Goal: Task Accomplishment & Management: Complete application form

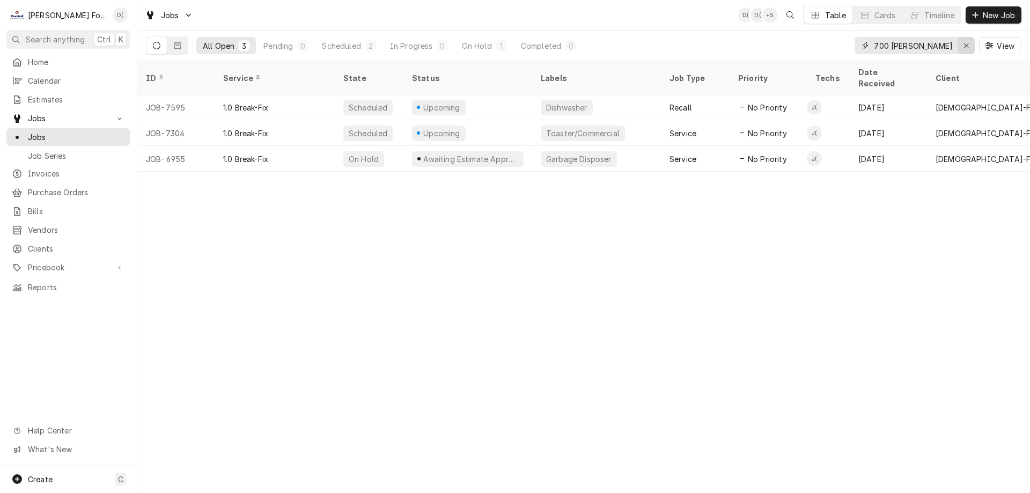
click at [964, 44] on icon "Erase input" at bounding box center [966, 46] width 6 height 8
click at [941, 46] on input "Dynamic Content Wrapper" at bounding box center [924, 45] width 101 height 17
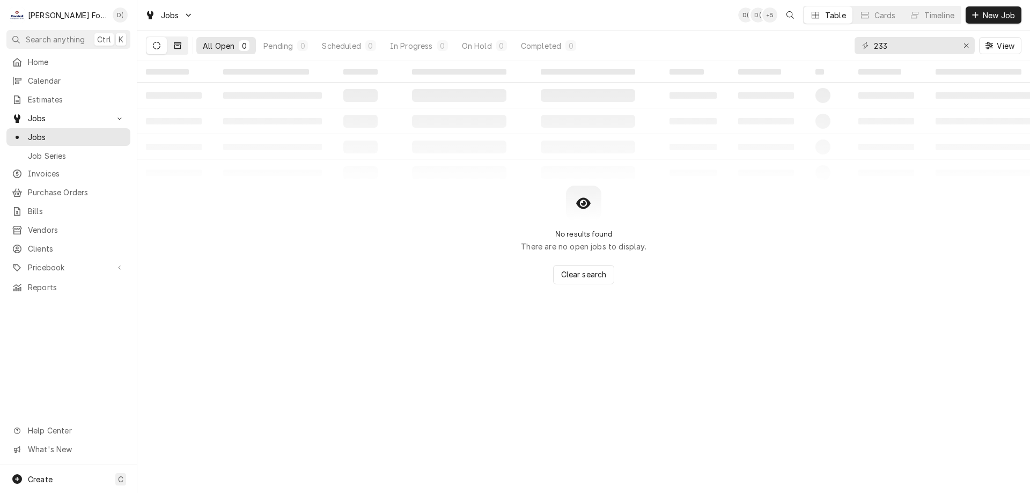
click at [182, 47] on button "Dynamic Content Wrapper" at bounding box center [177, 45] width 20 height 17
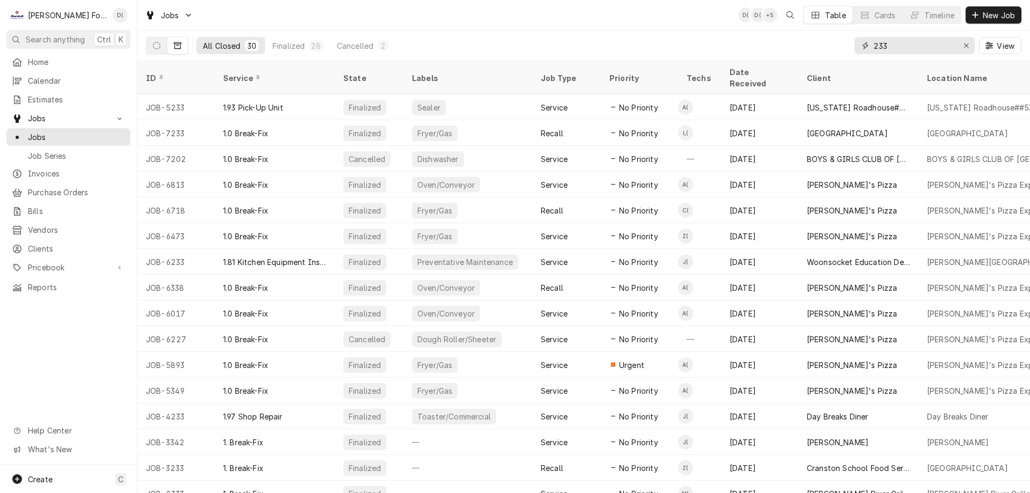
click at [907, 44] on input "233" at bounding box center [914, 45] width 80 height 17
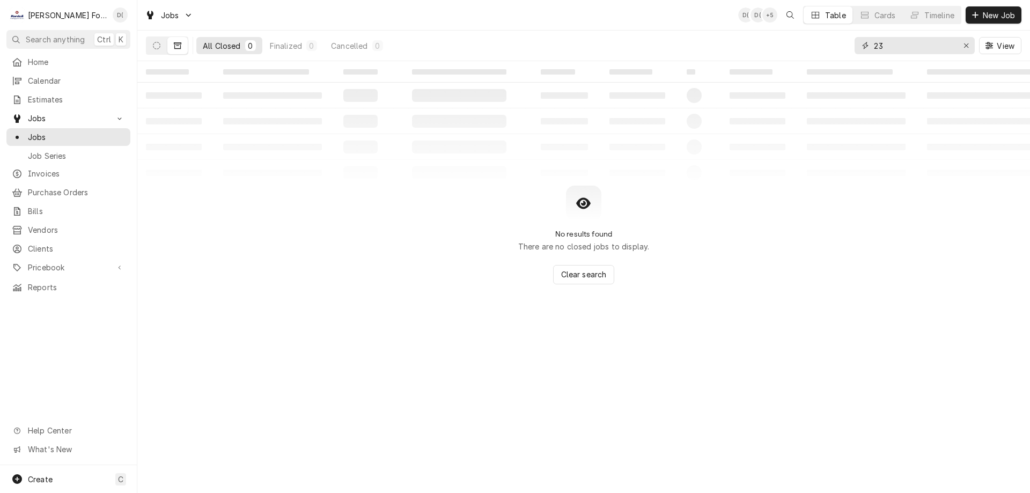
type input "2"
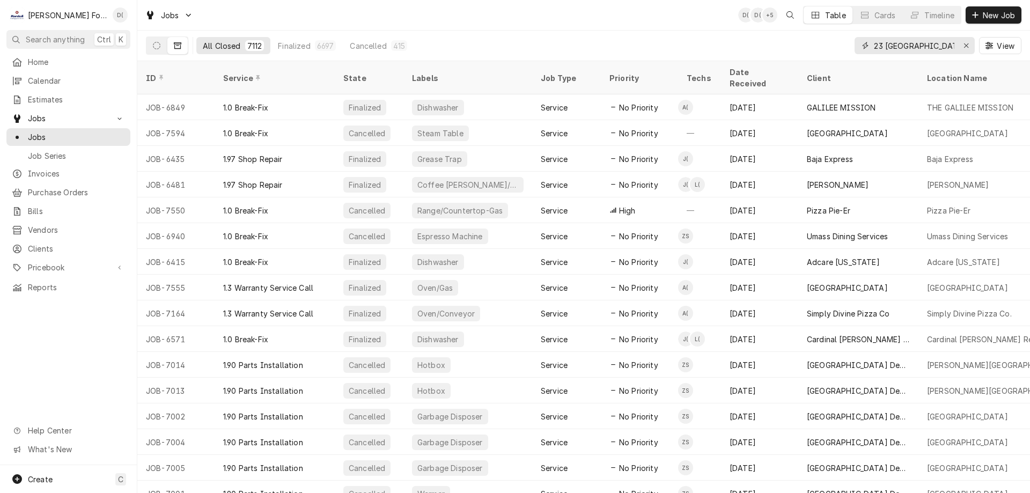
type input "23 [GEOGRAPHIC_DATA]"
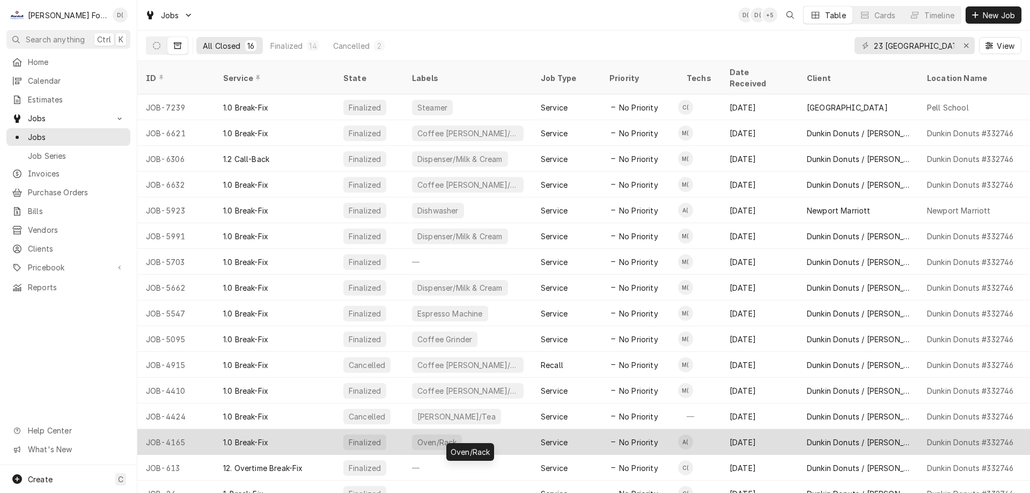
click at [500, 429] on div "Oven/Rack" at bounding box center [467, 442] width 129 height 26
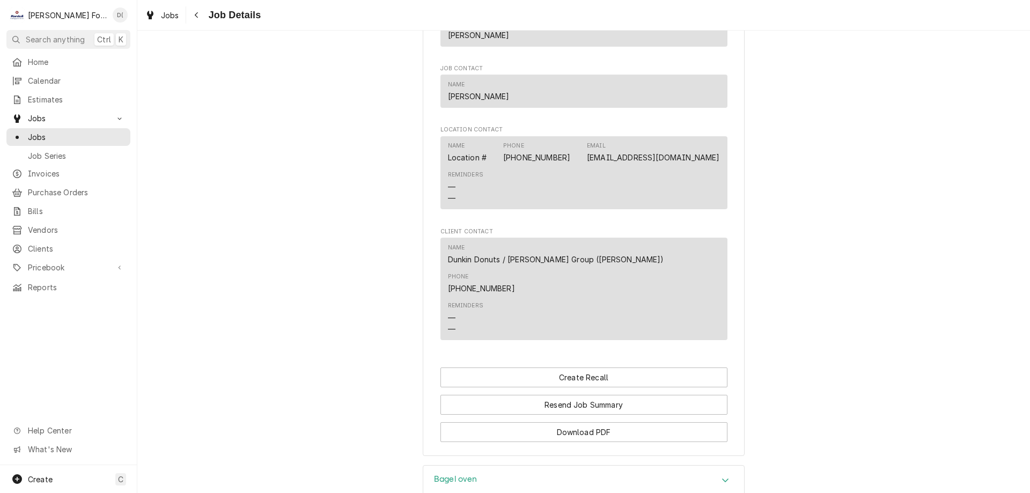
scroll to position [856, 0]
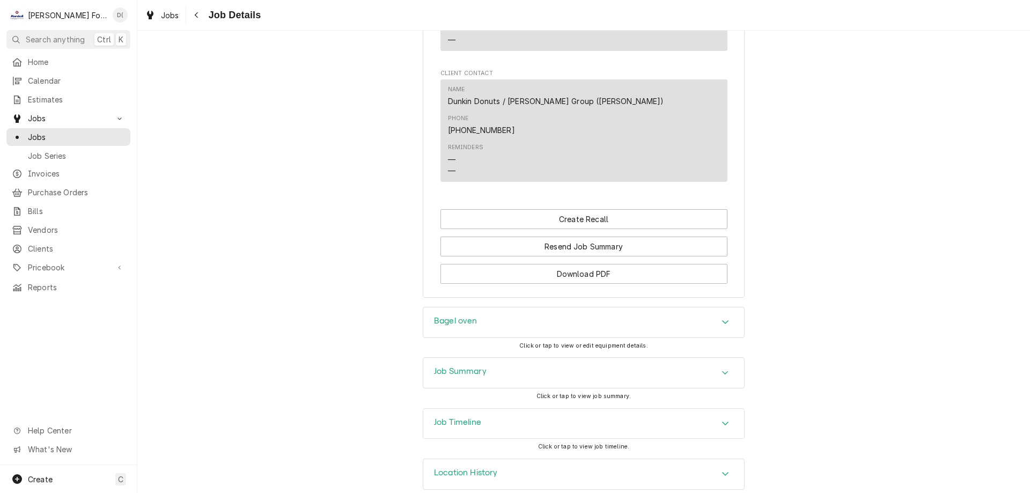
click at [721, 367] on div "Job Summary" at bounding box center [583, 373] width 321 height 30
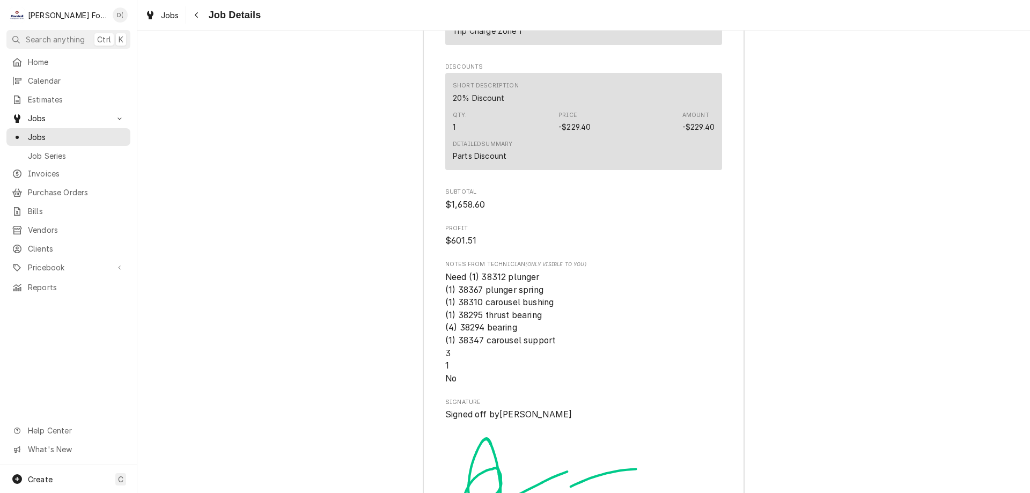
scroll to position [3382, 0]
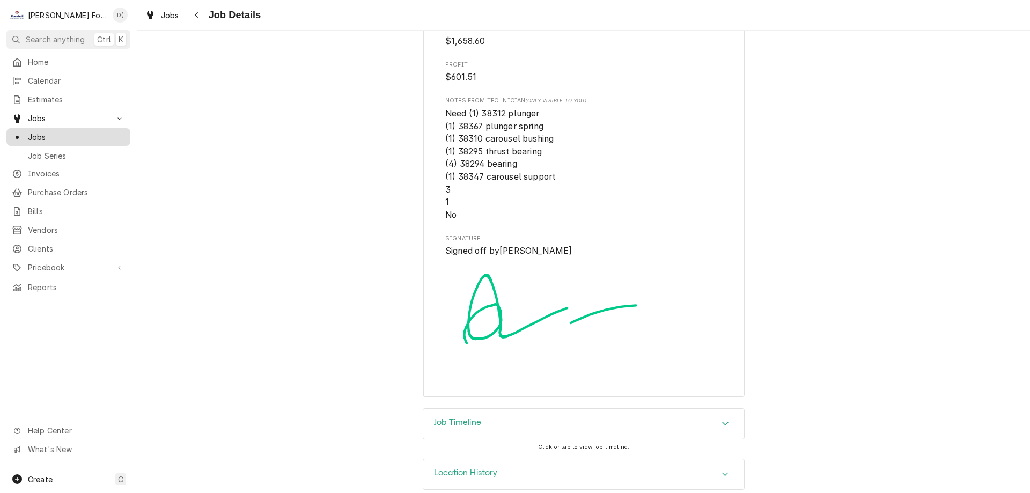
click at [48, 139] on div "Jobs" at bounding box center [69, 136] width 120 height 13
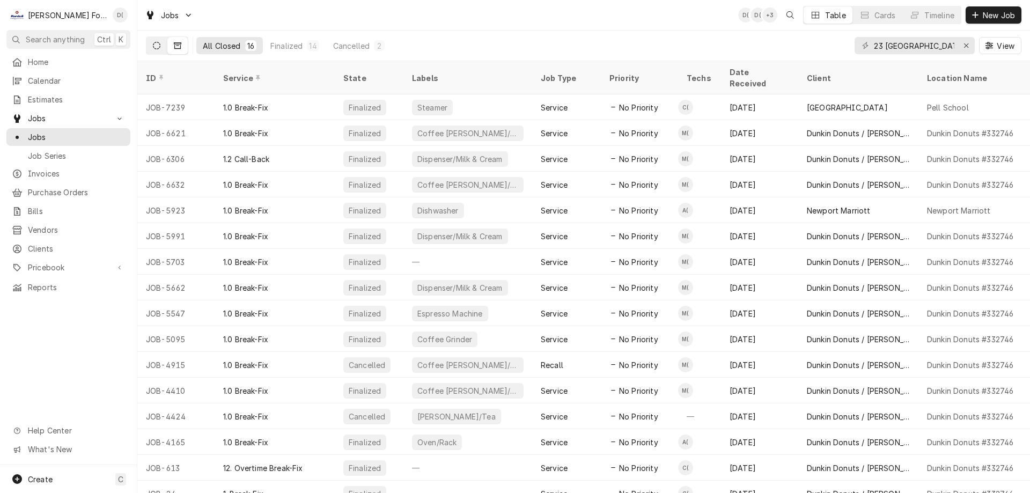
click at [158, 45] on icon "Dynamic Content Wrapper" at bounding box center [157, 46] width 8 height 8
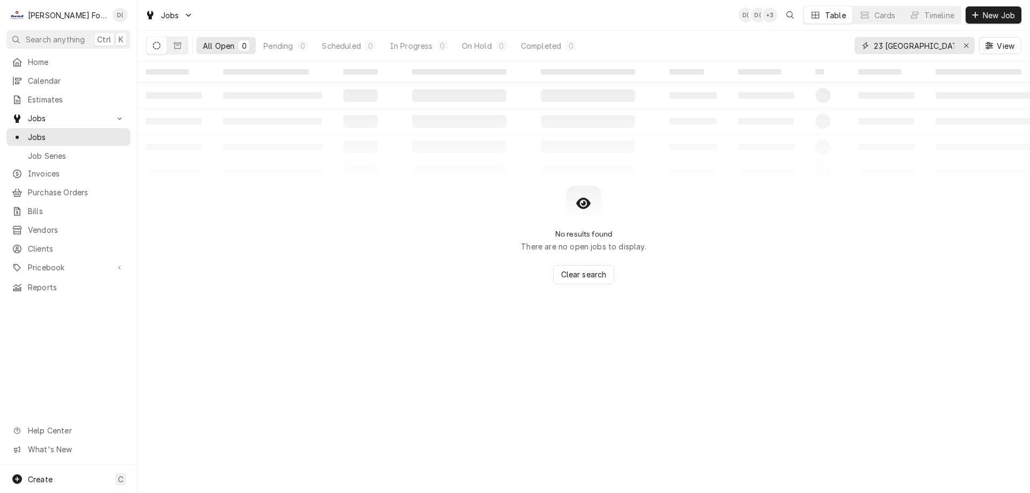
drag, startPoint x: 966, startPoint y: 45, endPoint x: 951, endPoint y: 46, distance: 14.5
click at [965, 45] on icon "Erase input" at bounding box center [966, 46] width 6 height 8
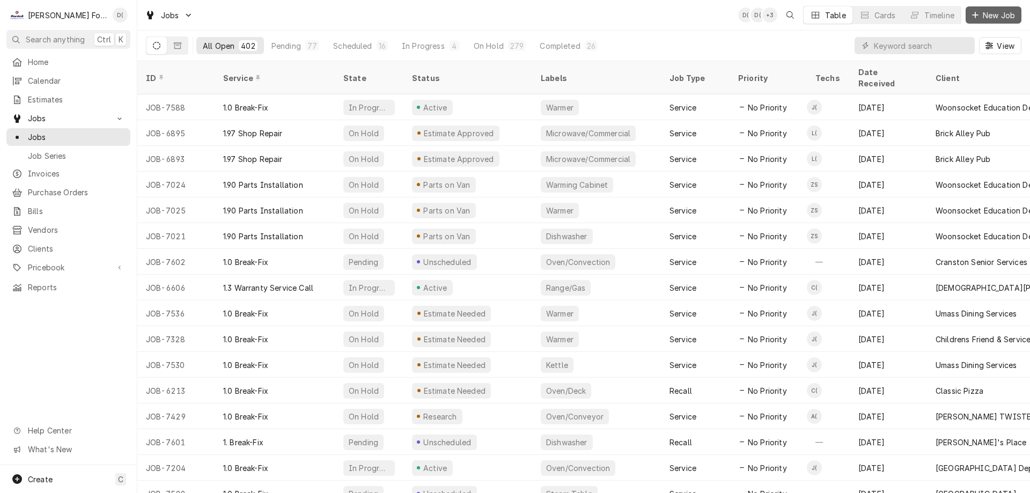
click at [1001, 12] on span "New Job" at bounding box center [999, 15] width 36 height 11
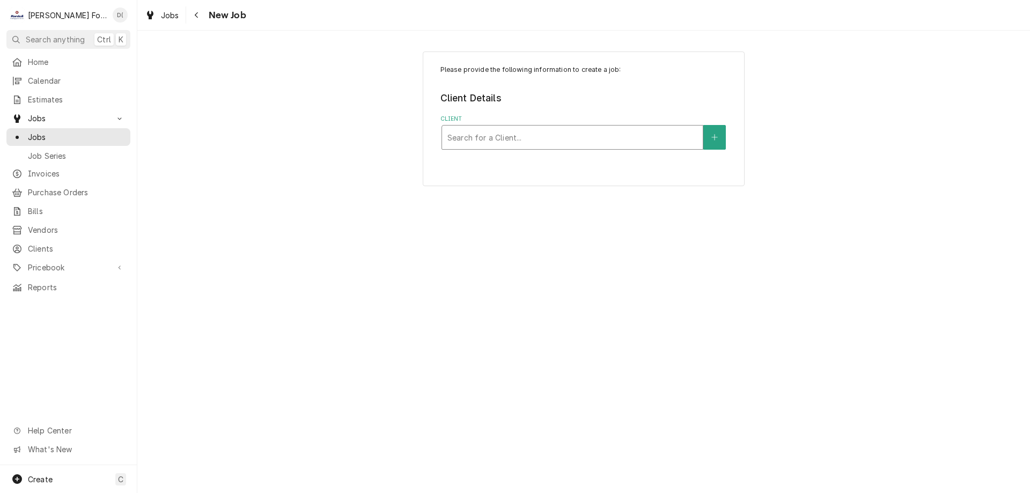
click at [552, 144] on div "Client" at bounding box center [572, 137] width 250 height 19
type input "223 newpor"
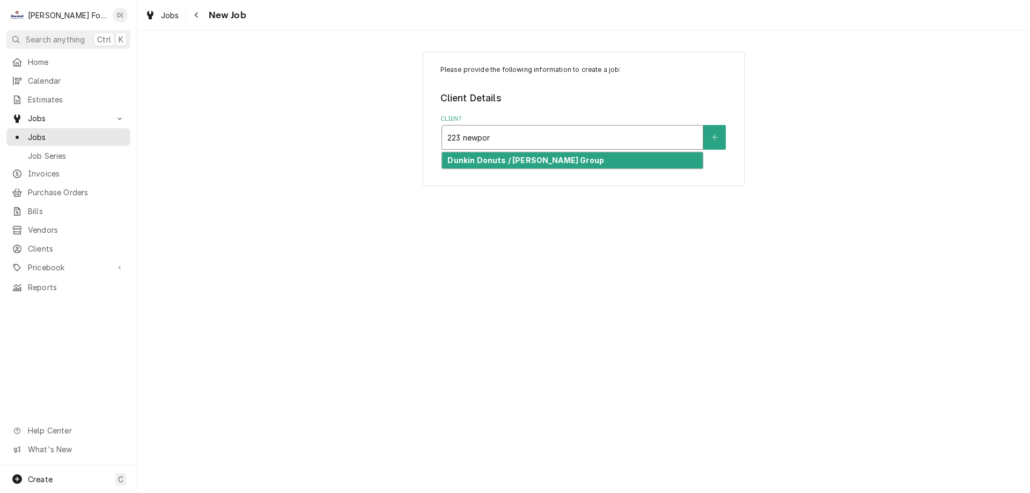
click at [566, 159] on div "Dunkin Donuts / [PERSON_NAME] Group" at bounding box center [572, 160] width 261 height 17
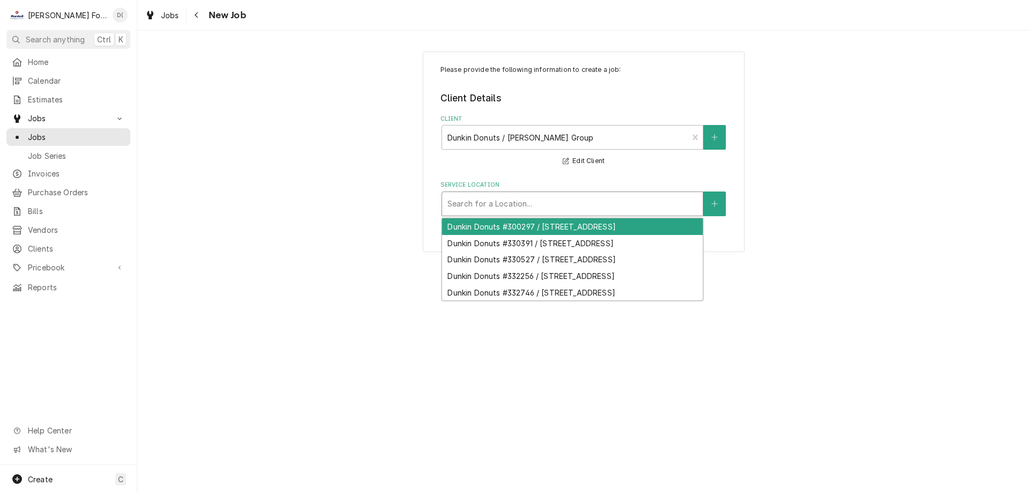
click at [508, 204] on div "Service Location" at bounding box center [572, 203] width 250 height 19
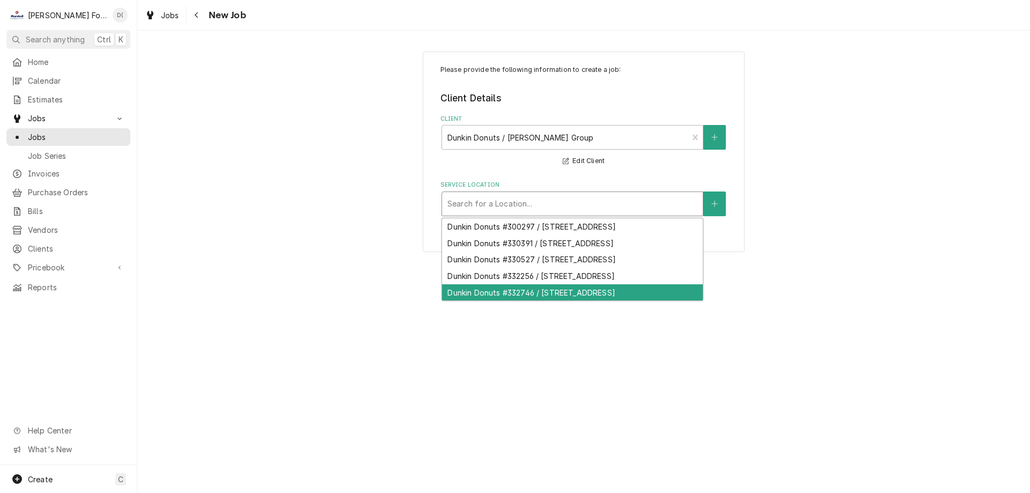
click at [533, 298] on div "Dunkin Donuts #332746 / 223 Newport Avenue, Rumford, RI 02916" at bounding box center [572, 292] width 261 height 17
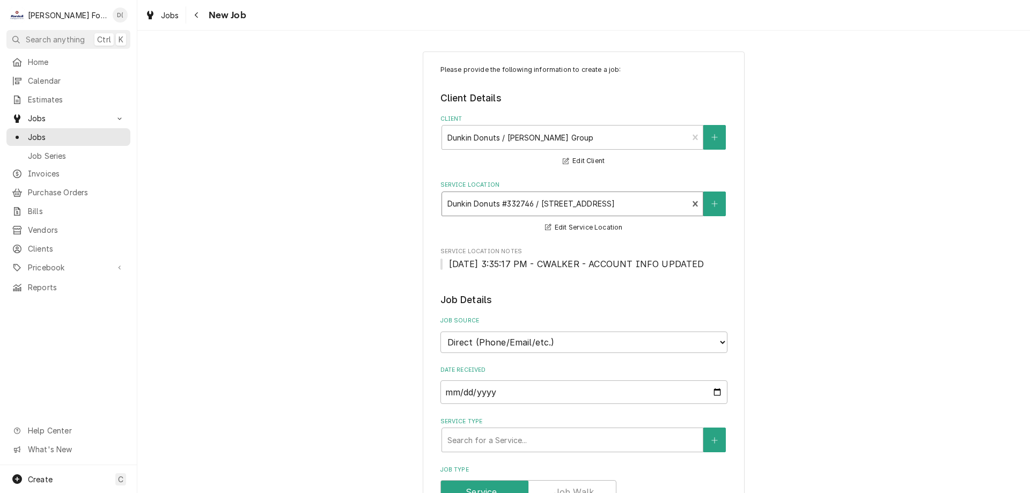
scroll to position [107, 0]
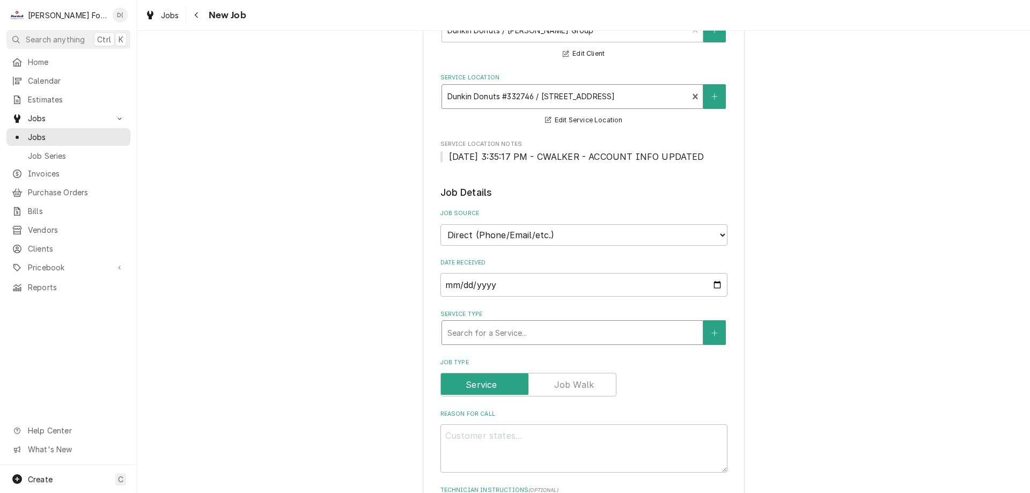
click at [484, 332] on div "Service Type" at bounding box center [572, 332] width 250 height 19
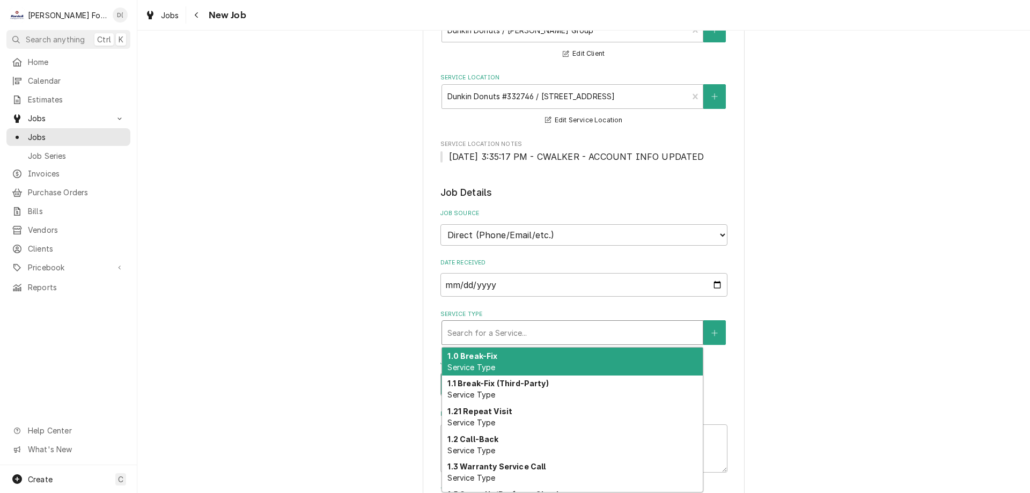
click at [485, 350] on div "1.0 Break-Fix Service Type" at bounding box center [572, 362] width 261 height 28
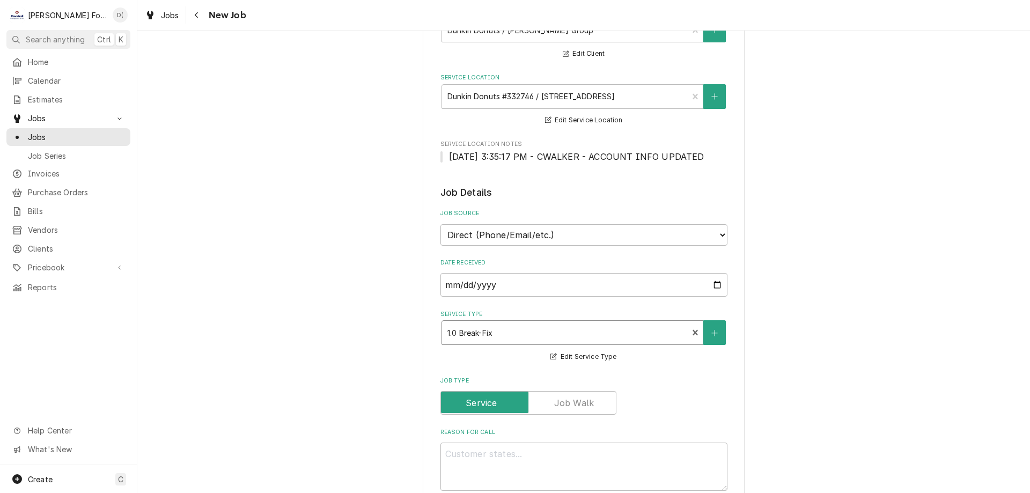
scroll to position [268, 0]
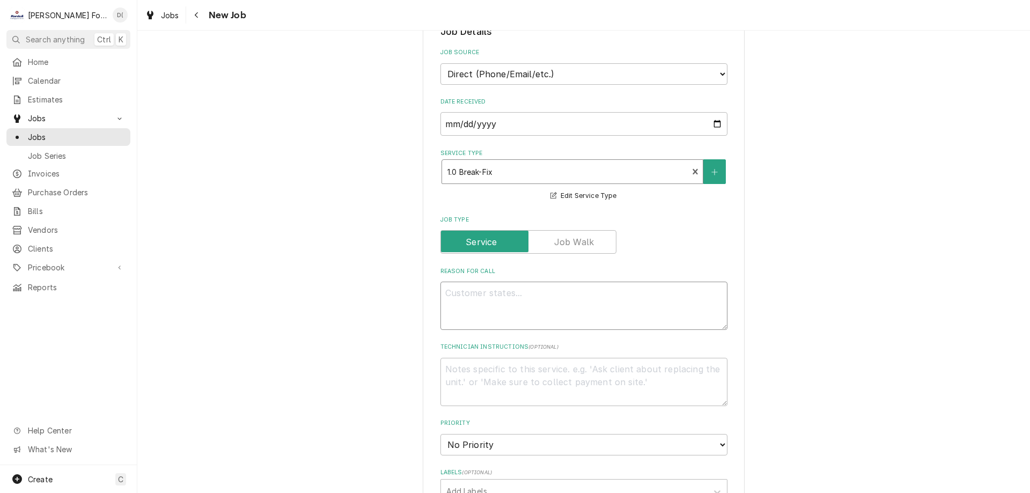
click at [510, 310] on textarea "Reason For Call" at bounding box center [583, 306] width 287 height 48
type textarea "x"
type textarea "w"
type textarea "x"
type textarea "wo"
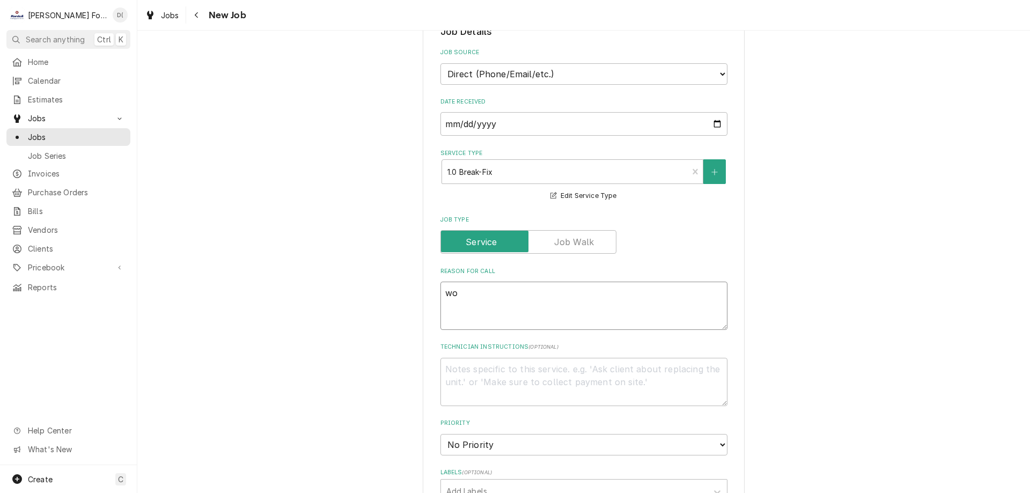
type textarea "x"
type textarea "won"
type textarea "x"
type textarea "wont"
type textarea "x"
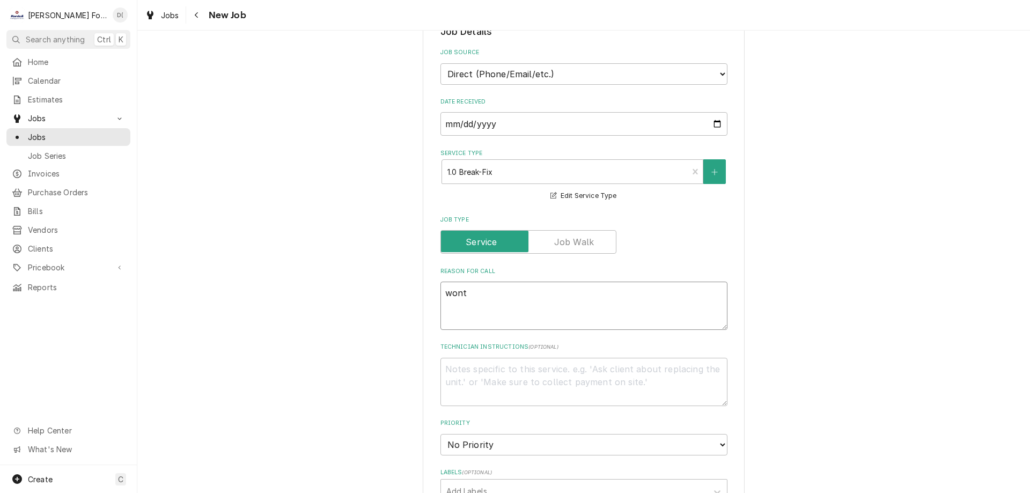
type textarea "wont"
type textarea "x"
type textarea "wont s"
type textarea "x"
type textarea "wont sp"
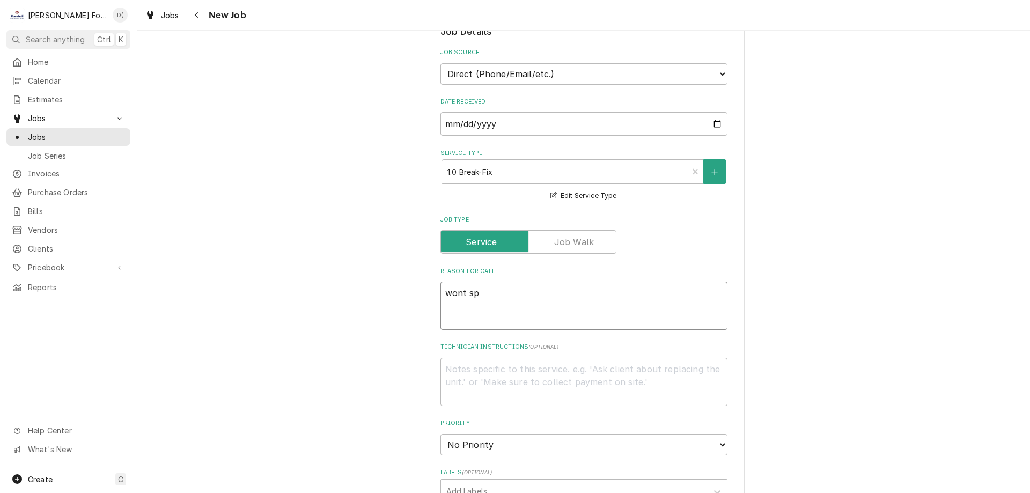
type textarea "x"
type textarea "wont spi"
type textarea "x"
type textarea "wont spin"
type textarea "x"
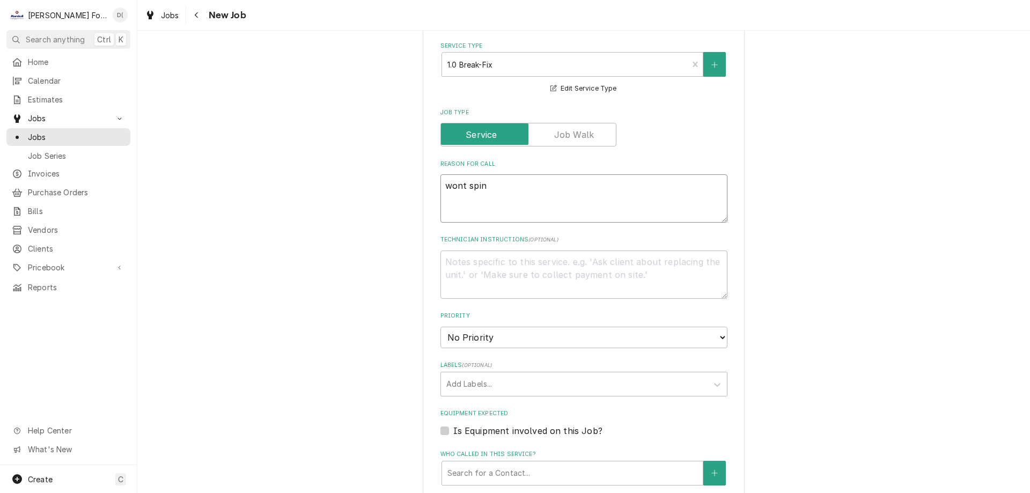
scroll to position [483, 0]
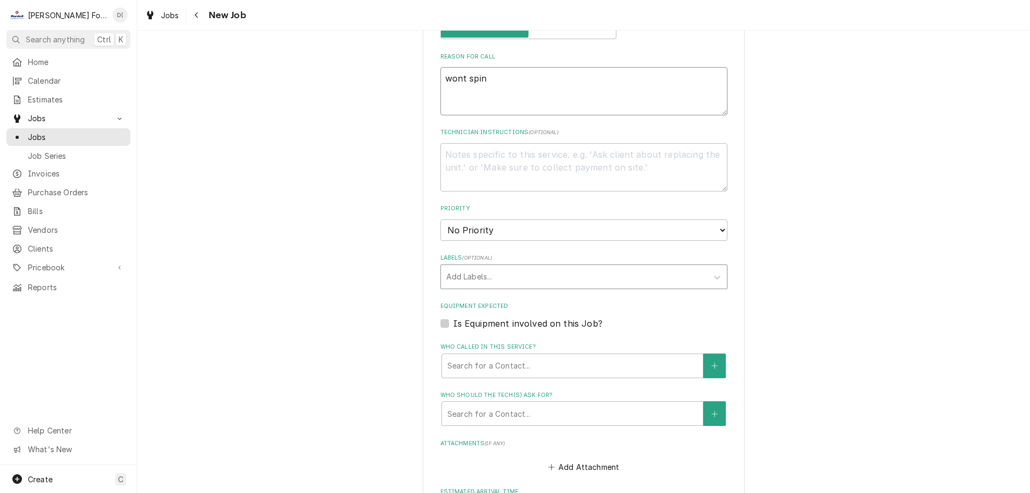
type textarea "wont spin"
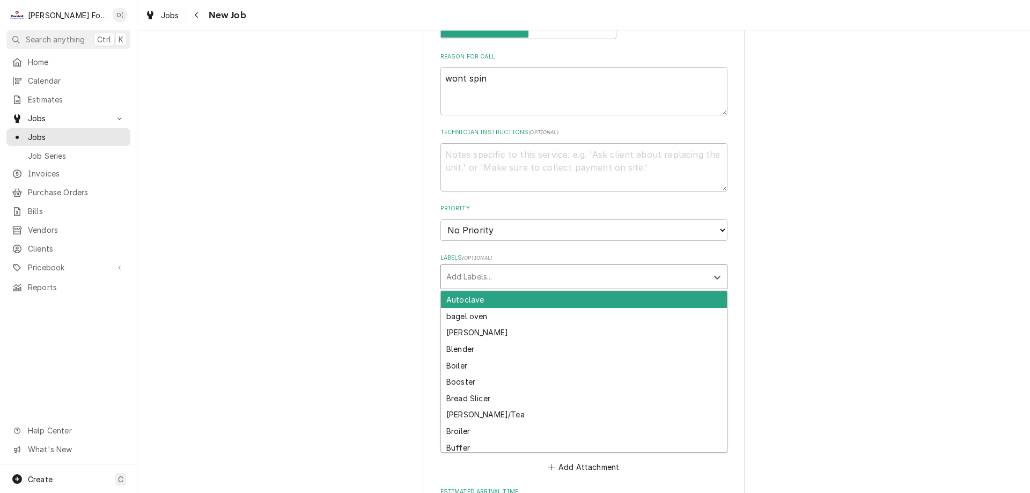
click at [471, 278] on div "Labels" at bounding box center [574, 276] width 256 height 19
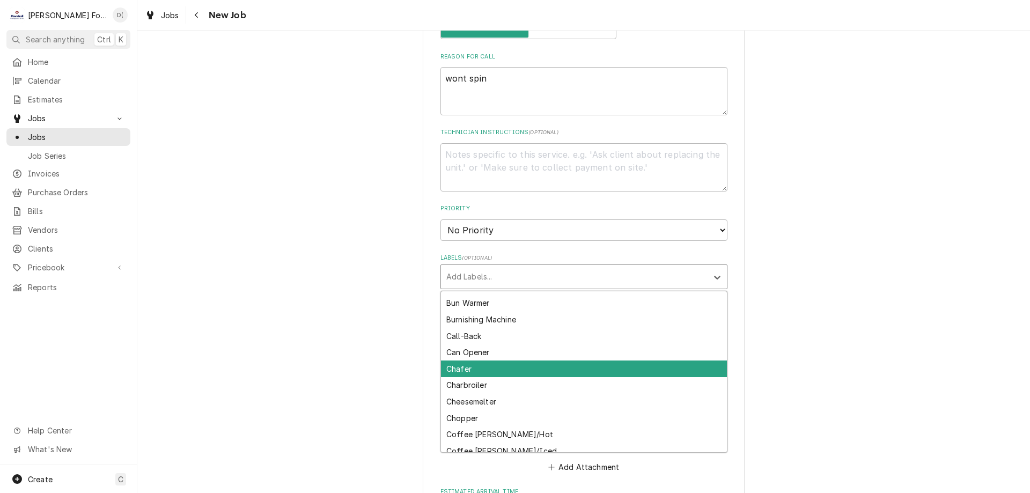
scroll to position [0, 0]
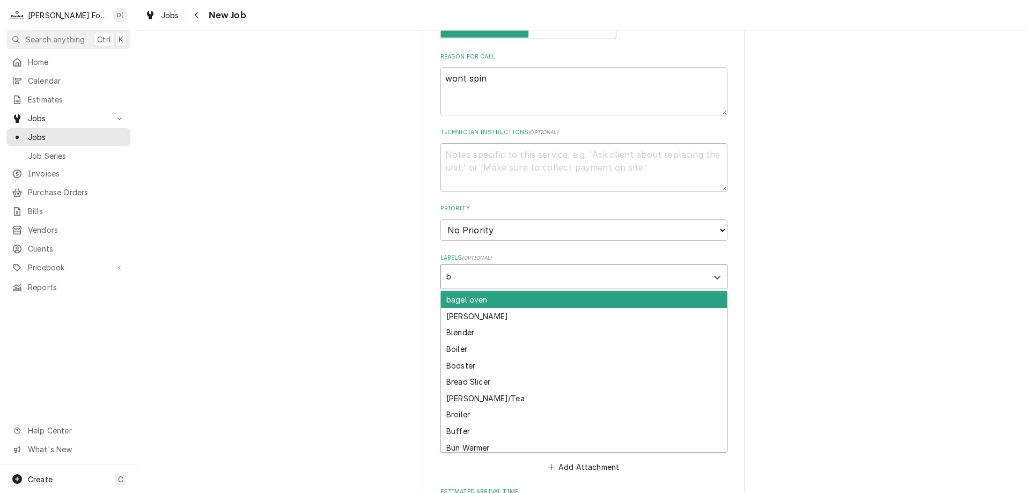
type input "ba"
click at [481, 303] on div "bagel oven" at bounding box center [584, 299] width 286 height 17
type textarea "x"
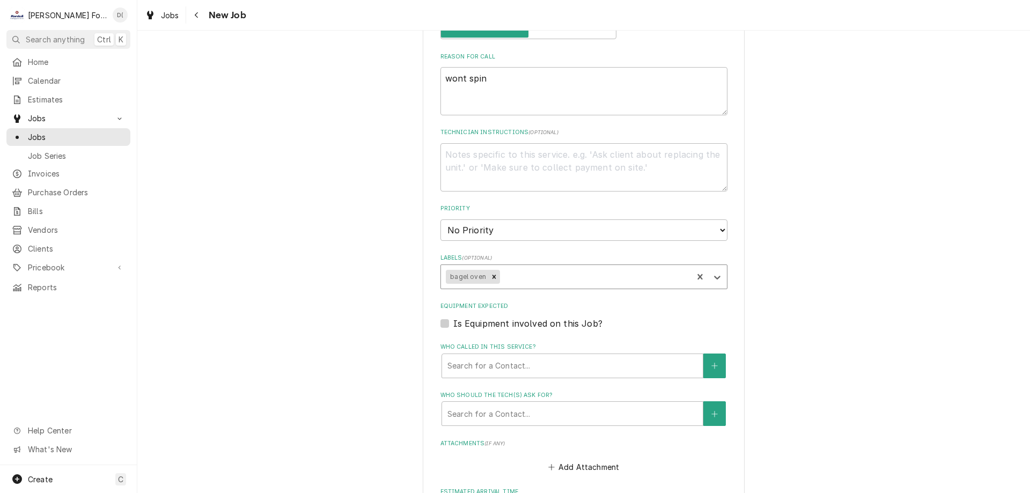
scroll to position [590, 0]
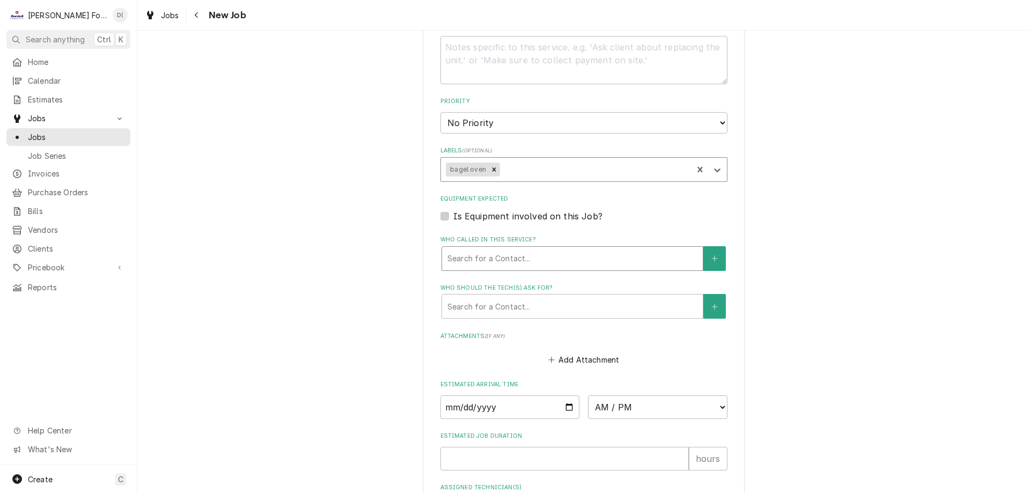
click at [542, 259] on div "Who called in this service?" at bounding box center [572, 258] width 250 height 19
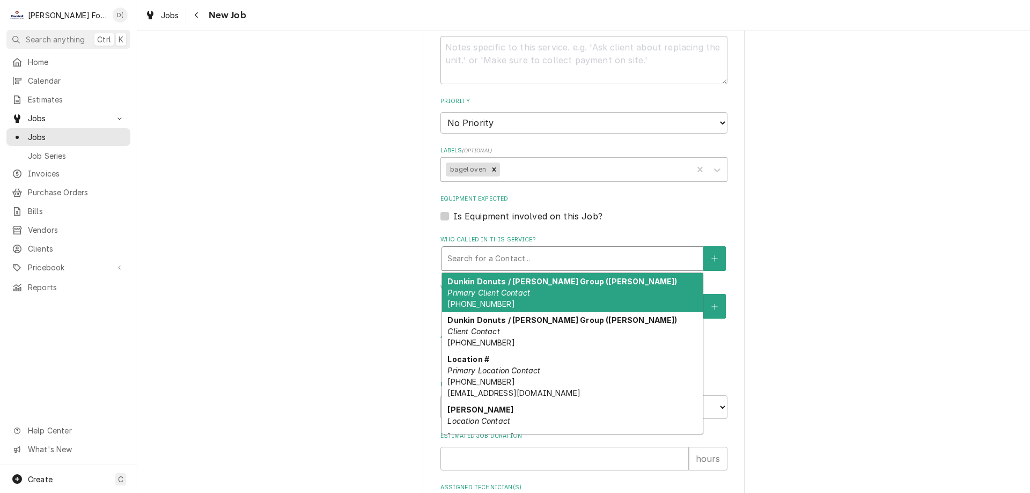
click at [532, 296] on div "Dunkin Donuts / Vieira Group (Steve Vieira) Primary Client Contact (401) 255-88…" at bounding box center [572, 292] width 261 height 39
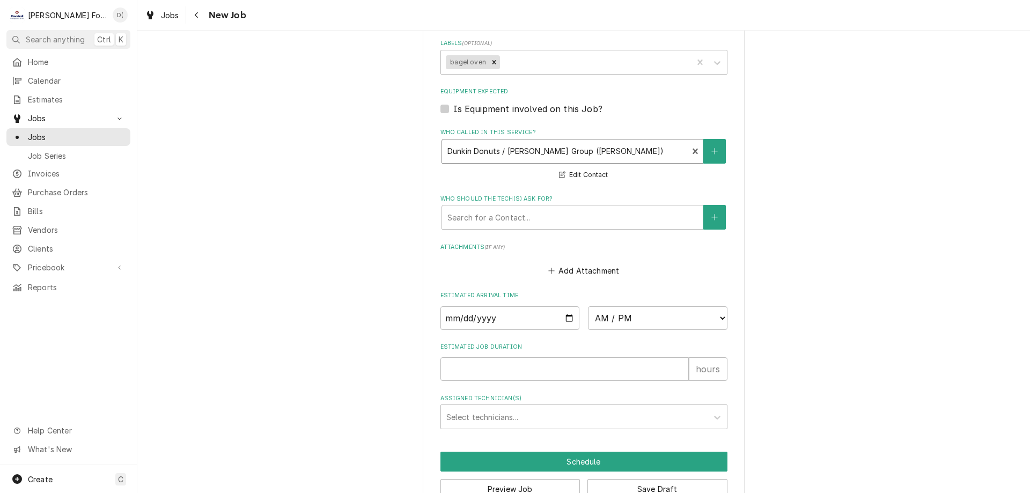
scroll to position [726, 0]
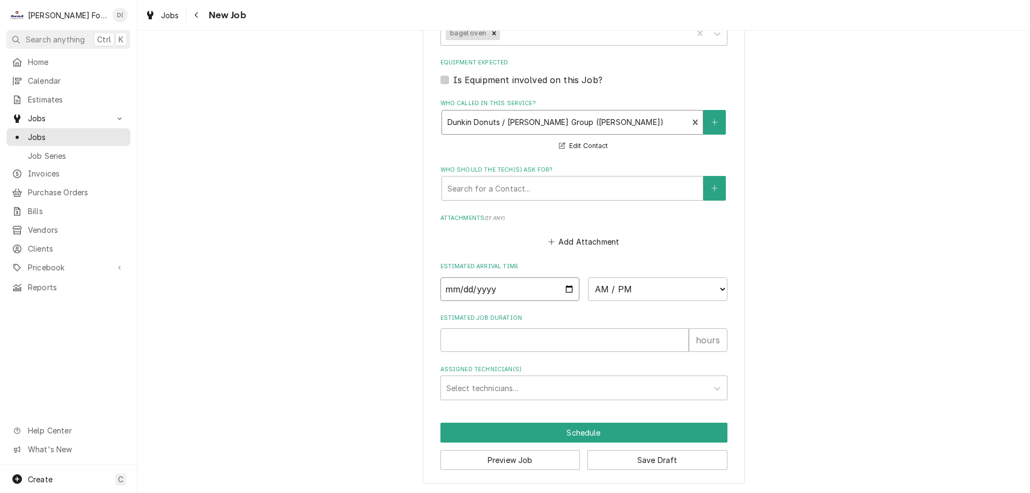
click at [564, 290] on input "Date" at bounding box center [509, 289] width 139 height 24
type textarea "x"
type input "2025-09-29"
type textarea "x"
click at [665, 282] on select "AM / PM 6:00 AM 6:15 AM 6:30 AM 6:45 AM 7:00 AM 7:15 AM 7:30 AM 7:45 AM 8:00 AM…" at bounding box center [657, 289] width 139 height 24
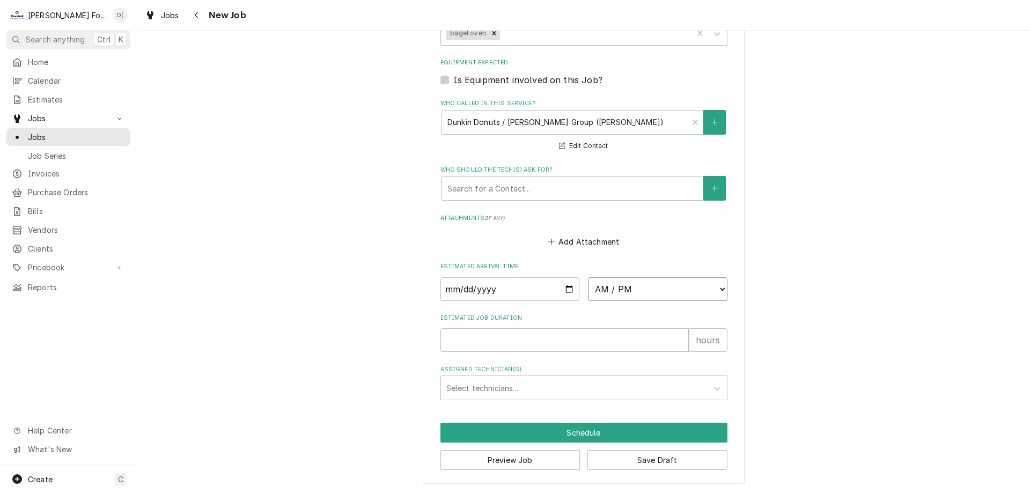
select select "11:30:00"
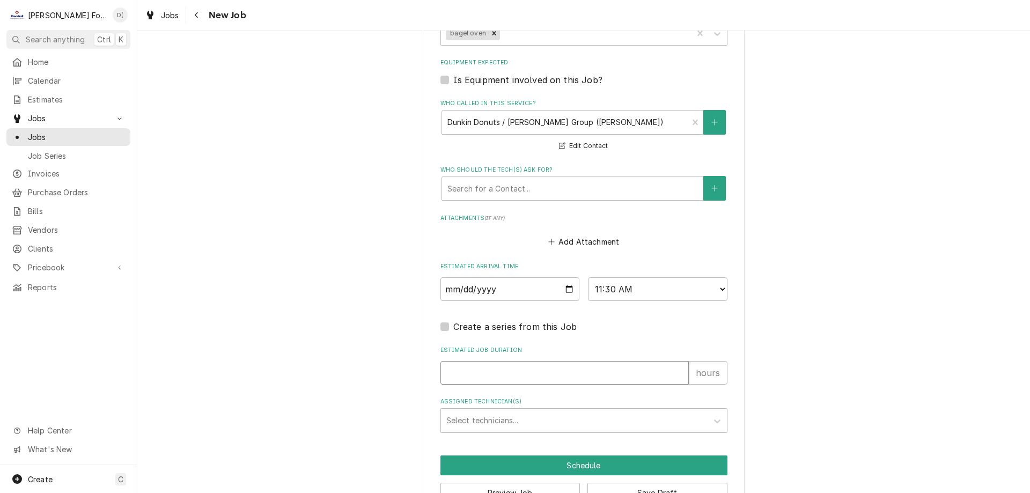
click at [467, 374] on input "Estimated Job Duration" at bounding box center [564, 373] width 248 height 24
type textarea "x"
type input "1"
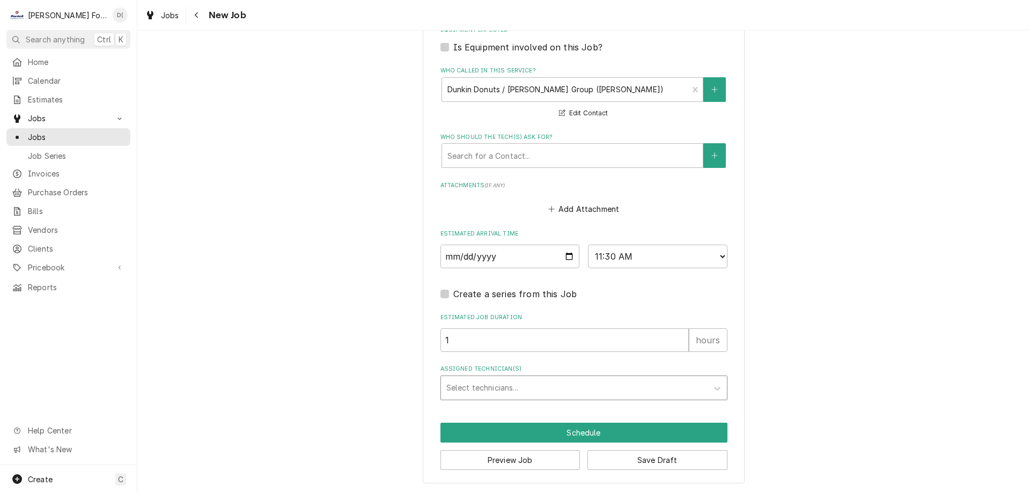
click at [477, 388] on div "Assigned Technician(s)" at bounding box center [574, 387] width 256 height 19
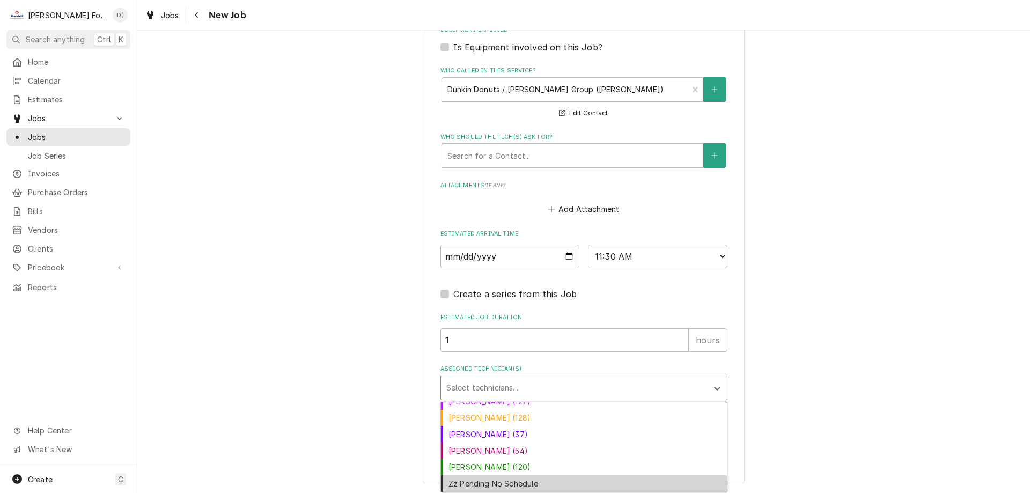
click at [549, 485] on div "Zz Pending No Schedule" at bounding box center [584, 483] width 286 height 17
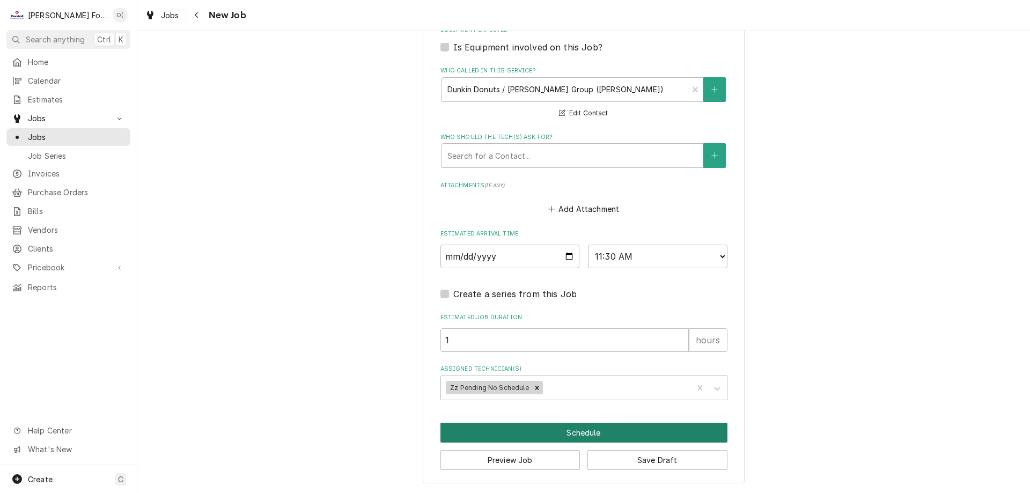
click at [566, 431] on button "Schedule" at bounding box center [583, 433] width 287 height 20
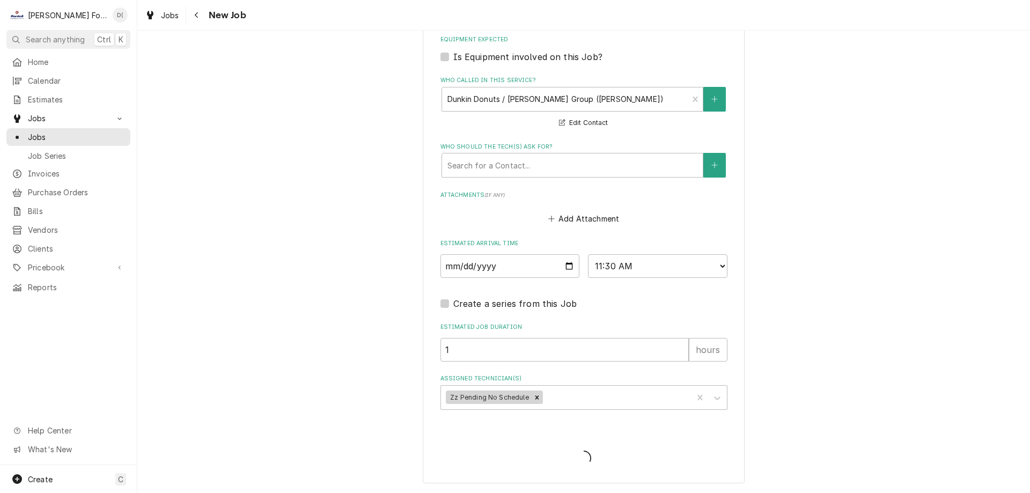
type textarea "x"
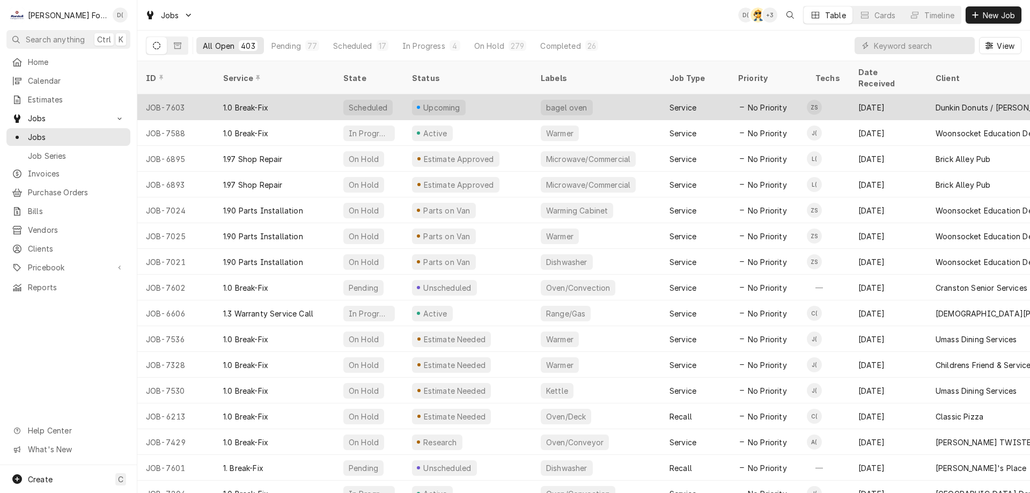
click at [509, 98] on div "Upcoming" at bounding box center [467, 107] width 129 height 26
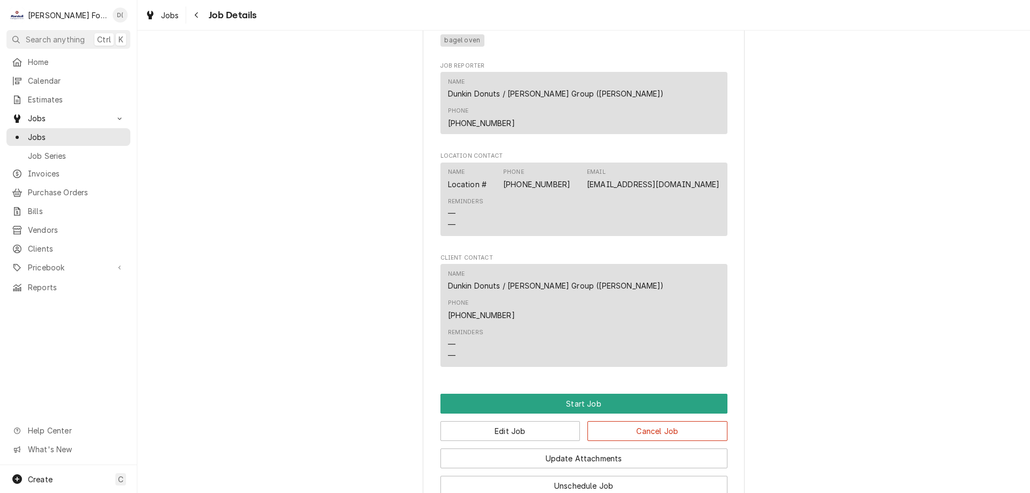
scroll to position [699, 0]
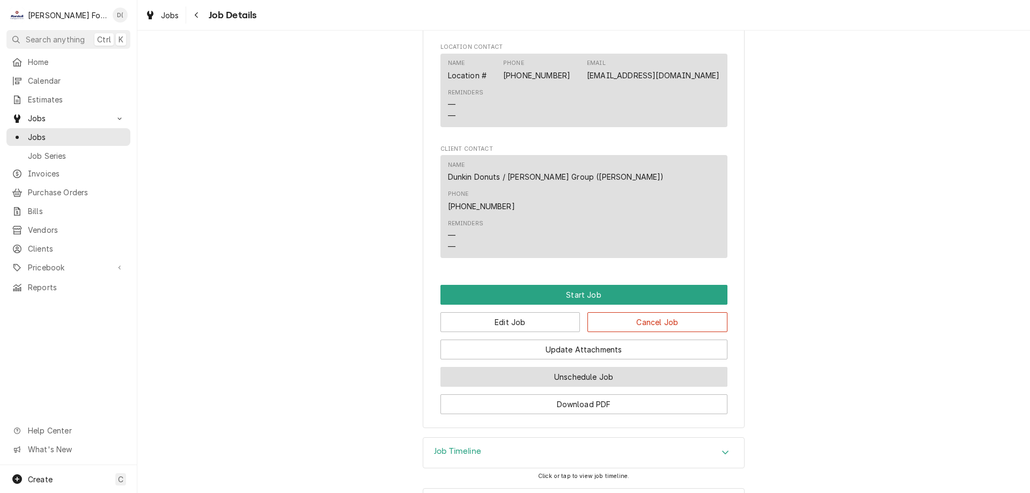
click at [548, 367] on button "Unschedule Job" at bounding box center [583, 377] width 287 height 20
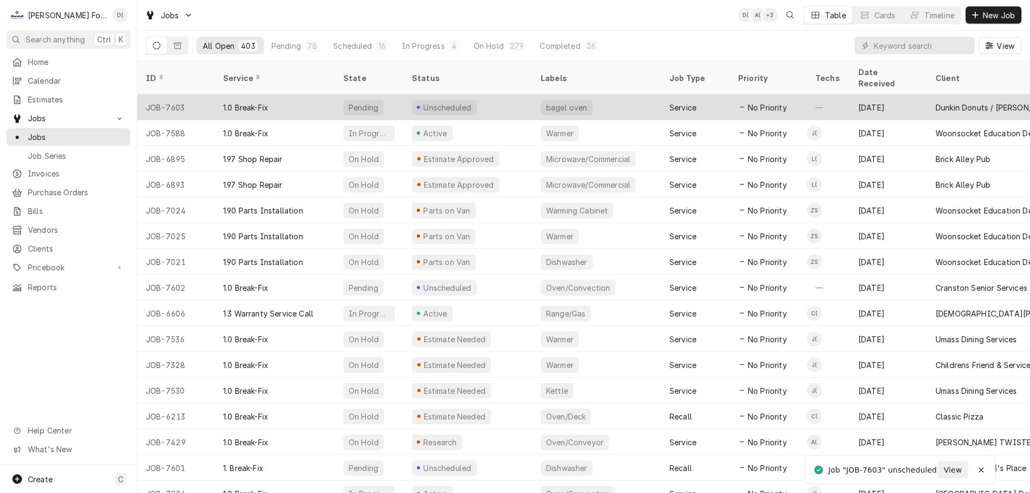
click at [499, 94] on div "Unscheduled" at bounding box center [467, 107] width 129 height 26
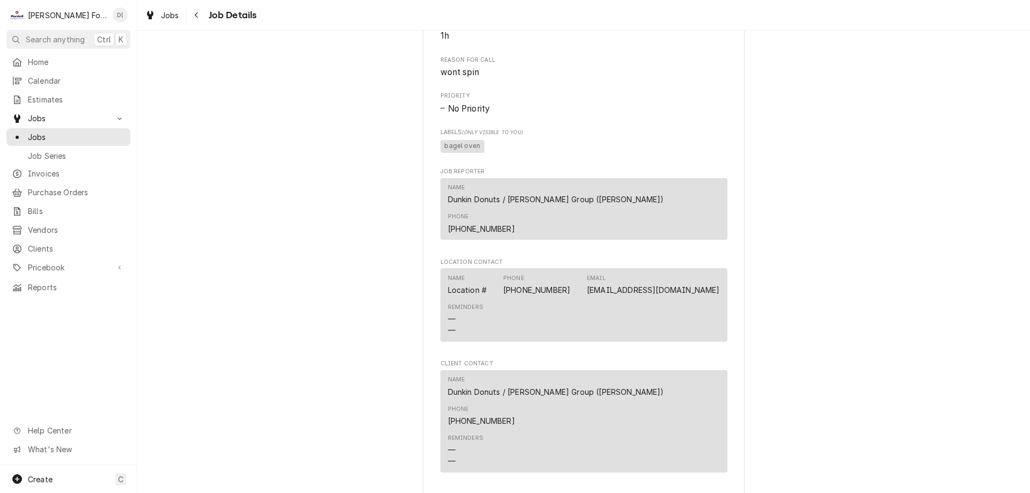
scroll to position [535, 0]
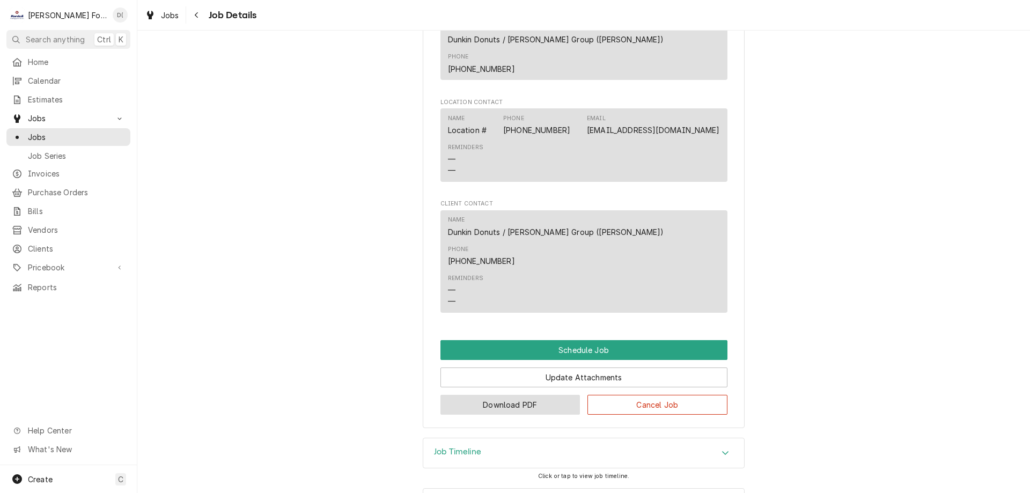
click at [500, 395] on button "Download PDF" at bounding box center [510, 405] width 140 height 20
click at [87, 139] on div "Jobs" at bounding box center [69, 136] width 120 height 13
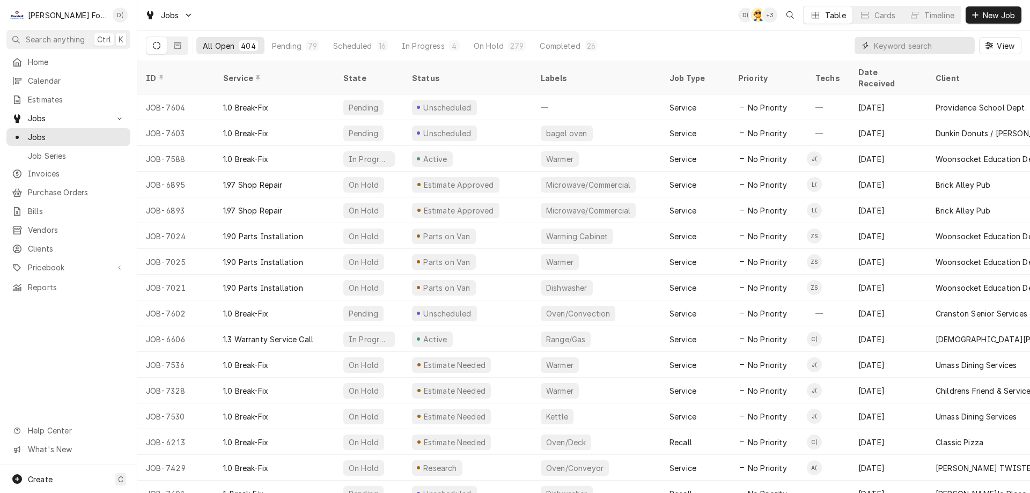
click at [920, 46] on input "Dynamic Content Wrapper" at bounding box center [921, 45] width 95 height 17
type input "6790"
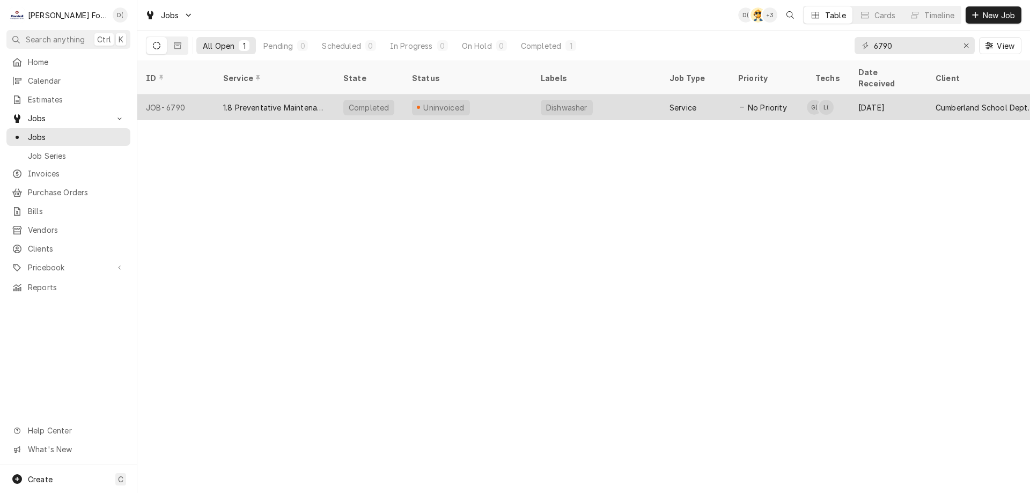
click at [359, 100] on div "Completed" at bounding box center [368, 108] width 51 height 16
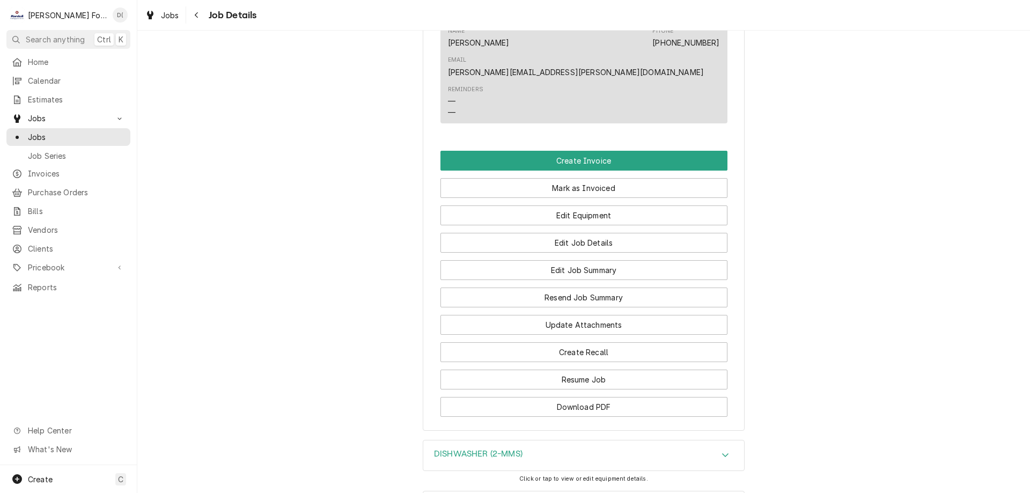
scroll to position [1494, 0]
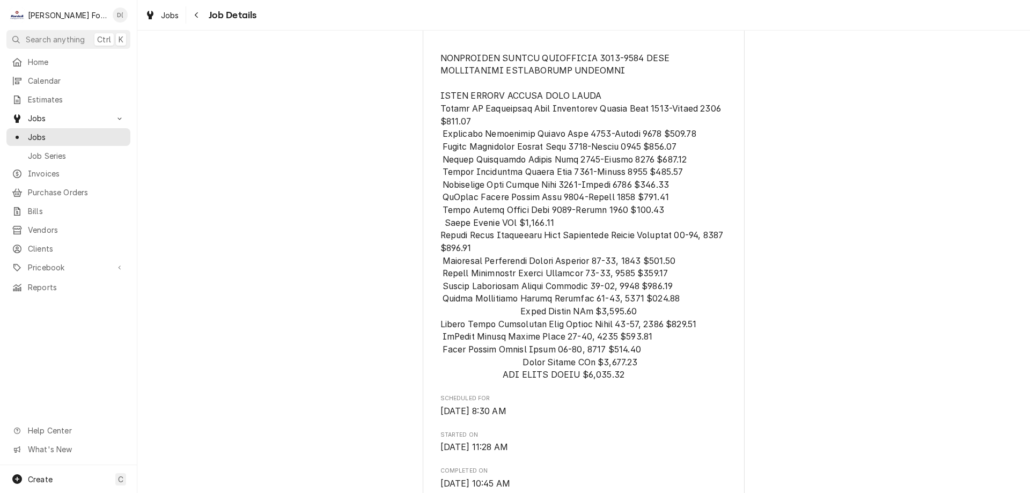
scroll to position [143, 0]
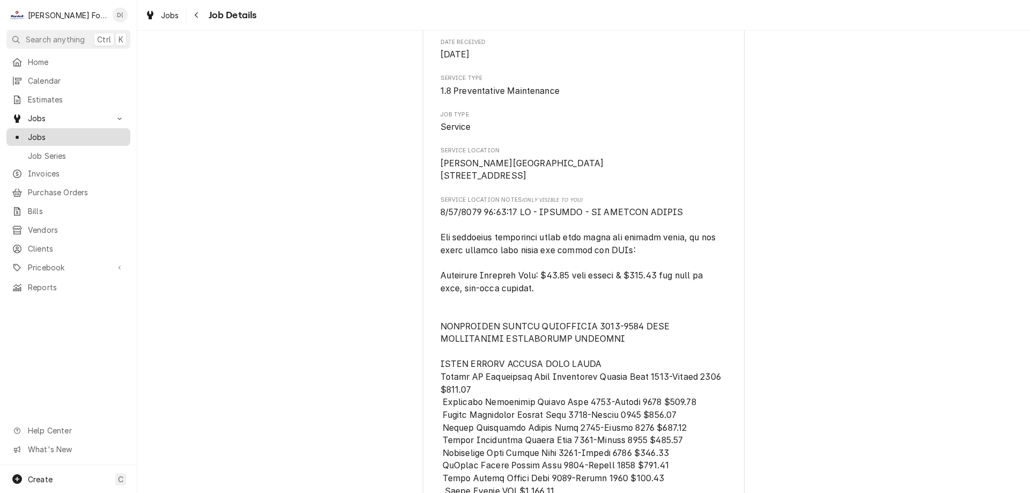
click at [99, 140] on link "Jobs" at bounding box center [68, 137] width 124 height 18
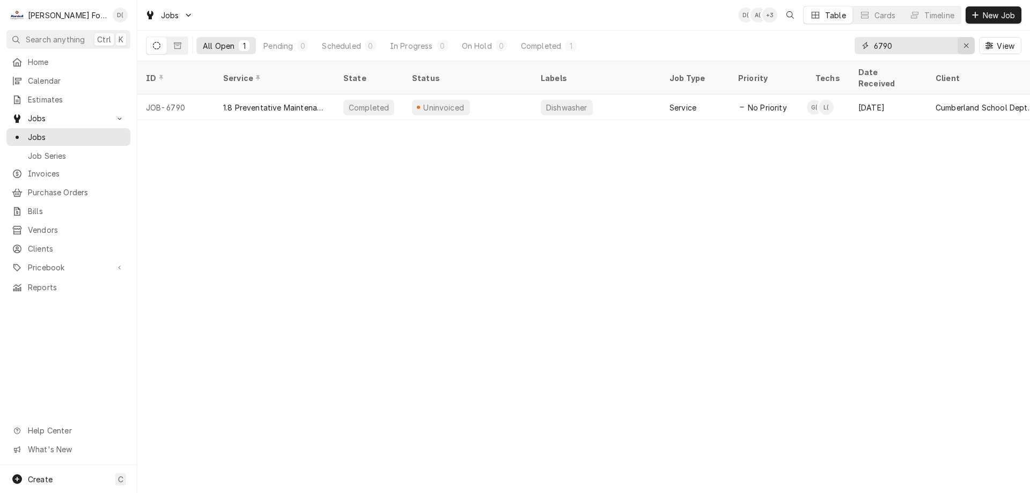
click at [966, 47] on icon "Erase input" at bounding box center [966, 46] width 6 height 8
click at [941, 48] on input "Dynamic Content Wrapper" at bounding box center [924, 45] width 101 height 17
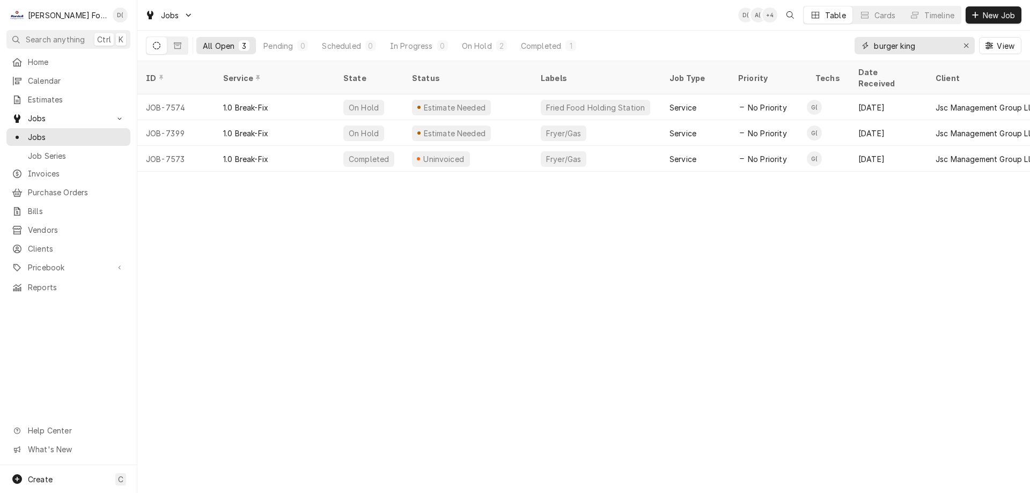
type input "burger king"
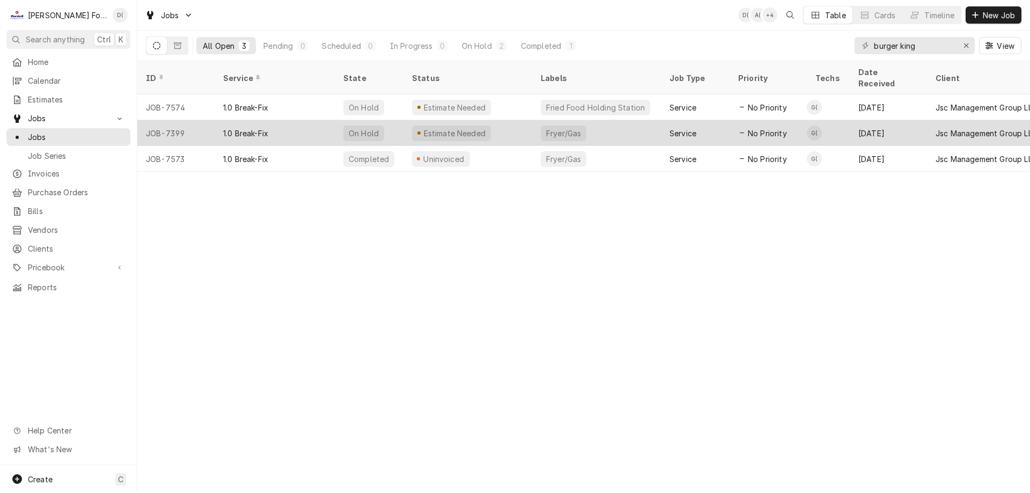
click at [629, 120] on div "Fryer/Gas" at bounding box center [596, 133] width 129 height 26
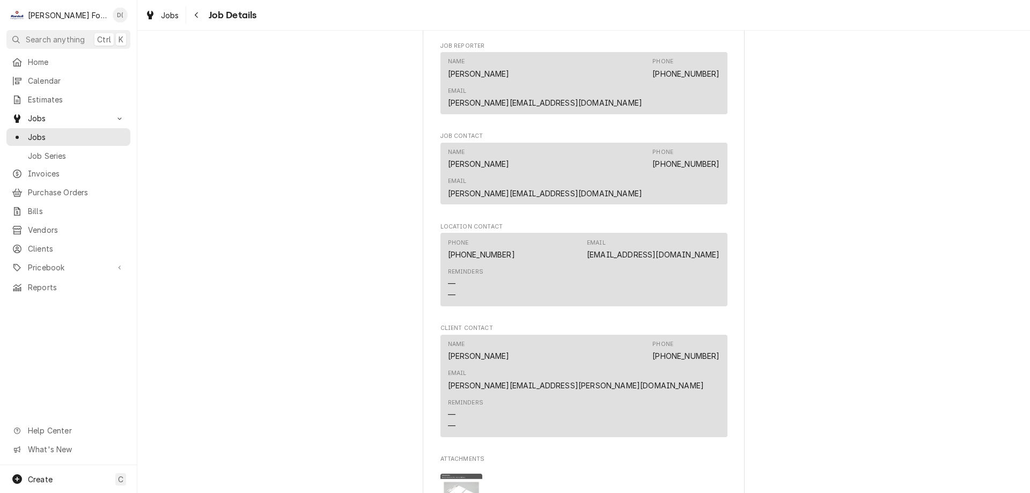
scroll to position [1073, 0]
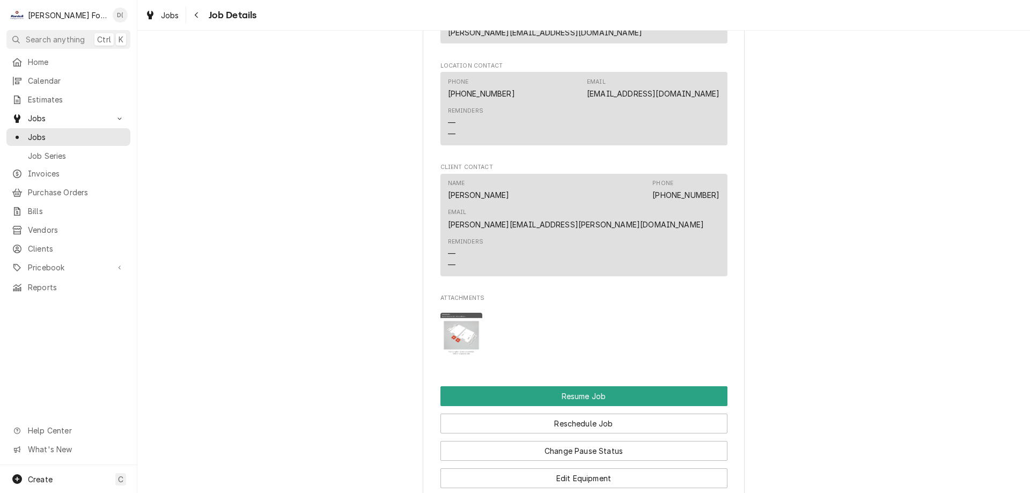
click at [453, 313] on img "Attachments" at bounding box center [461, 334] width 42 height 42
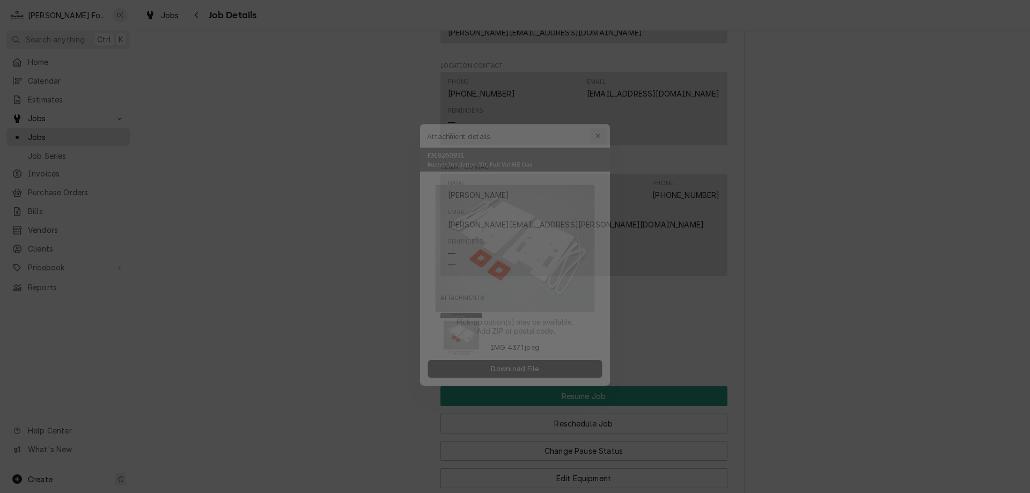
click at [605, 119] on icon "button" at bounding box center [605, 118] width 6 height 8
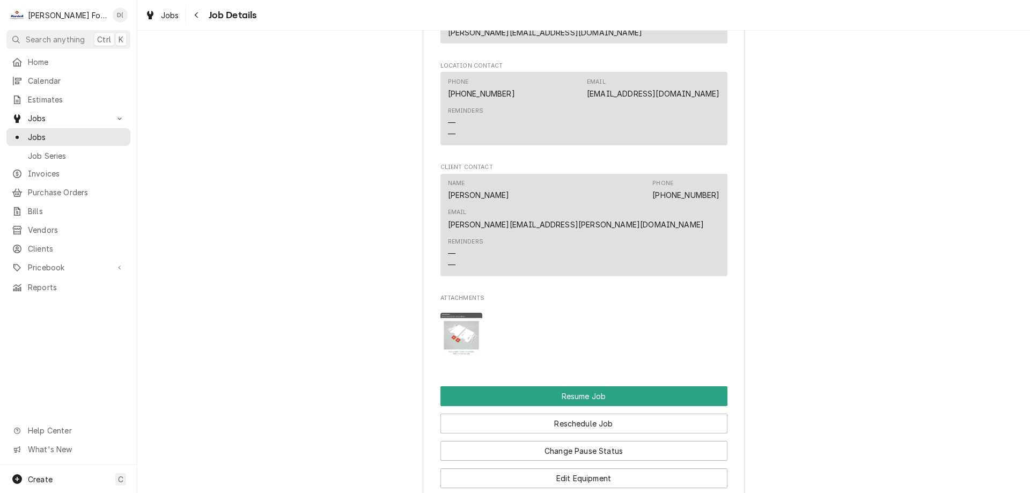
scroll to position [1234, 0]
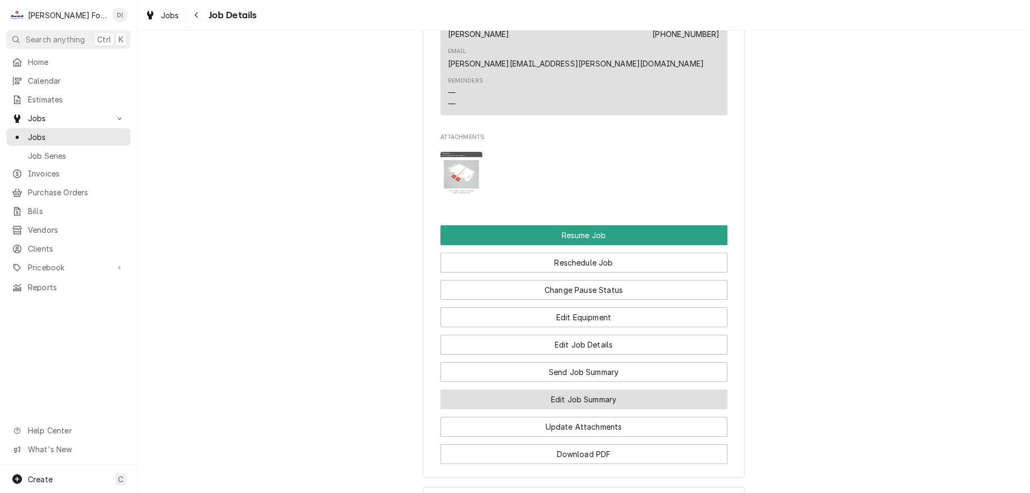
click at [559, 389] on button "Edit Job Summary" at bounding box center [583, 399] width 287 height 20
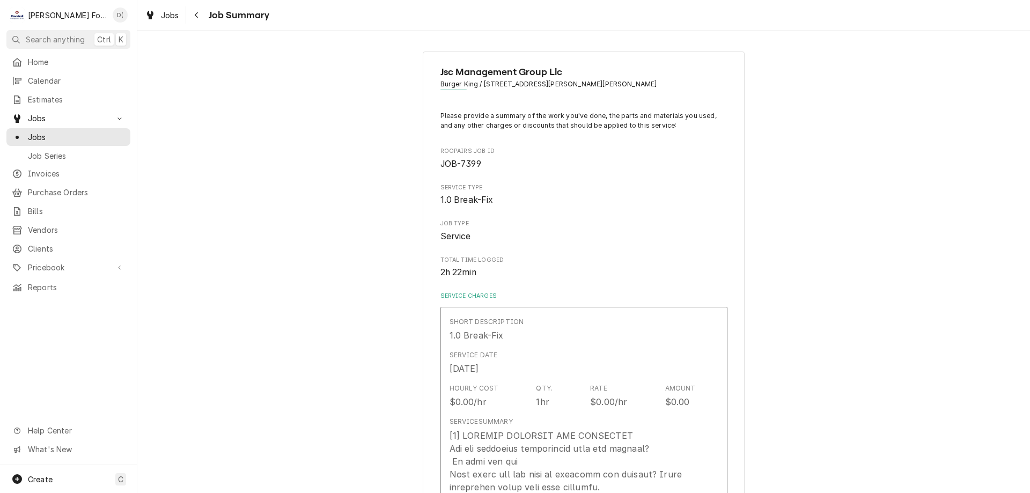
type textarea "x"
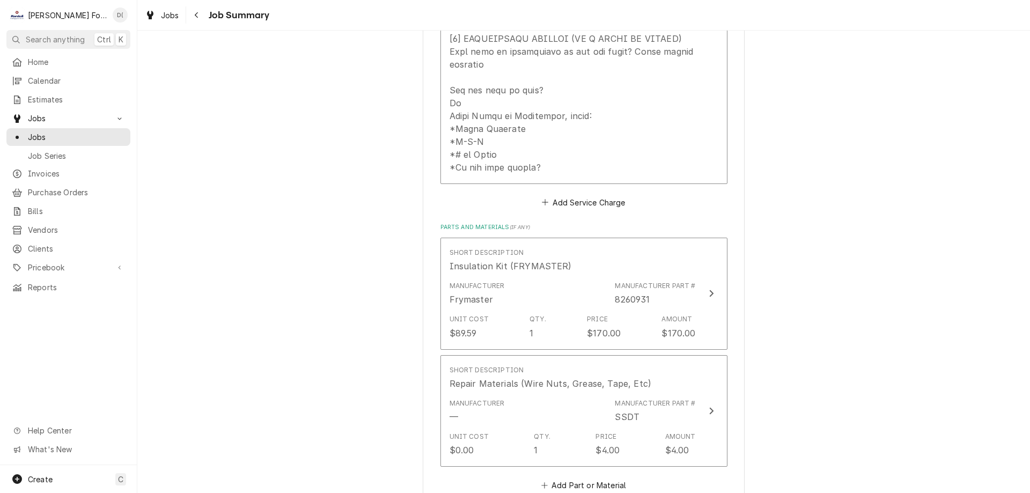
scroll to position [429, 0]
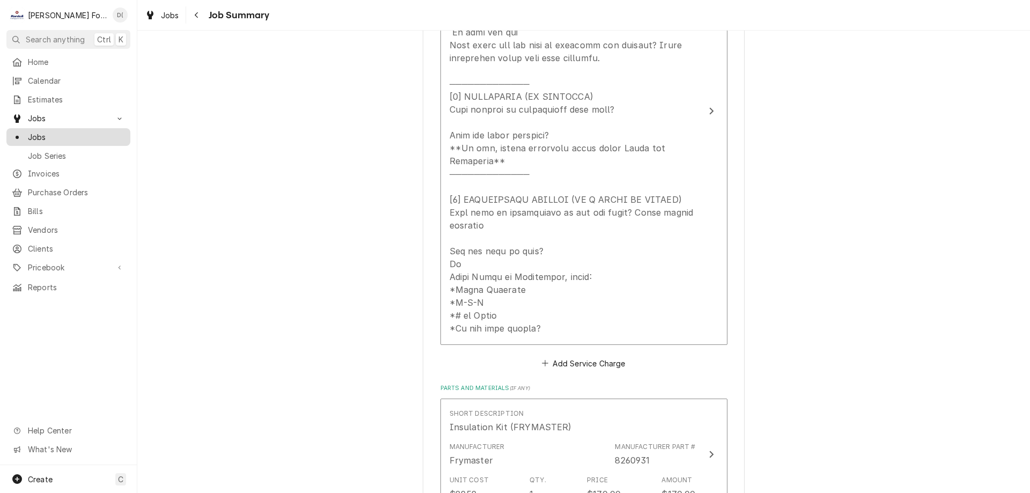
click at [109, 137] on span "Jobs" at bounding box center [76, 136] width 97 height 11
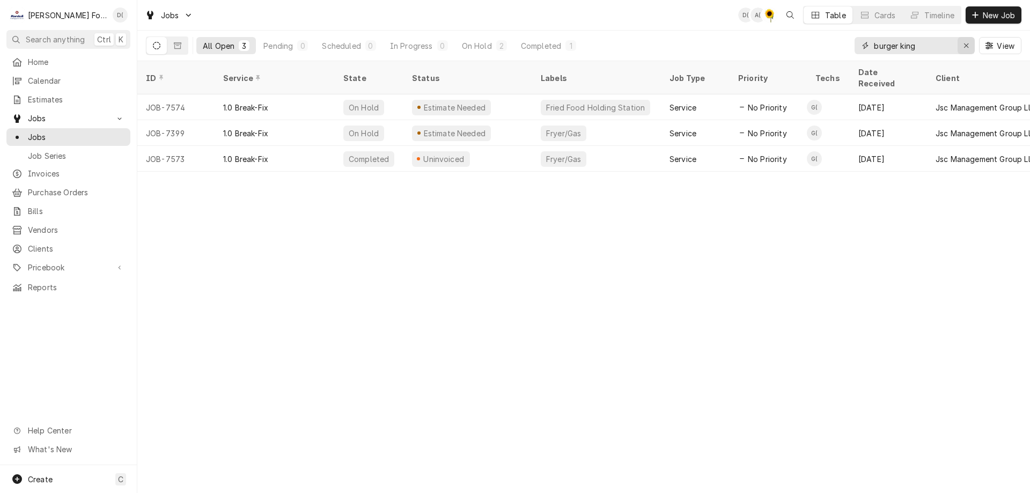
drag, startPoint x: 964, startPoint y: 48, endPoint x: 957, endPoint y: 48, distance: 6.4
click at [963, 48] on icon "Erase input" at bounding box center [966, 46] width 6 height 8
click at [937, 48] on input "Dynamic Content Wrapper" at bounding box center [924, 45] width 101 height 17
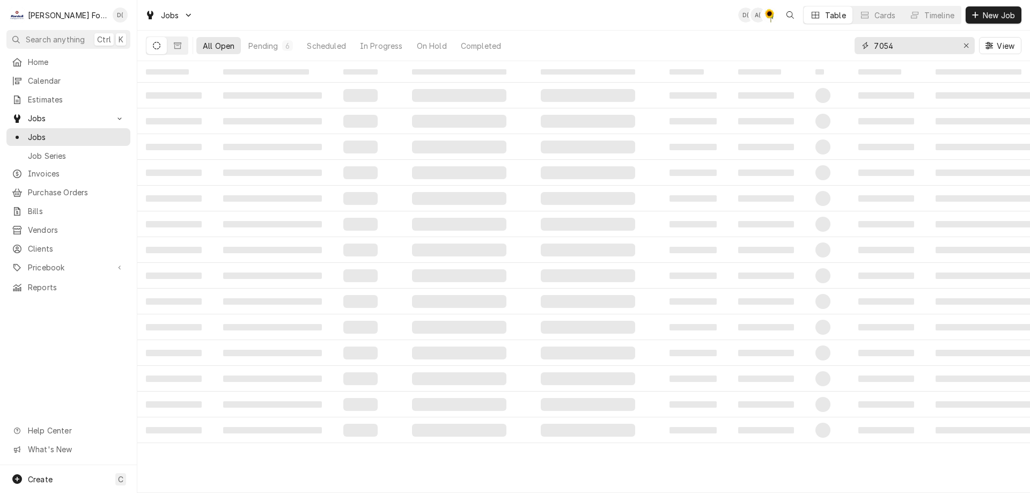
type input "7054"
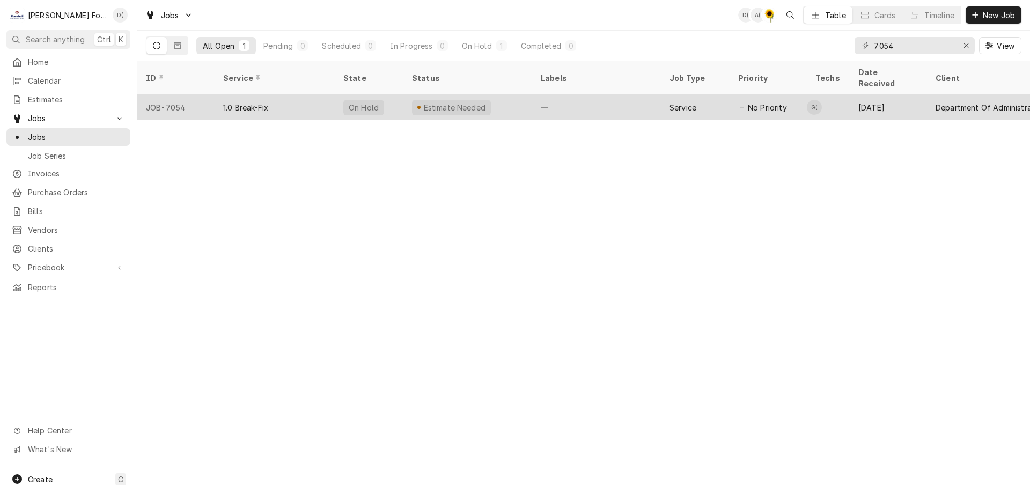
click at [520, 94] on div "Estimate Needed" at bounding box center [467, 107] width 129 height 26
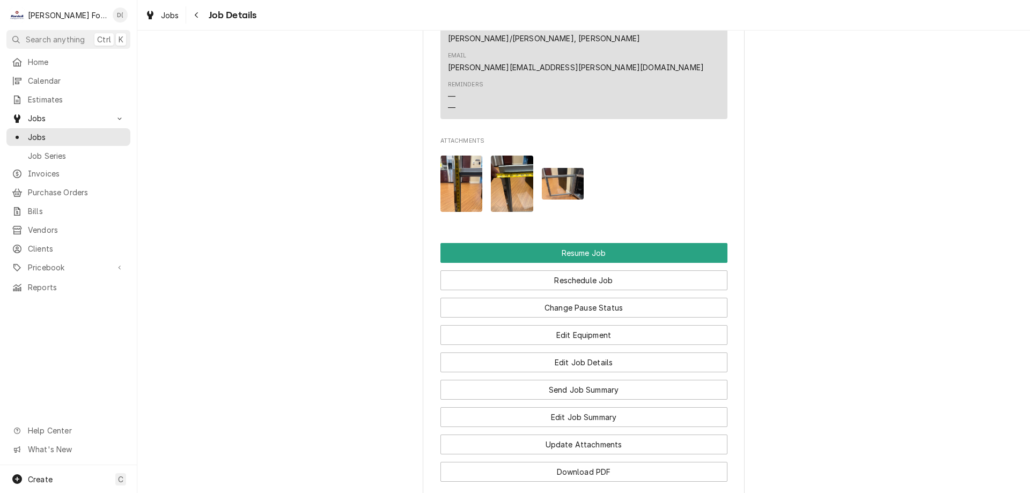
scroll to position [1273, 0]
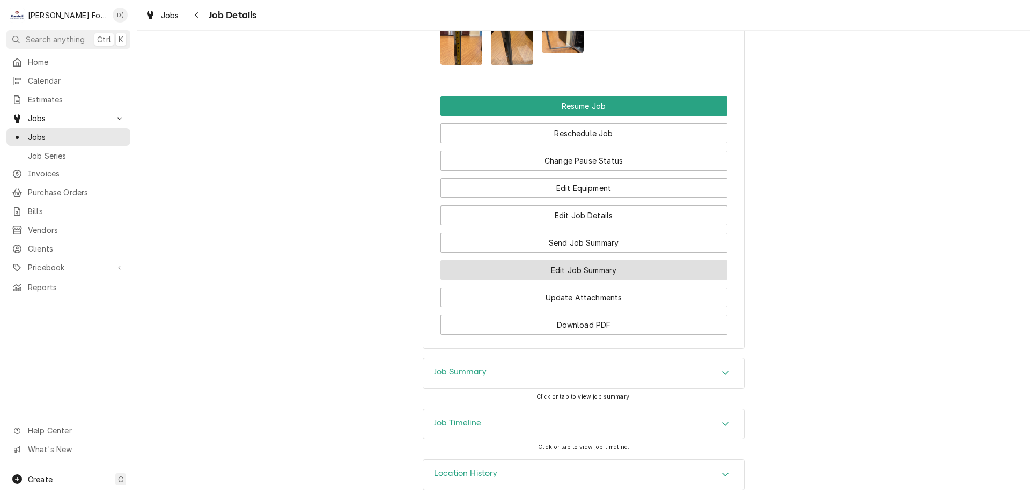
click at [546, 260] on button "Edit Job Summary" at bounding box center [583, 270] width 287 height 20
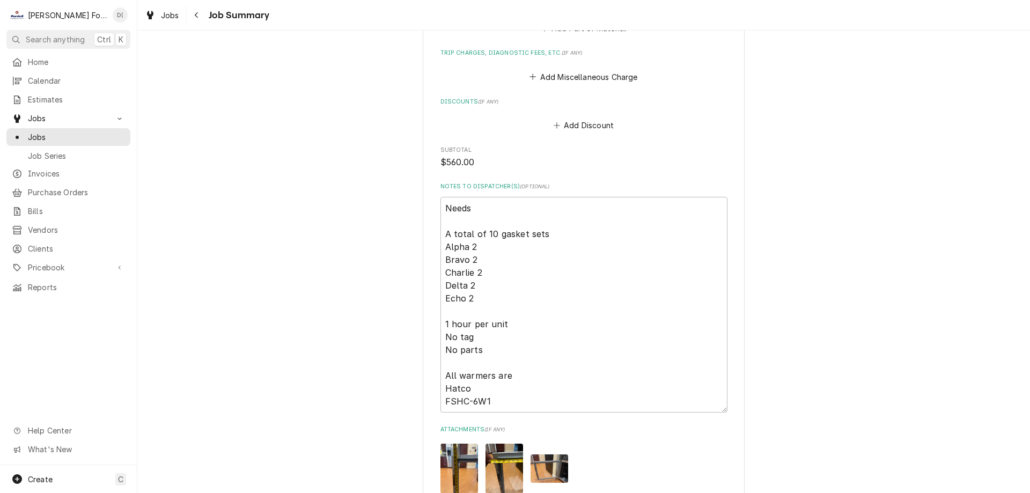
scroll to position [1126, 0]
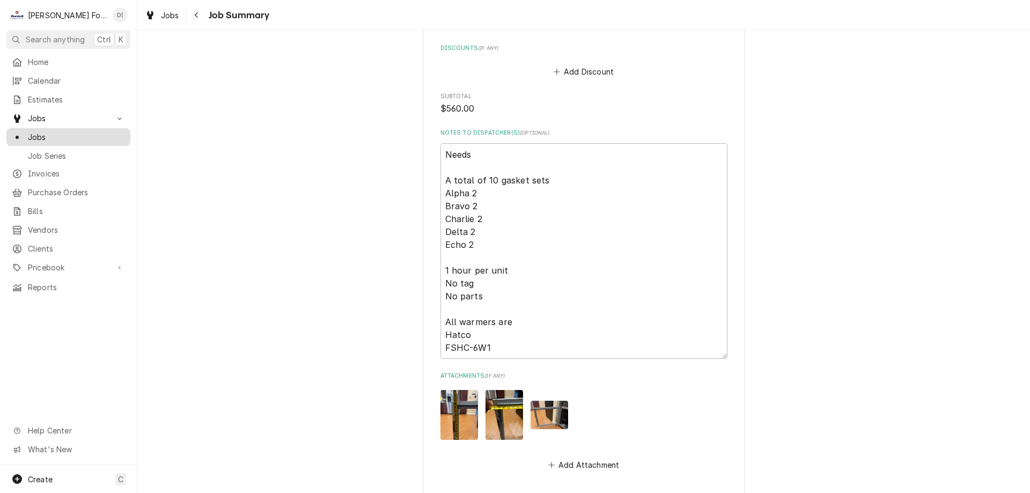
click at [50, 132] on span "Jobs" at bounding box center [76, 136] width 97 height 11
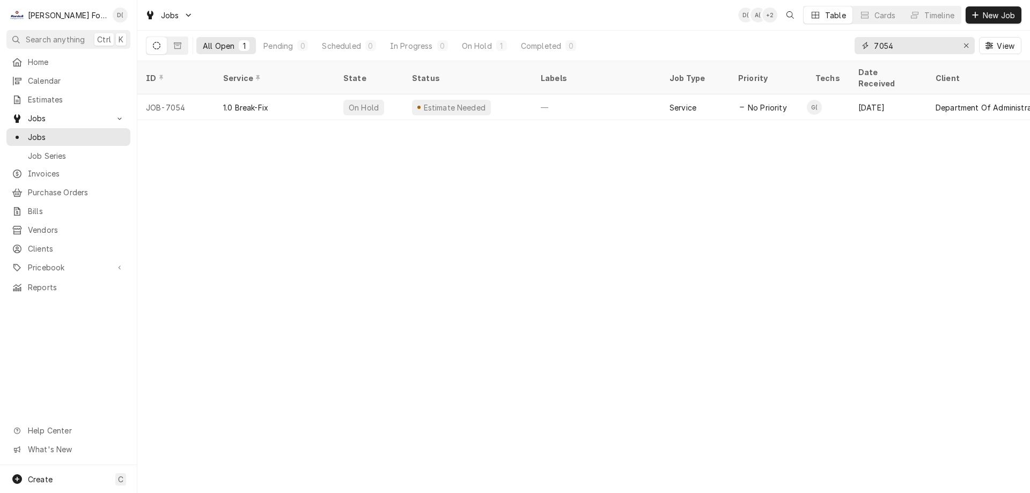
click at [963, 44] on icon "Erase input" at bounding box center [966, 46] width 6 height 8
click at [944, 46] on input "Dynamic Content Wrapper" at bounding box center [924, 45] width 101 height 17
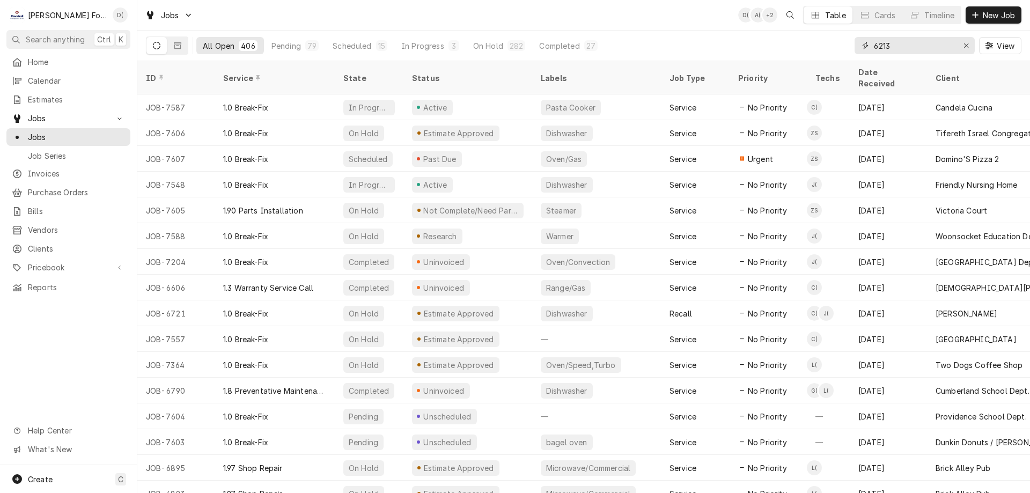
type input "6213"
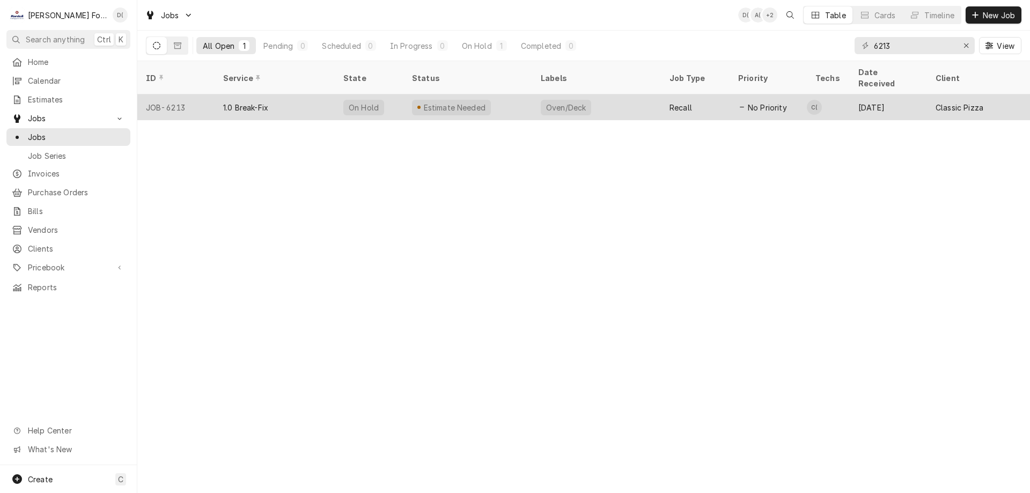
click at [501, 101] on div "Estimate Needed" at bounding box center [467, 107] width 129 height 26
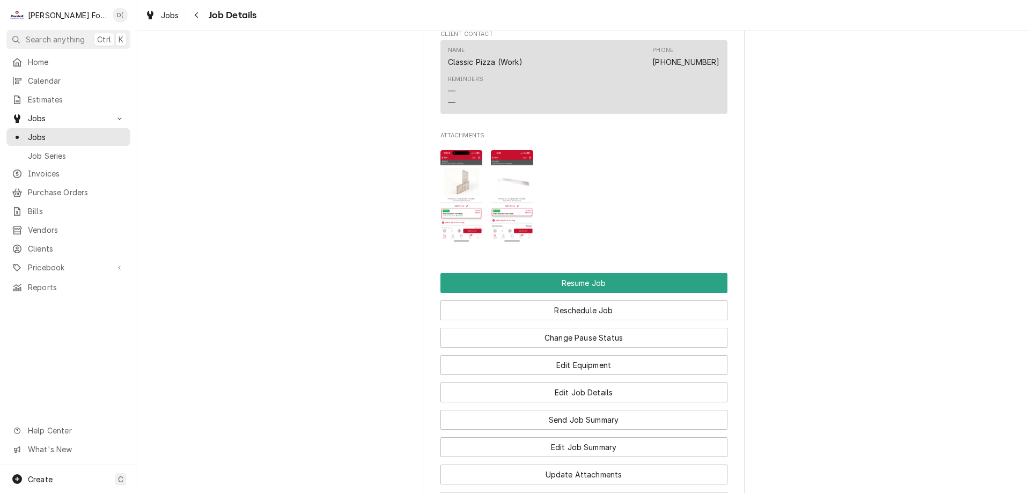
scroll to position [1502, 0]
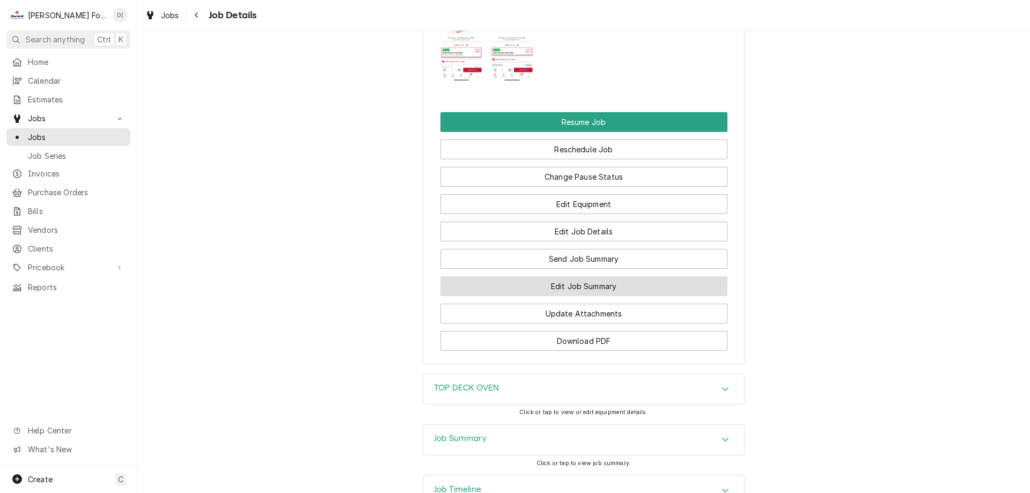
click at [581, 285] on button "Edit Job Summary" at bounding box center [583, 286] width 287 height 20
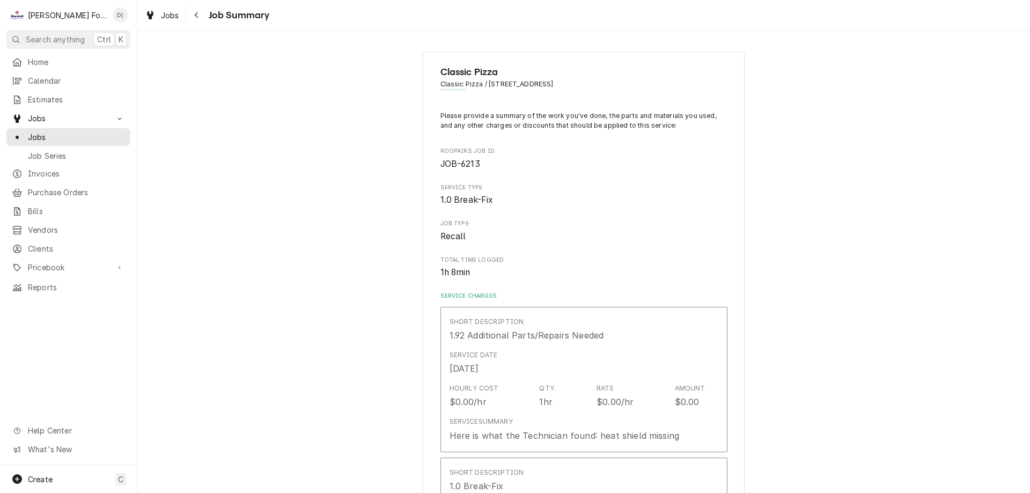
type textarea "x"
click at [76, 131] on span "Jobs" at bounding box center [76, 136] width 97 height 11
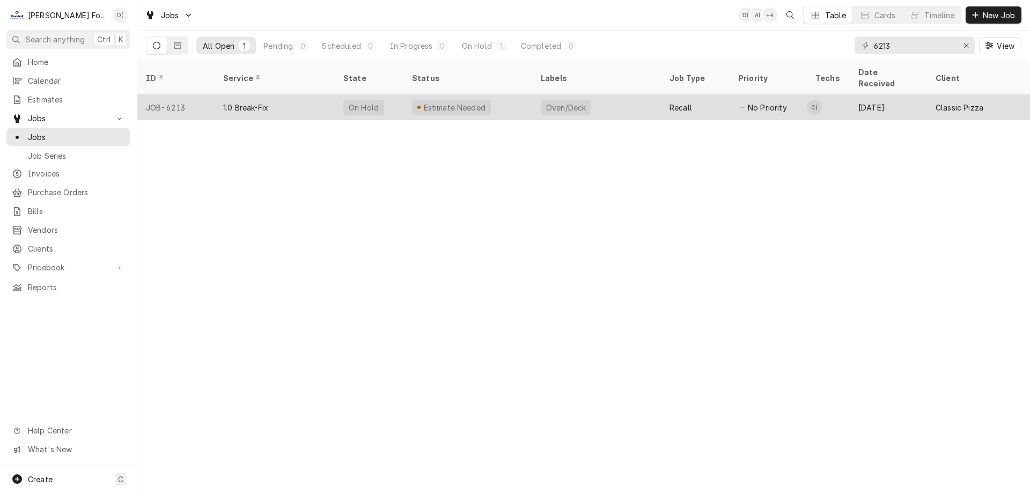
click at [518, 96] on div "Estimate Needed" at bounding box center [467, 107] width 129 height 26
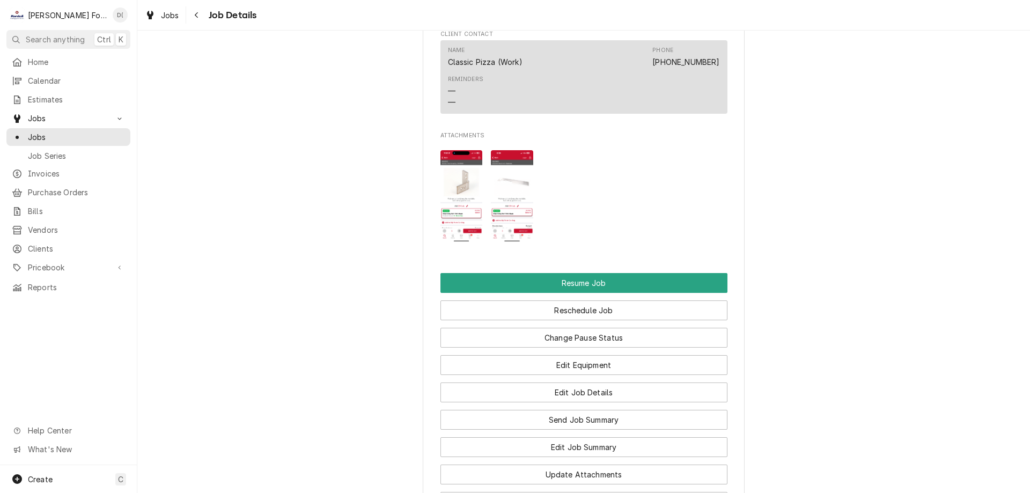
scroll to position [1448, 0]
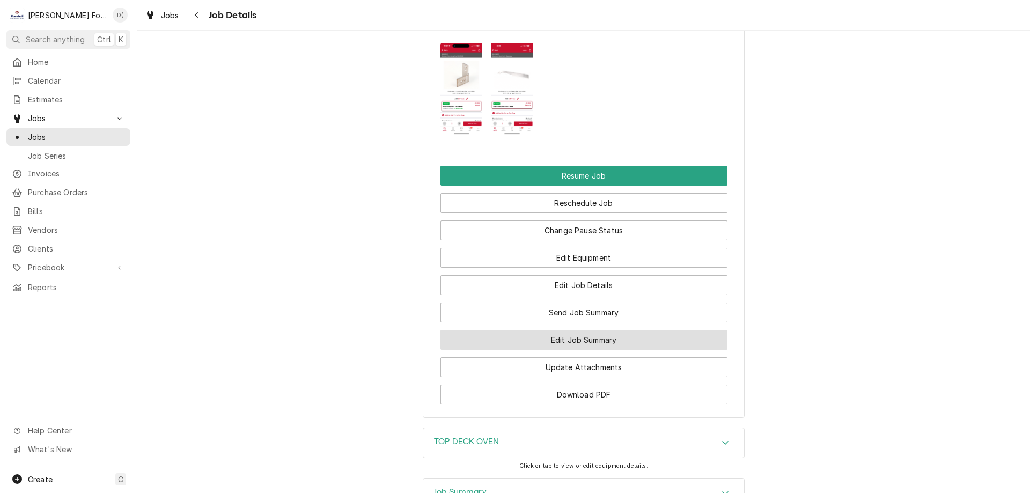
click at [541, 336] on button "Edit Job Summary" at bounding box center [583, 340] width 287 height 20
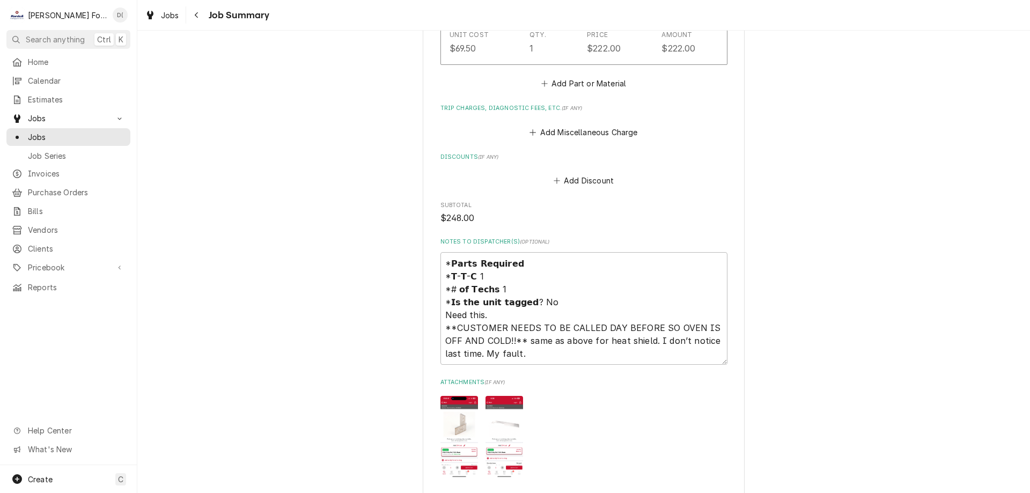
scroll to position [1404, 0]
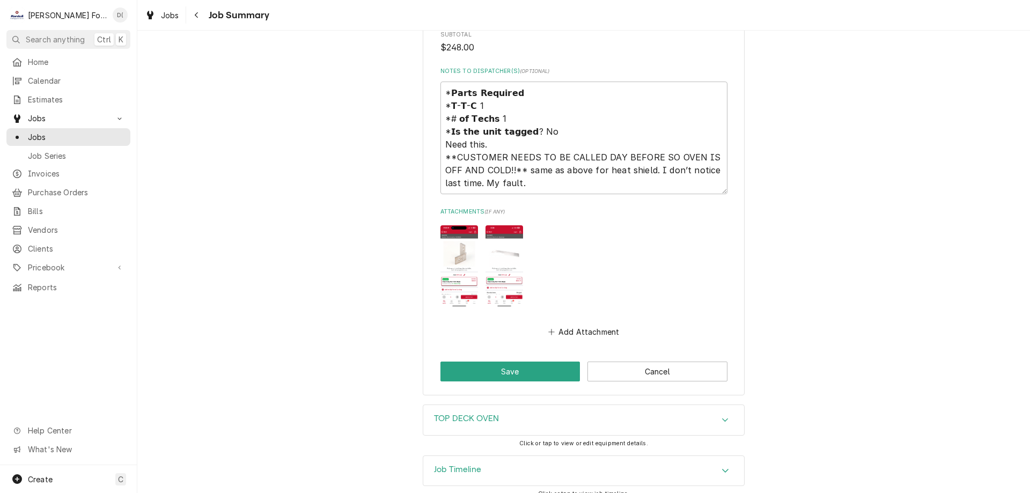
click at [690, 459] on div "Job Timeline" at bounding box center [583, 471] width 321 height 30
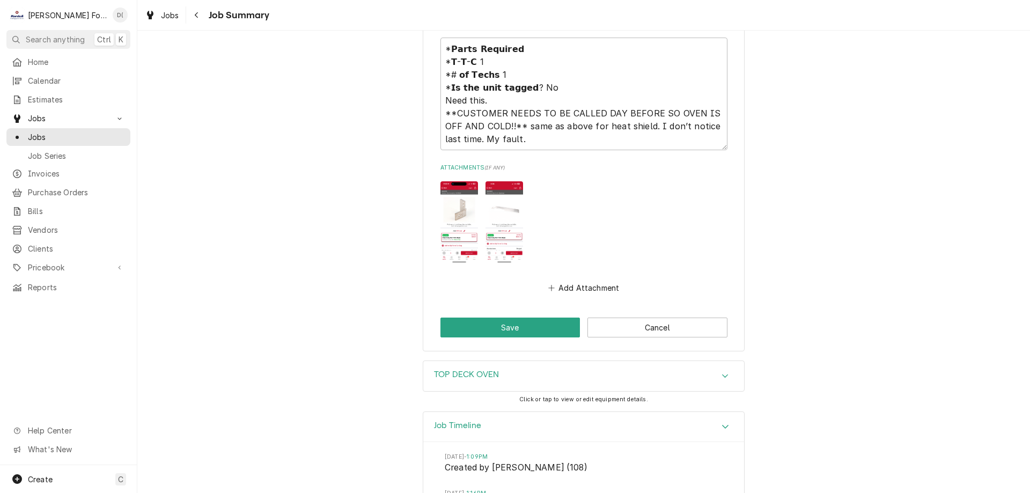
scroll to position [1395, 0]
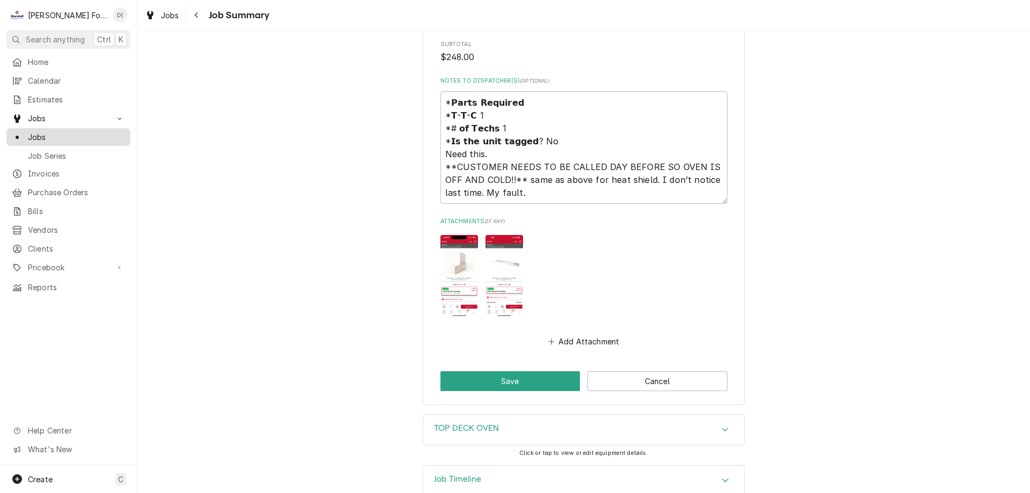
click at [97, 132] on span "Jobs" at bounding box center [76, 136] width 97 height 11
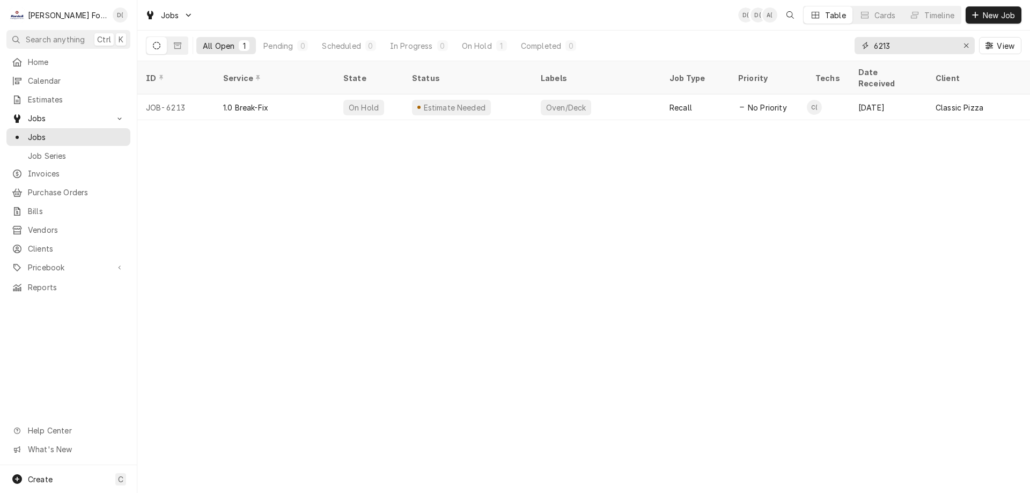
click at [897, 43] on input "6213" at bounding box center [914, 45] width 80 height 17
type input "6"
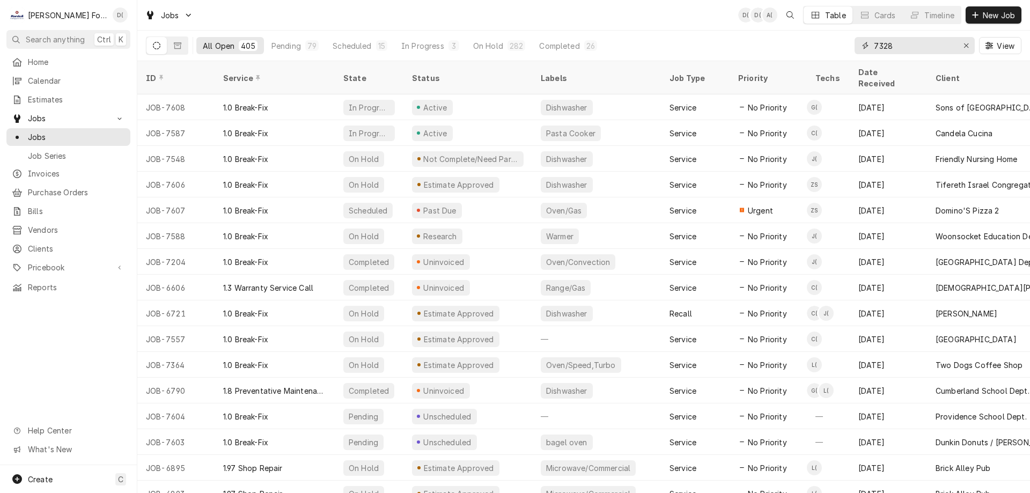
type input "7328"
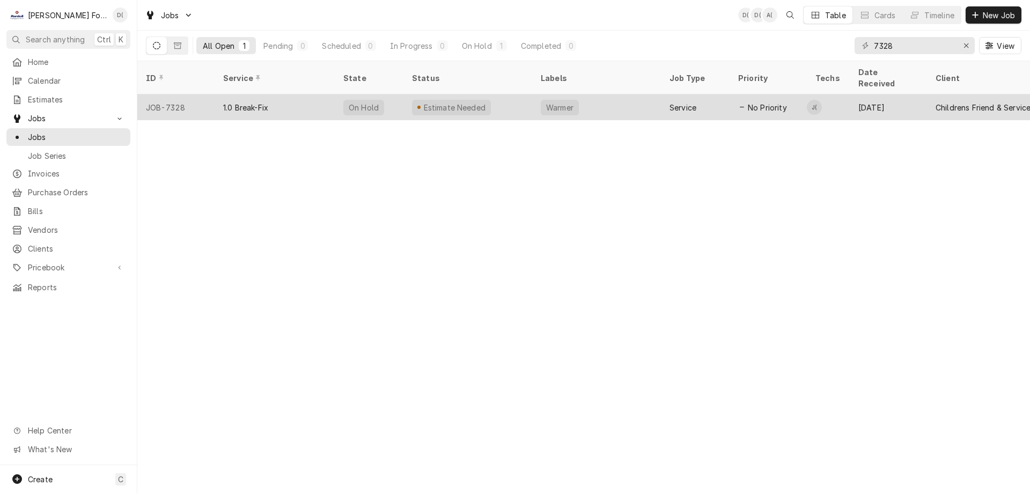
click at [492, 96] on div "Estimate Needed" at bounding box center [467, 107] width 129 height 26
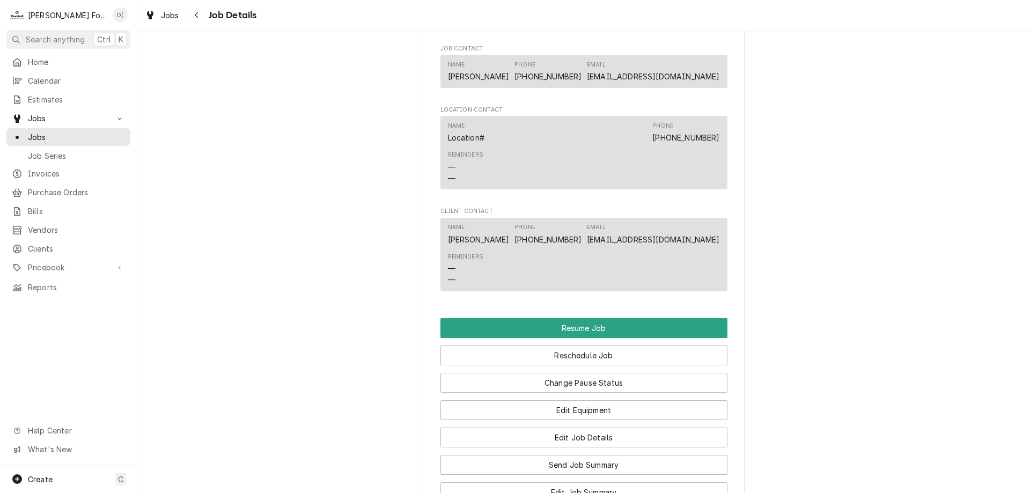
scroll to position [1019, 0]
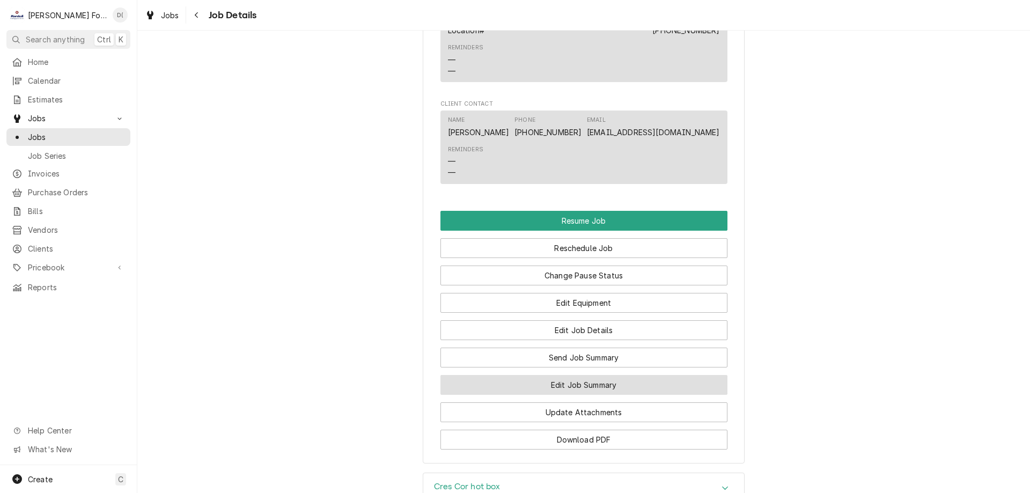
click at [563, 395] on button "Edit Job Summary" at bounding box center [583, 385] width 287 height 20
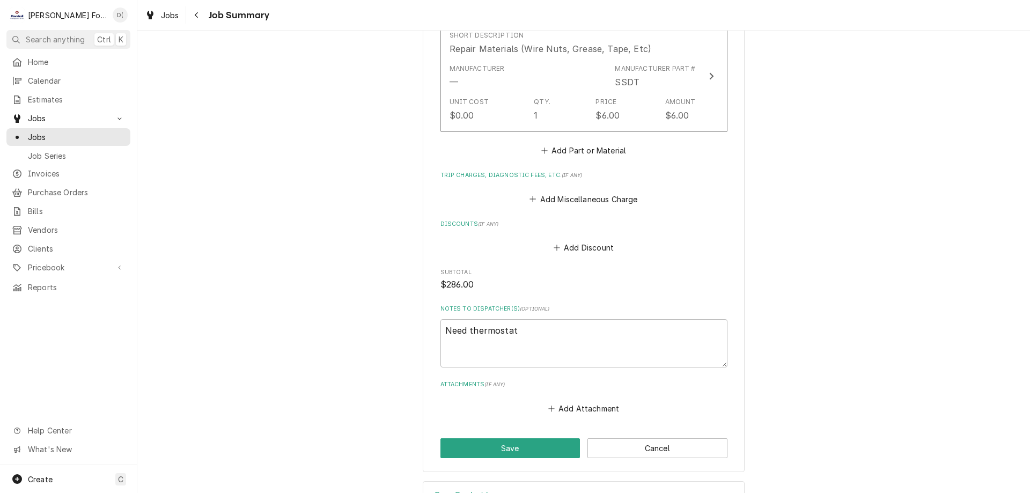
scroll to position [989, 0]
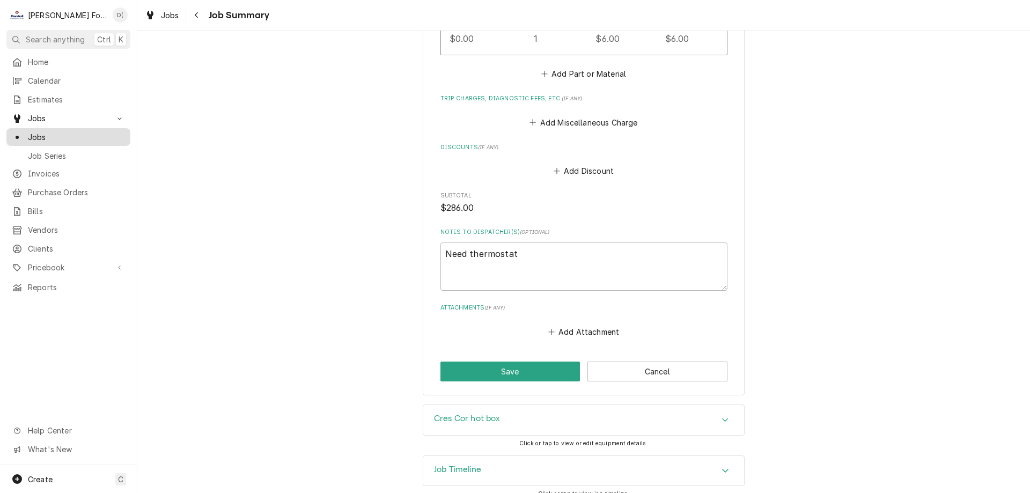
click at [55, 131] on span "Jobs" at bounding box center [76, 136] width 97 height 11
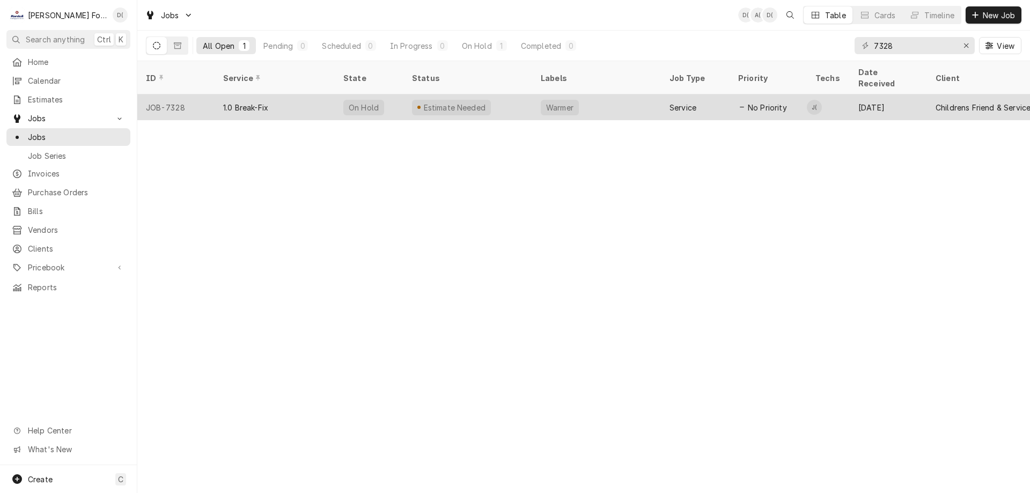
click at [603, 95] on div "Warmer" at bounding box center [596, 107] width 129 height 26
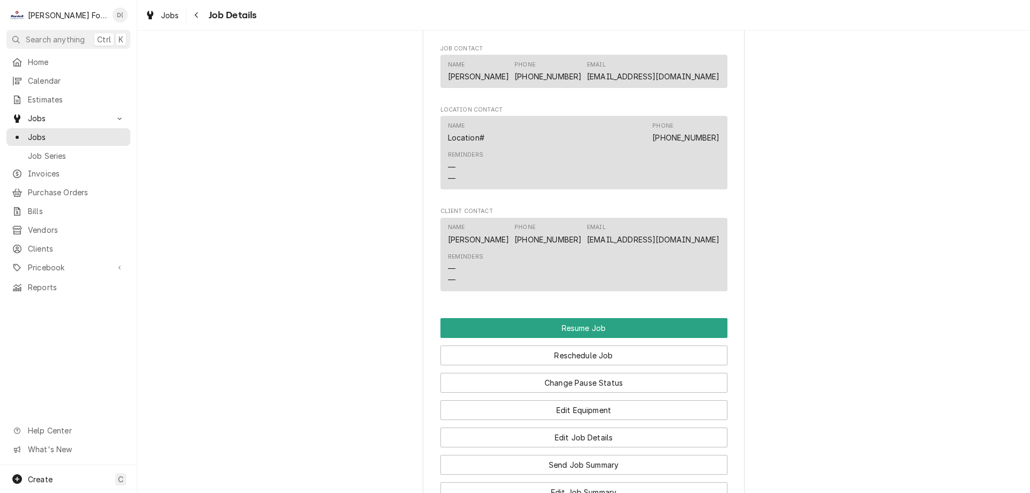
scroll to position [1126, 0]
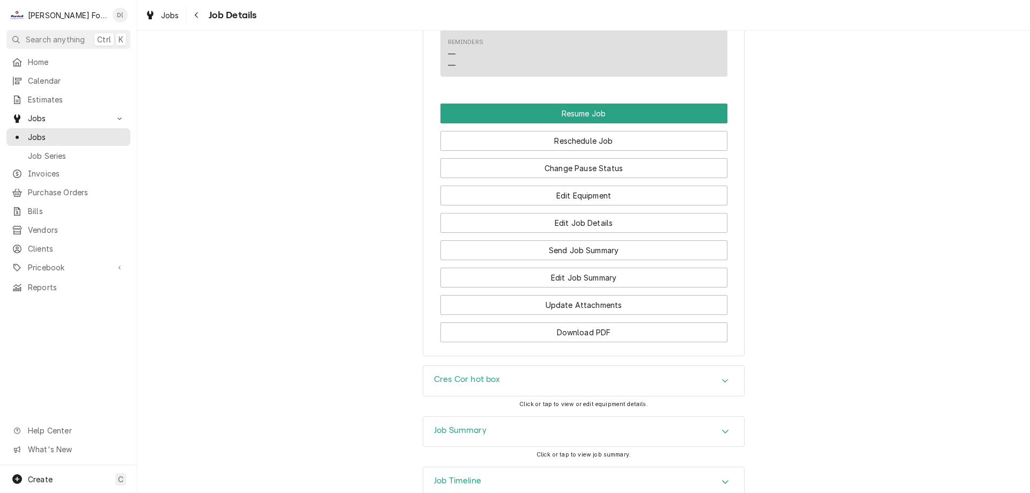
click at [552, 275] on div "Edit Job Summary" at bounding box center [583, 273] width 287 height 27
click at [556, 288] on button "Edit Job Summary" at bounding box center [583, 278] width 287 height 20
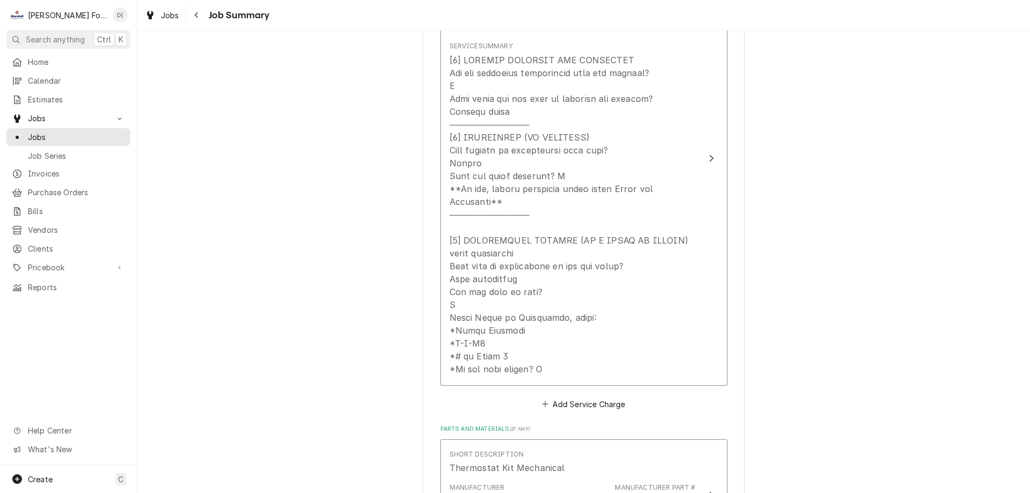
scroll to position [536, 0]
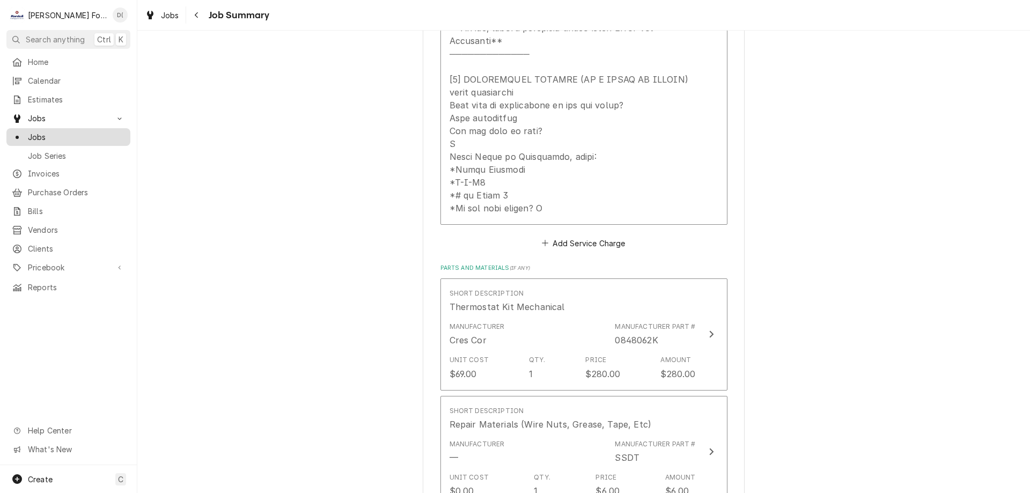
click at [62, 135] on span "Jobs" at bounding box center [76, 136] width 97 height 11
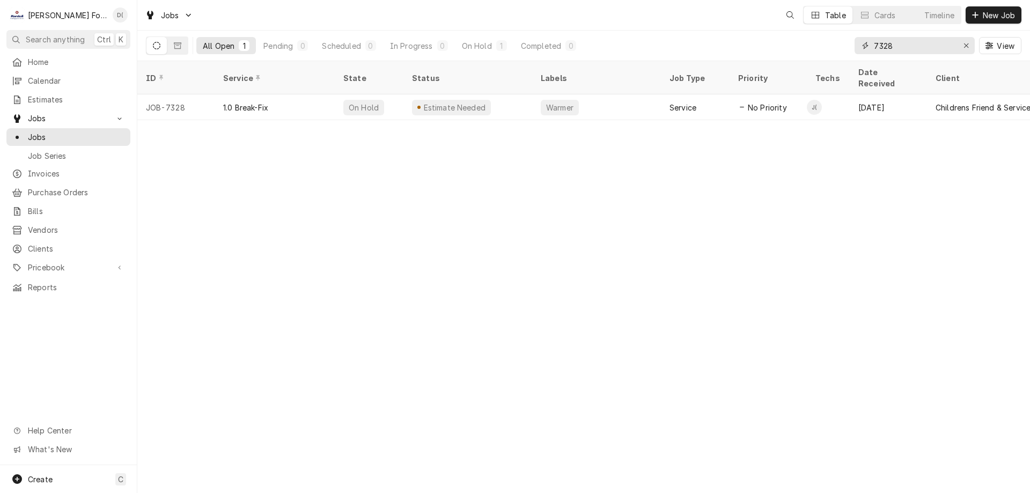
click at [912, 50] on input "7328" at bounding box center [914, 45] width 80 height 17
type input "7"
click at [868, 47] on div "Dynamic Content Wrapper" at bounding box center [865, 45] width 11 height 11
click at [874, 46] on input "573" at bounding box center [914, 45] width 80 height 17
click at [908, 47] on input "7573" at bounding box center [914, 45] width 80 height 17
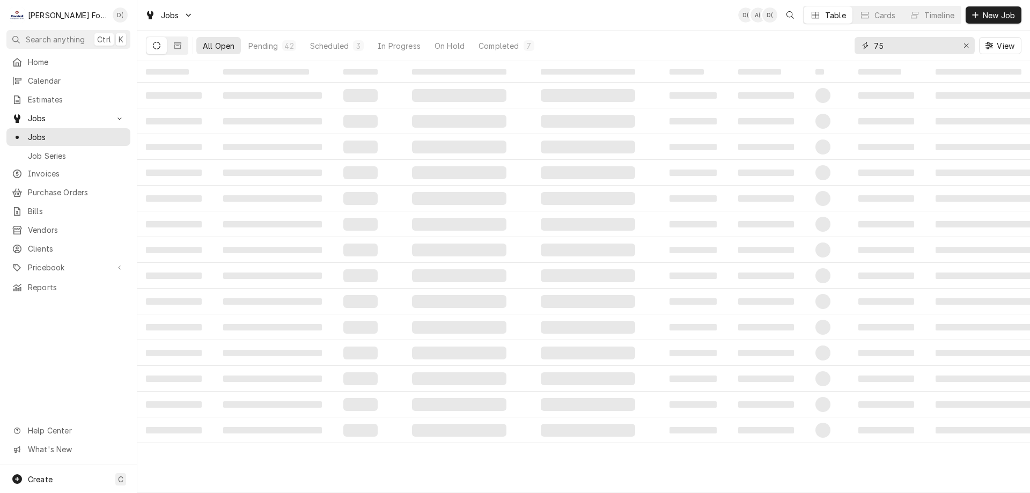
type input "7"
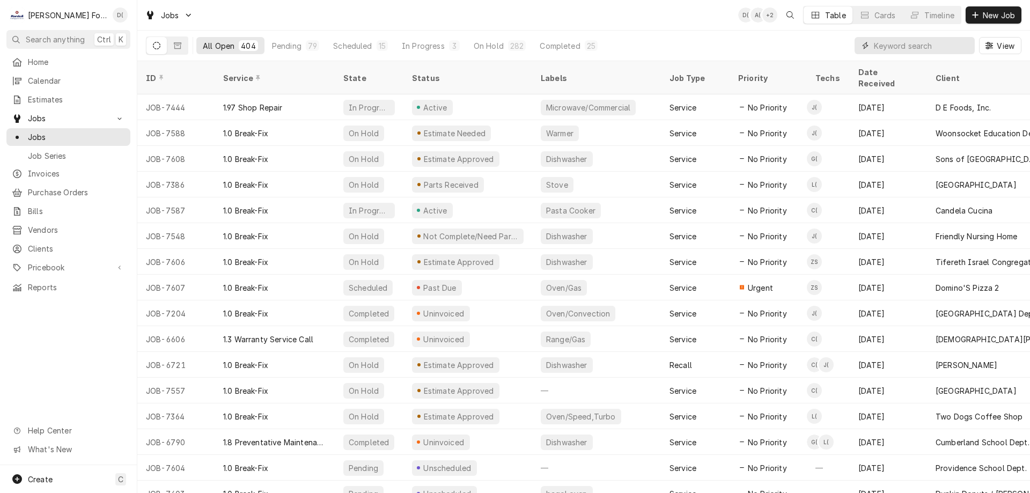
click at [902, 49] on input "Dynamic Content Wrapper" at bounding box center [921, 45] width 95 height 17
type input "7573"
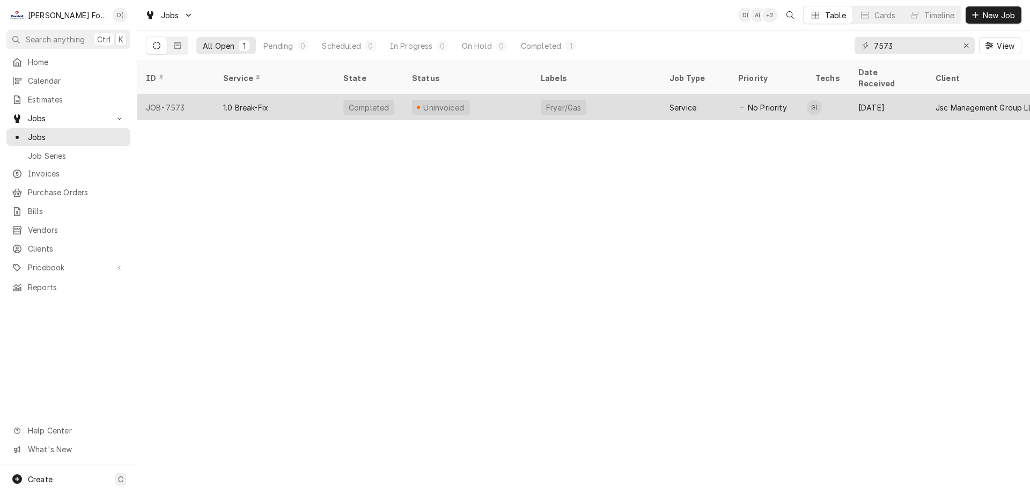
click at [477, 94] on div "Uninvoiced" at bounding box center [467, 107] width 129 height 26
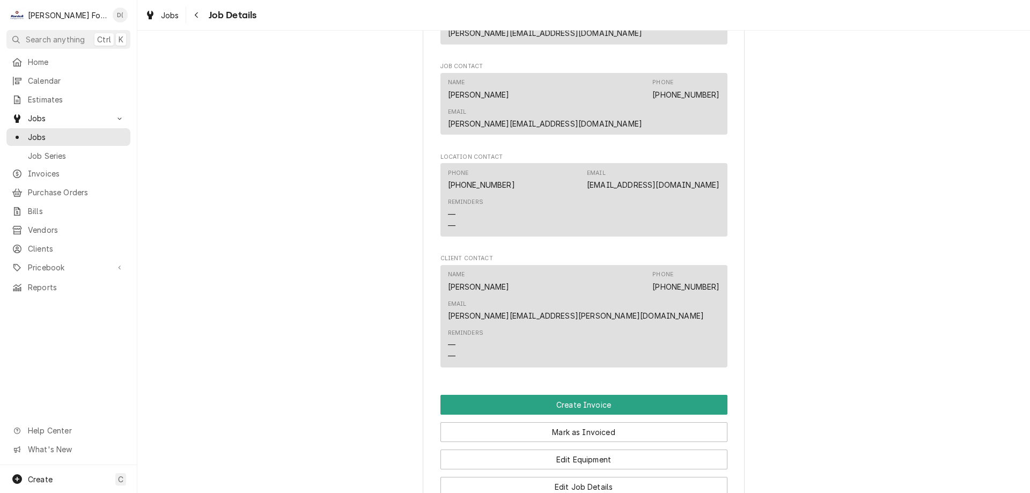
scroll to position [1019, 0]
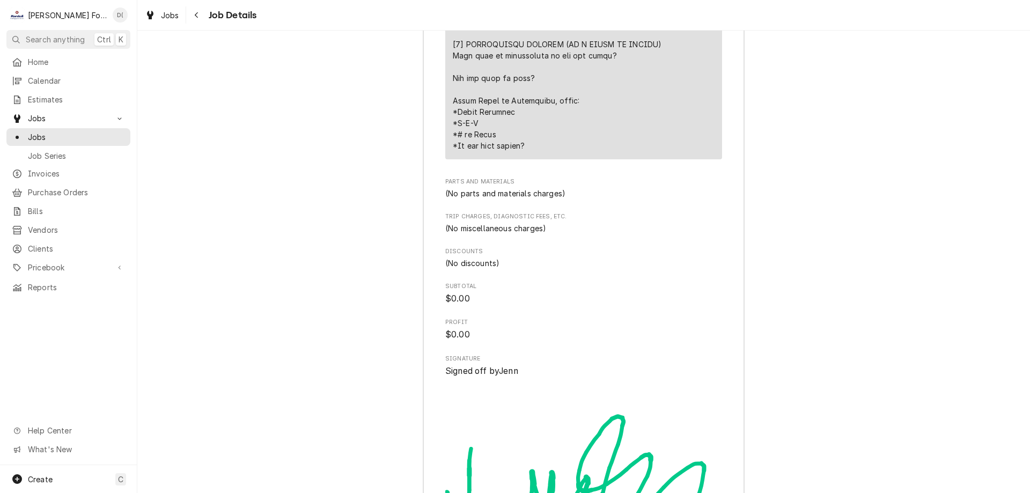
scroll to position [2110, 0]
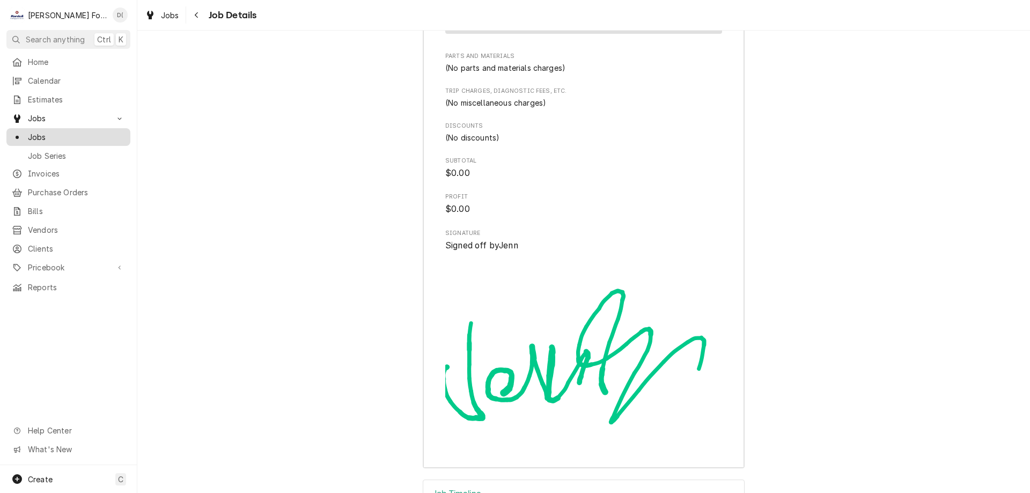
click at [70, 132] on span "Jobs" at bounding box center [76, 136] width 97 height 11
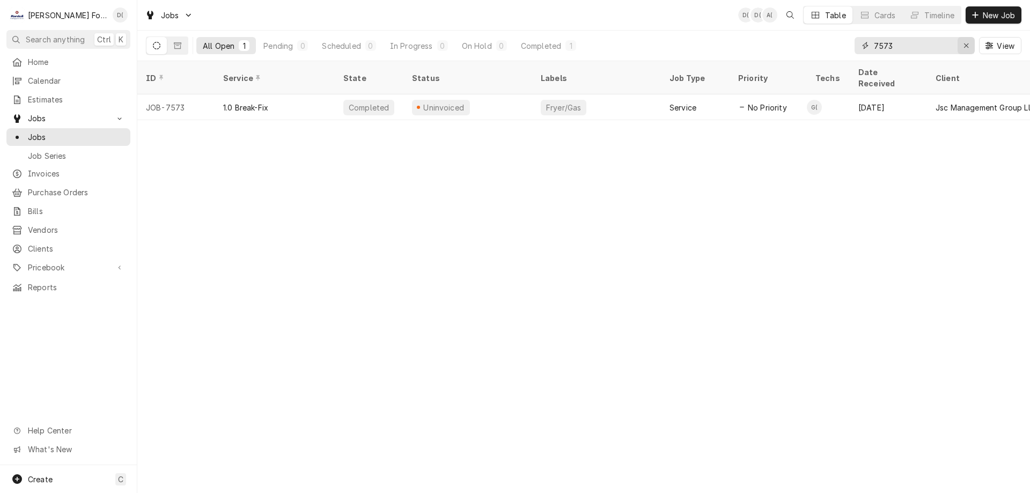
click at [962, 47] on div "Erase input" at bounding box center [966, 45] width 11 height 11
click at [946, 46] on input "Dynamic Content Wrapper" at bounding box center [924, 45] width 101 height 17
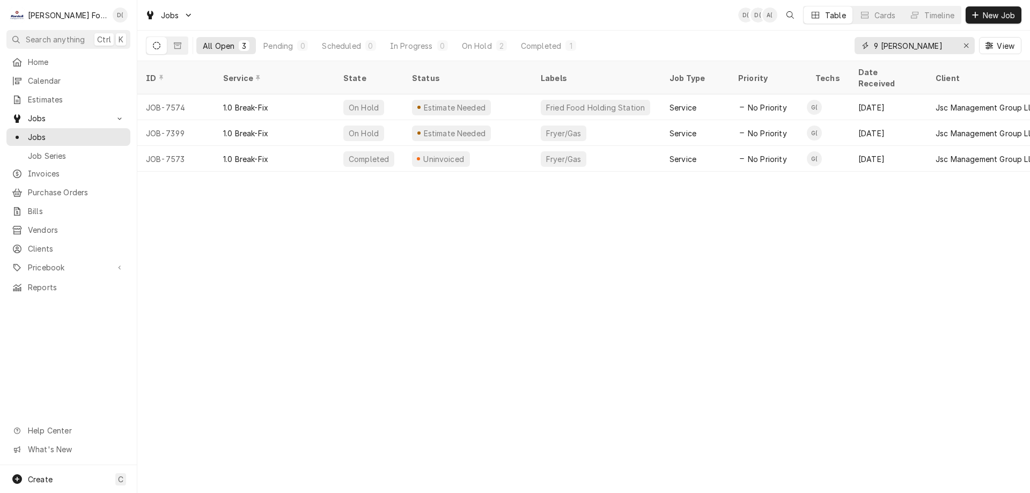
type input "9 putnam"
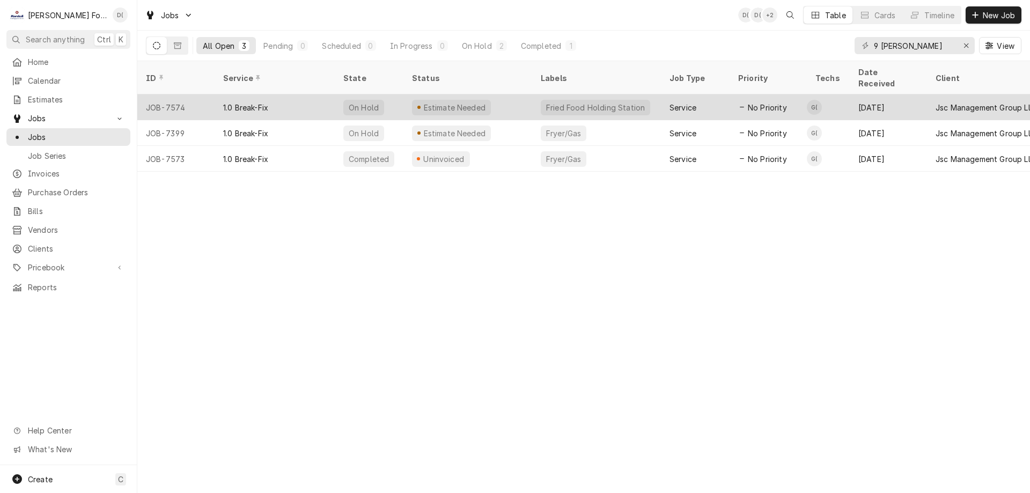
click at [586, 102] on div "Fried Food Holding Station" at bounding box center [595, 107] width 101 height 11
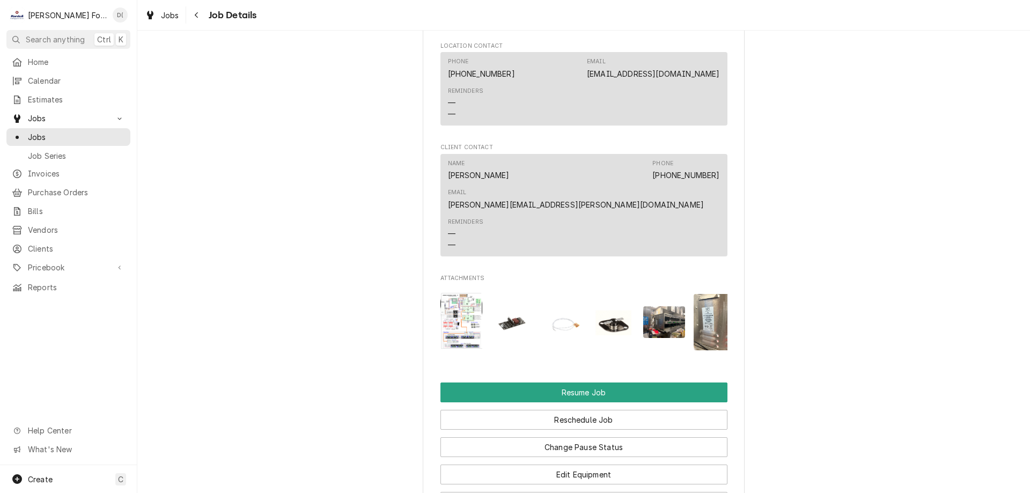
scroll to position [1126, 0]
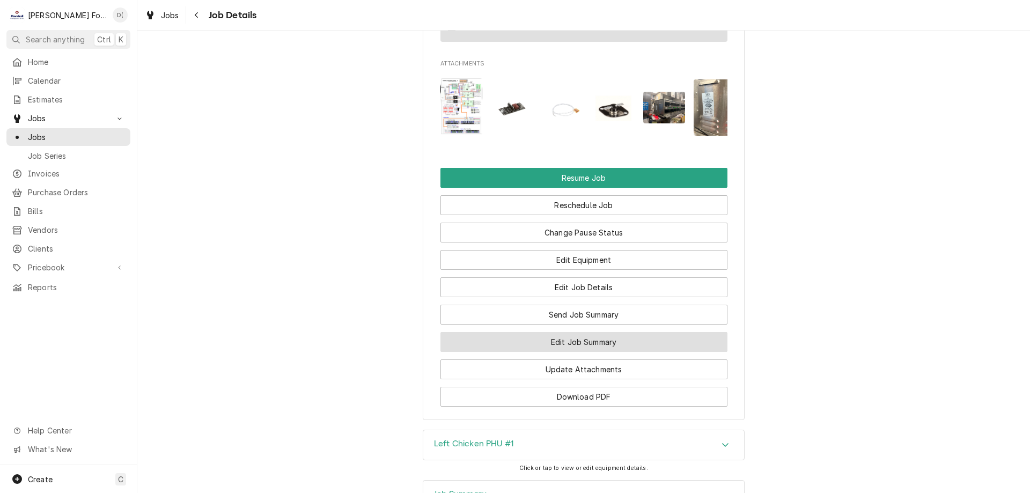
click at [549, 332] on button "Edit Job Summary" at bounding box center [583, 342] width 287 height 20
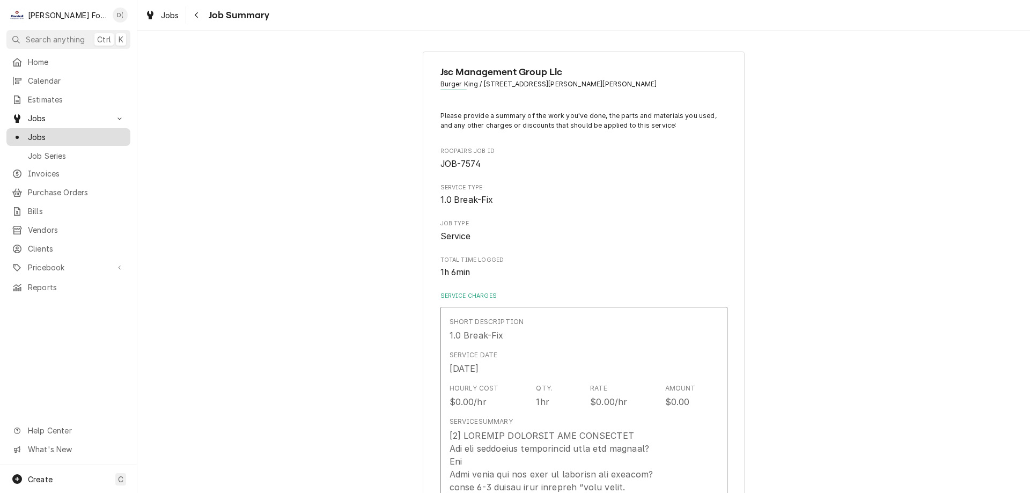
click at [61, 138] on span "Jobs" at bounding box center [76, 136] width 97 height 11
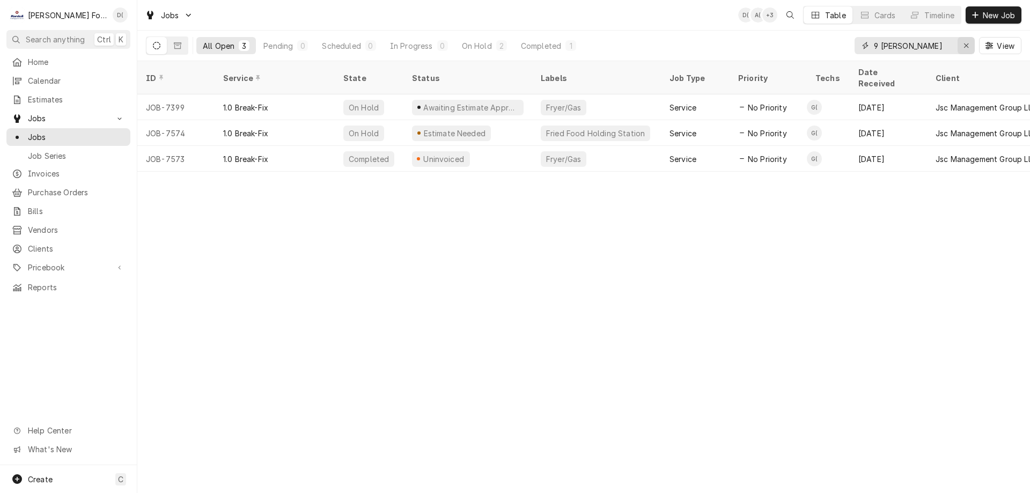
click at [964, 45] on icon "Erase input" at bounding box center [966, 46] width 6 height 8
click at [946, 46] on input "Dynamic Content Wrapper" at bounding box center [924, 45] width 101 height 17
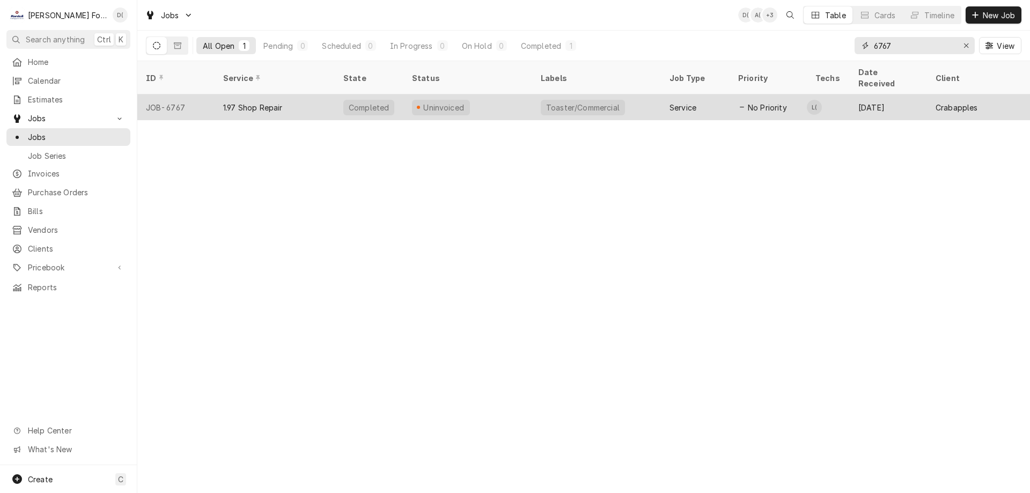
type input "6767"
click at [609, 102] on div "Toaster/Commercial" at bounding box center [583, 107] width 76 height 11
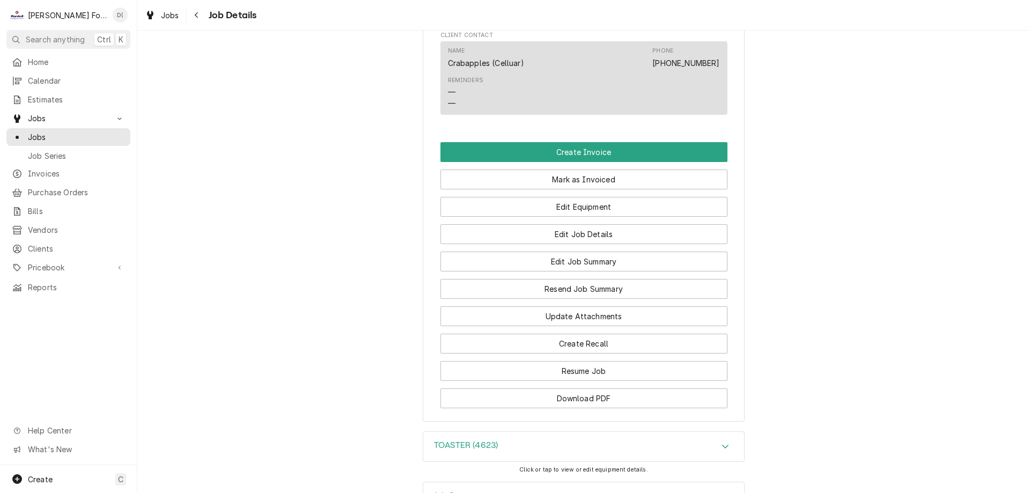
scroll to position [1012, 0]
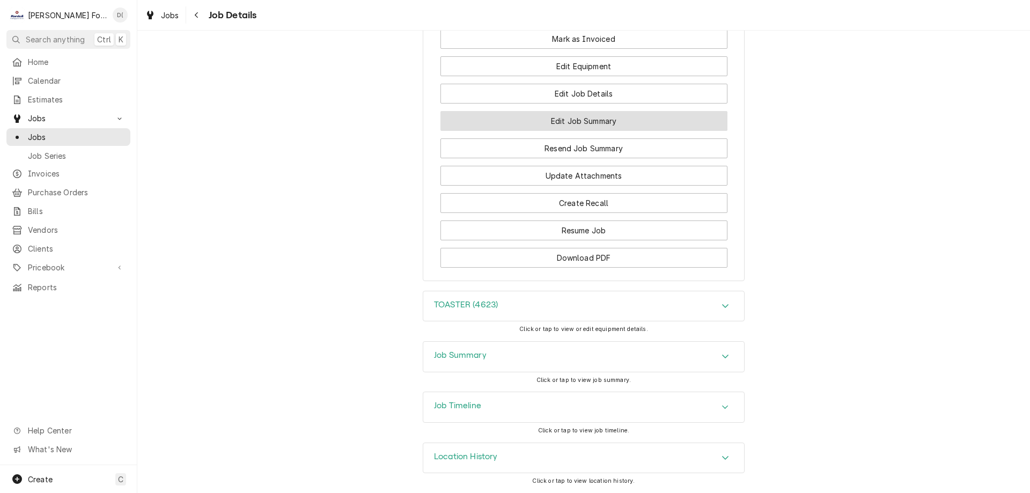
click at [564, 122] on button "Edit Job Summary" at bounding box center [583, 121] width 287 height 20
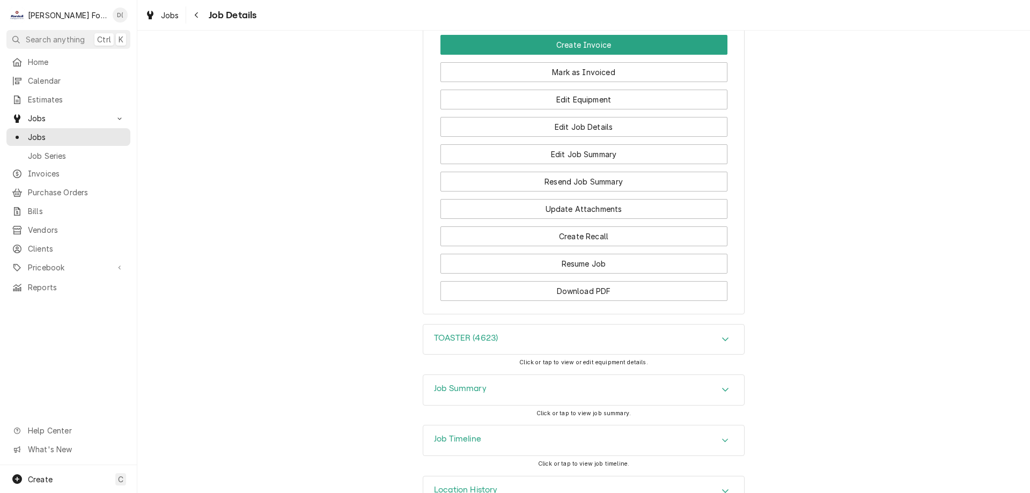
scroll to position [1012, 0]
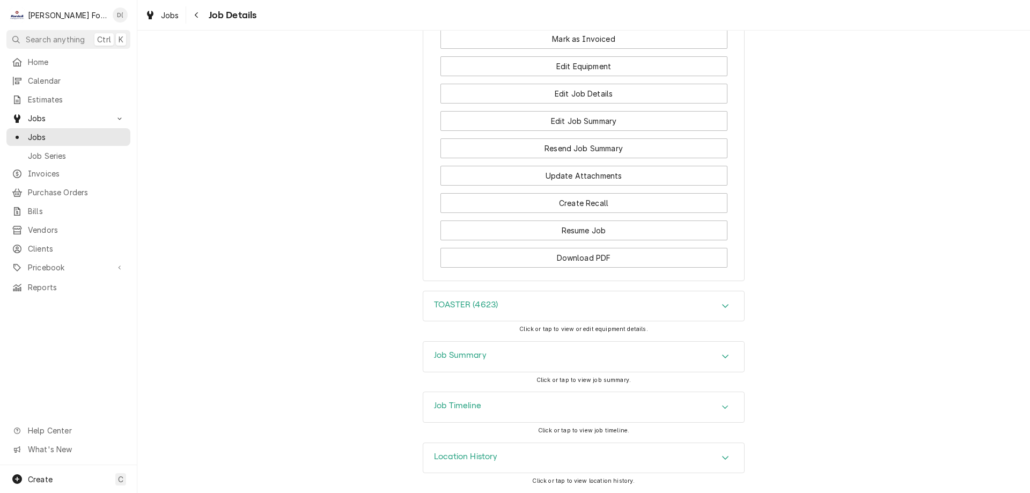
click at [570, 362] on div "Job Summary" at bounding box center [583, 357] width 321 height 30
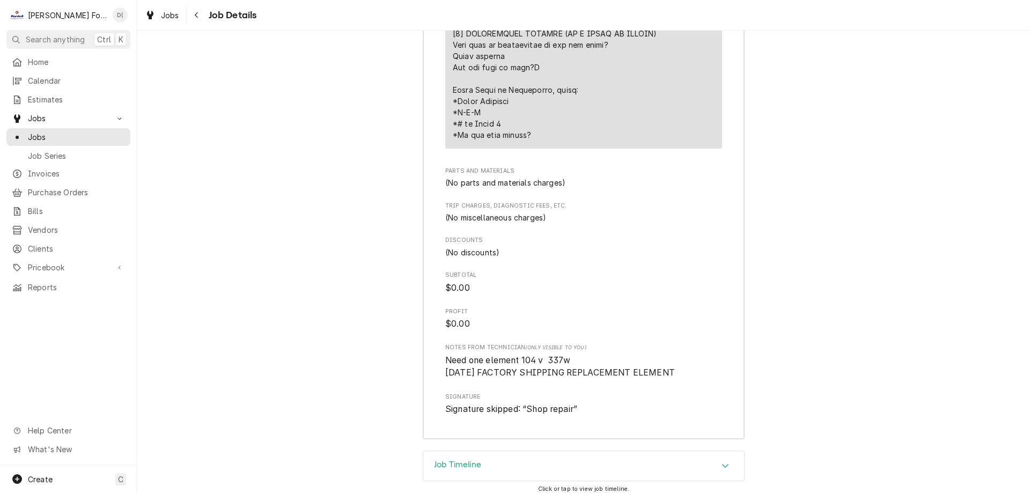
scroll to position [1834, 0]
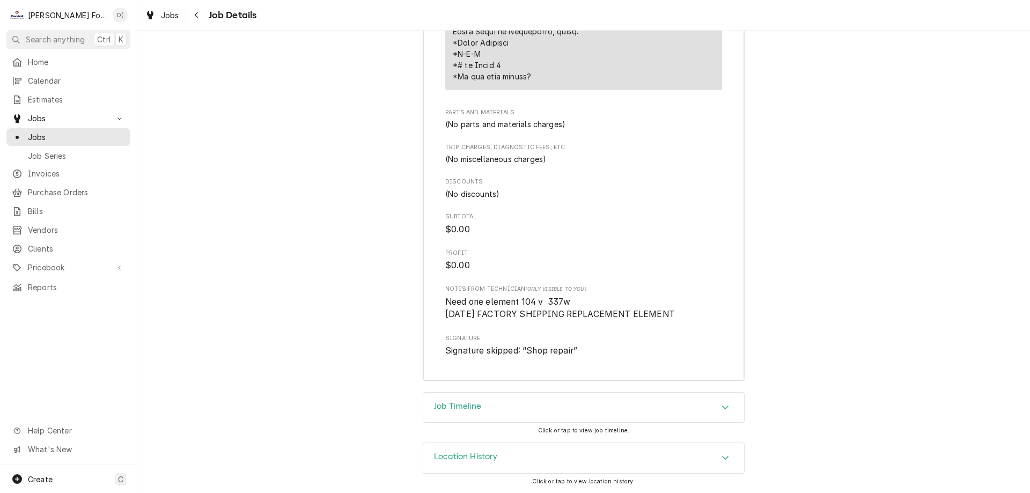
click at [726, 402] on div "Accordion Header" at bounding box center [725, 407] width 16 height 13
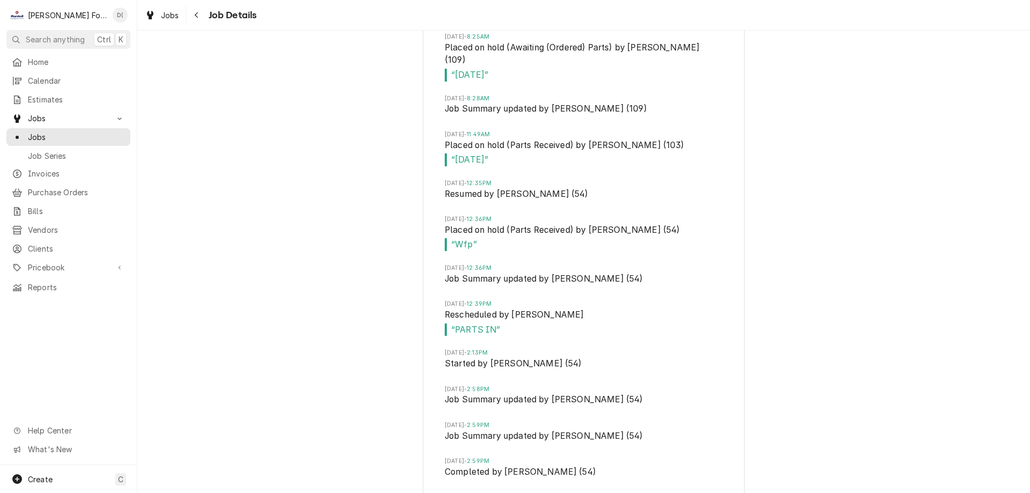
scroll to position [2659, 0]
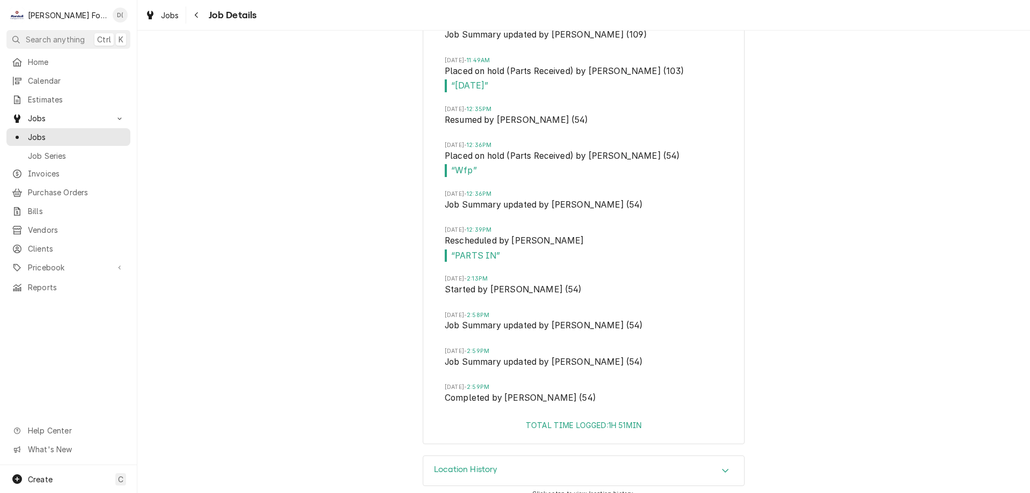
click at [333, 357] on div "Job Timeline Mon, Aug 4, 2025 - 11:54AM Created by Adam Testa Mon, Aug 4, 2025 …" at bounding box center [583, 4] width 893 height 901
click at [46, 131] on span "Jobs" at bounding box center [76, 136] width 97 height 11
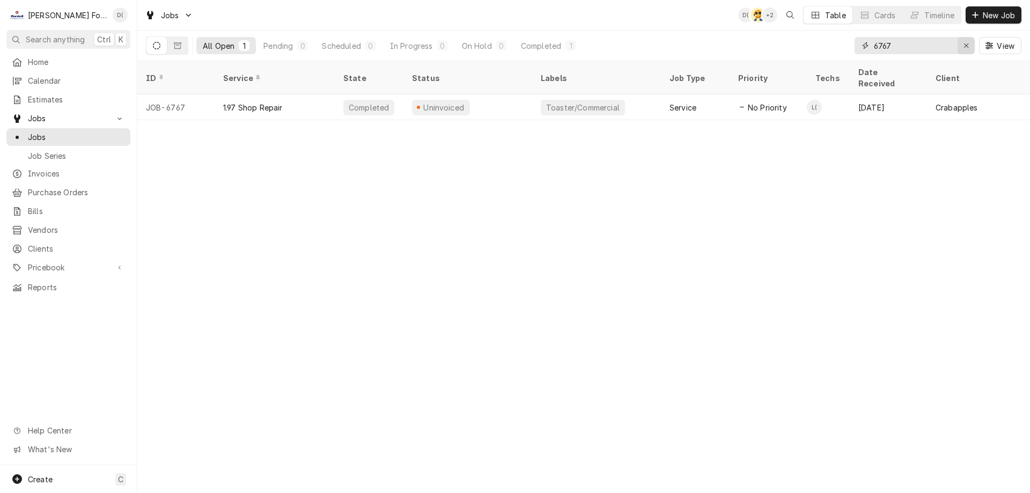
click at [962, 44] on div "Erase input" at bounding box center [966, 45] width 11 height 11
click at [937, 45] on input "Dynamic Content Wrapper" at bounding box center [924, 45] width 101 height 17
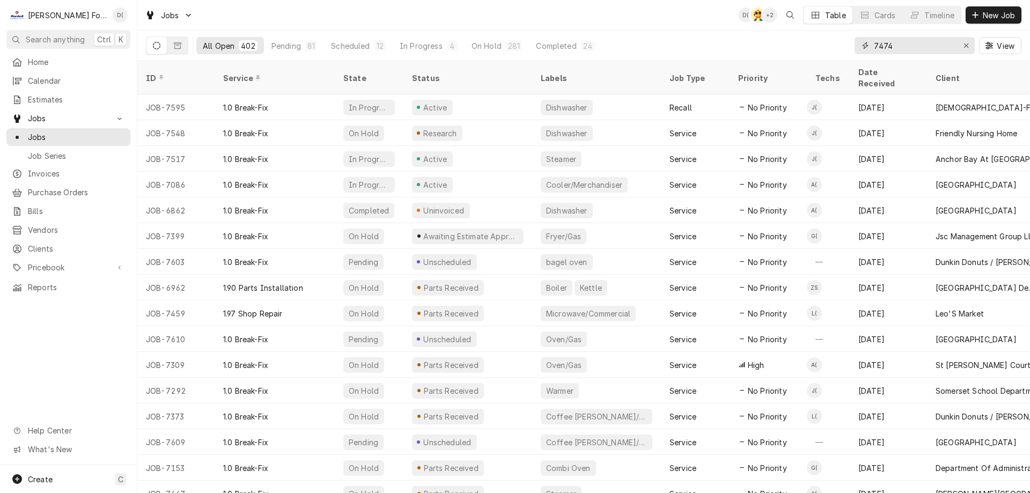
type input "7474"
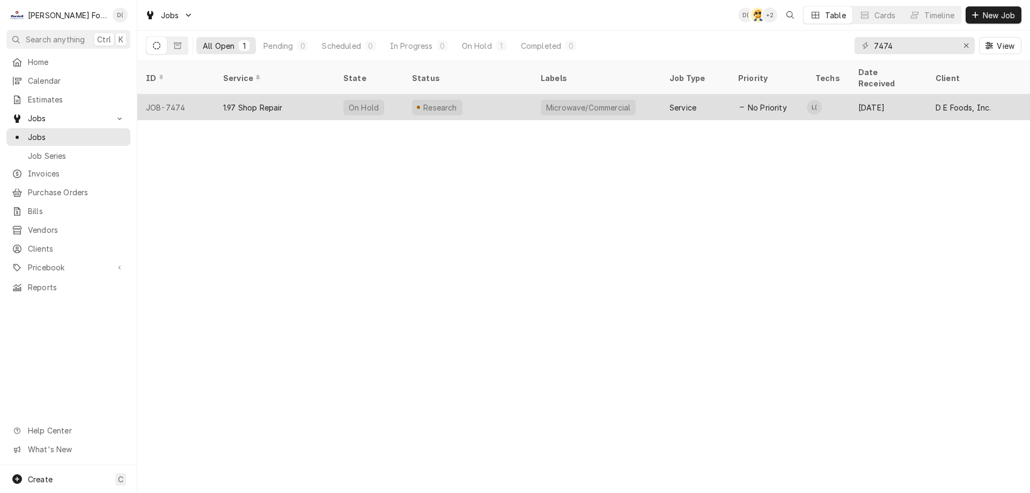
click at [664, 97] on div "Service" at bounding box center [695, 107] width 69 height 26
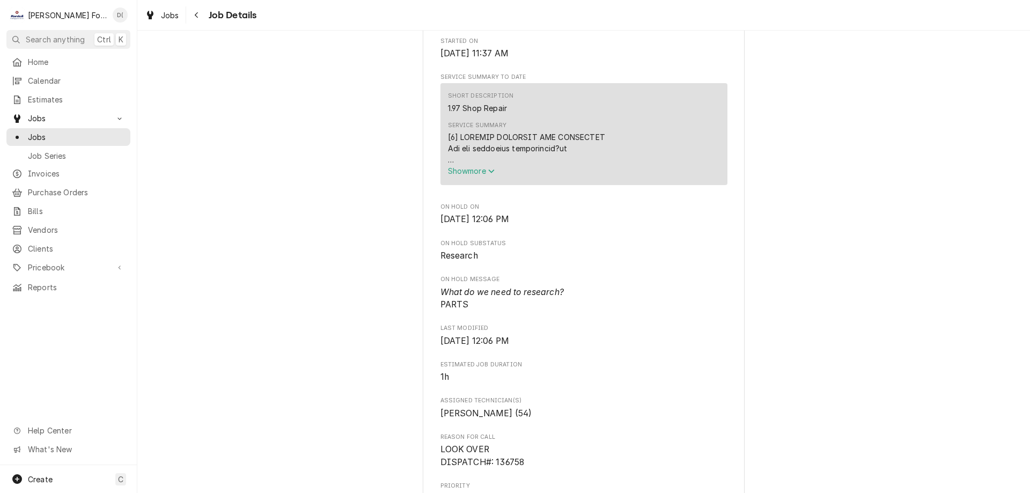
scroll to position [483, 0]
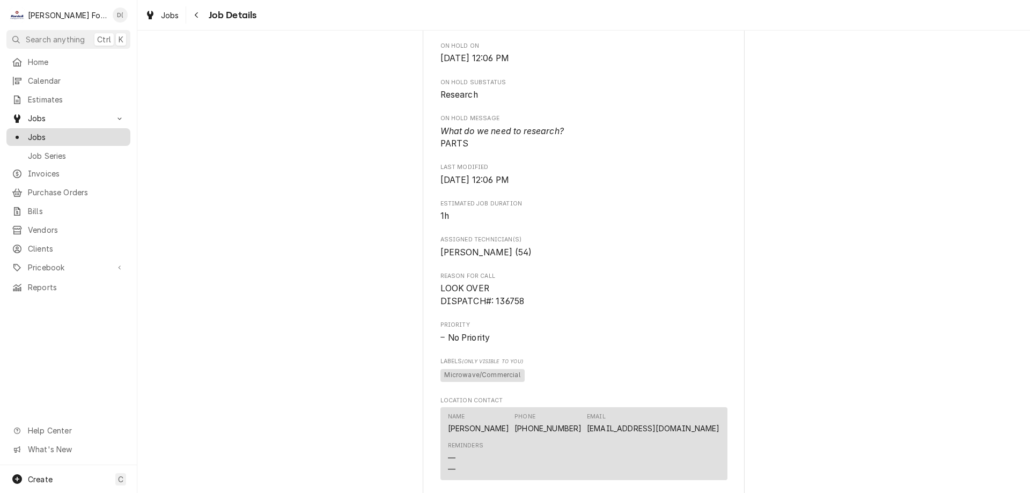
click at [76, 136] on span "Jobs" at bounding box center [76, 136] width 97 height 11
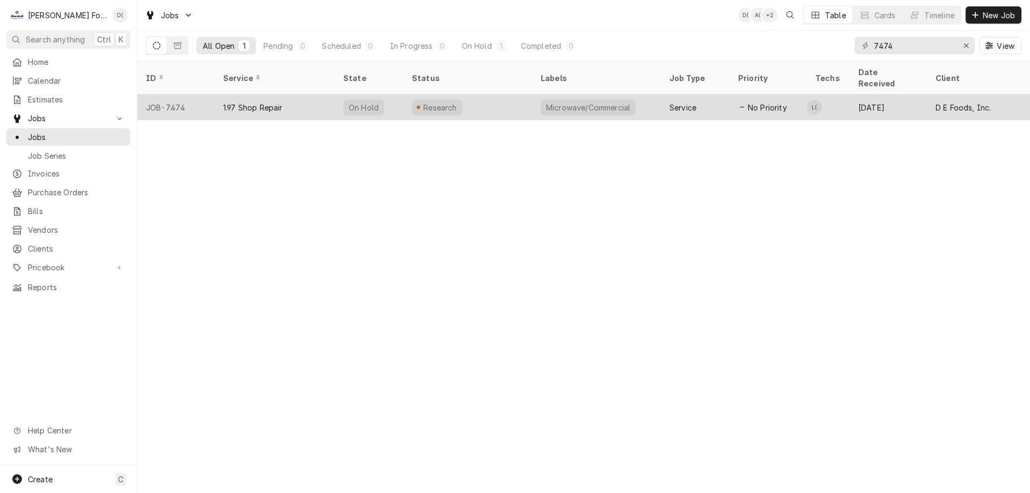
click at [488, 94] on div "Research" at bounding box center [467, 107] width 129 height 26
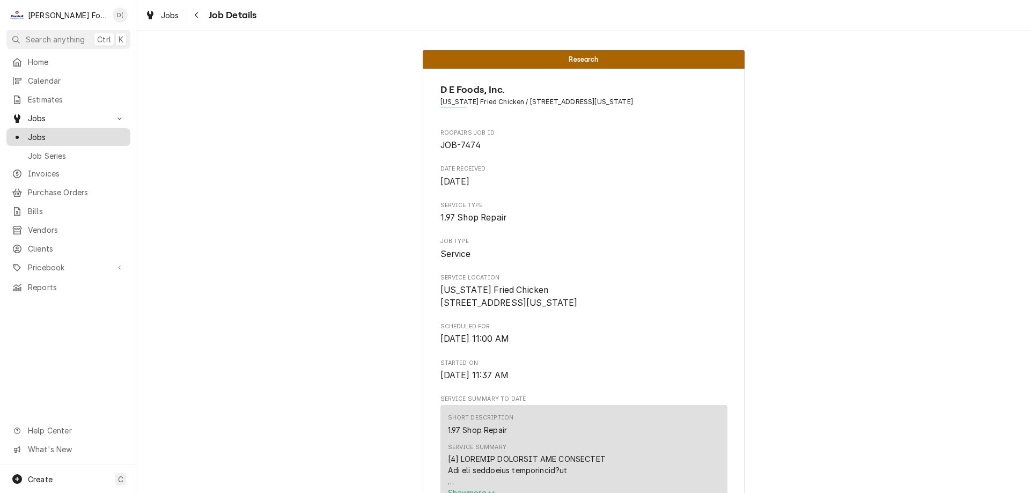
click at [64, 134] on span "Jobs" at bounding box center [76, 136] width 97 height 11
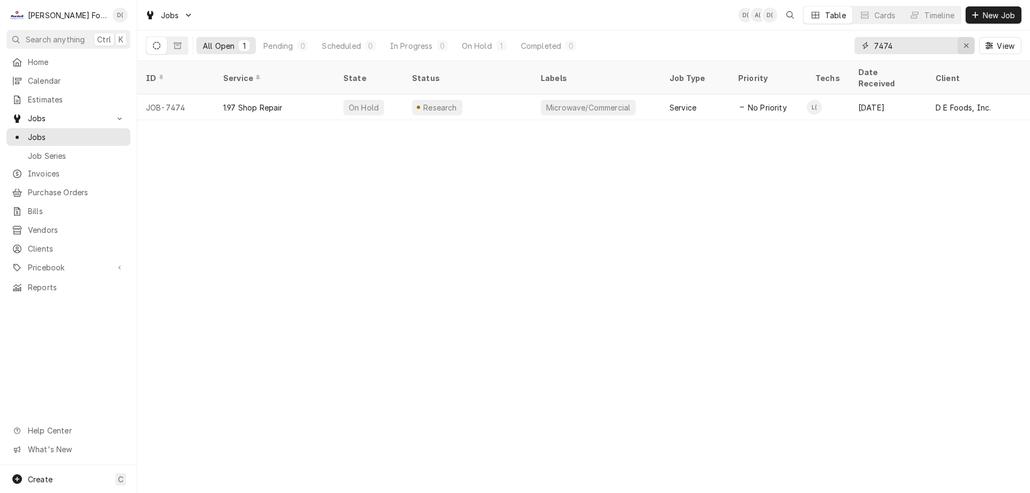
click at [964, 44] on icon "Erase input" at bounding box center [966, 45] width 4 height 4
click at [920, 51] on input "Dynamic Content Wrapper" at bounding box center [924, 45] width 101 height 17
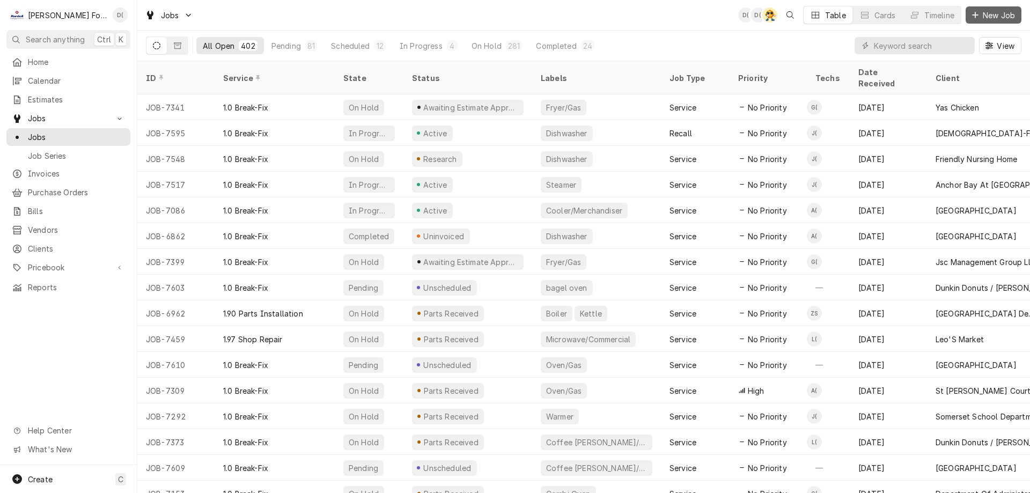
click at [983, 13] on span "New Job" at bounding box center [999, 15] width 36 height 11
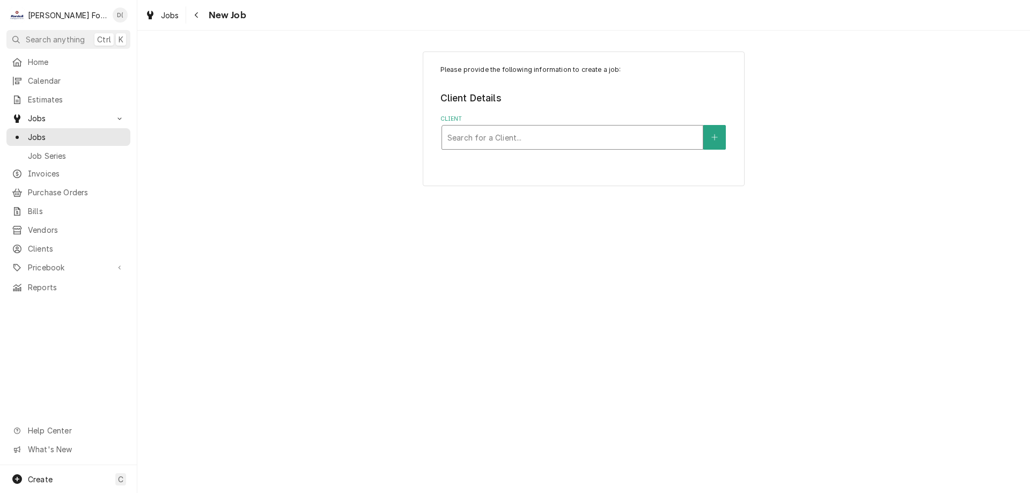
click at [509, 136] on div "Client" at bounding box center [572, 137] width 250 height 19
type input "201 pitman"
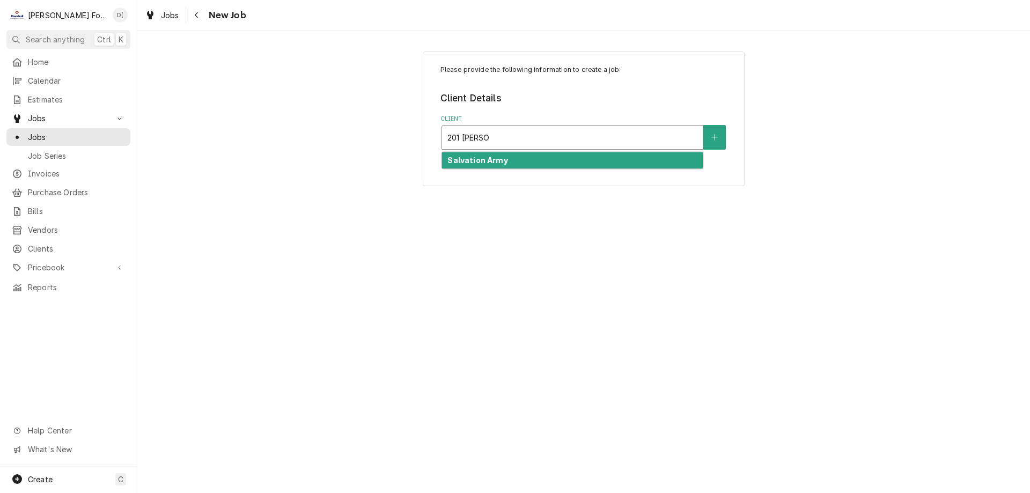
click at [494, 161] on strong "Salvation Army" at bounding box center [477, 160] width 60 height 9
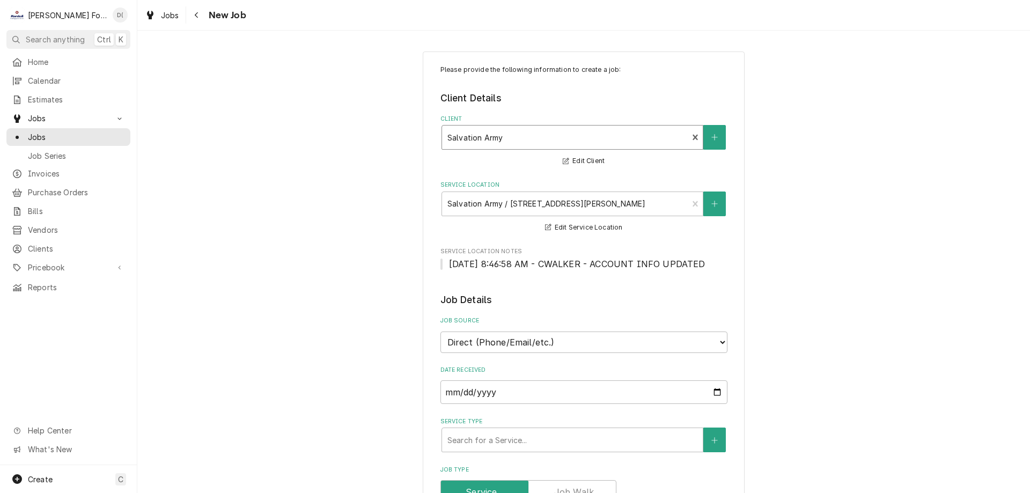
scroll to position [161, 0]
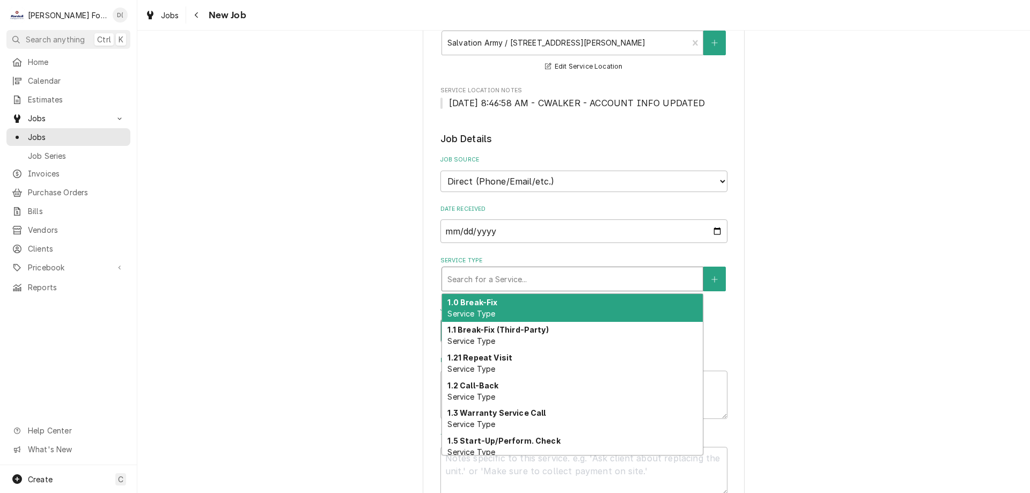
click at [492, 274] on div "Service Type" at bounding box center [572, 278] width 250 height 19
click at [513, 311] on div "1.0 Break-Fix Service Type" at bounding box center [572, 308] width 261 height 28
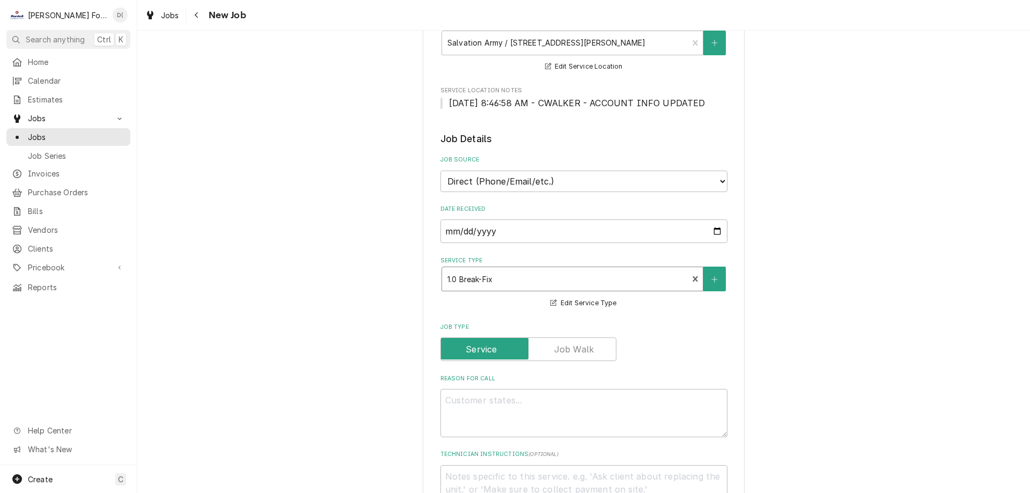
scroll to position [322, 0]
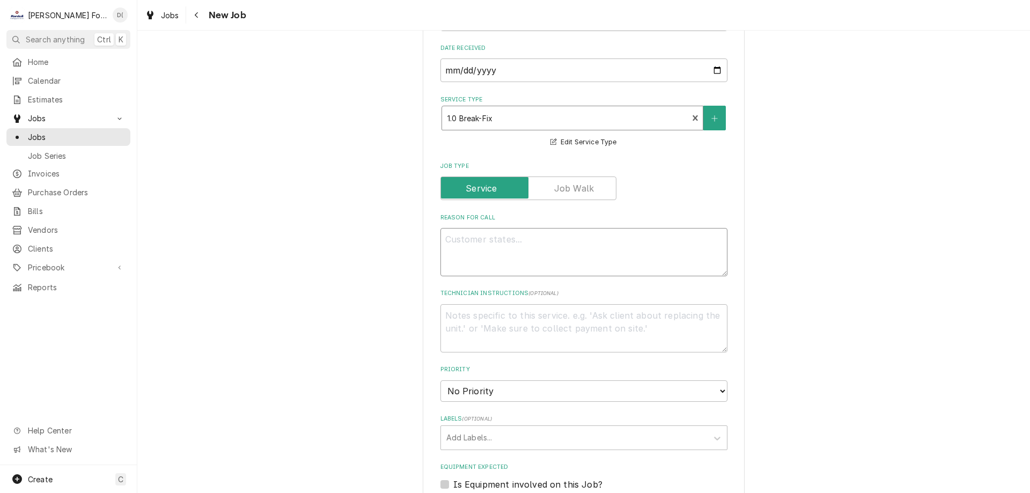
click at [477, 250] on textarea "Reason For Call" at bounding box center [583, 252] width 287 height 48
type textarea "x"
type textarea "s"
type textarea "x"
type textarea "sl"
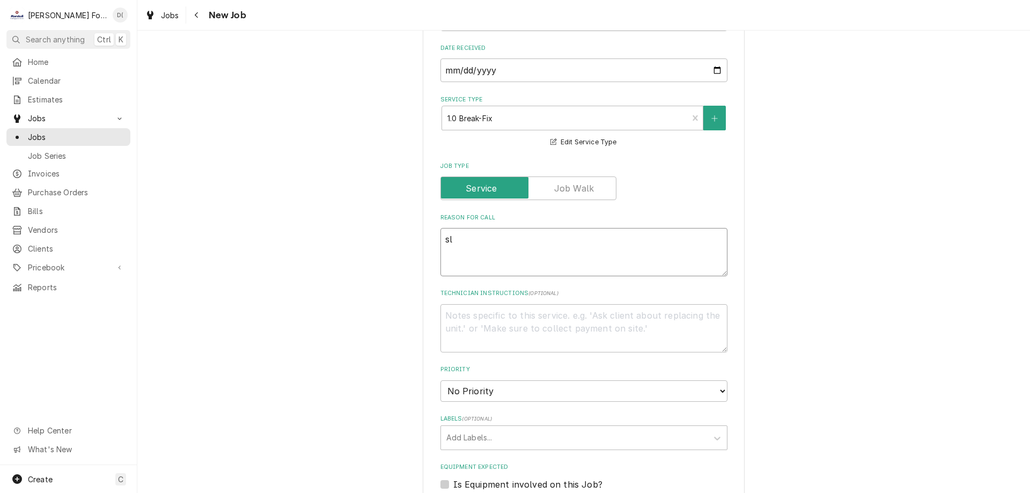
type textarea "x"
type textarea "sli"
type textarea "x"
type textarea "slic"
type textarea "x"
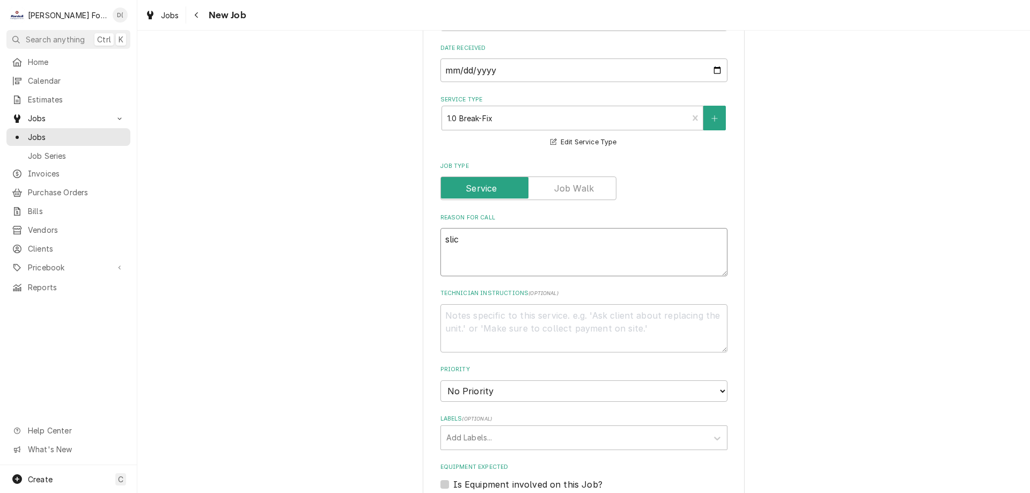
type textarea "slice"
type textarea "x"
type textarea "slicer"
type textarea "x"
type textarea "slicer b"
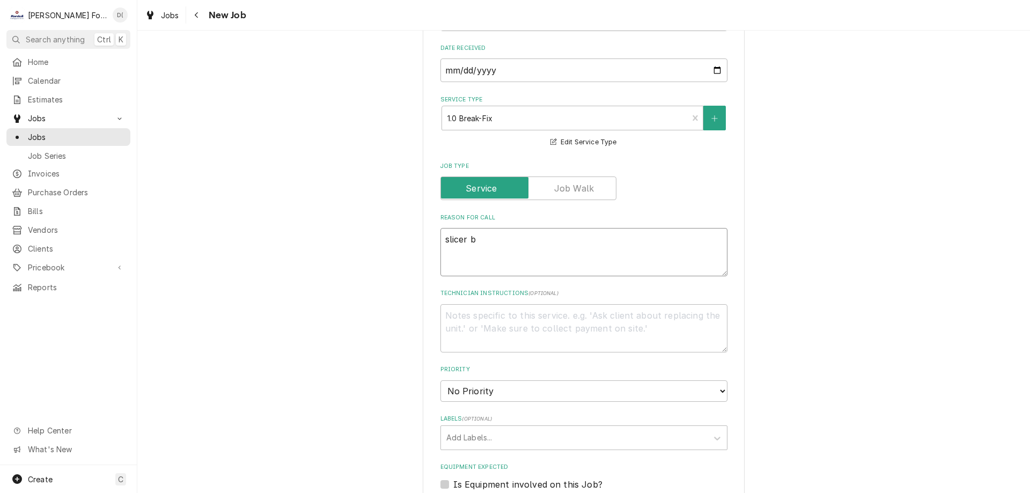
type textarea "x"
type textarea "slicer bla"
type textarea "x"
type textarea "slicer blad"
type textarea "x"
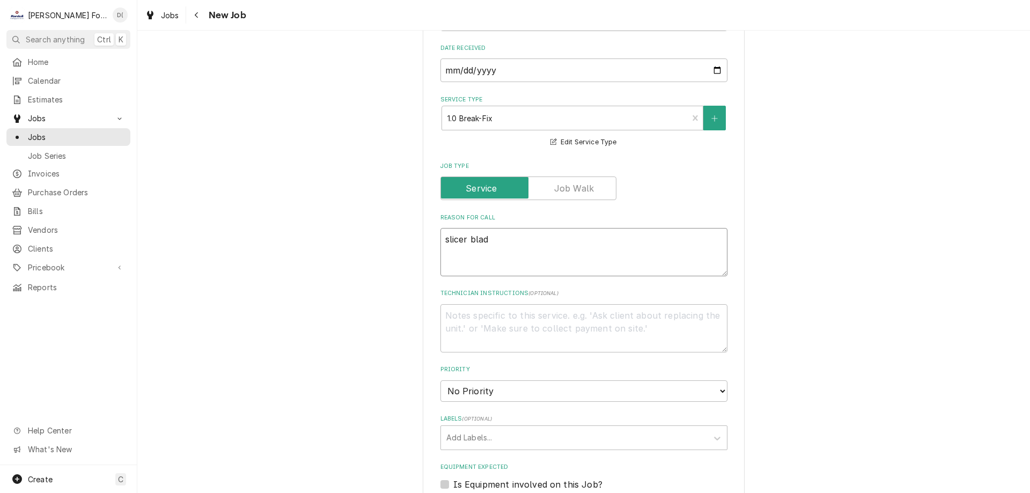
type textarea "slicer blade"
type textarea "x"
type textarea "slicer blade"
type textarea "x"
type textarea "slicer blade w"
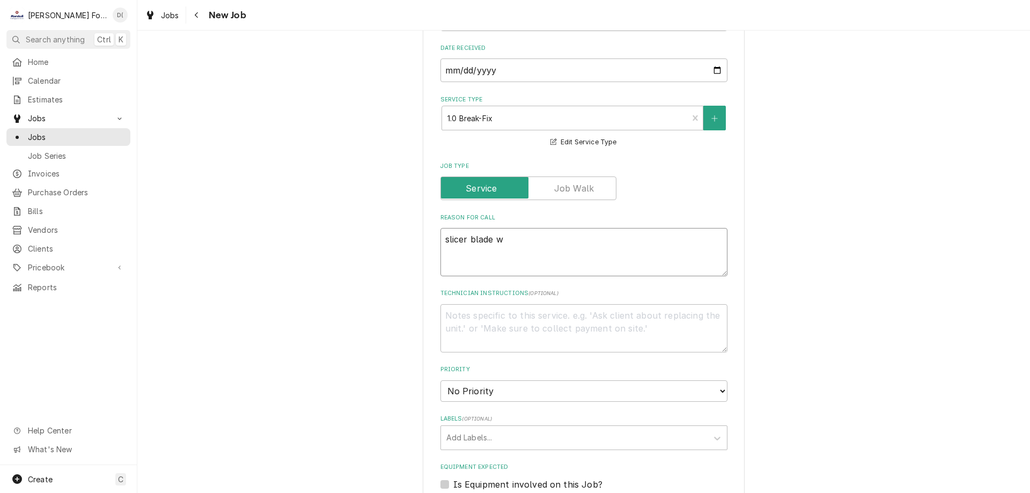
type textarea "x"
type textarea "slicer blade wo"
type textarea "x"
type textarea "slicer blade won"
type textarea "x"
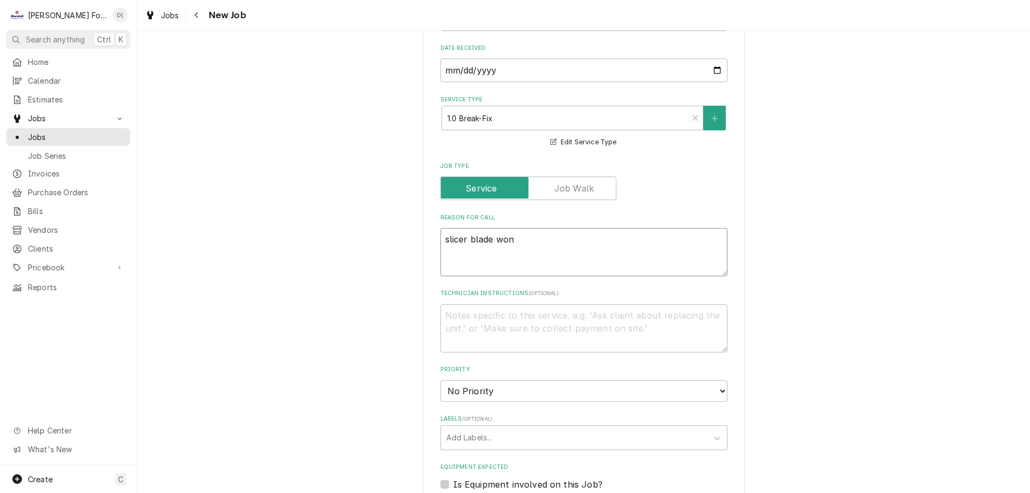
type textarea "slicer blade wont"
type textarea "x"
type textarea "slicer blade wont"
type textarea "x"
type textarea "slicer blade wont s"
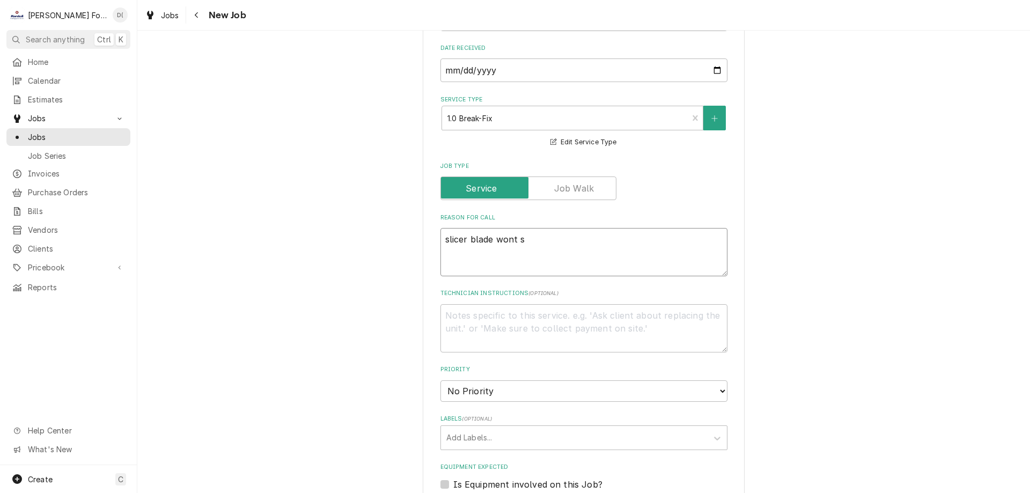
type textarea "x"
type textarea "slicer blade wont sp"
type textarea "x"
type textarea "slicer blade wont spi"
type textarea "x"
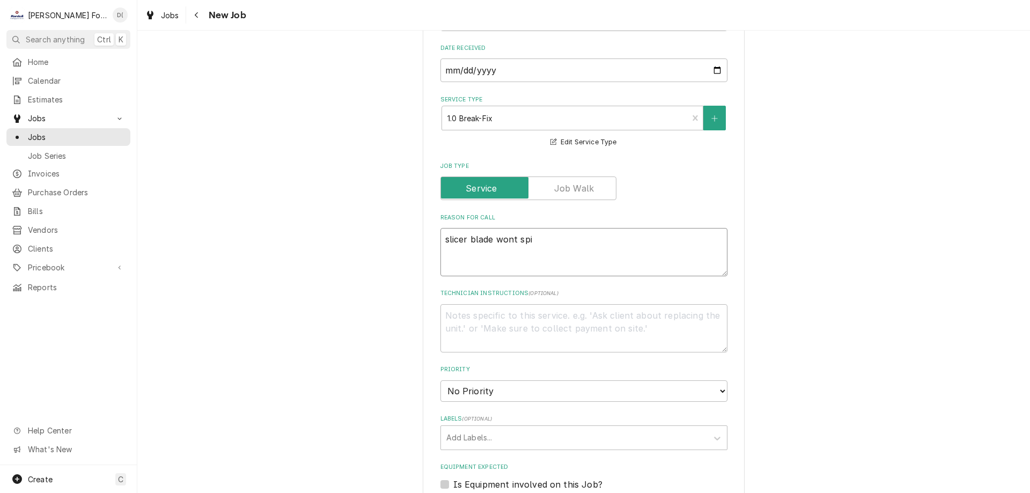
type textarea "slicer blade wont spin"
type textarea "x"
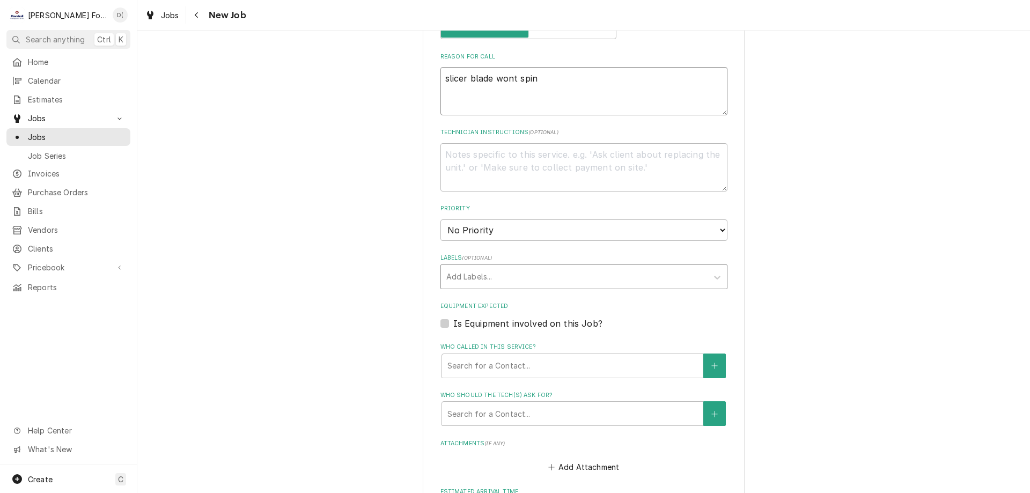
type textarea "slicer blade wont spin"
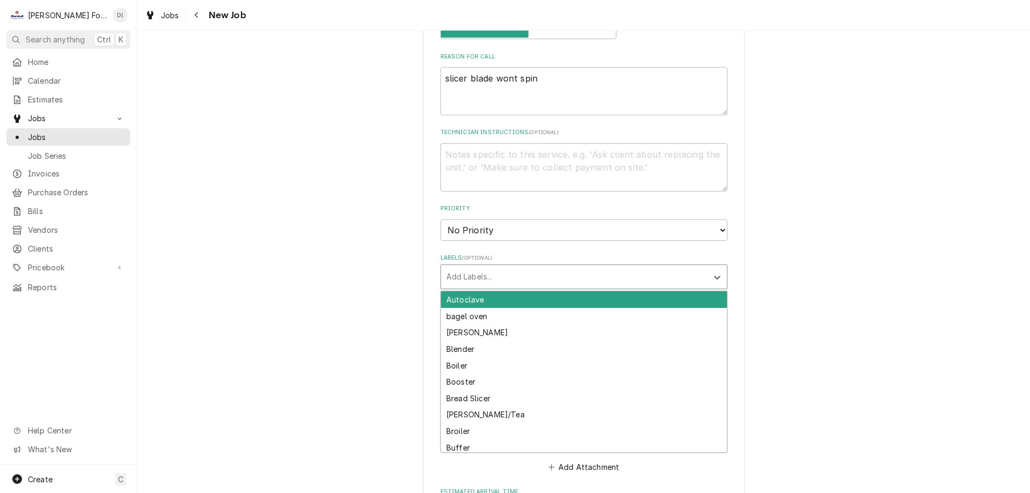
click at [476, 271] on div "Labels" at bounding box center [574, 276] width 256 height 19
type input "sl"
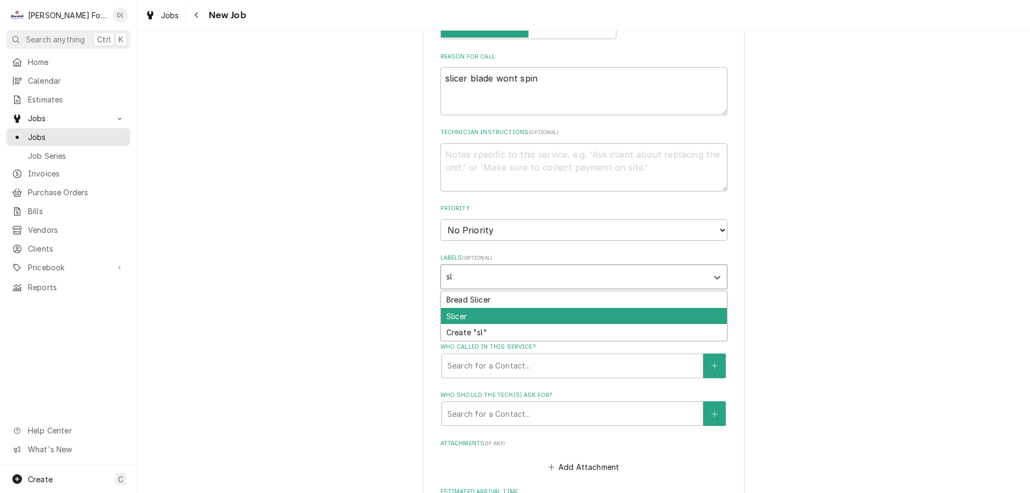
click at [478, 308] on div "Slicer" at bounding box center [584, 316] width 286 height 17
type textarea "x"
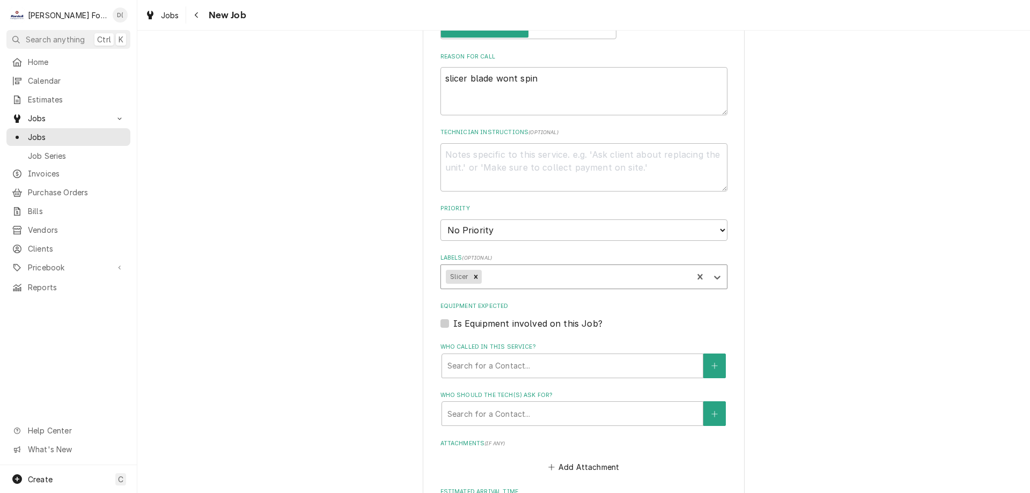
scroll to position [590, 0]
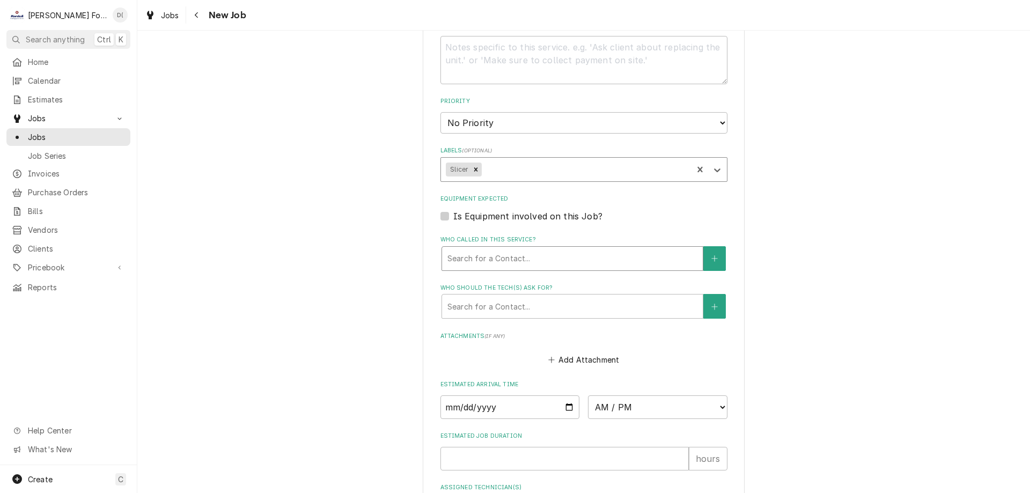
click at [529, 268] on div "Who called in this service?" at bounding box center [572, 258] width 250 height 19
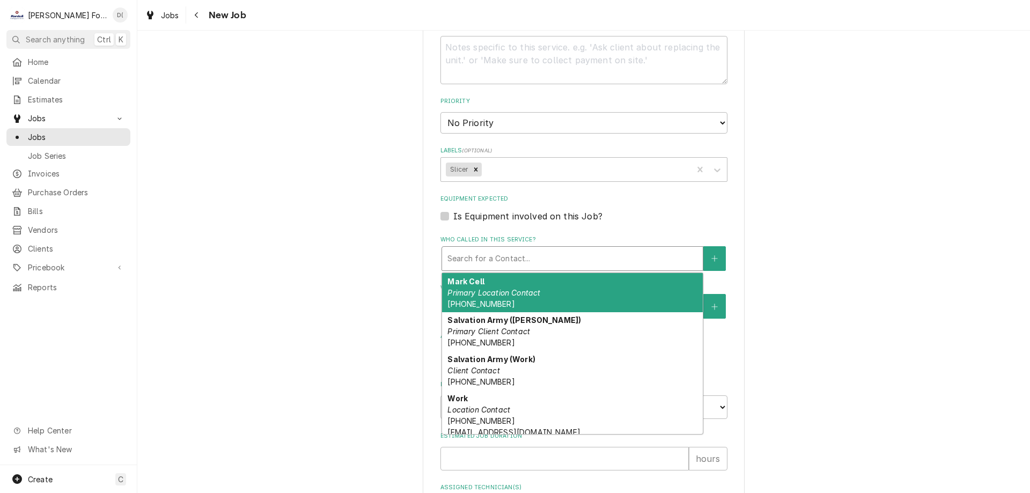
type textarea "x"
type input "P"
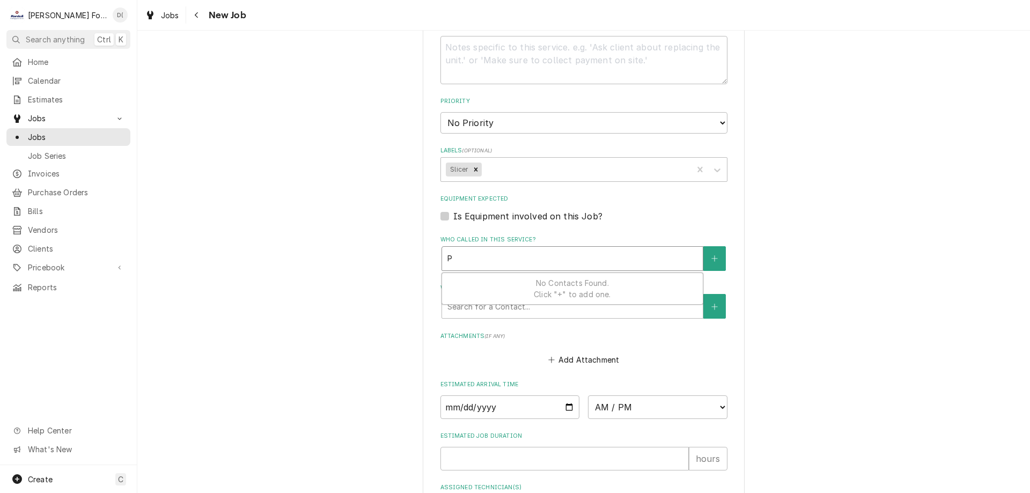
type textarea "x"
type input "Pe"
type textarea "x"
type input "Per"
type textarea "x"
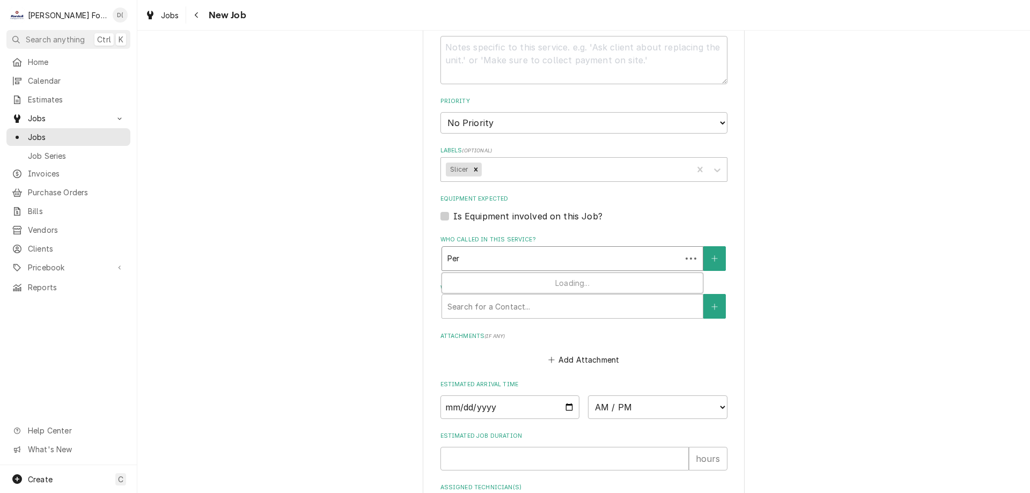
type input "Pe"
type textarea "x"
type input "Pet"
type textarea "x"
type input "Pete"
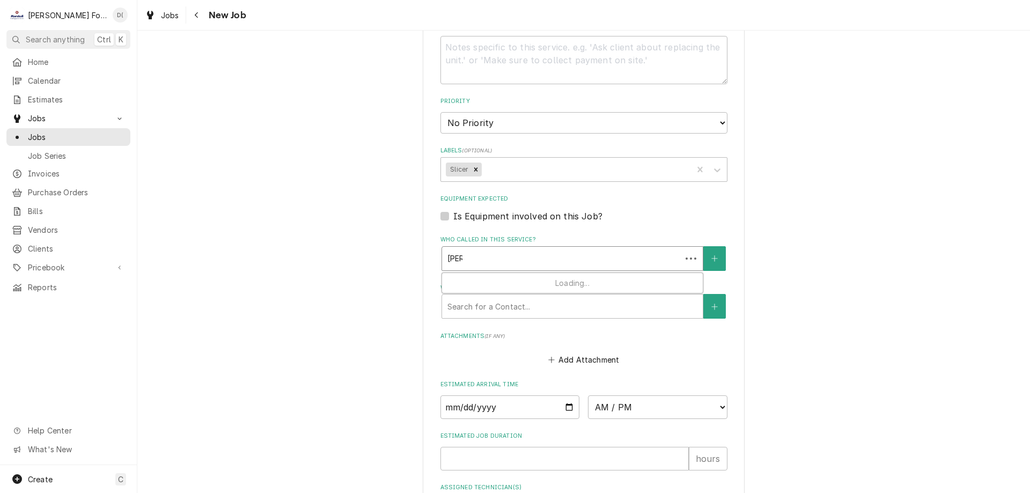
type textarea "x"
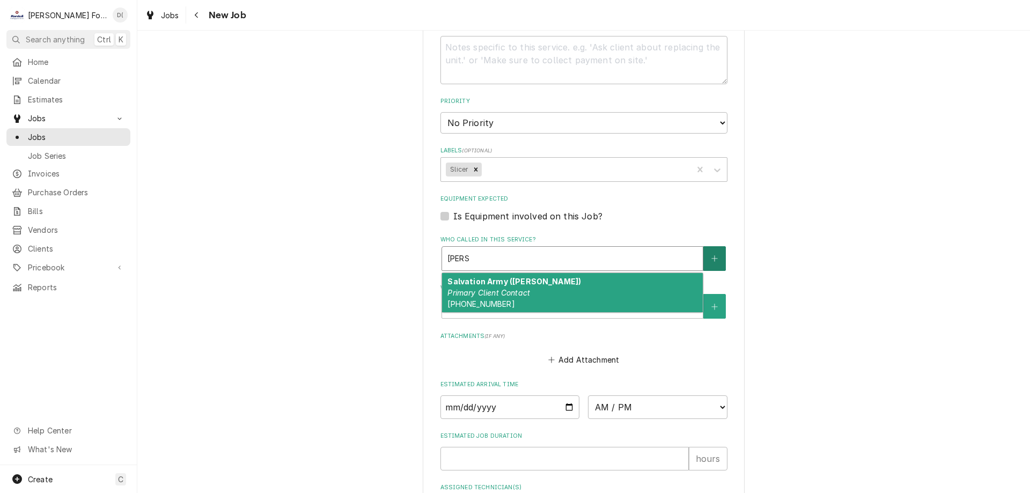
type input "Peter"
click at [705, 257] on button "Who called in this service?" at bounding box center [714, 258] width 23 height 25
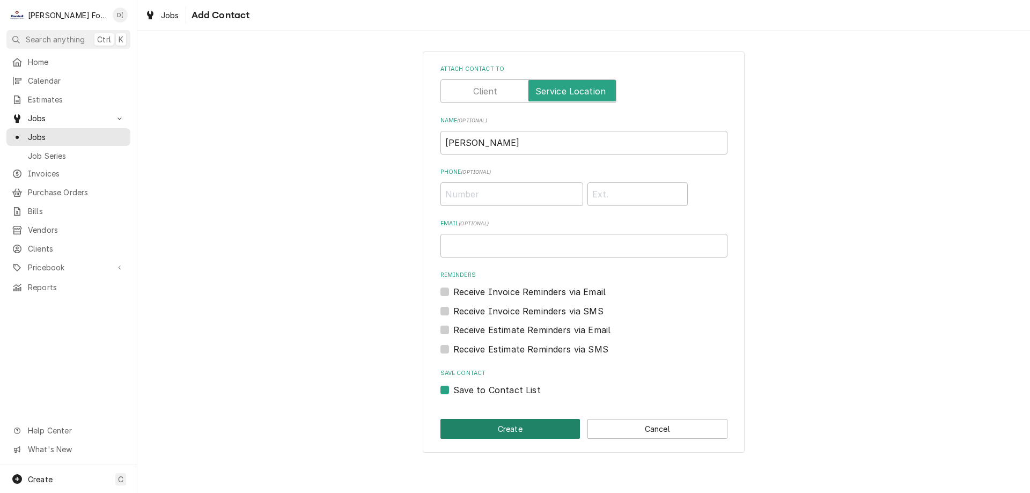
click at [523, 424] on button "Create" at bounding box center [510, 429] width 140 height 20
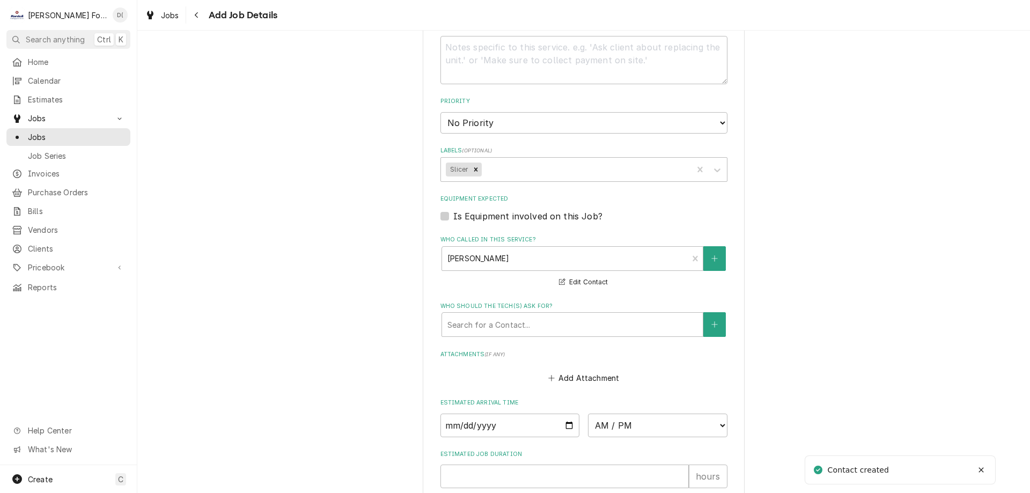
scroll to position [697, 0]
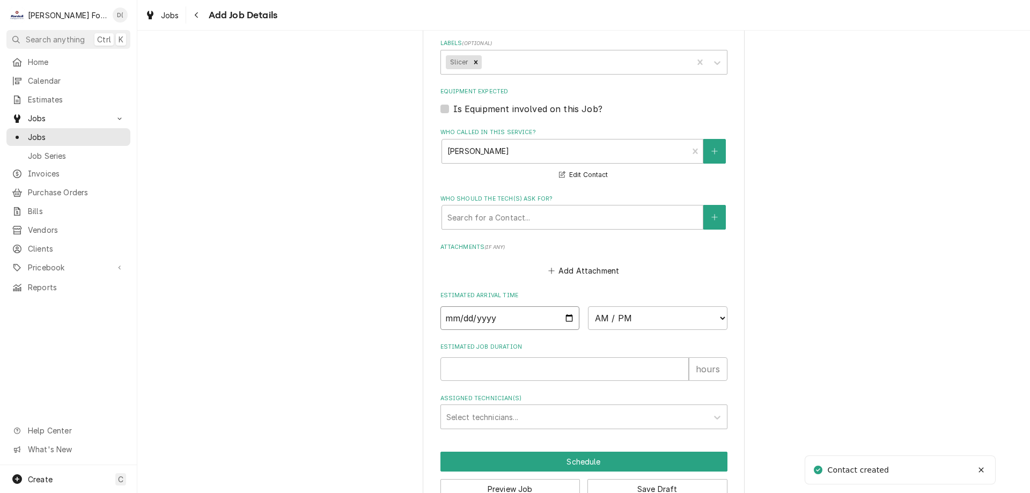
click at [567, 316] on input "Date" at bounding box center [509, 318] width 139 height 24
type textarea "x"
type input "2025-09-29"
click at [661, 298] on label "Estimated Arrival Time" at bounding box center [583, 295] width 287 height 9
type textarea "x"
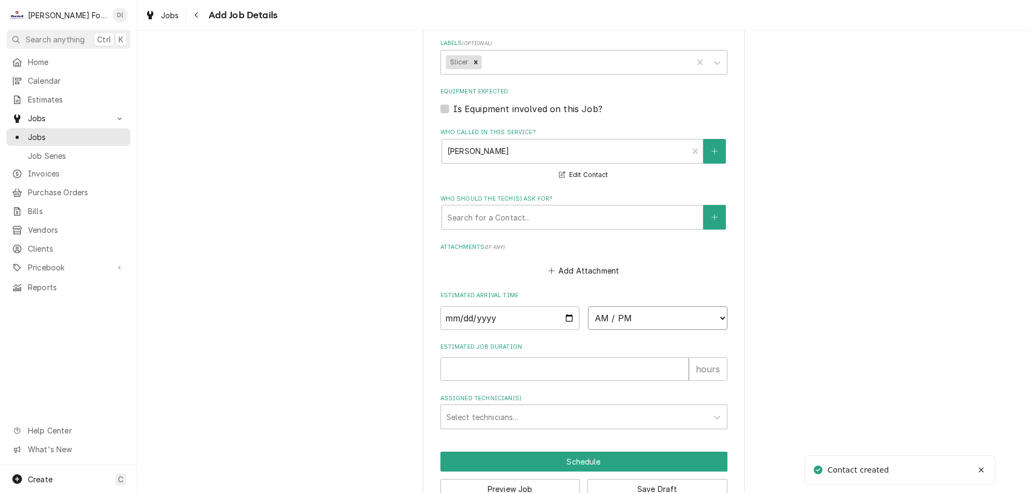
click at [659, 308] on select "AM / PM 6:00 AM 6:15 AM 6:30 AM 6:45 AM 7:00 AM 7:15 AM 7:30 AM 7:45 AM 8:00 AM…" at bounding box center [657, 318] width 139 height 24
select select "15:30:00"
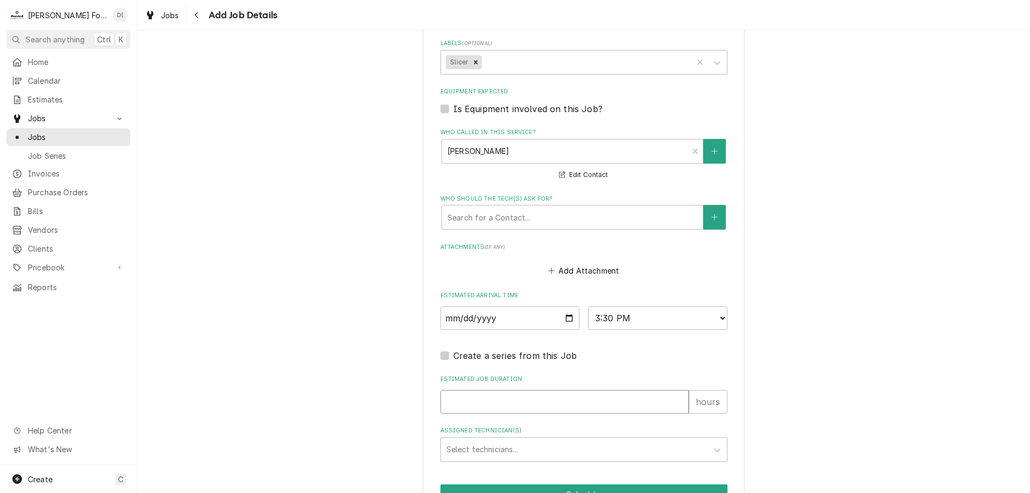
click at [463, 393] on input "Estimated Job Duration" at bounding box center [564, 402] width 248 height 24
type textarea "x"
type input "1"
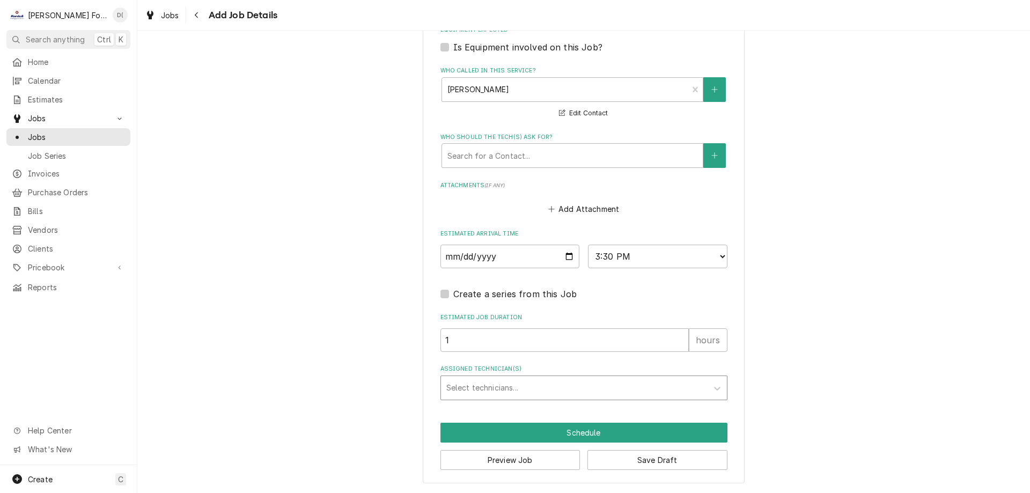
click at [488, 382] on div "Assigned Technician(s)" at bounding box center [574, 387] width 256 height 19
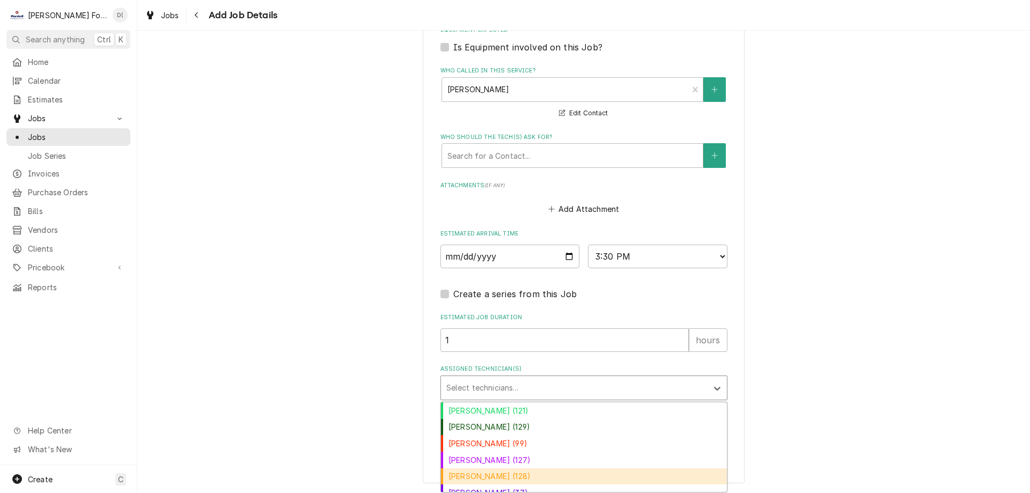
scroll to position [58, 0]
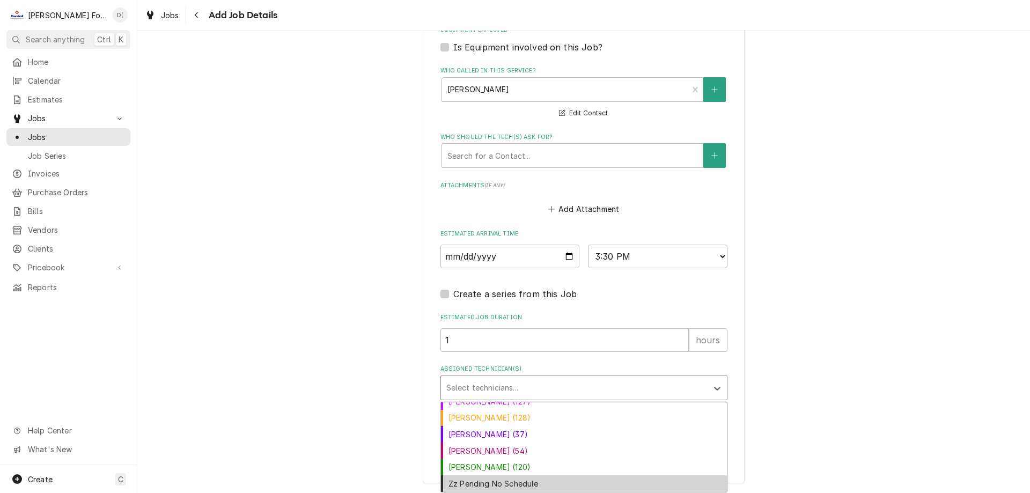
click at [487, 481] on div "Zz Pending No Schedule" at bounding box center [584, 483] width 286 height 17
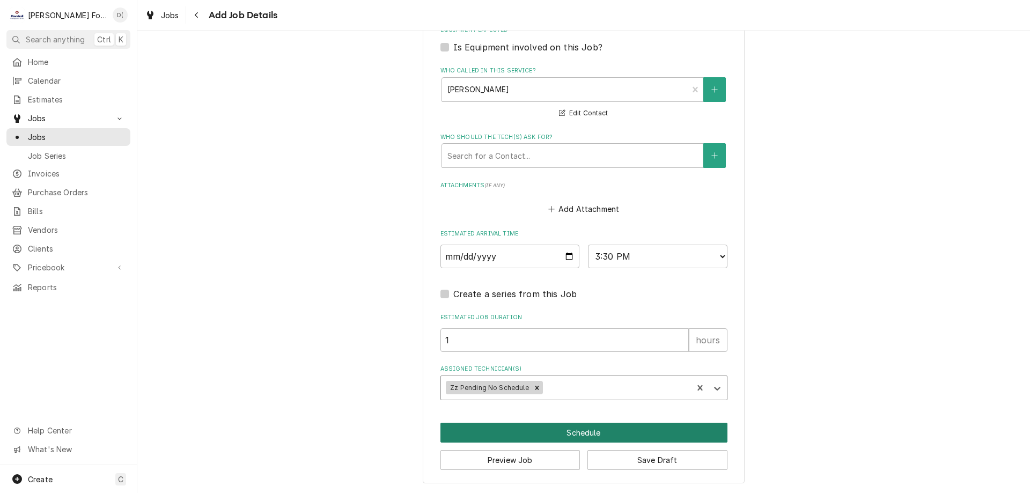
click at [564, 431] on button "Schedule" at bounding box center [583, 433] width 287 height 20
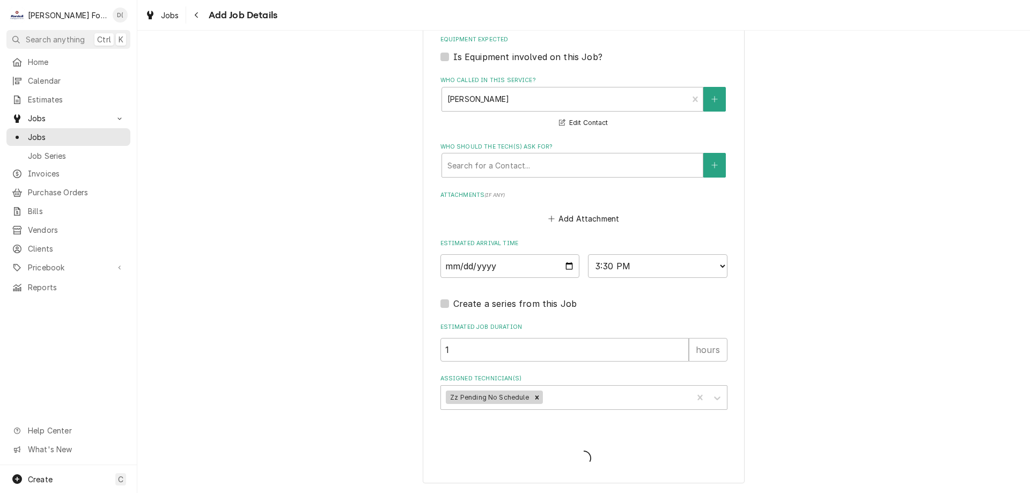
type textarea "x"
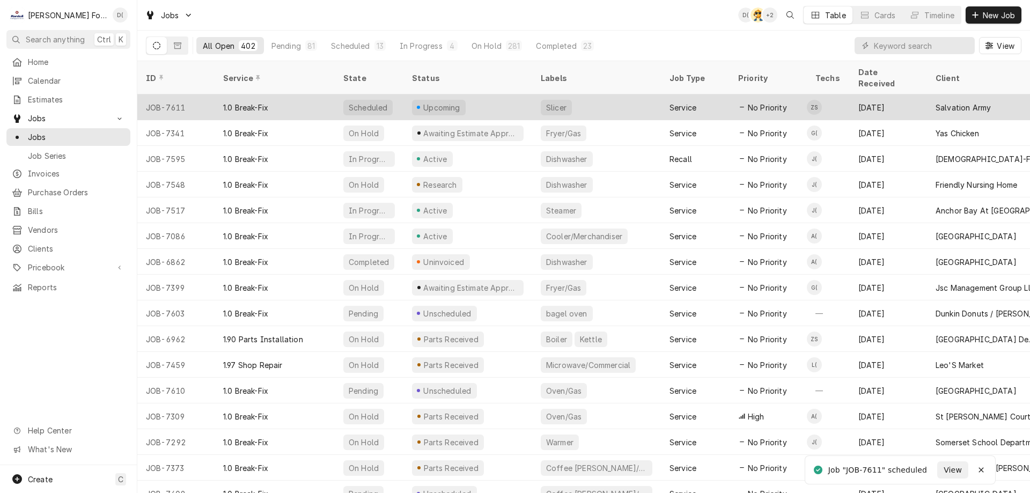
click at [502, 94] on div "Upcoming" at bounding box center [467, 107] width 129 height 26
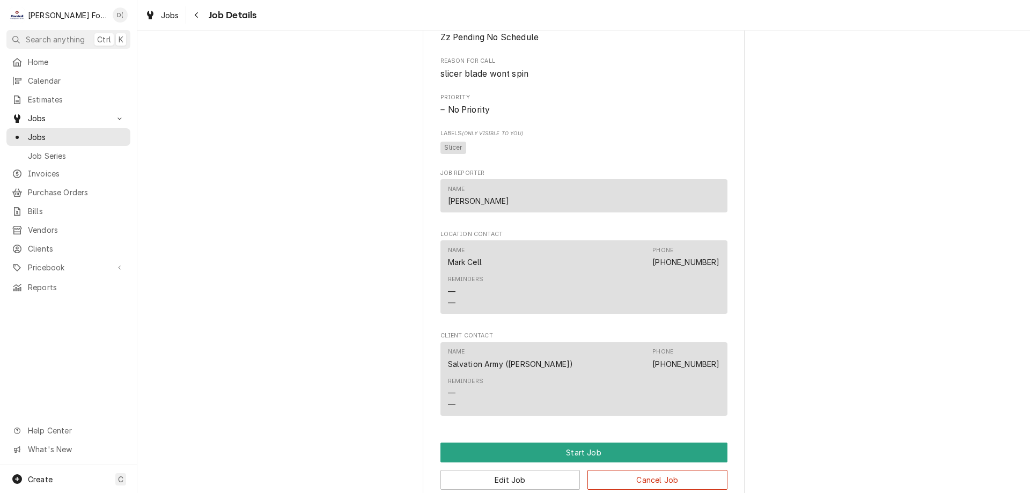
scroll to position [699, 0]
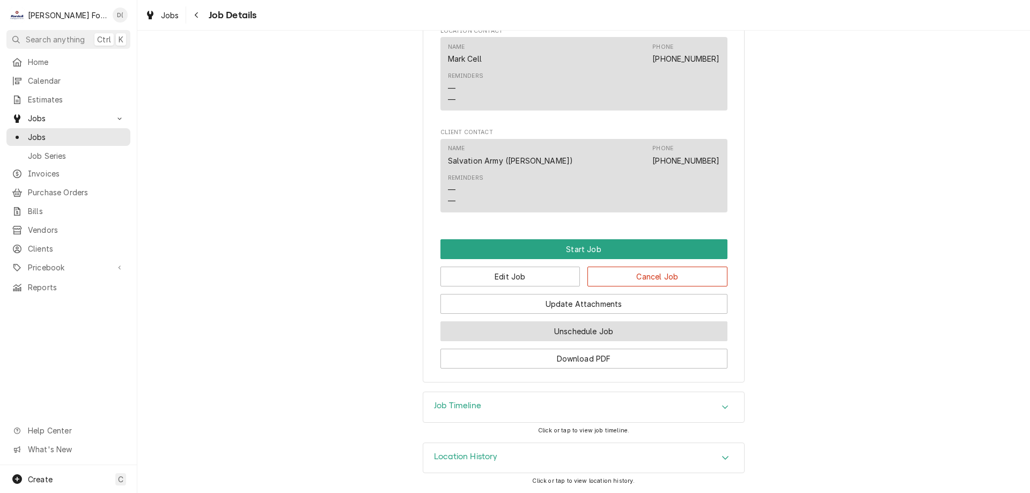
click at [558, 333] on button "Unschedule Job" at bounding box center [583, 331] width 287 height 20
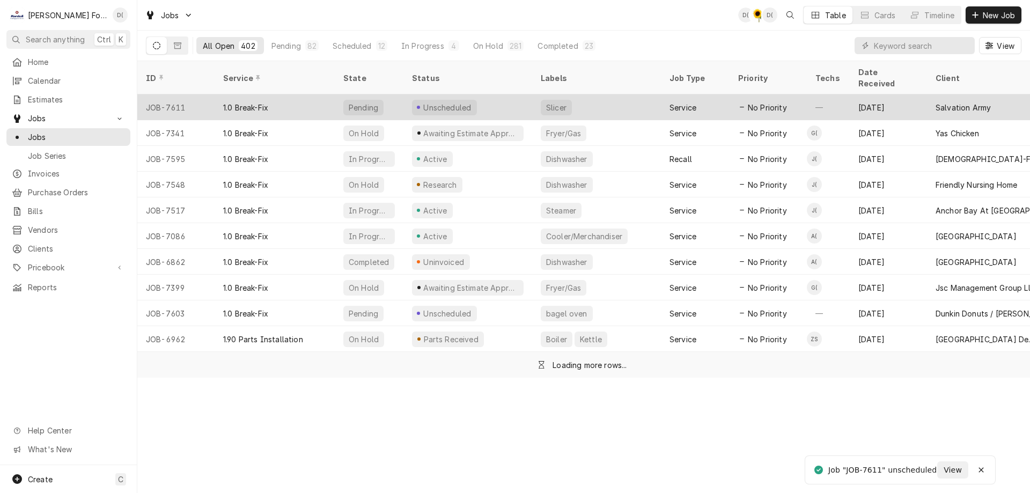
click at [487, 96] on div "Unscheduled" at bounding box center [467, 107] width 129 height 26
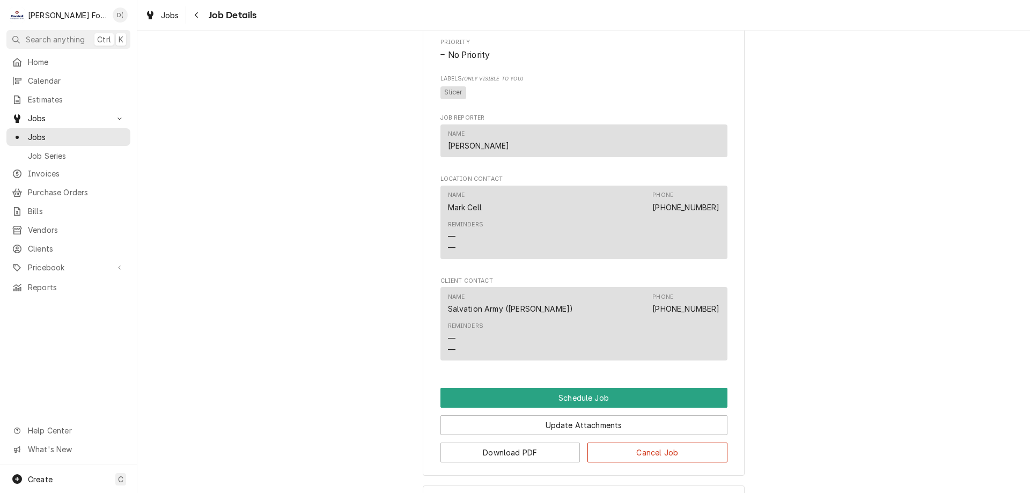
scroll to position [535, 0]
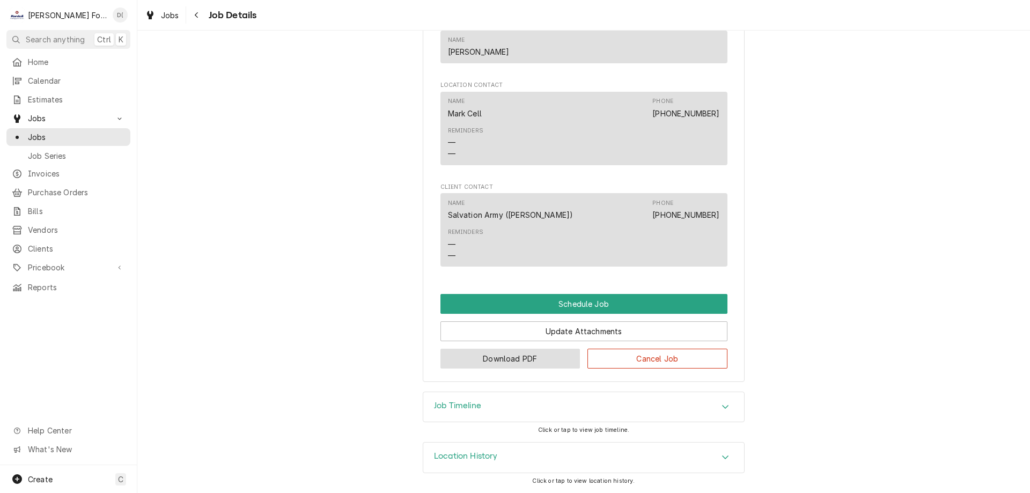
click at [493, 360] on button "Download PDF" at bounding box center [510, 359] width 140 height 20
click at [85, 141] on link "Jobs" at bounding box center [68, 137] width 124 height 18
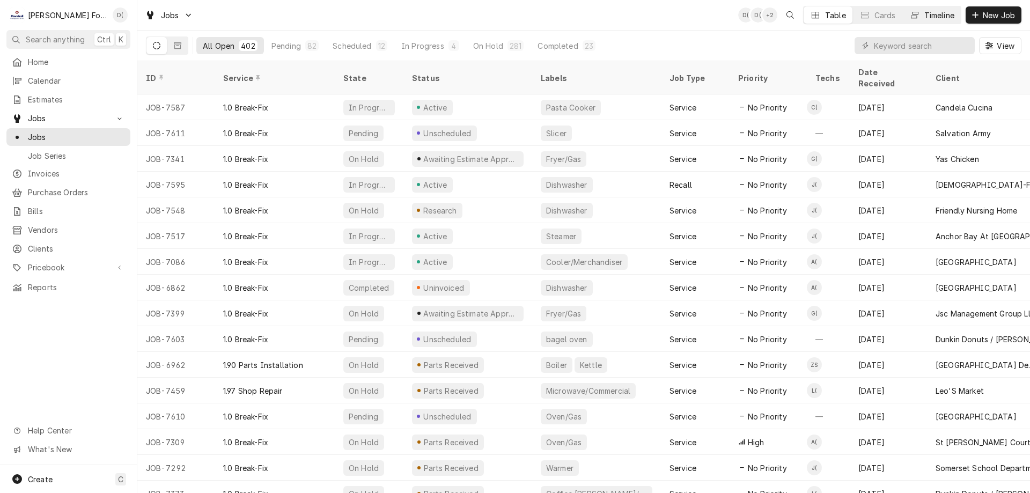
click at [915, 12] on icon "Dynamic Content Wrapper" at bounding box center [915, 15] width 8 height 8
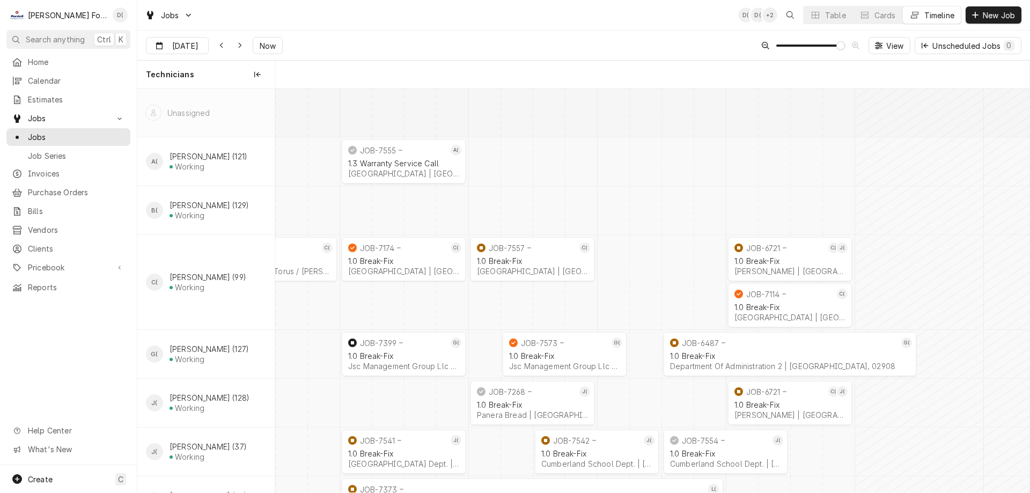
scroll to position [0, 14965]
click at [934, 46] on div "Unscheduled Jobs 82" at bounding box center [972, 45] width 85 height 11
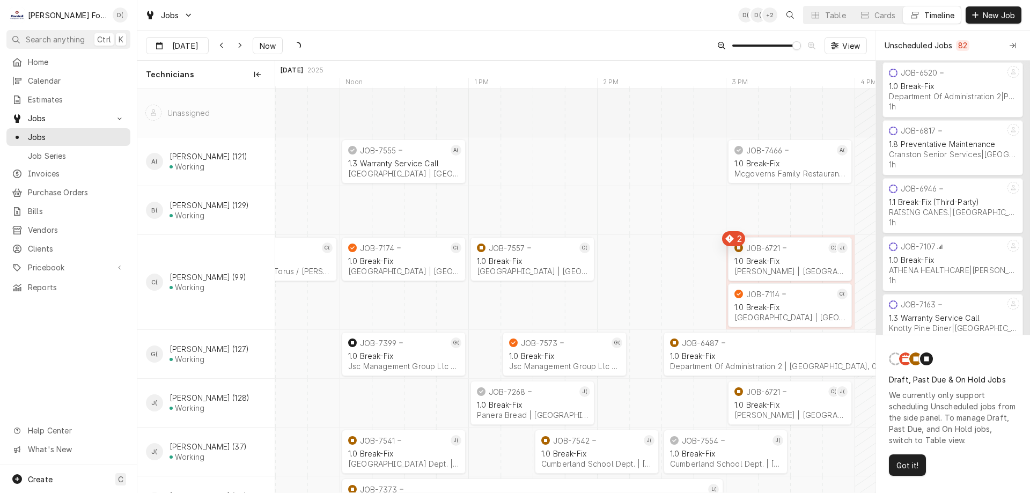
click at [909, 464] on span "Got it!" at bounding box center [907, 465] width 26 height 11
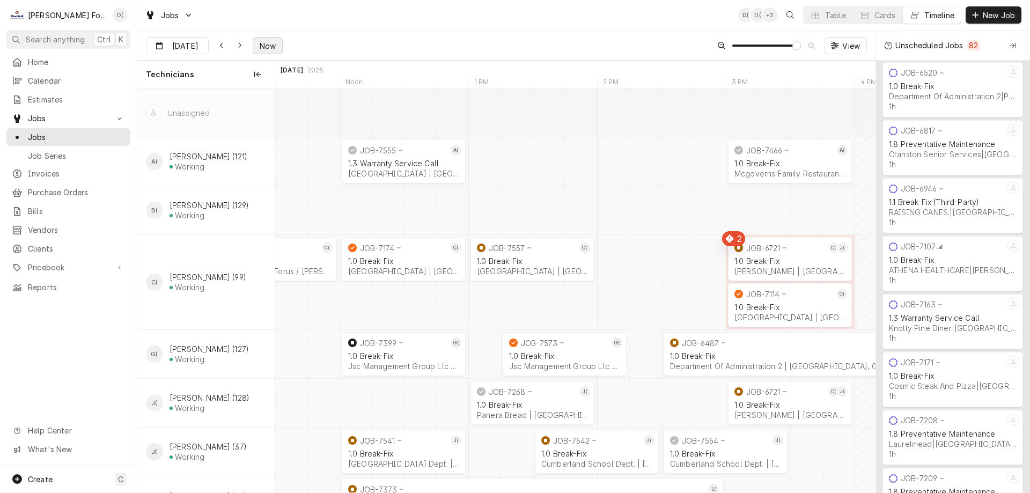
click at [262, 50] on span "Now" at bounding box center [267, 45] width 20 height 11
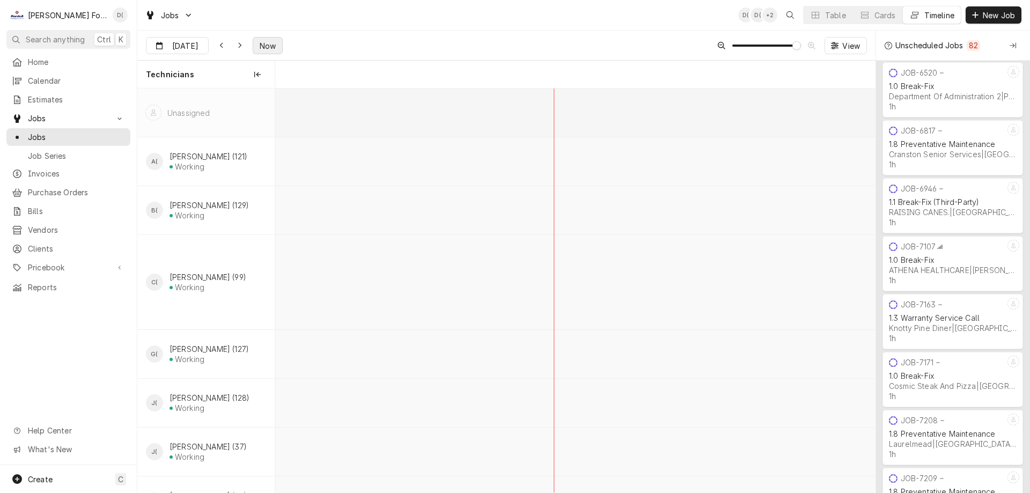
scroll to position [0, 27107]
type input "Sep 29"
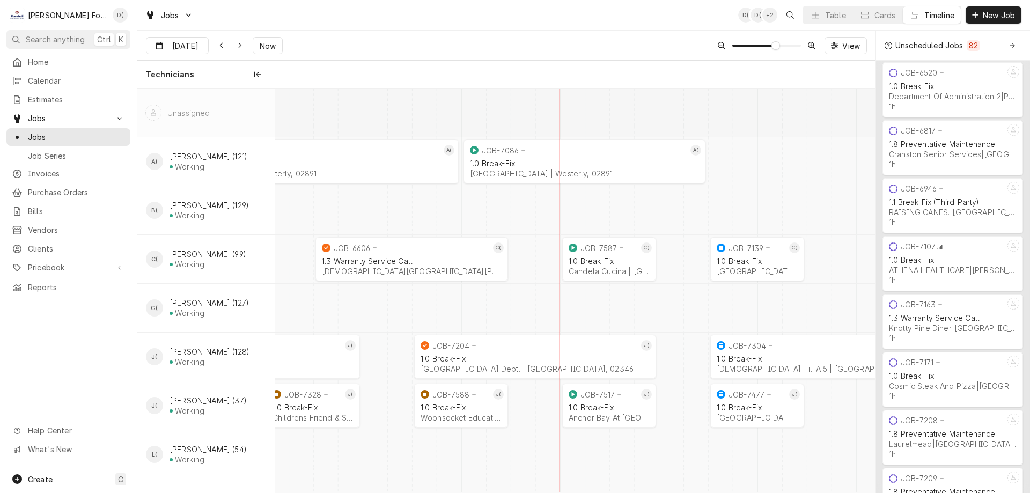
scroll to position [0, 20713]
click at [771, 50] on span "Dynamic Content Wrapper" at bounding box center [775, 45] width 9 height 9
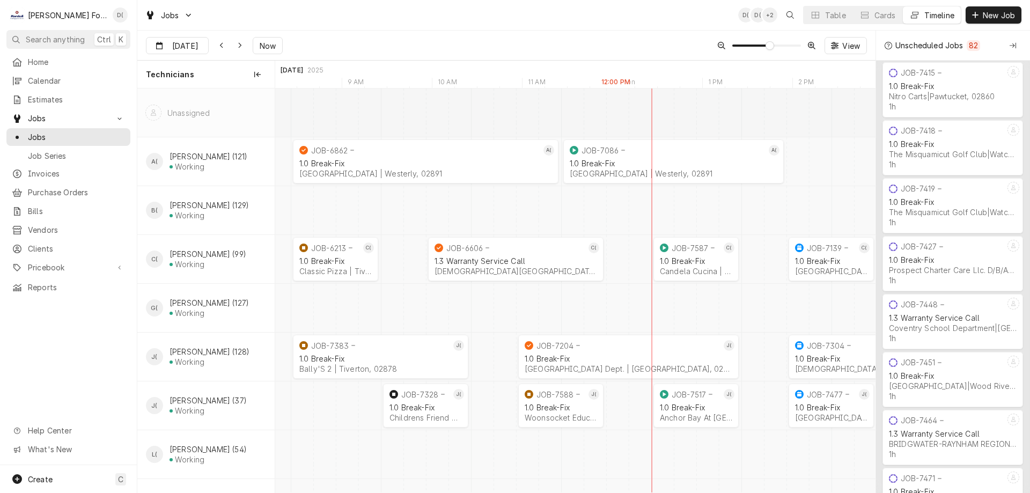
scroll to position [0, 18796]
click at [277, 46] on span "Now" at bounding box center [267, 45] width 20 height 11
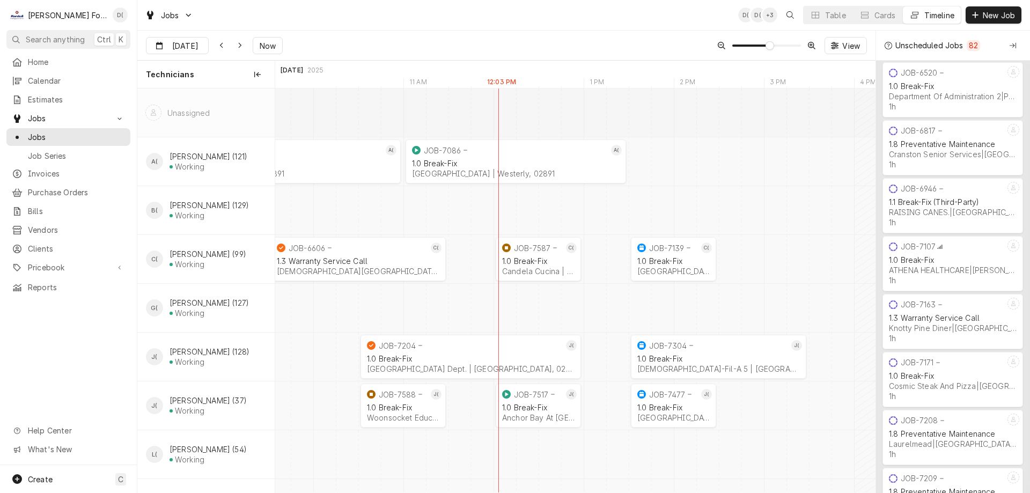
scroll to position [0, 0]
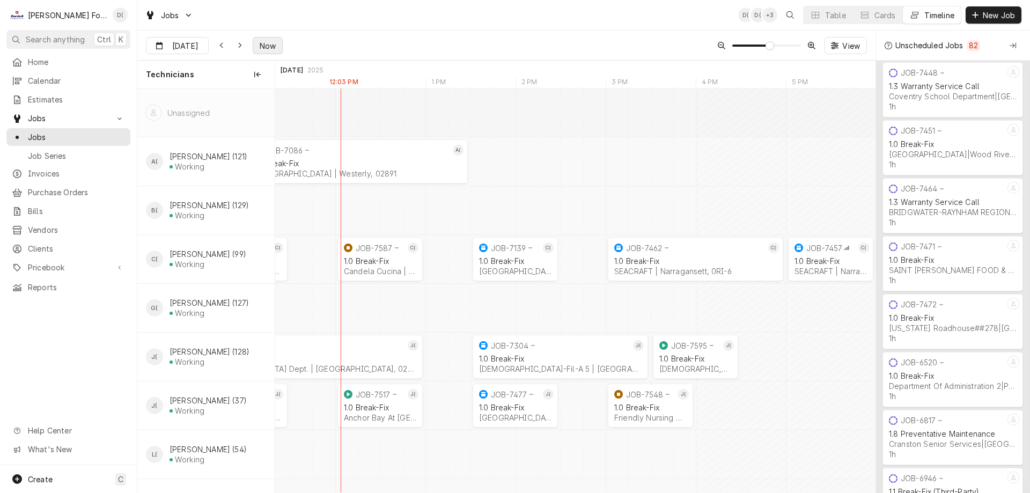
click at [277, 45] on span "Now" at bounding box center [267, 45] width 20 height 11
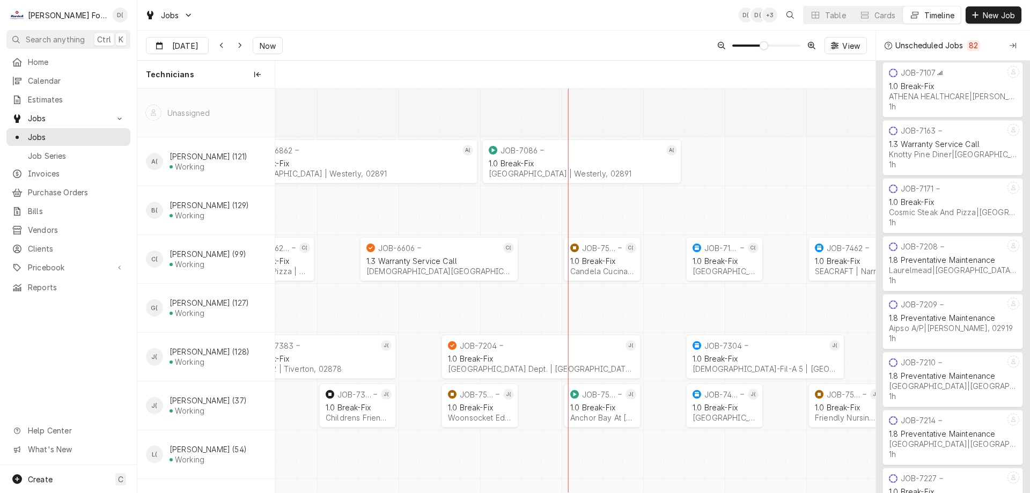
scroll to position [0, 17060]
click at [760, 50] on span "Dynamic Content Wrapper" at bounding box center [764, 45] width 9 height 9
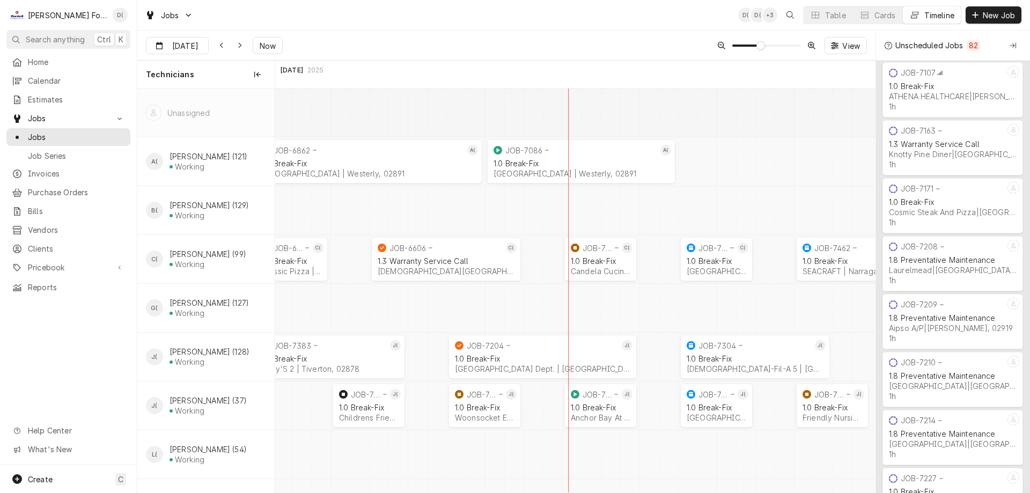
scroll to position [0, 16146]
click at [837, 43] on icon "Dynamic Content Wrapper" at bounding box center [835, 45] width 8 height 7
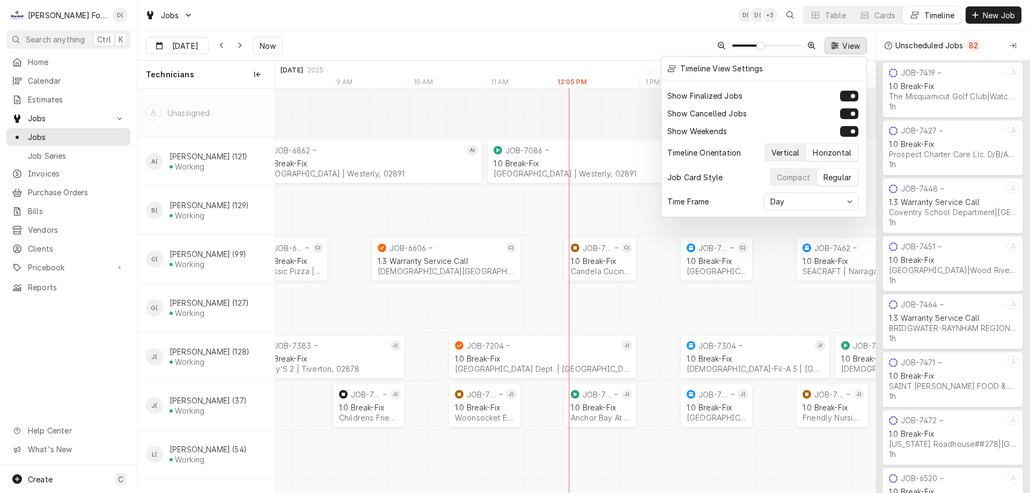
click at [790, 149] on div "Vertical" at bounding box center [785, 152] width 28 height 11
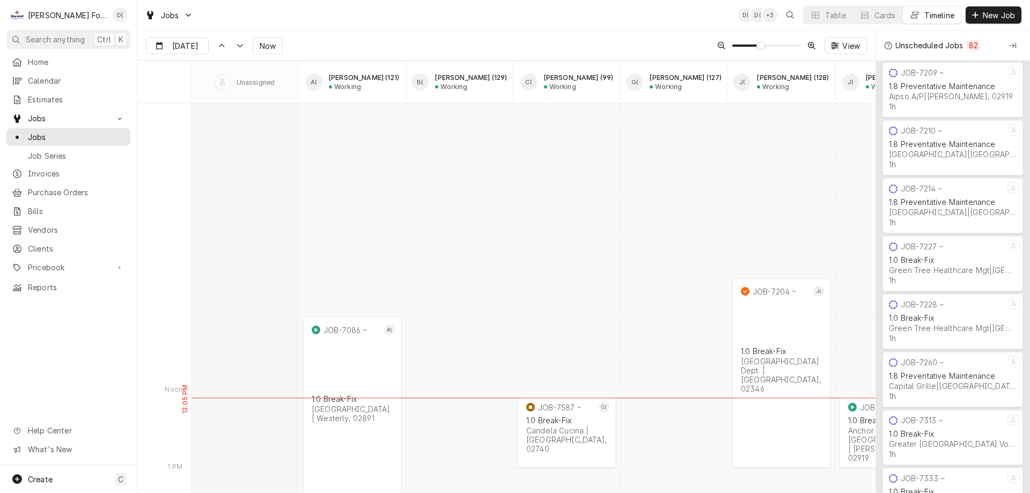
scroll to position [8401, 0]
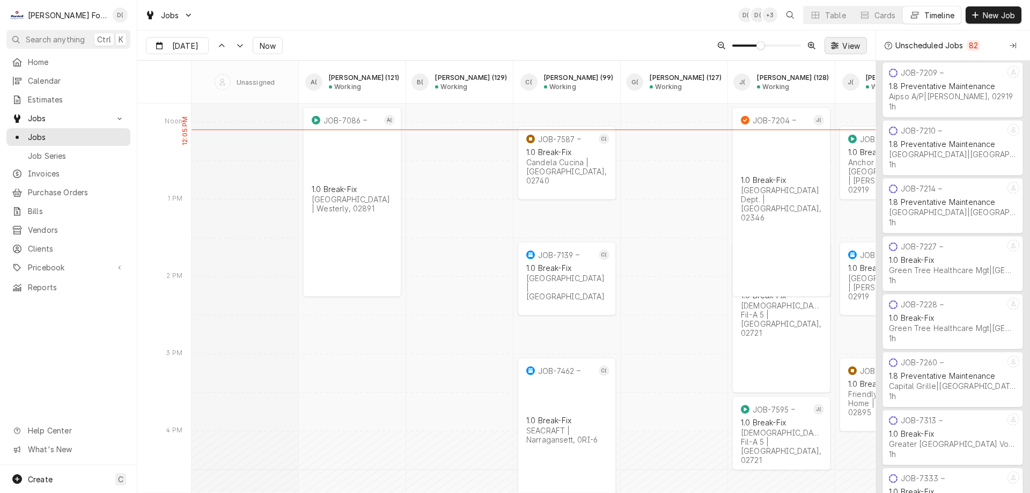
click at [840, 44] on span "View" at bounding box center [851, 45] width 22 height 11
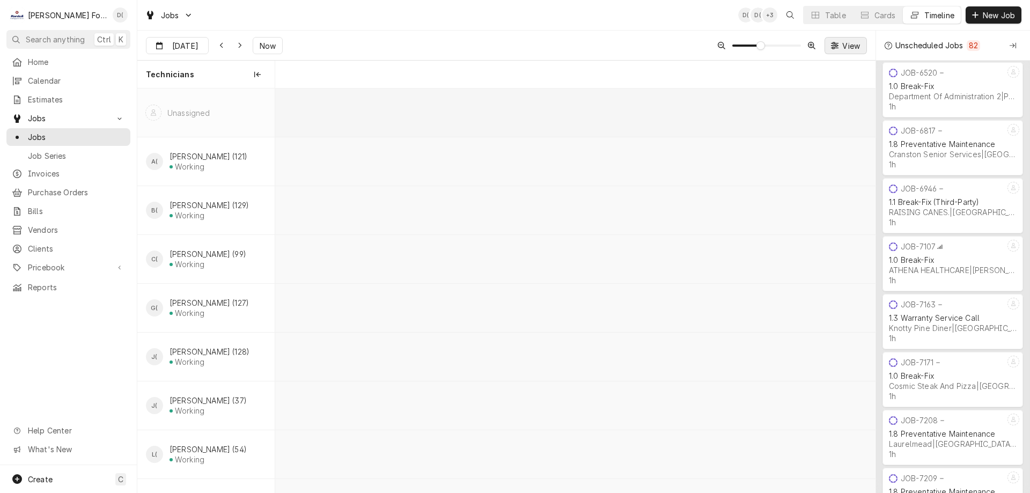
scroll to position [0, 11896]
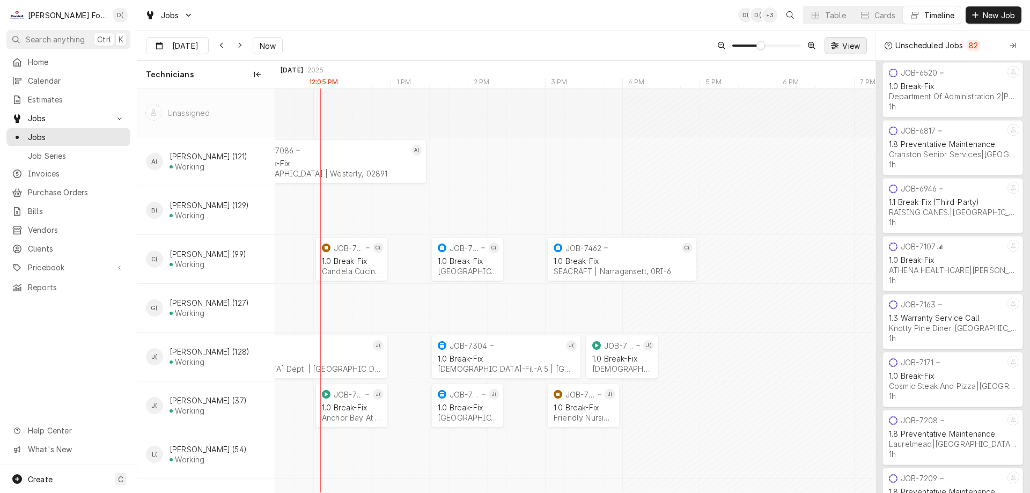
click at [840, 48] on span "View" at bounding box center [851, 45] width 22 height 11
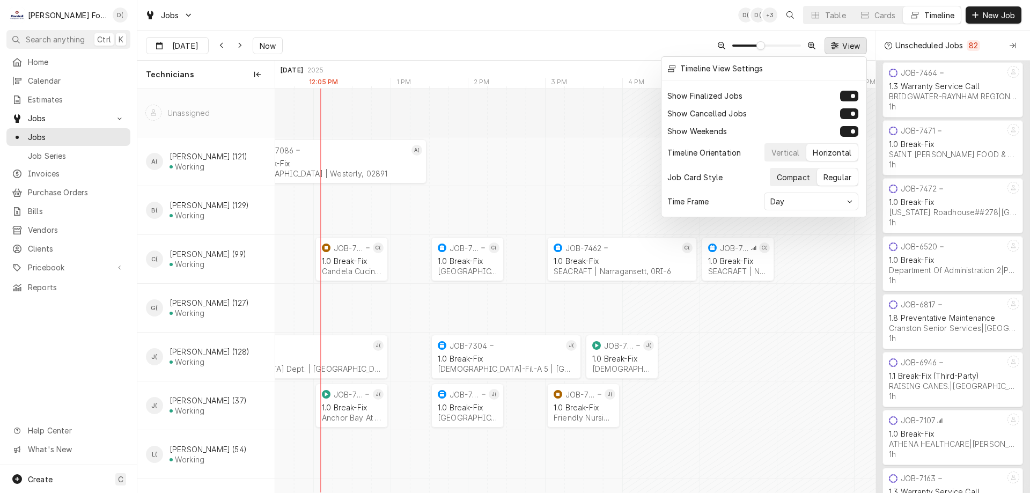
click at [799, 175] on div "Compact" at bounding box center [793, 177] width 33 height 11
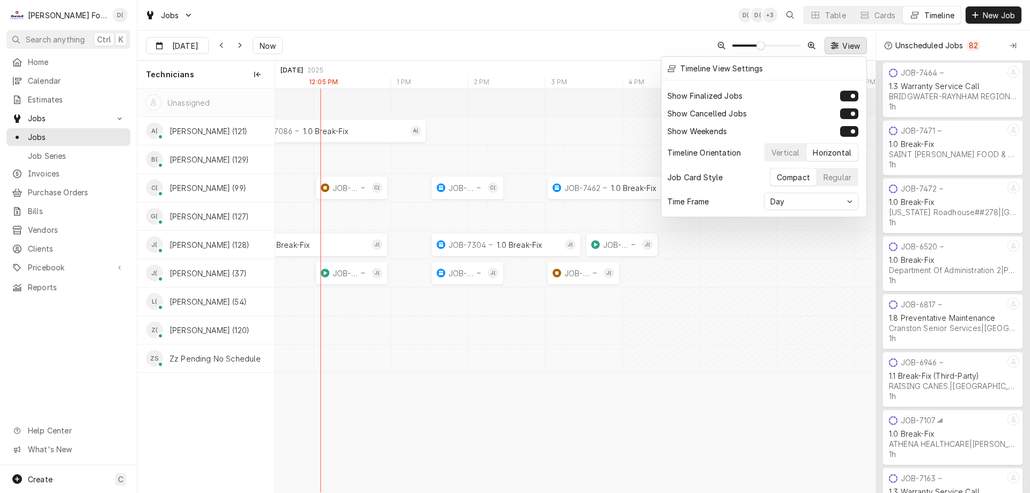
click at [557, 13] on div at bounding box center [515, 246] width 1030 height 493
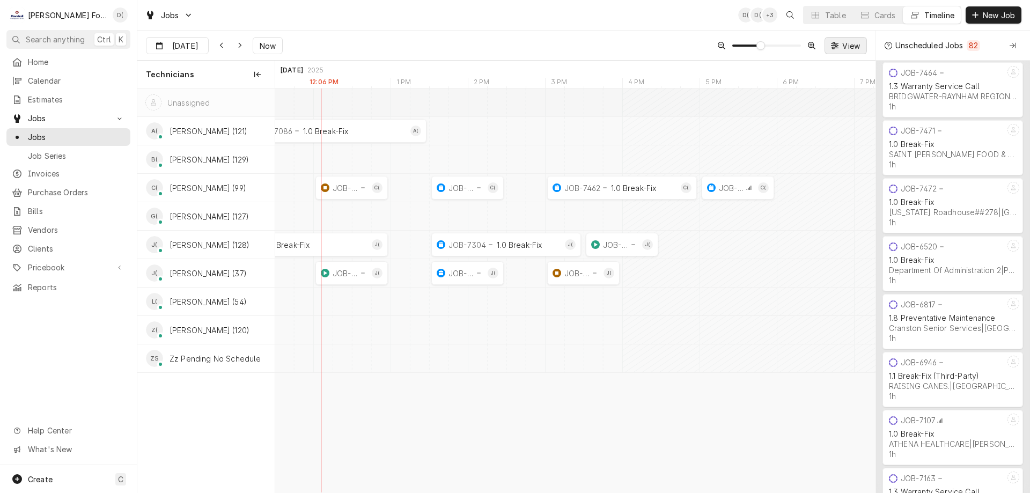
click at [843, 49] on span "View" at bounding box center [851, 45] width 22 height 11
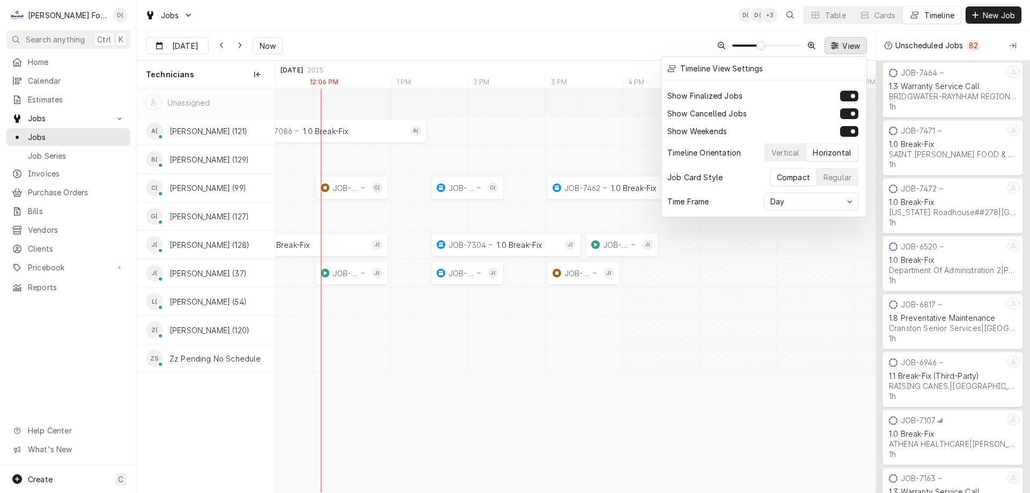
drag, startPoint x: 836, startPoint y: 173, endPoint x: 837, endPoint y: 107, distance: 66.0
click at [837, 174] on div "Regular" at bounding box center [837, 177] width 28 height 11
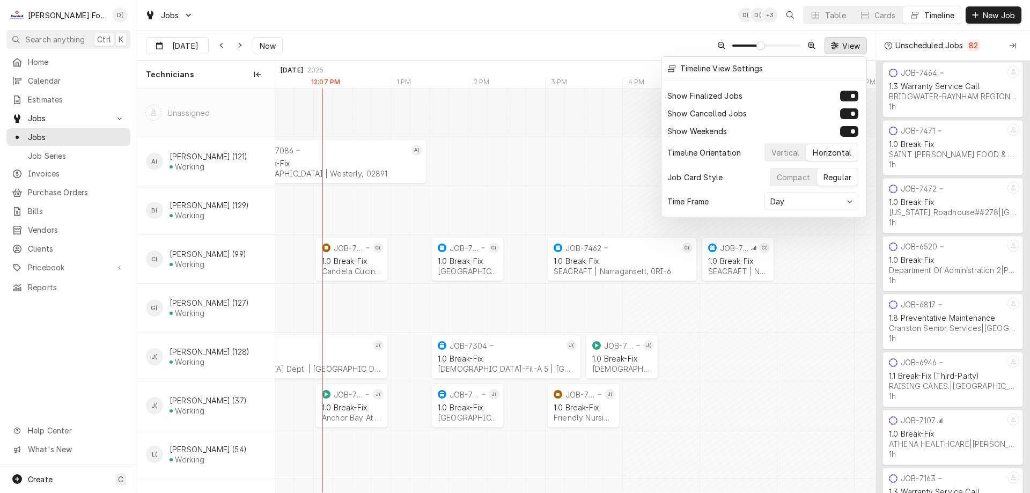
click at [831, 48] on div at bounding box center [515, 246] width 1030 height 493
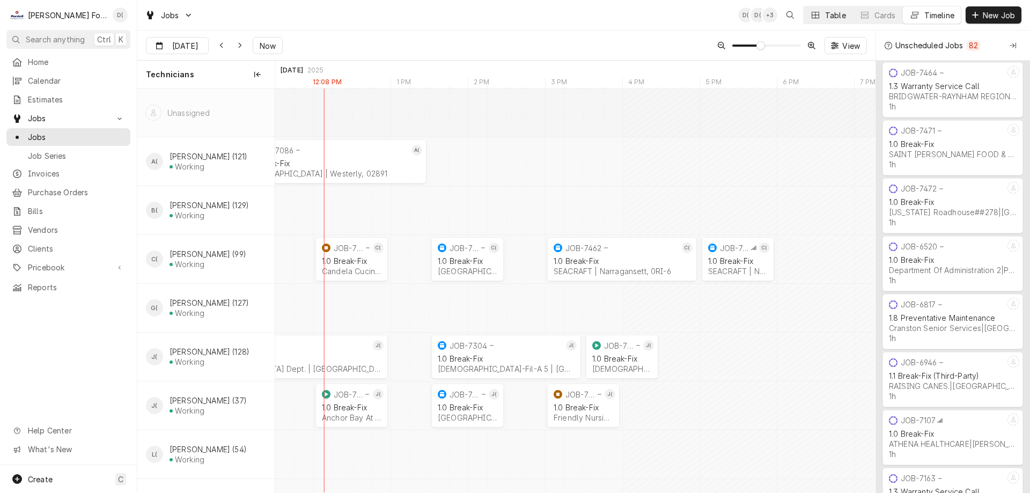
click at [817, 9] on button "Table" at bounding box center [828, 14] width 49 height 17
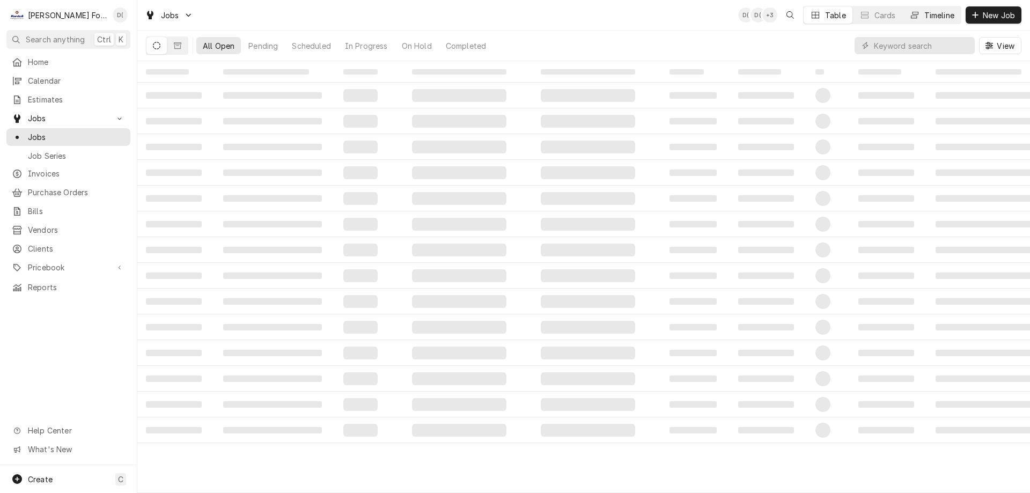
click at [912, 18] on icon "Dynamic Content Wrapper" at bounding box center [915, 15] width 8 height 8
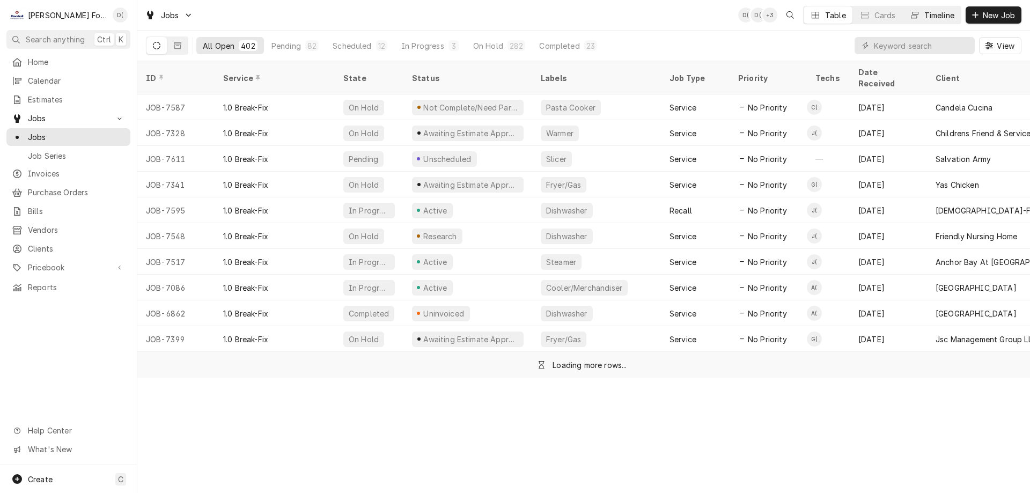
click at [931, 13] on div "Timeline" at bounding box center [939, 15] width 30 height 11
click at [927, 13] on div "Timeline" at bounding box center [939, 15] width 30 height 11
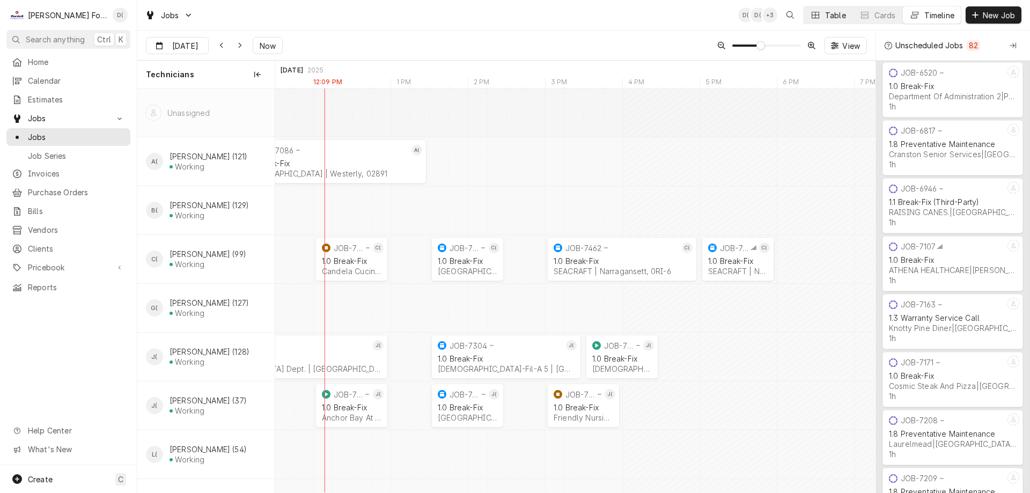
click at [825, 20] on button "Table" at bounding box center [828, 14] width 49 height 17
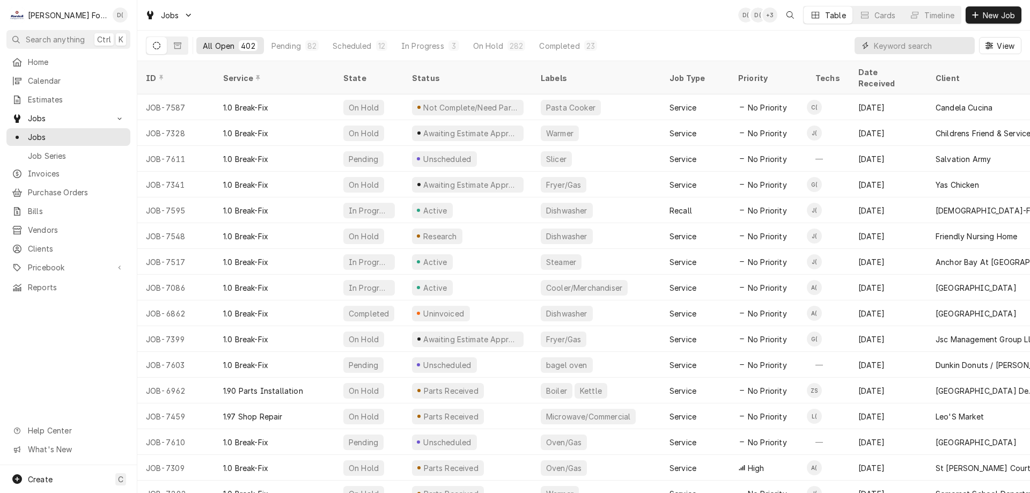
click at [881, 46] on input "Dynamic Content Wrapper" at bounding box center [921, 45] width 95 height 17
click at [896, 47] on input "Dynamic Content Wrapper" at bounding box center [921, 45] width 95 height 17
click at [924, 11] on div "Timeline" at bounding box center [939, 15] width 30 height 11
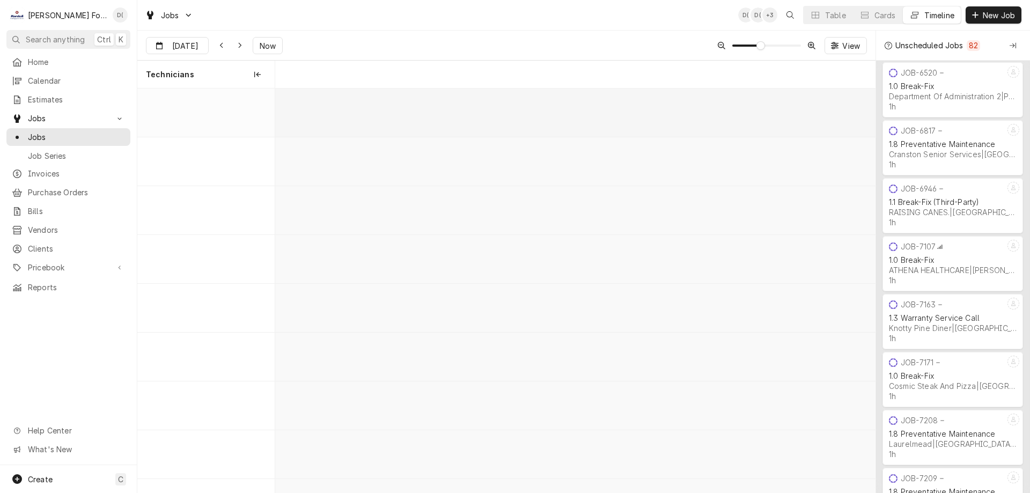
click at [925, 13] on div "Timeline" at bounding box center [939, 15] width 30 height 11
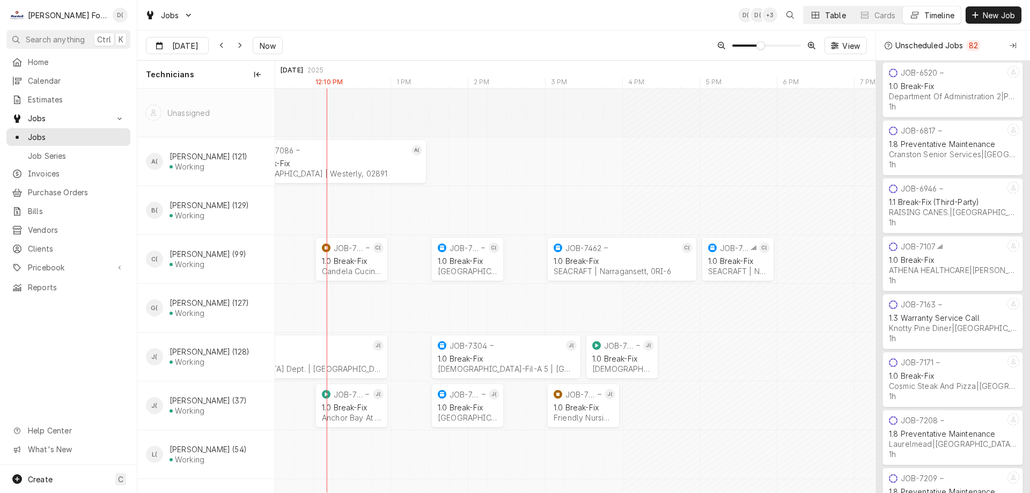
click at [821, 17] on button "Table" at bounding box center [828, 14] width 49 height 17
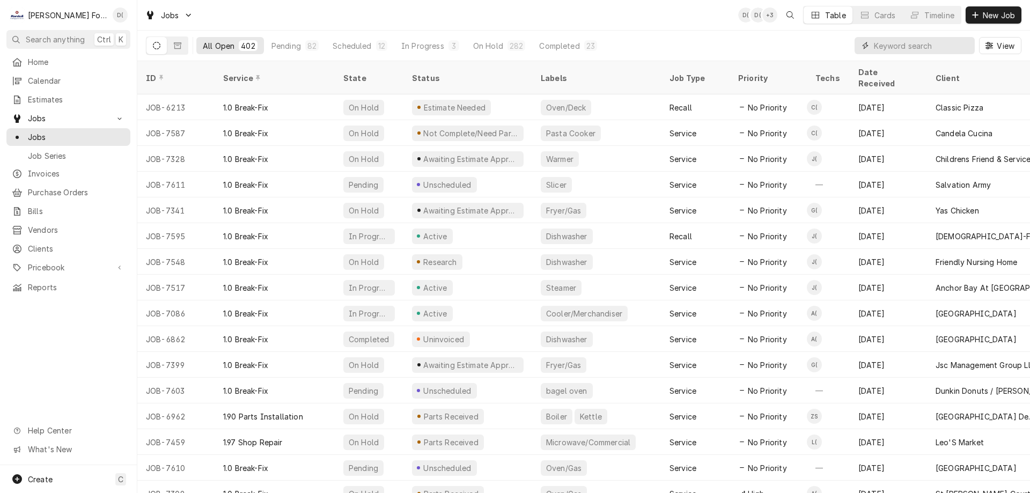
click at [882, 43] on input "Dynamic Content Wrapper" at bounding box center [921, 45] width 95 height 17
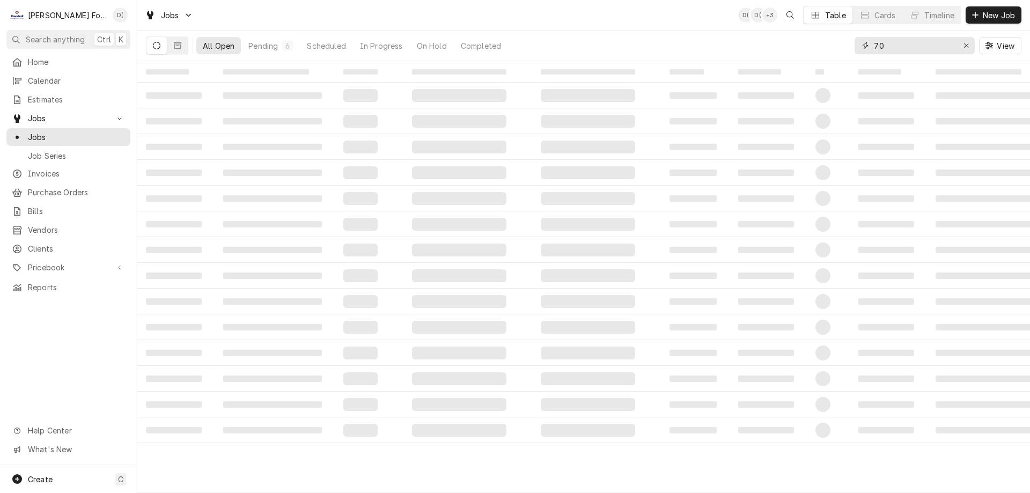
type input "7"
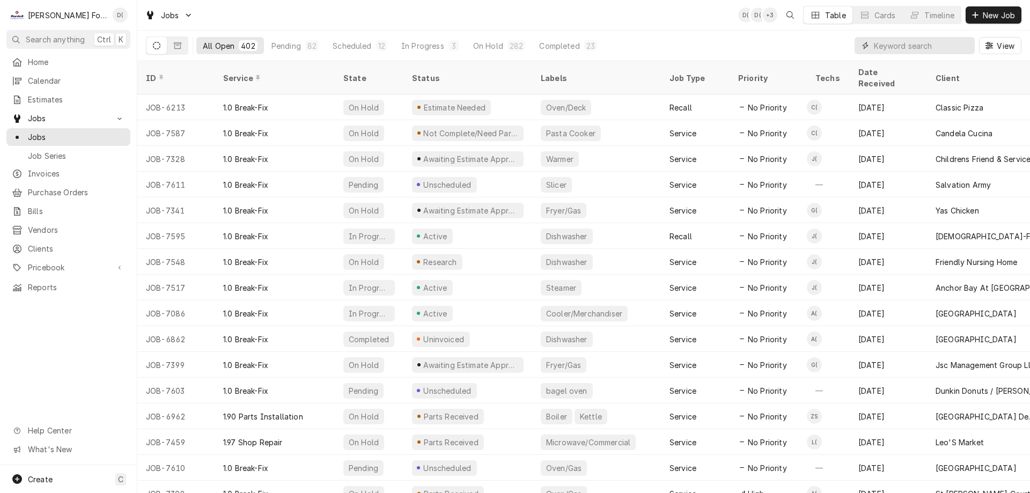
click at [915, 42] on input "Dynamic Content Wrapper" at bounding box center [921, 45] width 95 height 17
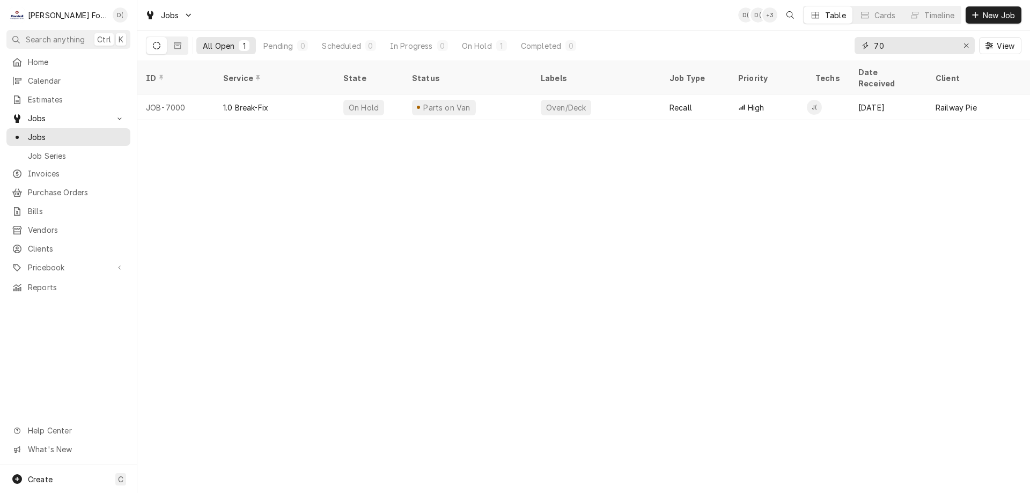
type input "7"
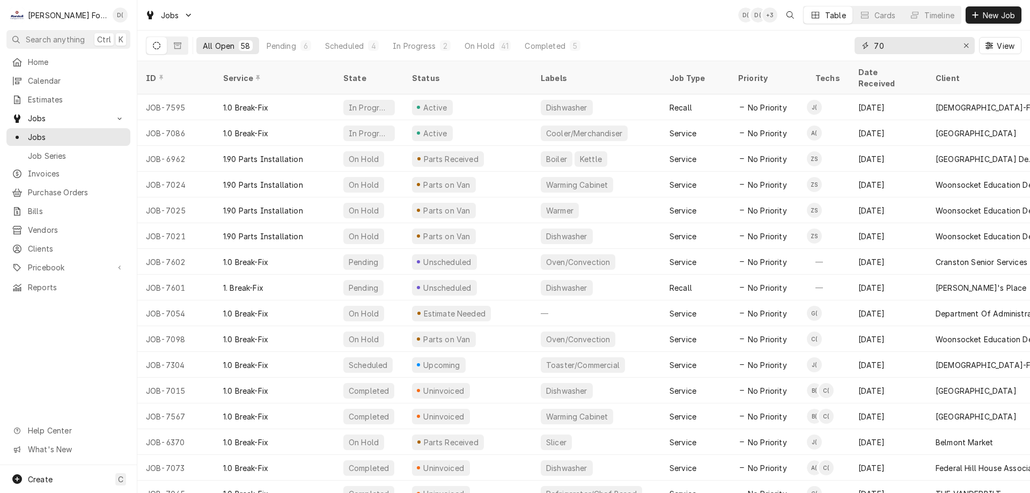
type input "7"
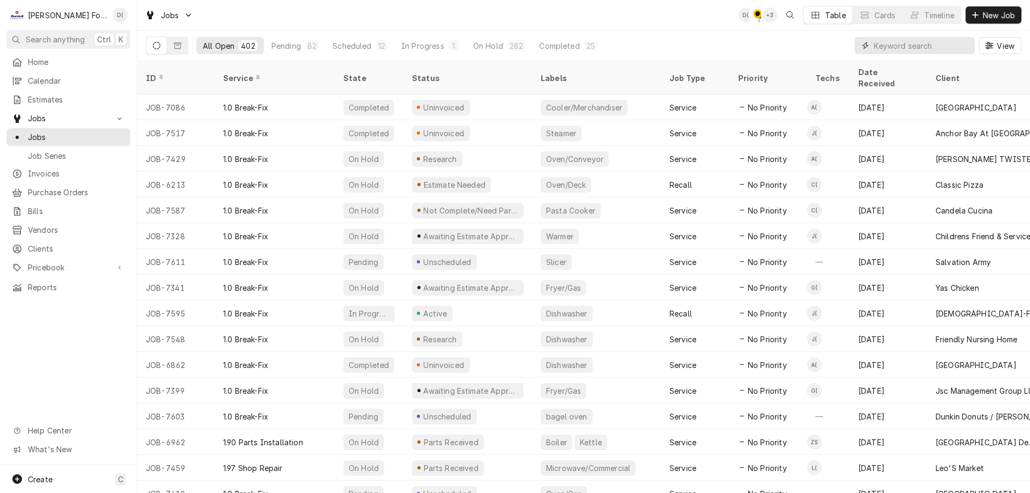
click at [901, 41] on input "Dynamic Content Wrapper" at bounding box center [921, 45] width 95 height 17
type input "7474"
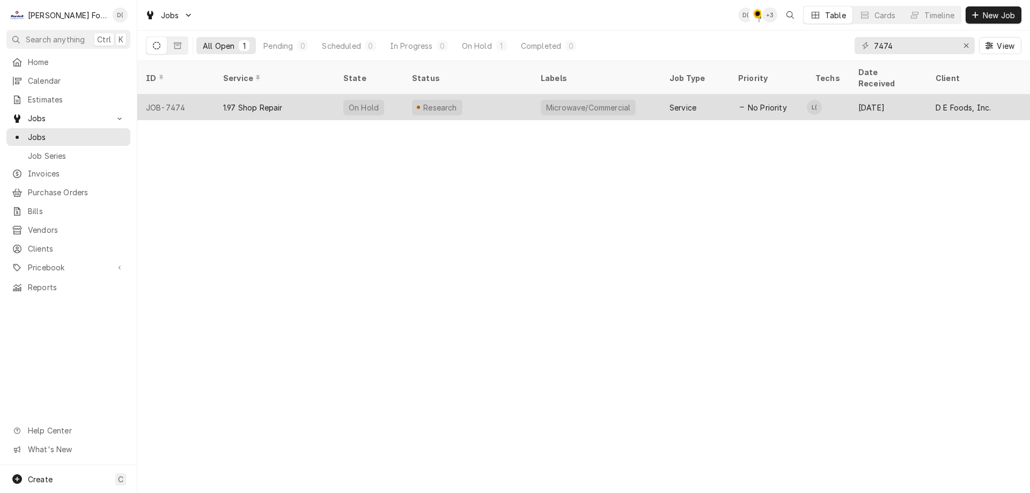
click at [493, 95] on div "Research" at bounding box center [467, 107] width 129 height 26
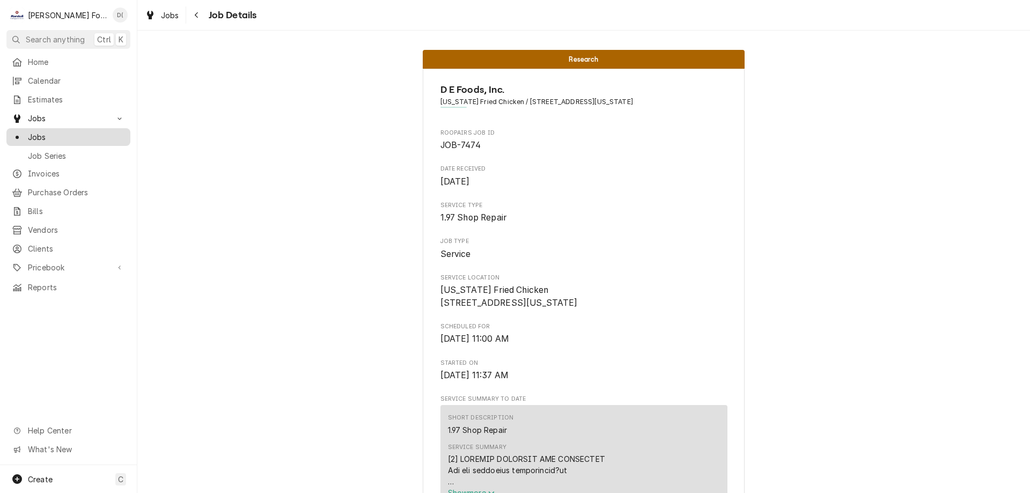
click at [50, 138] on span "Jobs" at bounding box center [76, 136] width 97 height 11
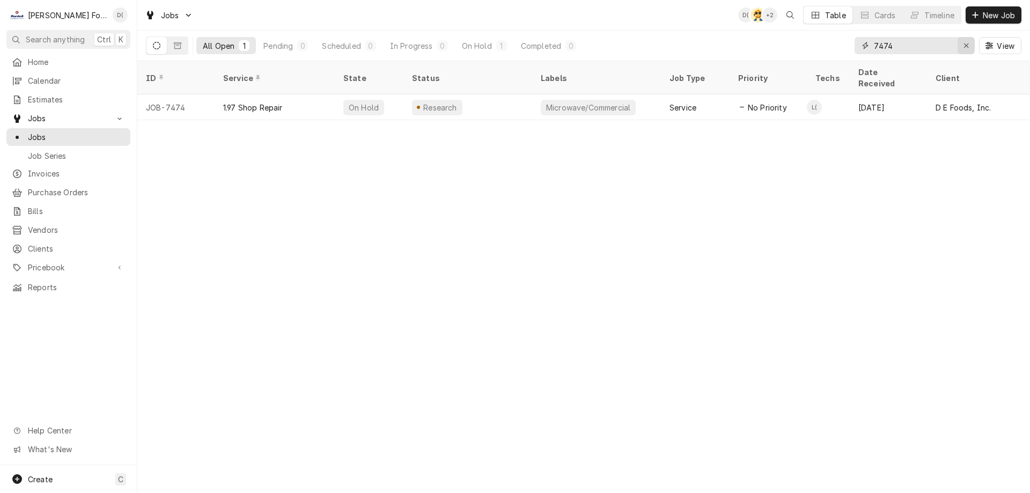
click at [961, 42] on div "Erase input" at bounding box center [966, 45] width 11 height 11
click at [922, 51] on input "Dynamic Content Wrapper" at bounding box center [924, 45] width 101 height 17
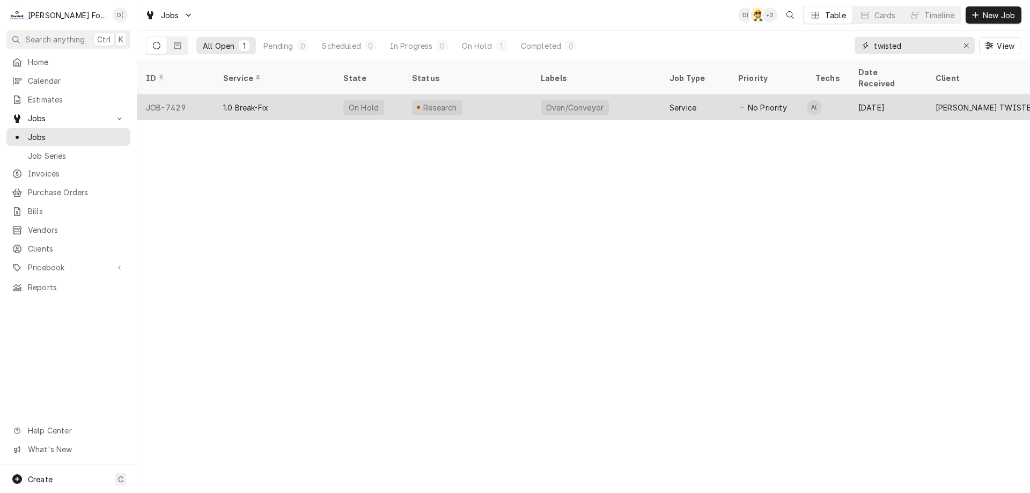
type input "twisted"
click at [483, 96] on div "Research" at bounding box center [467, 107] width 129 height 26
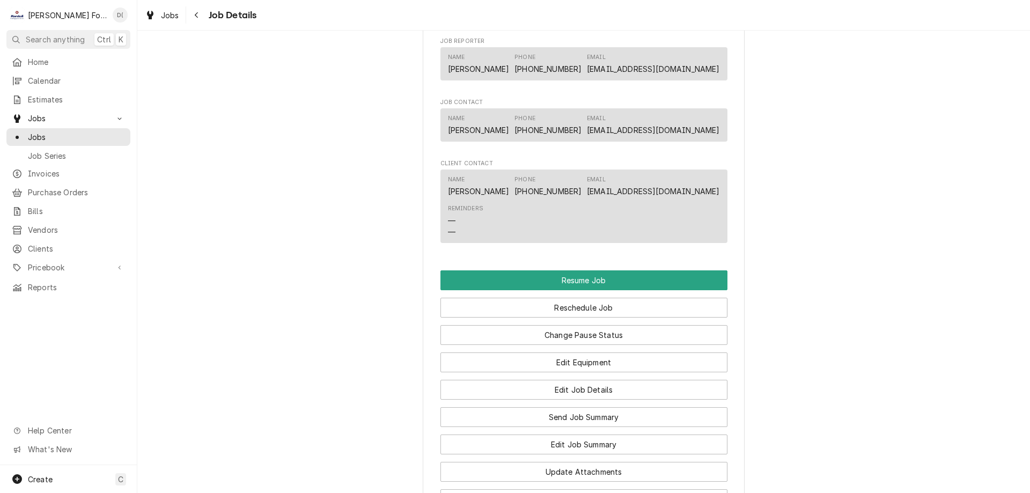
scroll to position [1073, 0]
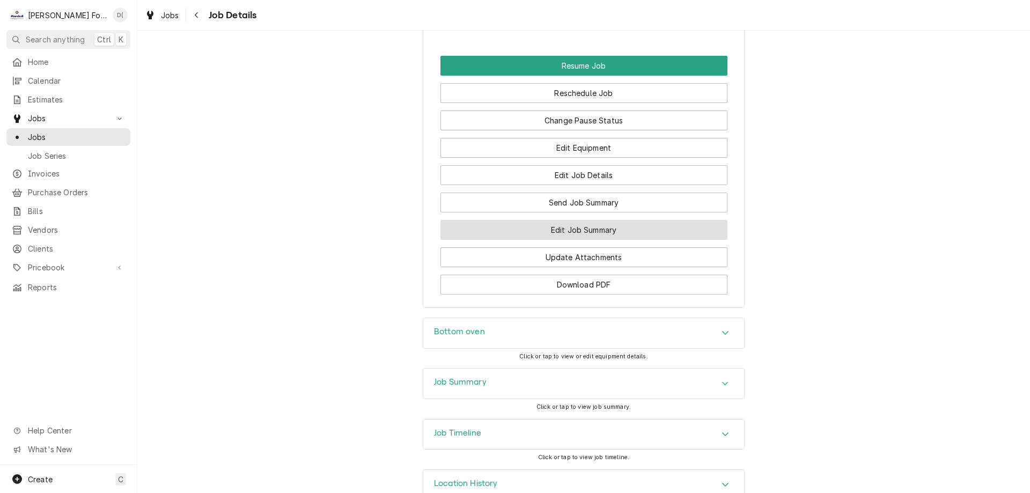
click at [586, 240] on button "Edit Job Summary" at bounding box center [583, 230] width 287 height 20
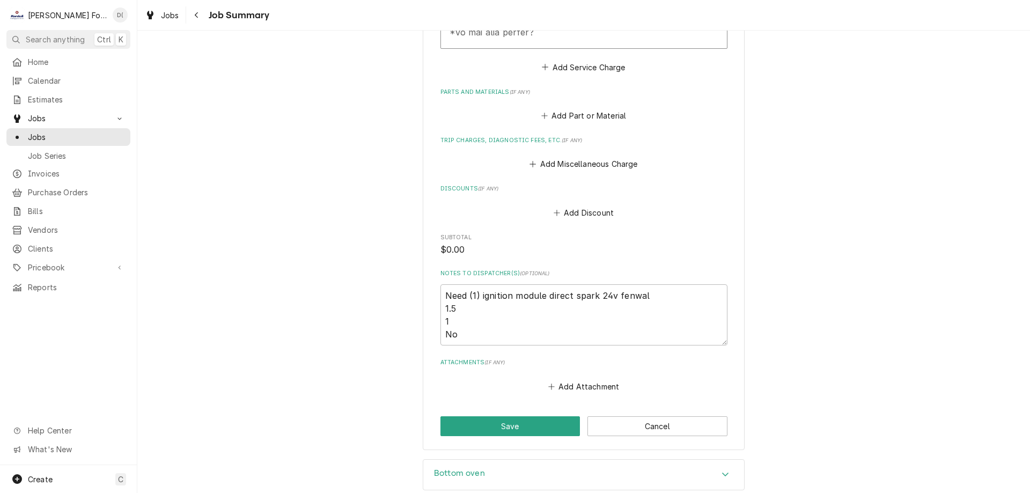
scroll to position [793, 0]
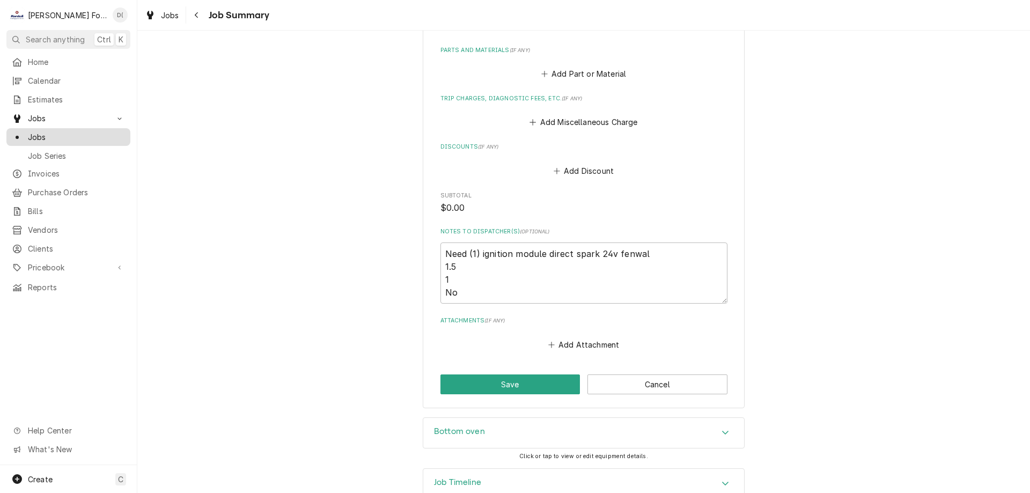
click at [61, 131] on span "Jobs" at bounding box center [76, 136] width 97 height 11
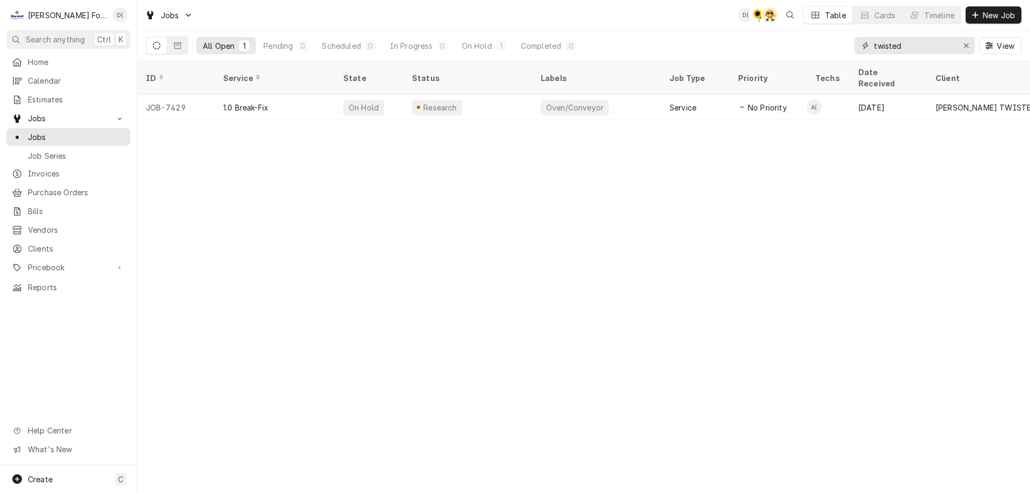
drag, startPoint x: 963, startPoint y: 49, endPoint x: 947, endPoint y: 48, distance: 16.7
click at [963, 49] on div "Erase input" at bounding box center [966, 45] width 11 height 11
click at [941, 48] on input "Dynamic Content Wrapper" at bounding box center [924, 45] width 101 height 17
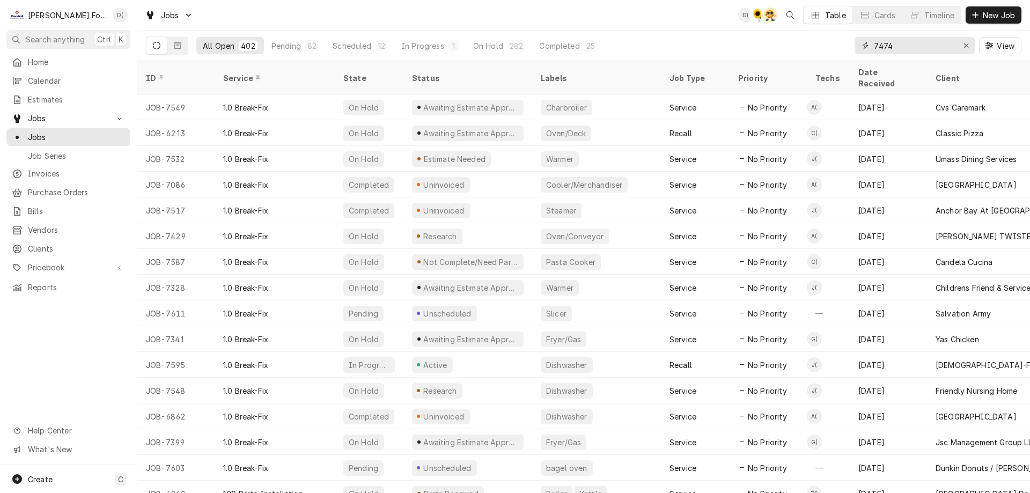
type input "7474"
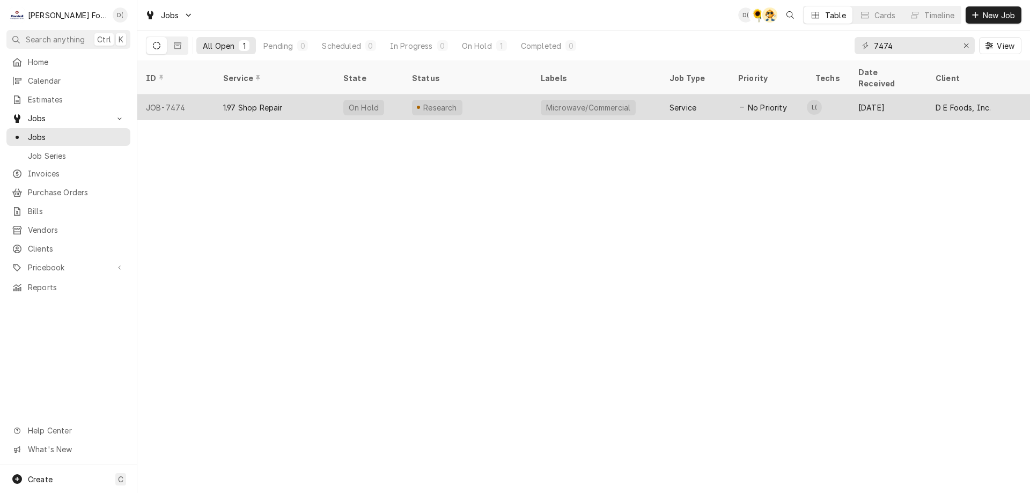
click at [504, 100] on div "Research" at bounding box center [467, 107] width 129 height 26
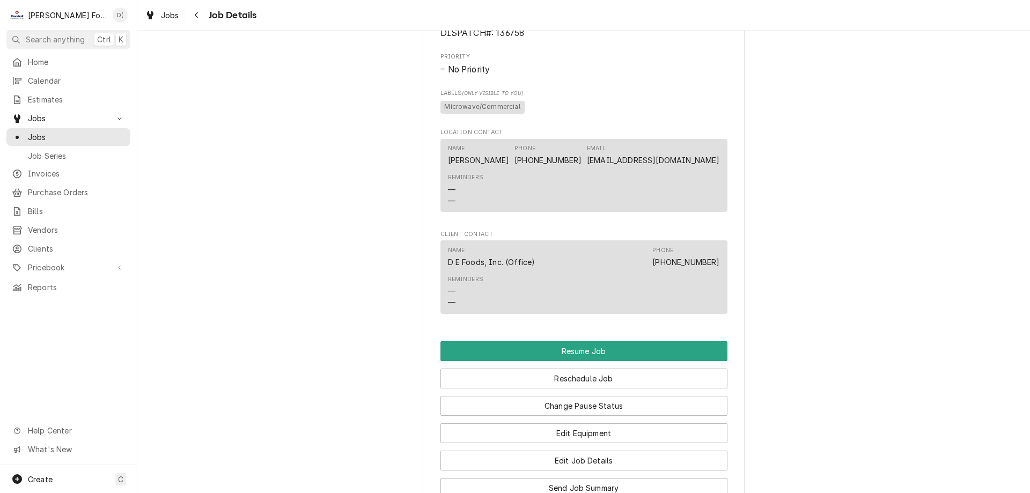
scroll to position [912, 0]
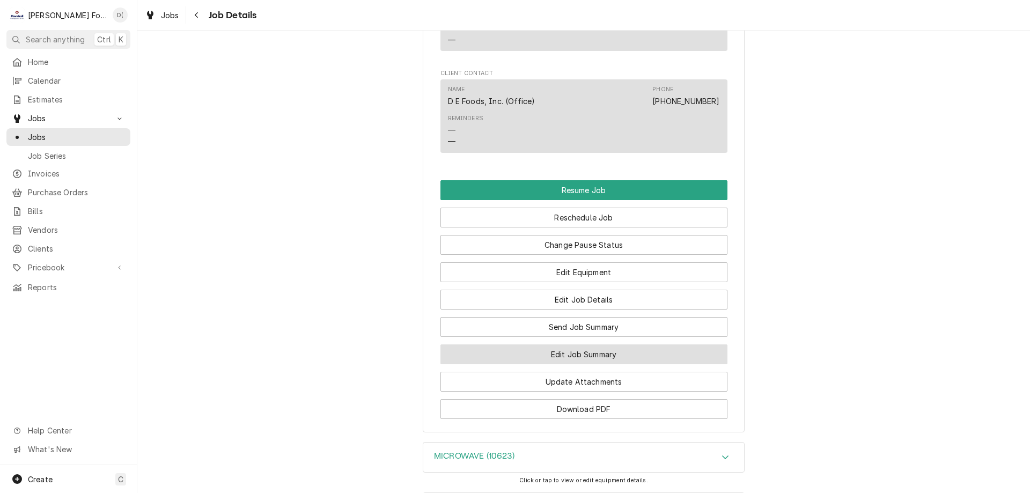
click at [548, 359] on button "Edit Job Summary" at bounding box center [583, 354] width 287 height 20
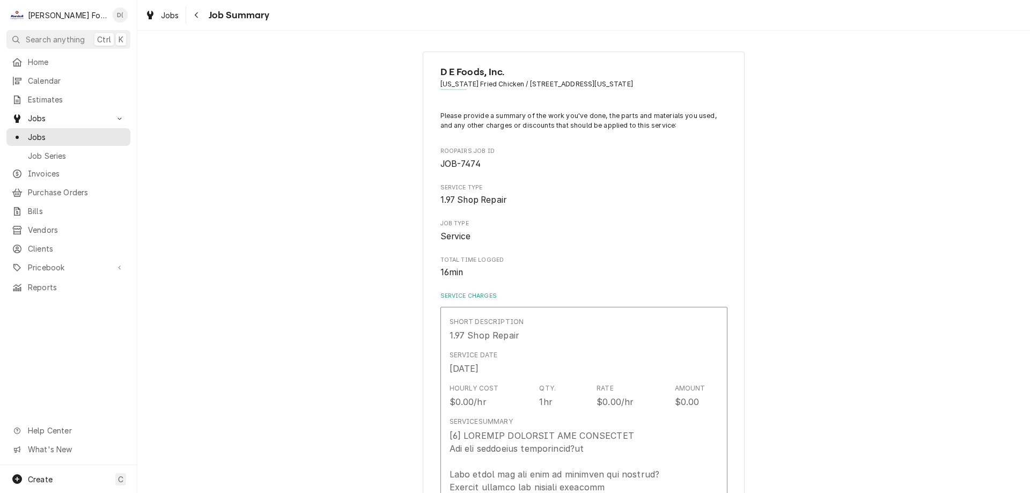
type textarea "x"
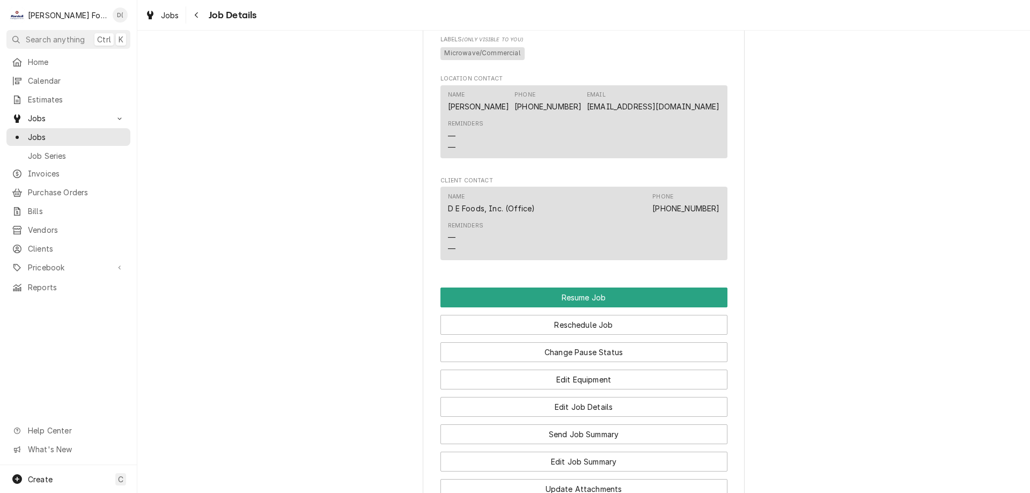
scroll to position [1019, 0]
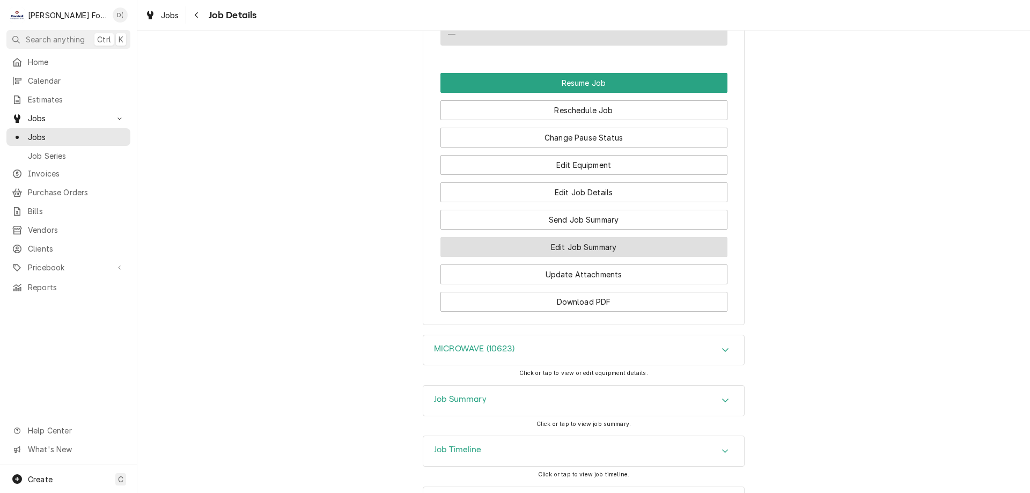
click at [568, 257] on button "Edit Job Summary" at bounding box center [583, 247] width 287 height 20
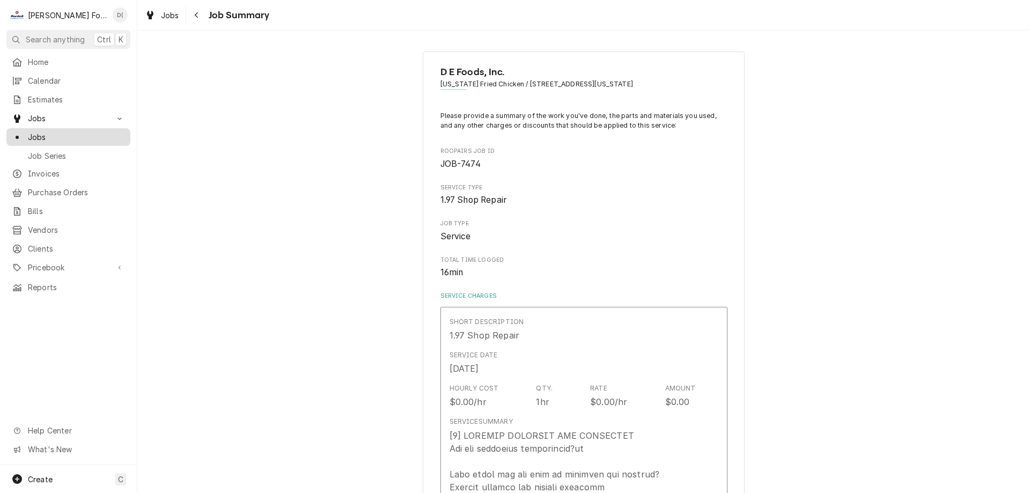
click at [62, 131] on span "Jobs" at bounding box center [76, 136] width 97 height 11
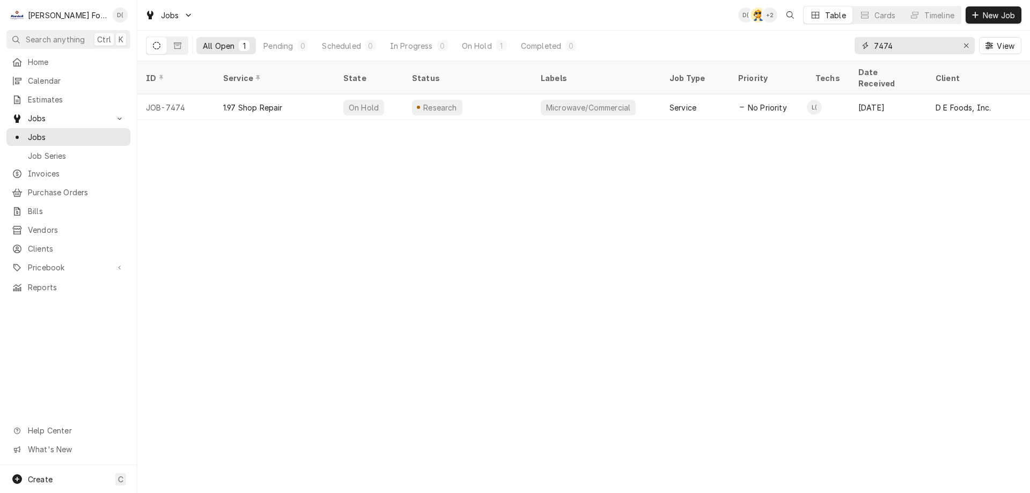
click at [913, 45] on input "7474" at bounding box center [914, 45] width 80 height 17
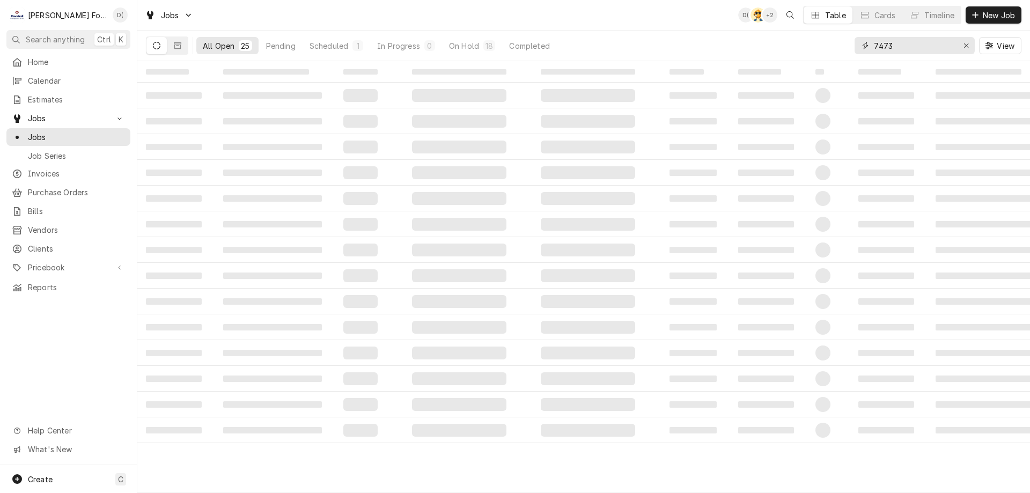
type input "7473"
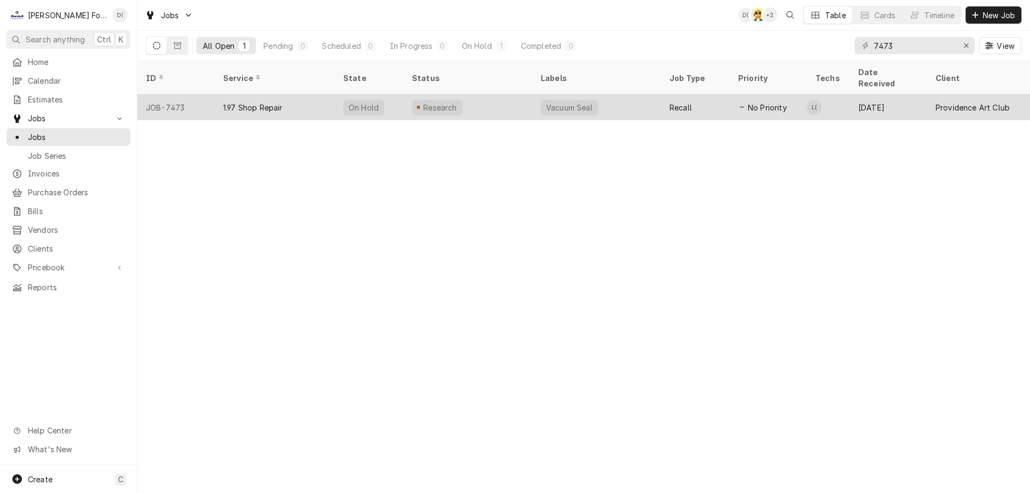
click at [495, 98] on div "Research" at bounding box center [467, 107] width 129 height 26
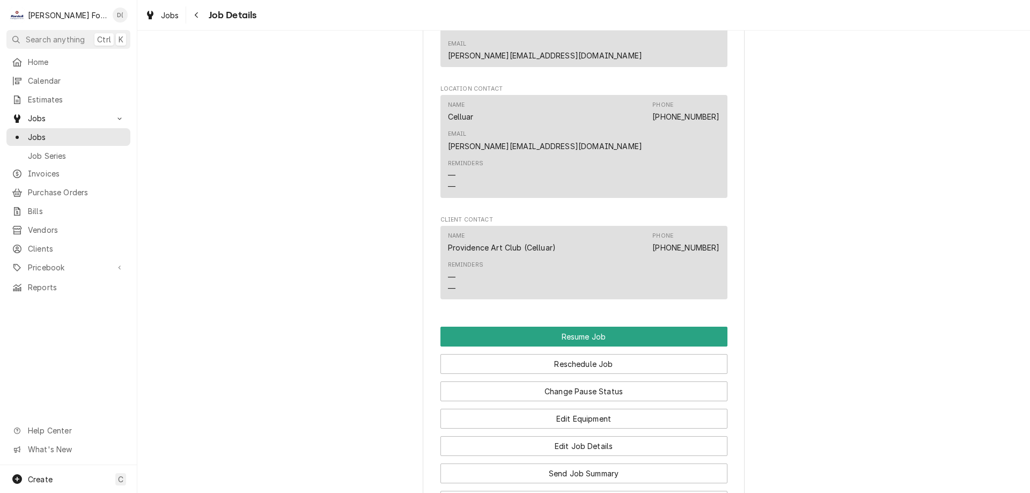
scroll to position [1395, 0]
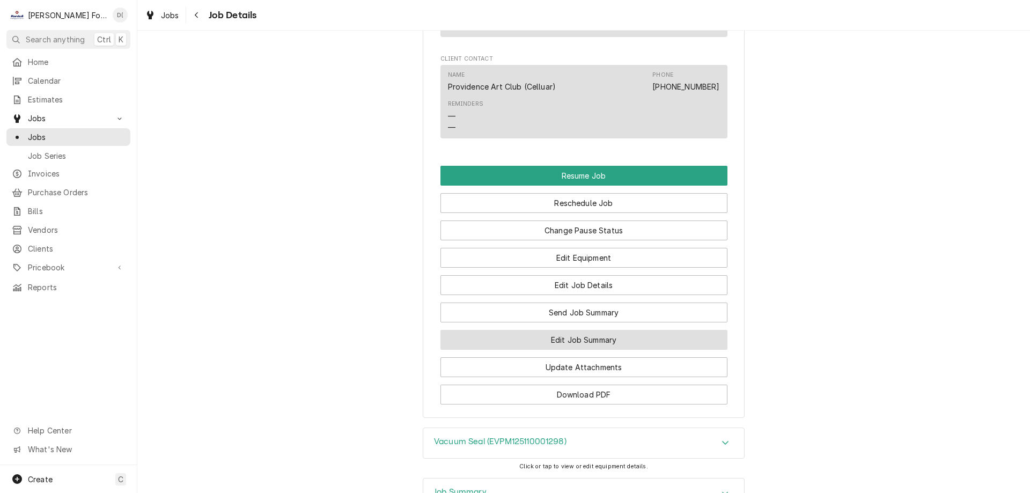
click at [563, 330] on button "Edit Job Summary" at bounding box center [583, 340] width 287 height 20
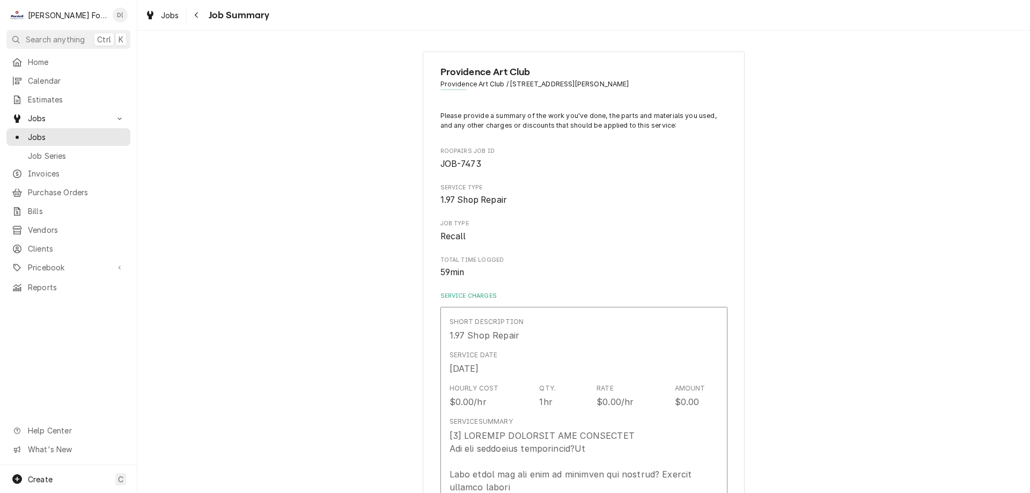
type textarea "x"
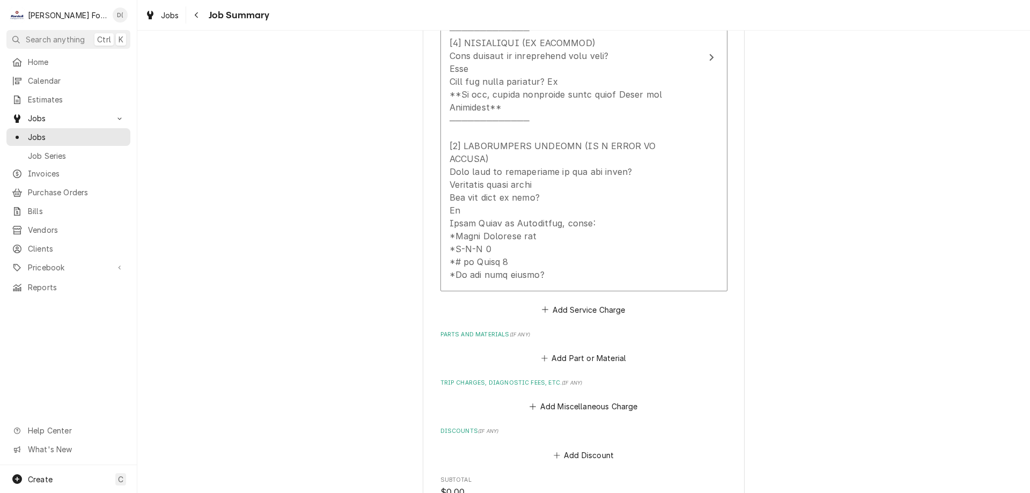
scroll to position [322, 0]
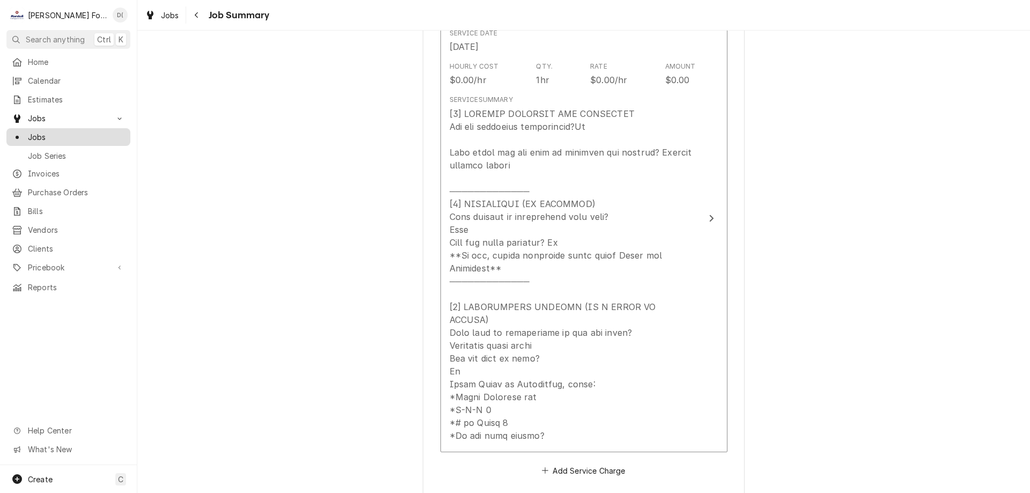
click at [91, 136] on span "Jobs" at bounding box center [76, 136] width 97 height 11
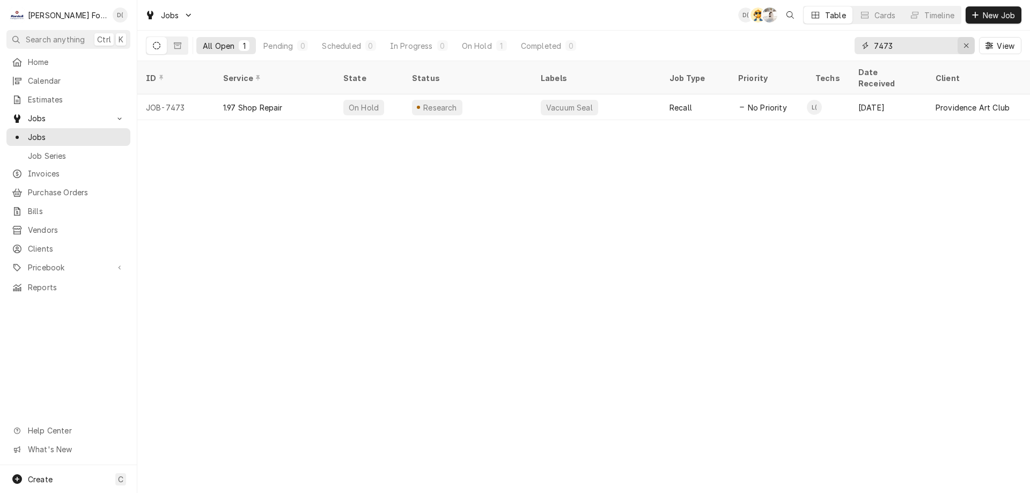
click at [966, 50] on div "Erase input" at bounding box center [966, 45] width 11 height 11
click at [956, 46] on input "Dynamic Content Wrapper" at bounding box center [924, 45] width 101 height 17
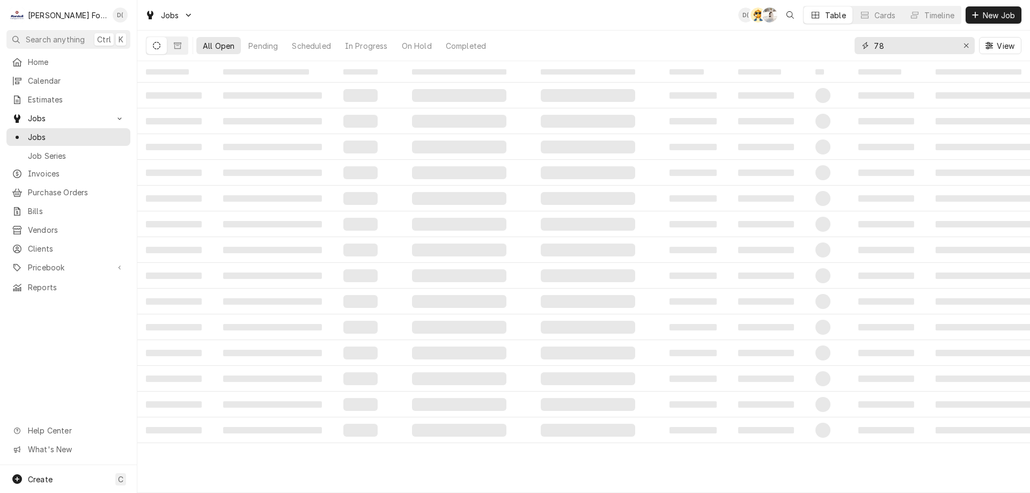
type input "7"
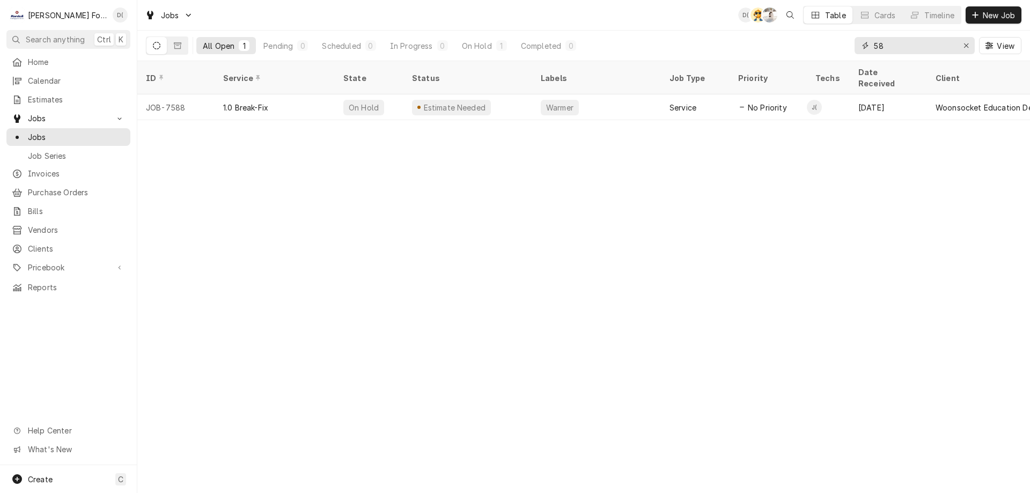
type input "5"
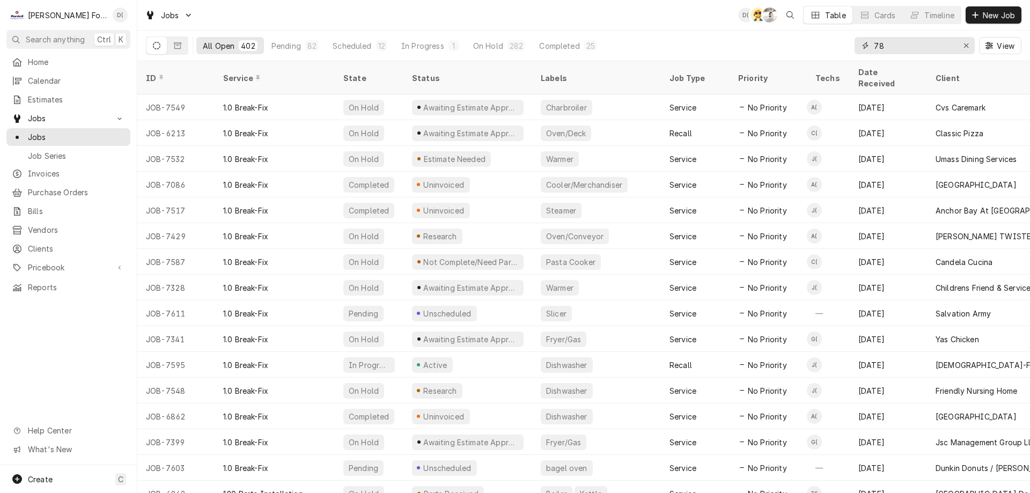
type input "7"
type input "7588"
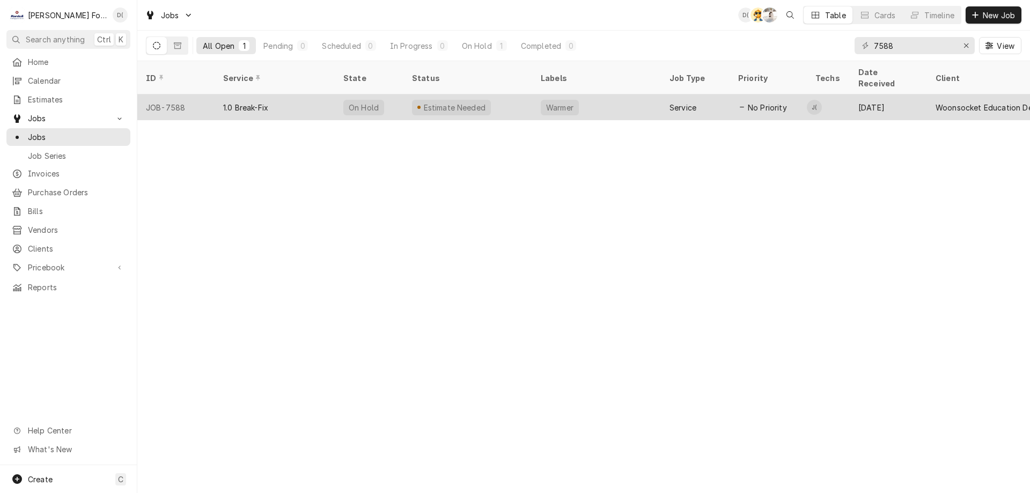
click at [601, 98] on div "Warmer" at bounding box center [596, 107] width 129 height 26
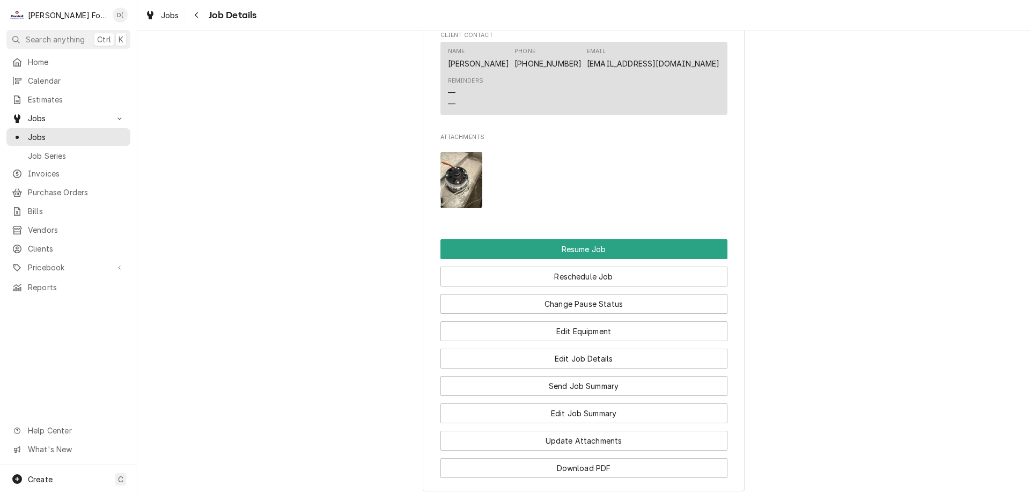
scroll to position [1073, 0]
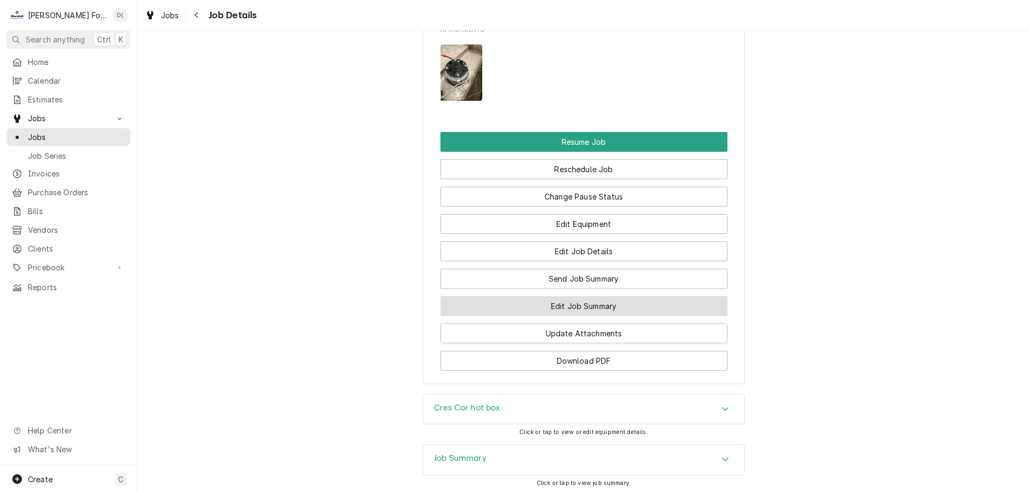
click at [562, 315] on button "Edit Job Summary" at bounding box center [583, 306] width 287 height 20
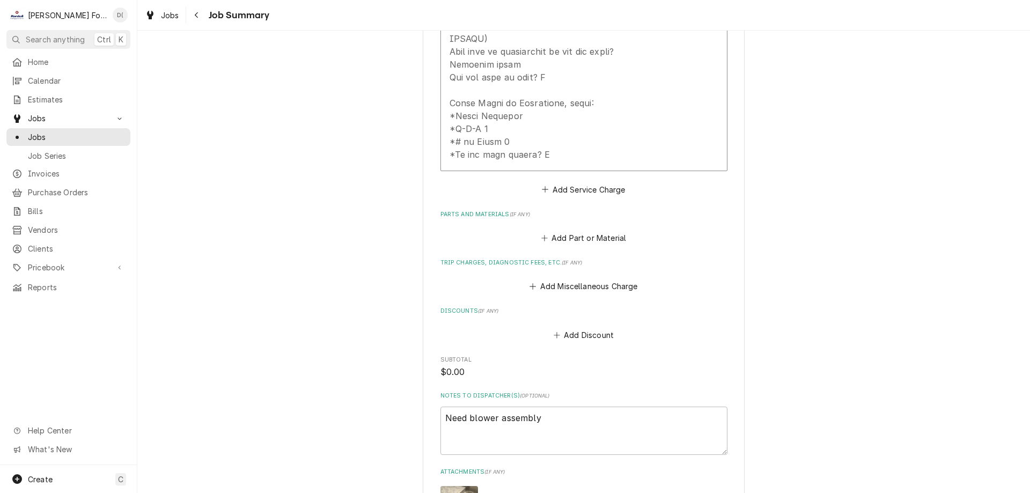
scroll to position [751, 0]
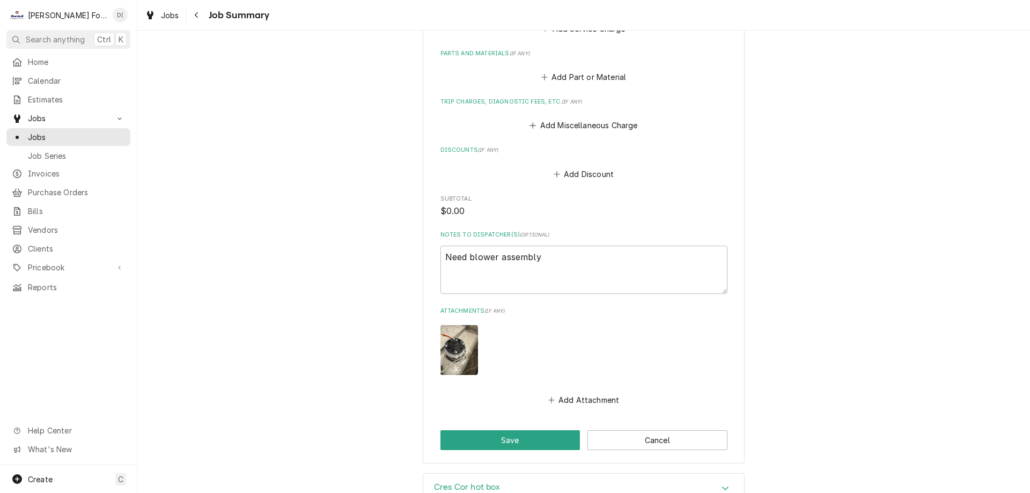
click at [440, 325] on img "Attachments" at bounding box center [459, 350] width 38 height 50
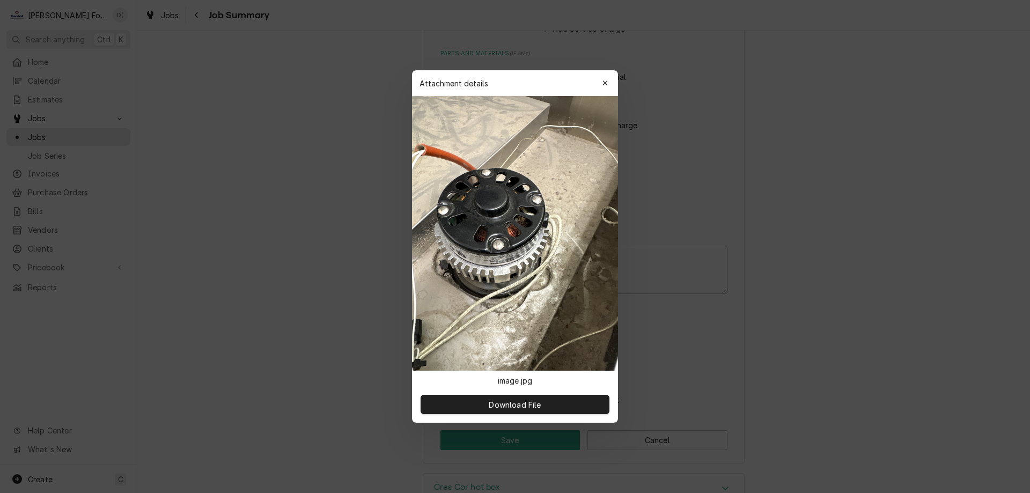
type textarea "x"
click at [605, 85] on icon "button" at bounding box center [605, 83] width 6 height 8
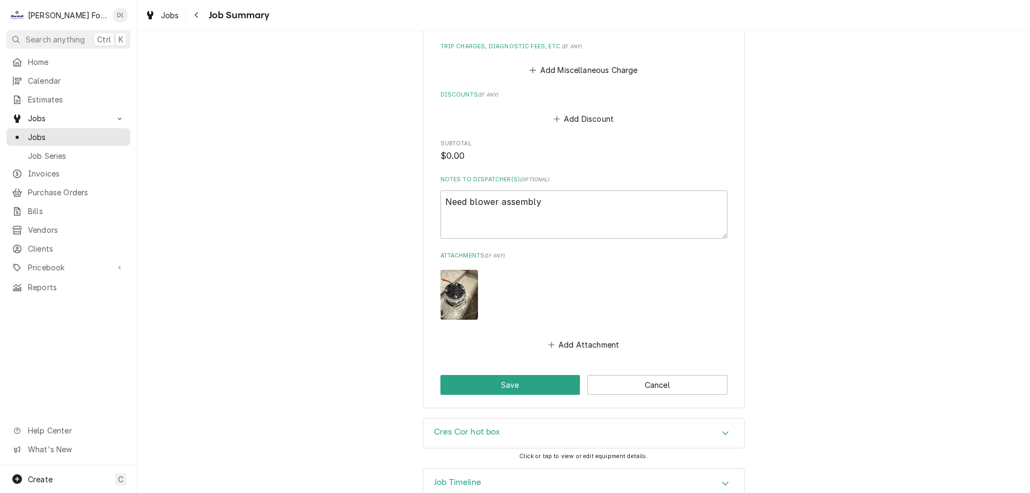
scroll to position [538, 0]
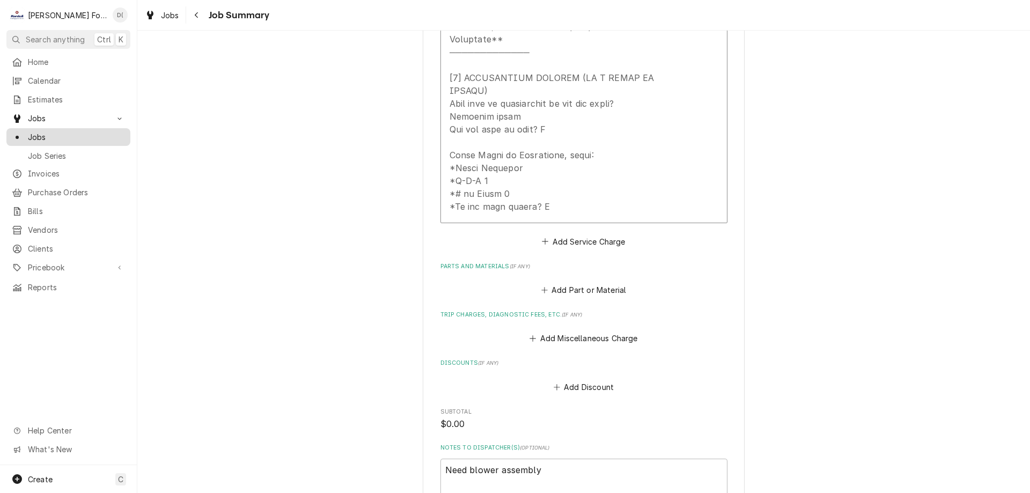
click at [68, 131] on span "Jobs" at bounding box center [76, 136] width 97 height 11
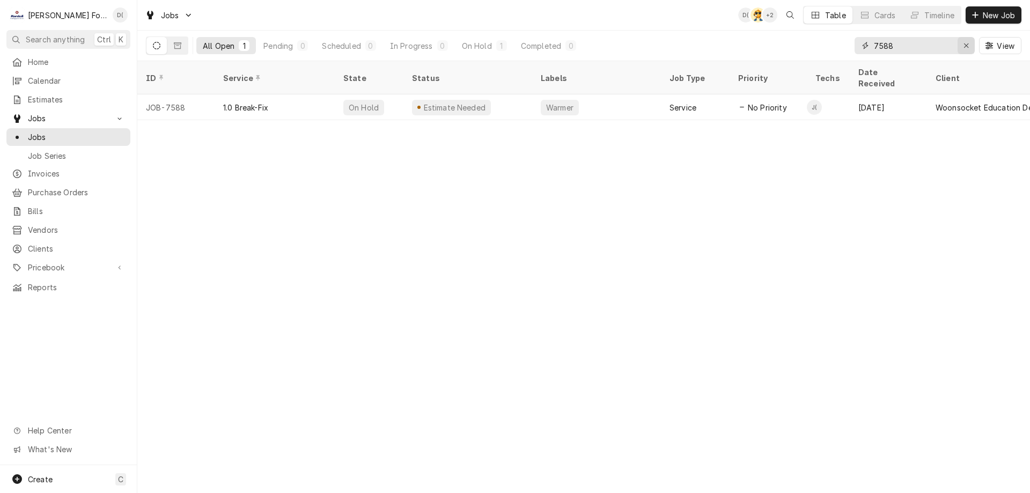
click at [963, 45] on icon "Erase input" at bounding box center [966, 46] width 6 height 8
click at [948, 46] on input "Dynamic Content Wrapper" at bounding box center [924, 45] width 101 height 17
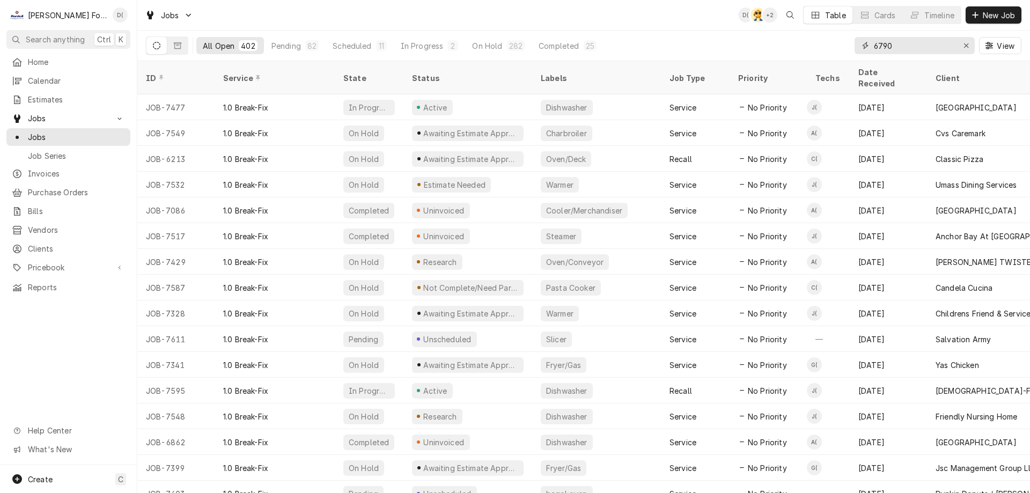
type input "6790"
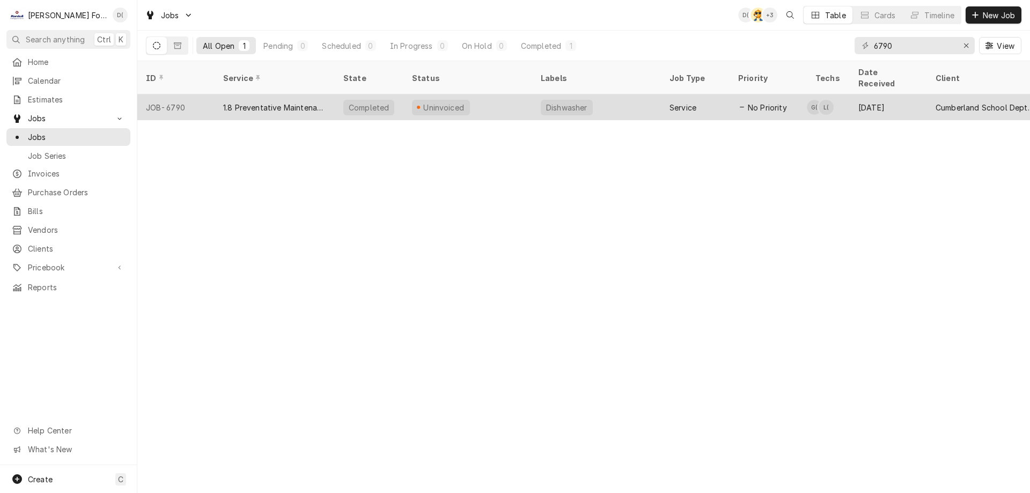
click at [608, 98] on div "Dishwasher" at bounding box center [596, 107] width 129 height 26
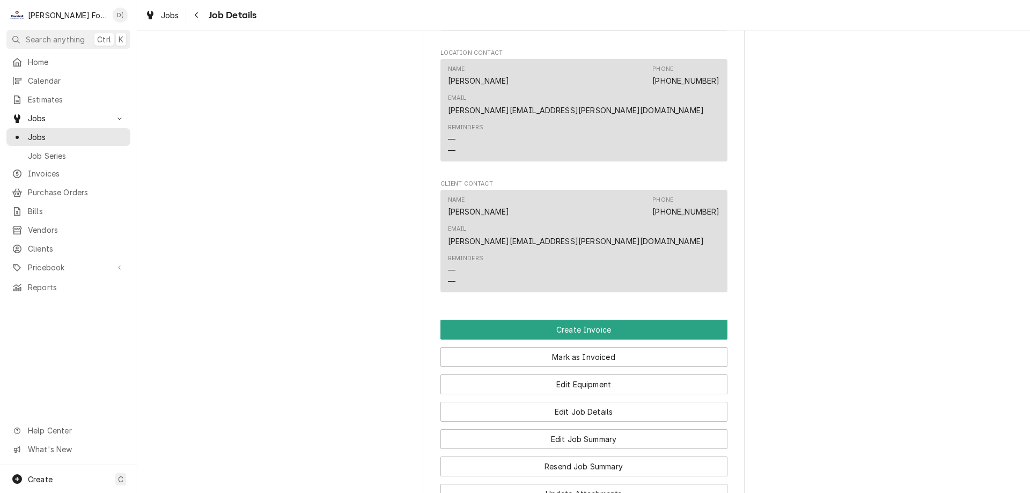
scroll to position [1494, 0]
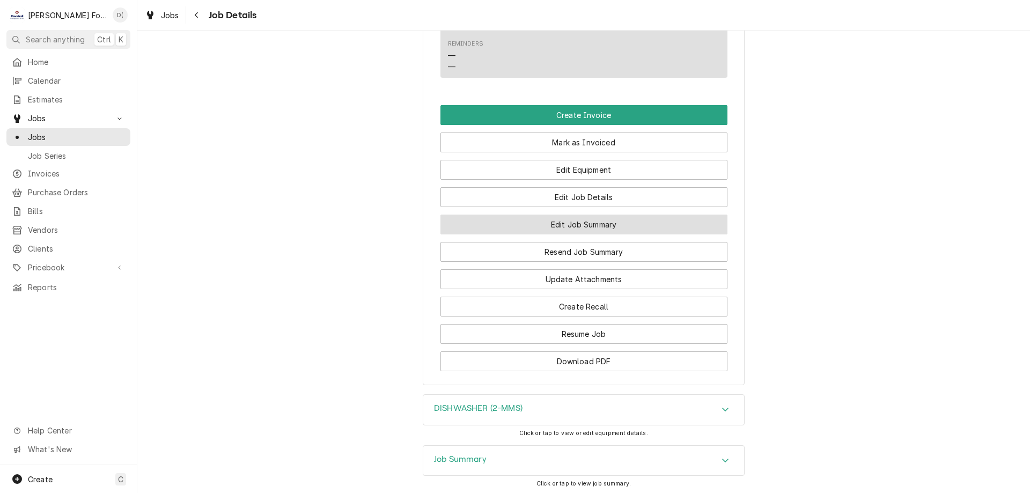
click at [604, 215] on button "Edit Job Summary" at bounding box center [583, 225] width 287 height 20
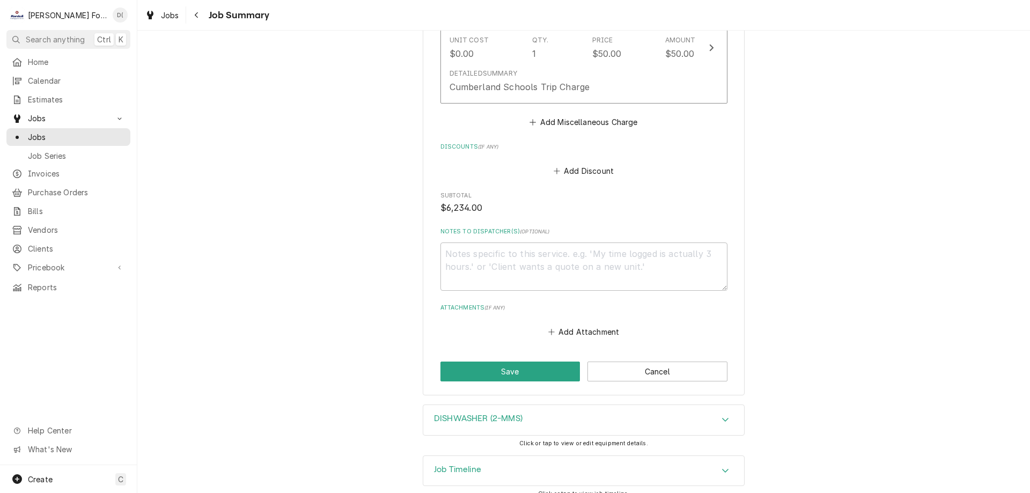
scroll to position [1890, 0]
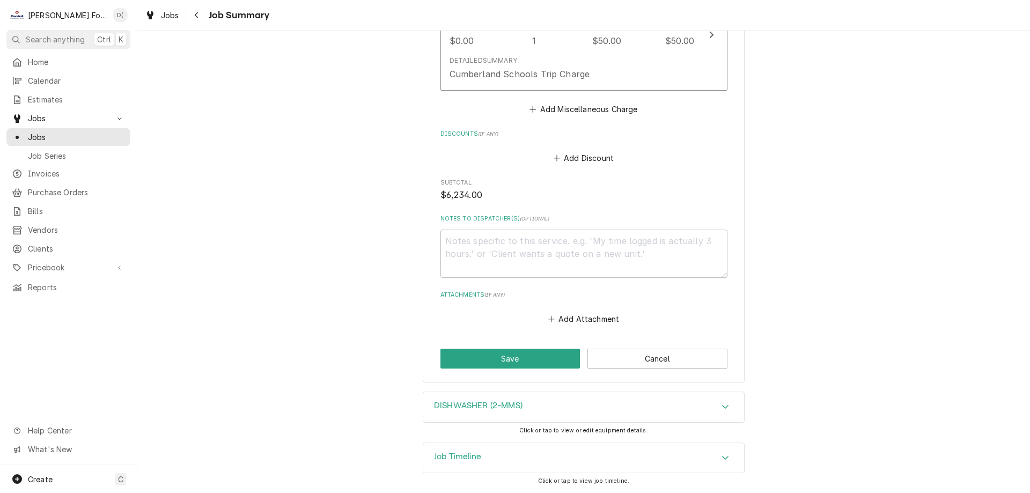
click at [530, 447] on div "Job Timeline" at bounding box center [583, 458] width 321 height 30
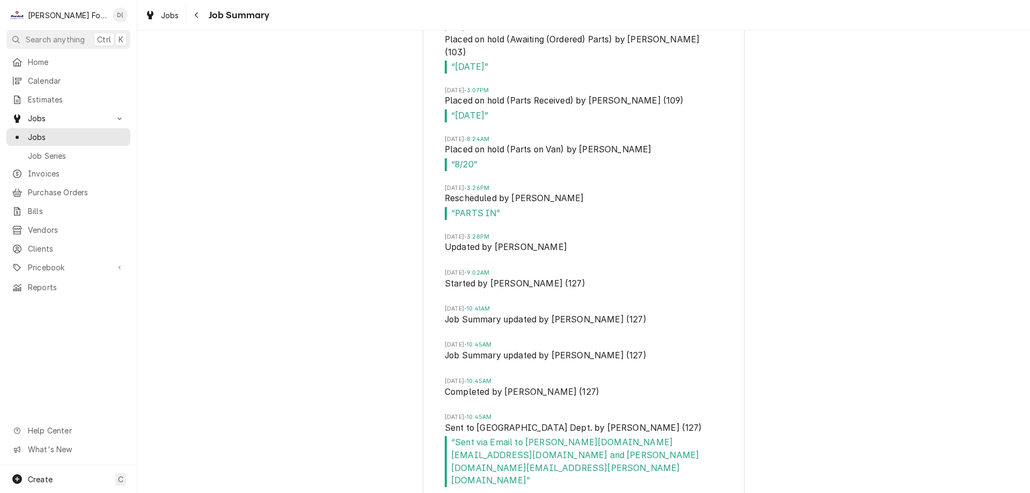
scroll to position [2560, 0]
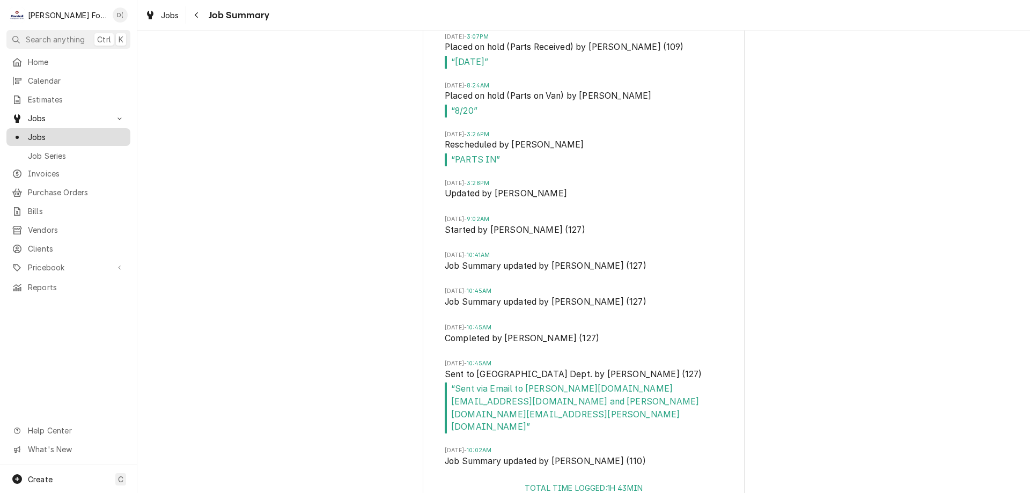
click at [83, 132] on span "Jobs" at bounding box center [76, 136] width 97 height 11
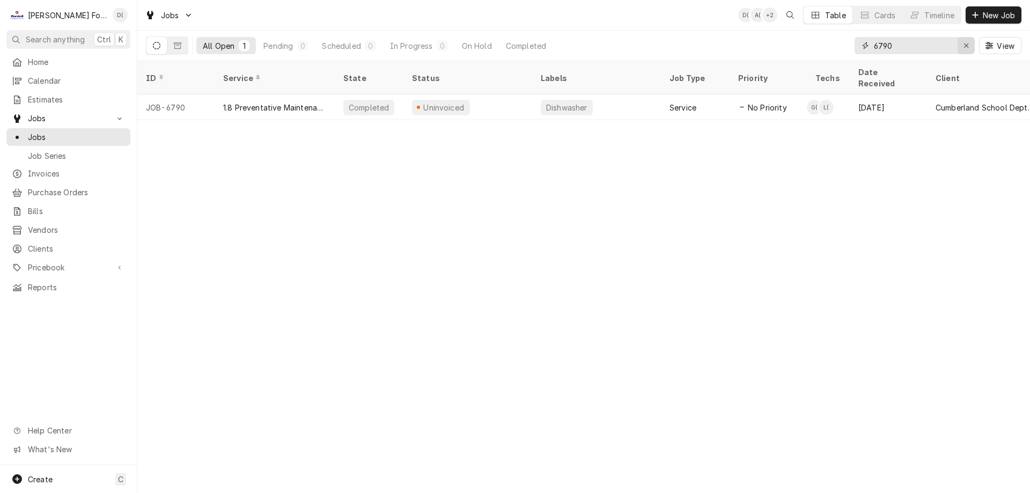
click at [967, 45] on icon "Erase input" at bounding box center [966, 46] width 6 height 8
click at [930, 47] on input "Dynamic Content Wrapper" at bounding box center [924, 45] width 101 height 17
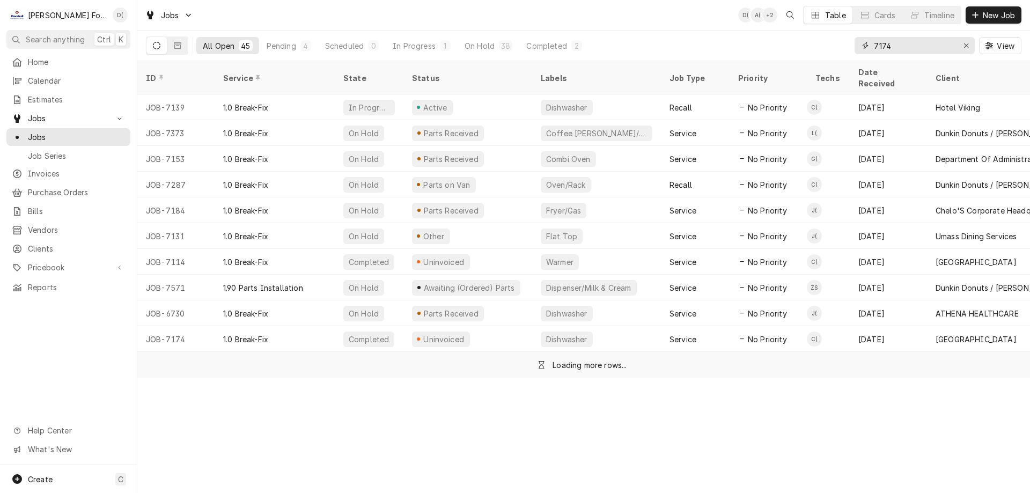
type input "7174"
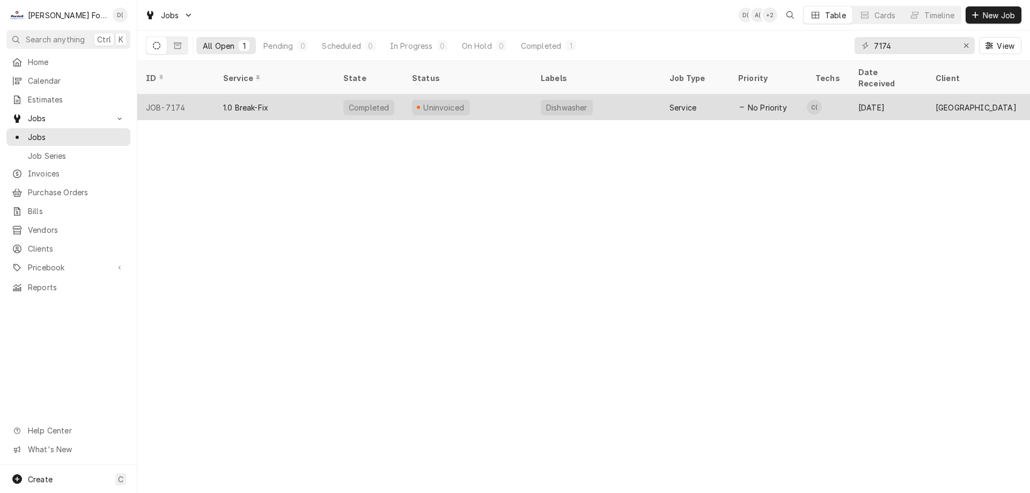
click at [521, 94] on div "Uninvoiced" at bounding box center [467, 107] width 129 height 26
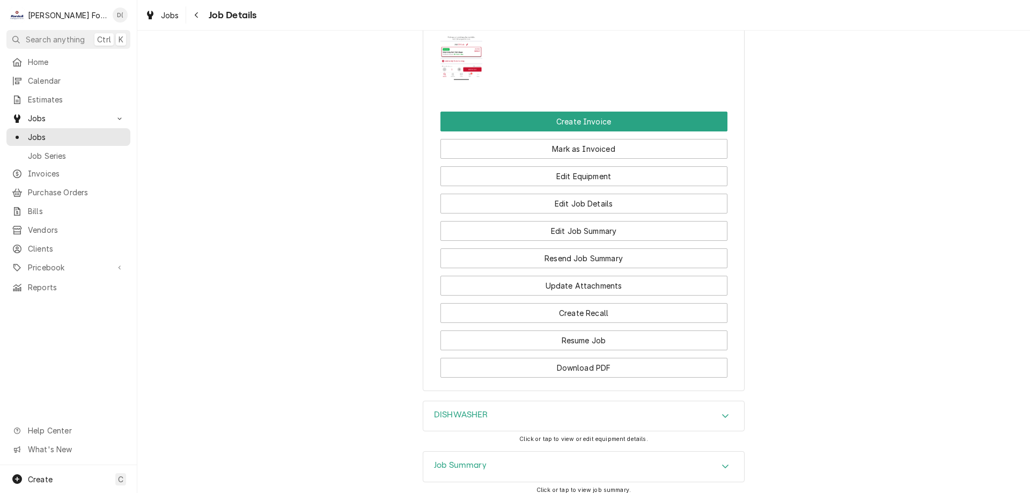
scroll to position [893, 0]
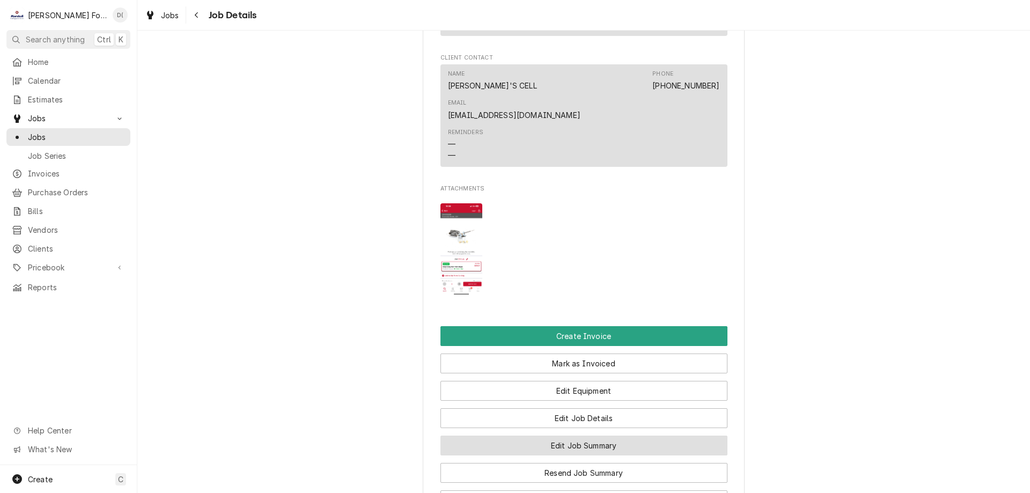
click at [572, 436] on button "Edit Job Summary" at bounding box center [583, 446] width 287 height 20
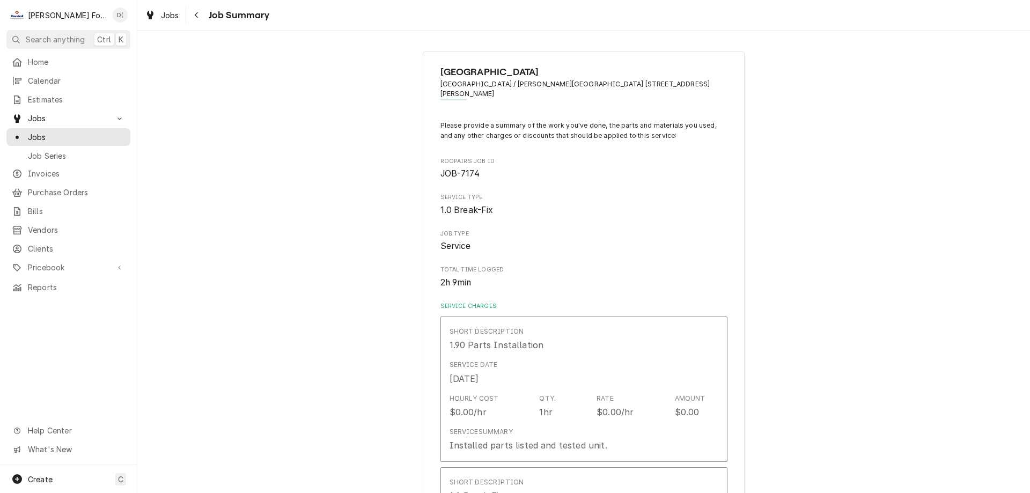
type textarea "x"
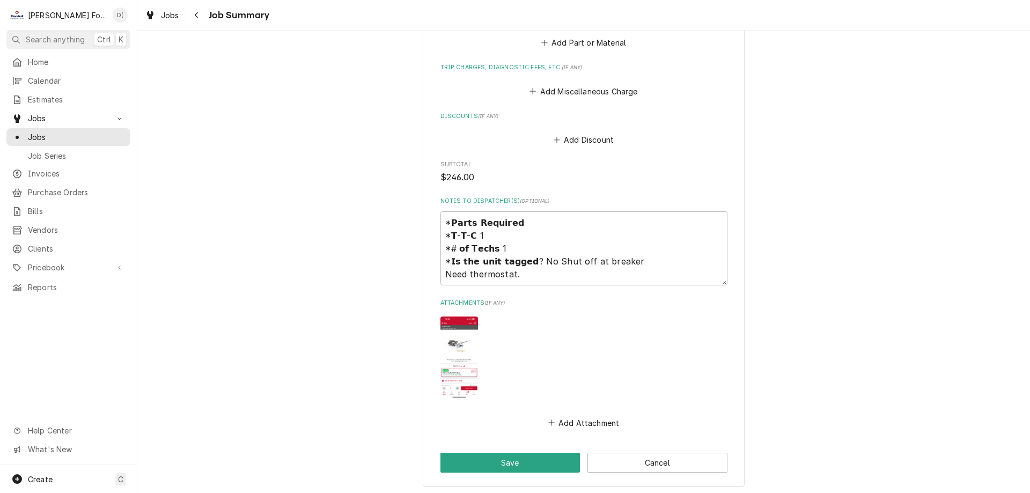
scroll to position [1262, 0]
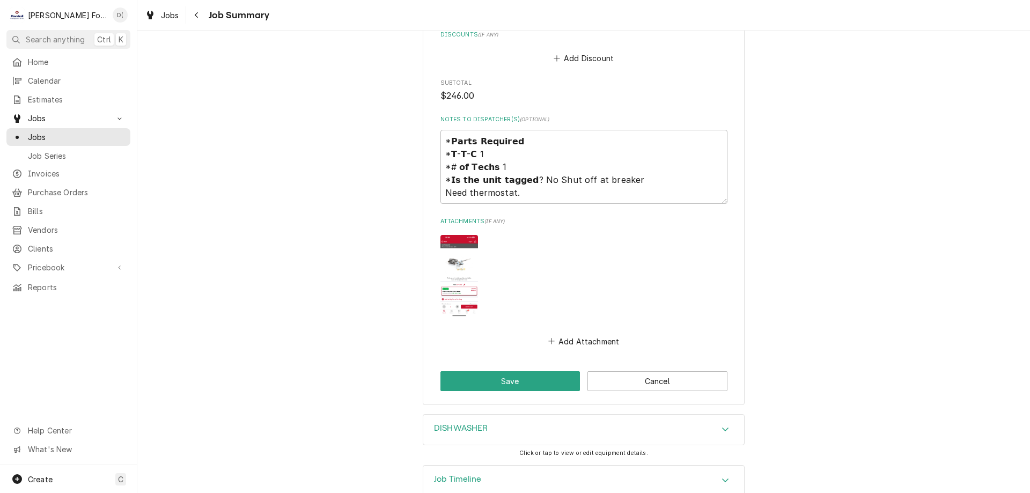
click at [506, 466] on div "Job Timeline" at bounding box center [583, 481] width 321 height 30
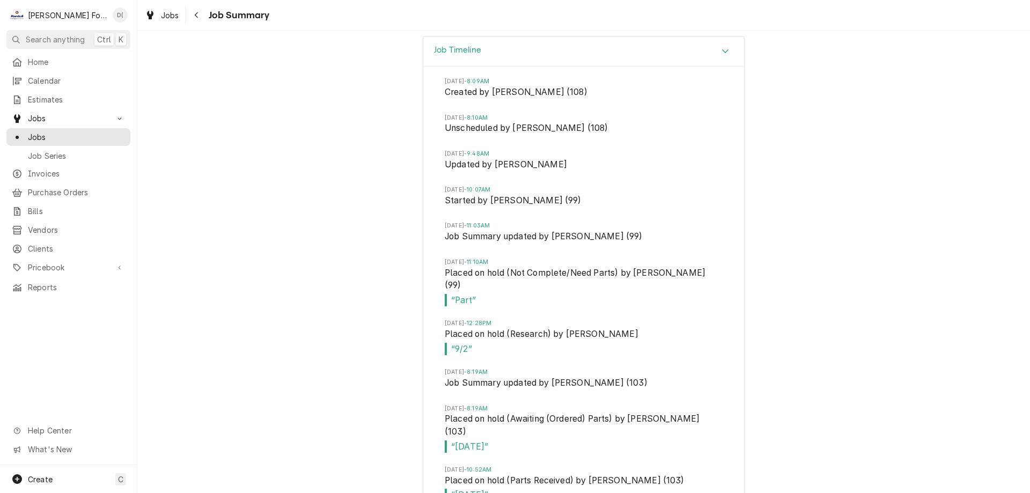
scroll to position [1637, 0]
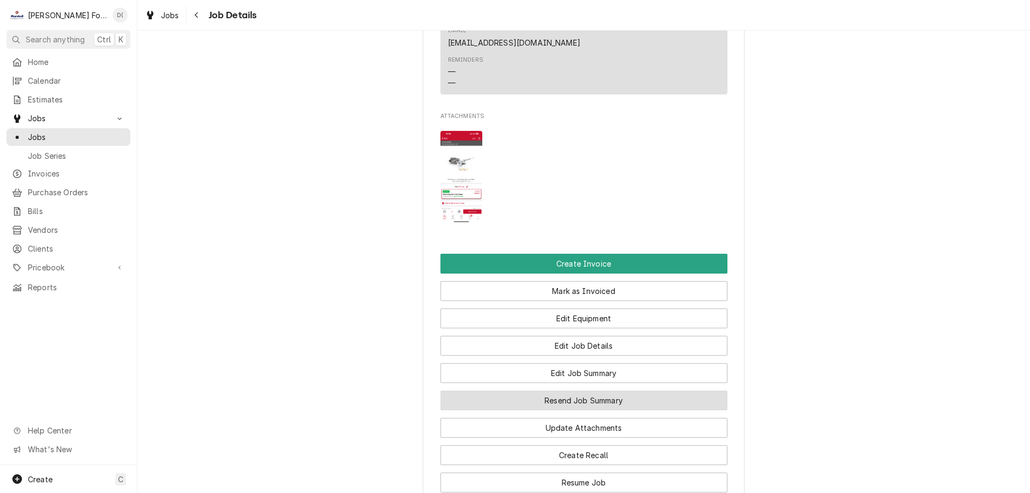
scroll to position [1108, 0]
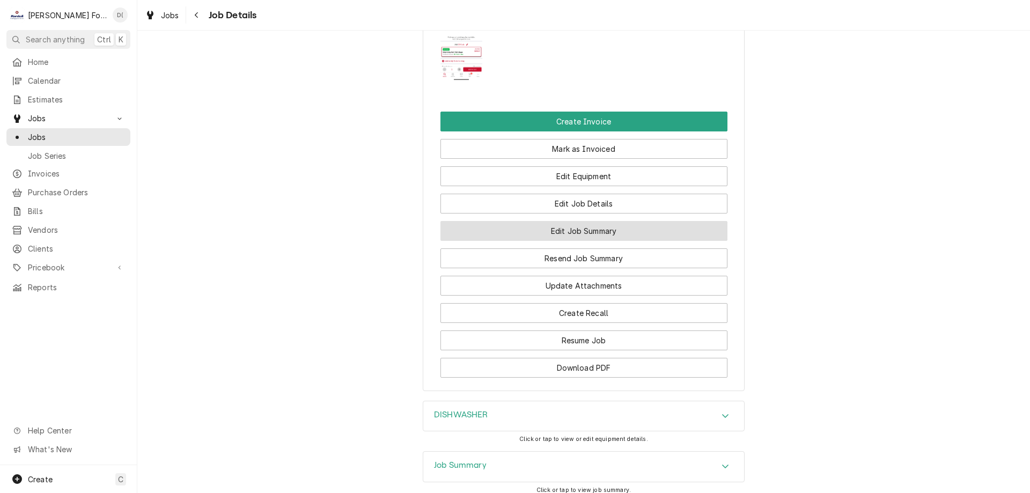
click at [565, 221] on button "Edit Job Summary" at bounding box center [583, 231] width 287 height 20
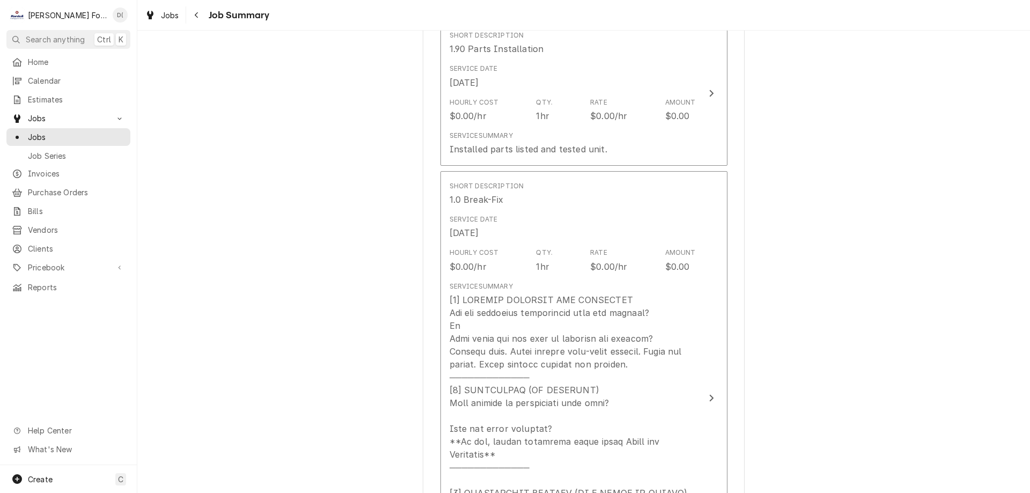
scroll to position [135, 0]
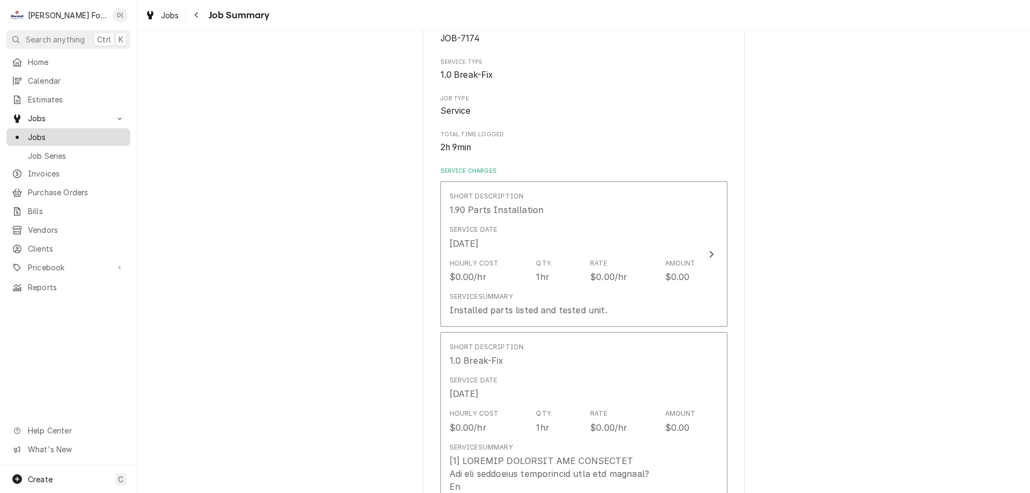
click at [58, 131] on span "Jobs" at bounding box center [76, 136] width 97 height 11
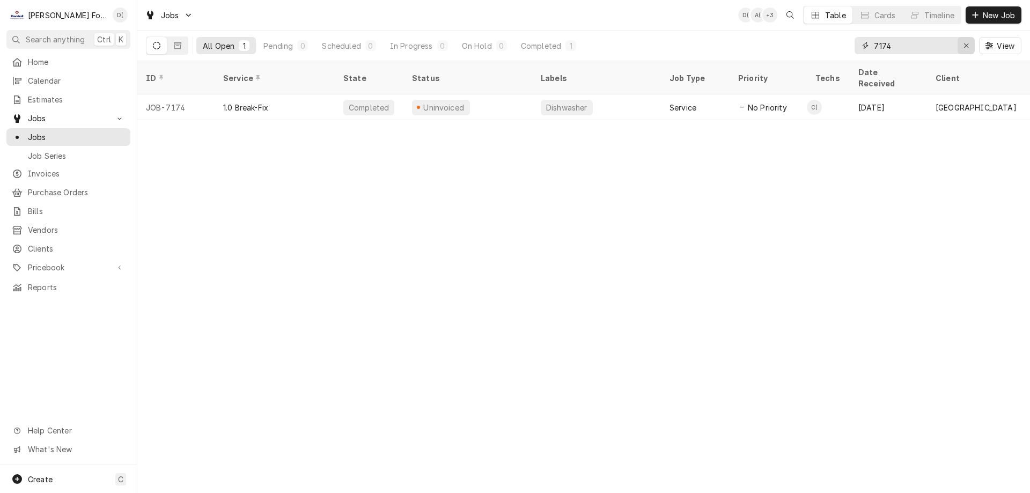
click at [966, 46] on icon "Erase input" at bounding box center [966, 46] width 6 height 8
click at [945, 47] on input "Dynamic Content Wrapper" at bounding box center [924, 45] width 101 height 17
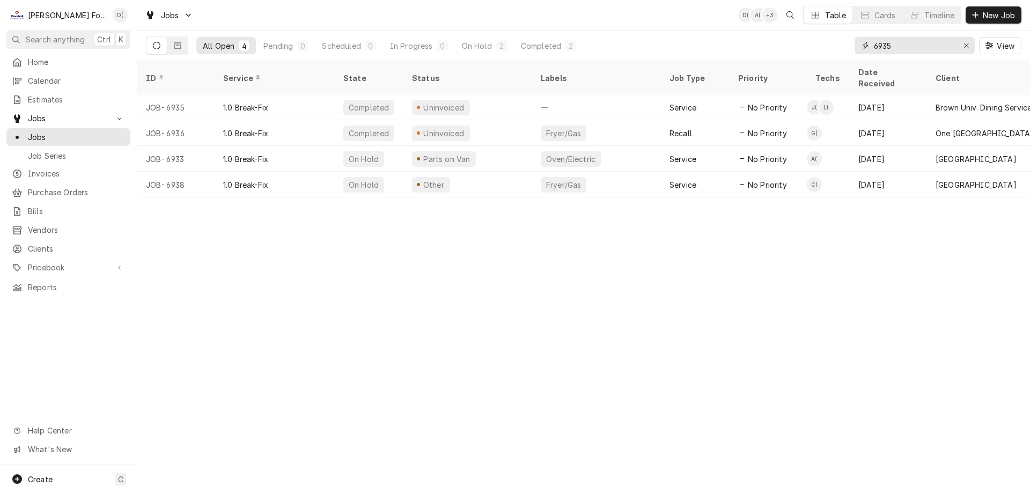
type input "6935"
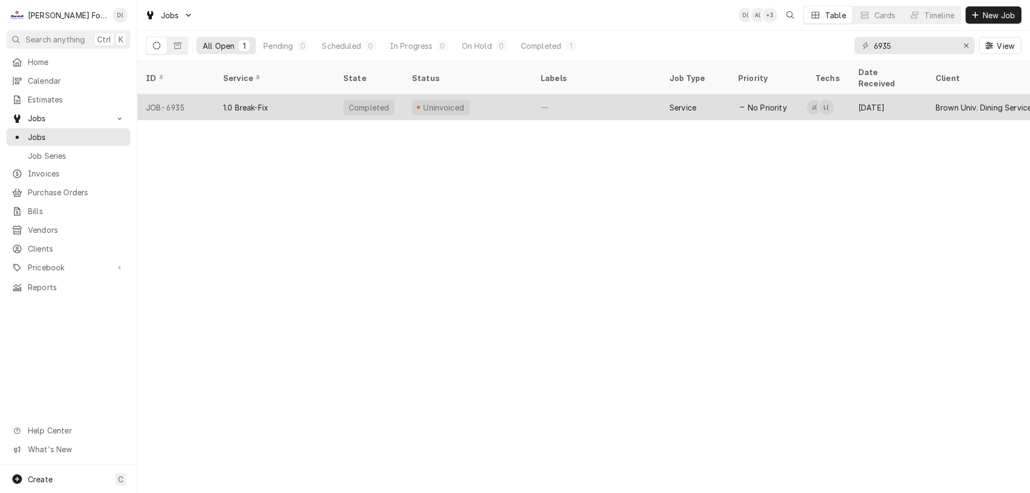
click at [496, 98] on div "Uninvoiced" at bounding box center [467, 107] width 129 height 26
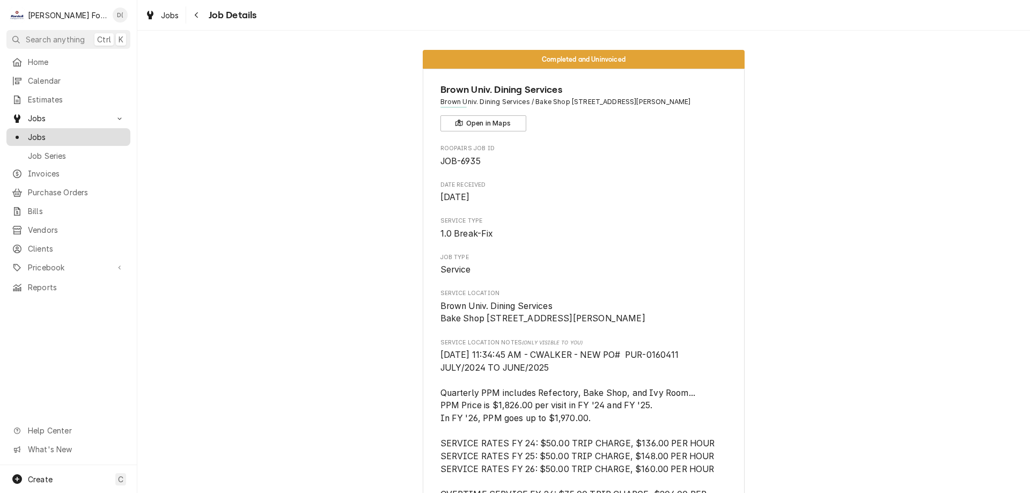
click at [55, 132] on span "Jobs" at bounding box center [76, 136] width 97 height 11
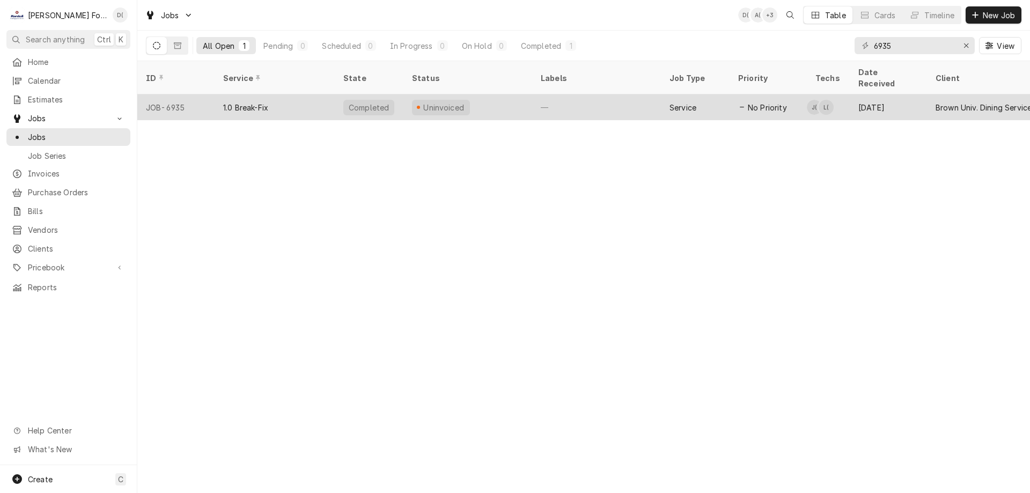
click at [501, 94] on div "Uninvoiced" at bounding box center [467, 107] width 129 height 26
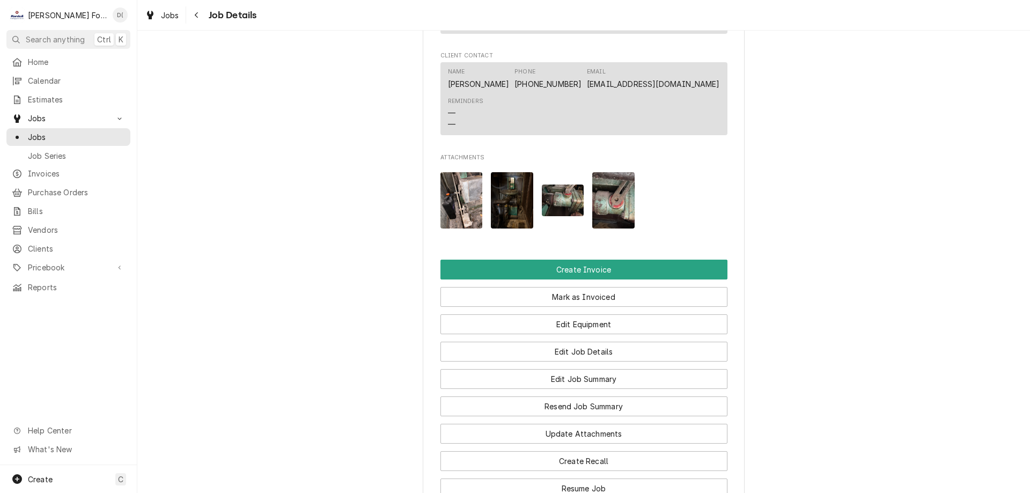
scroll to position [1287, 0]
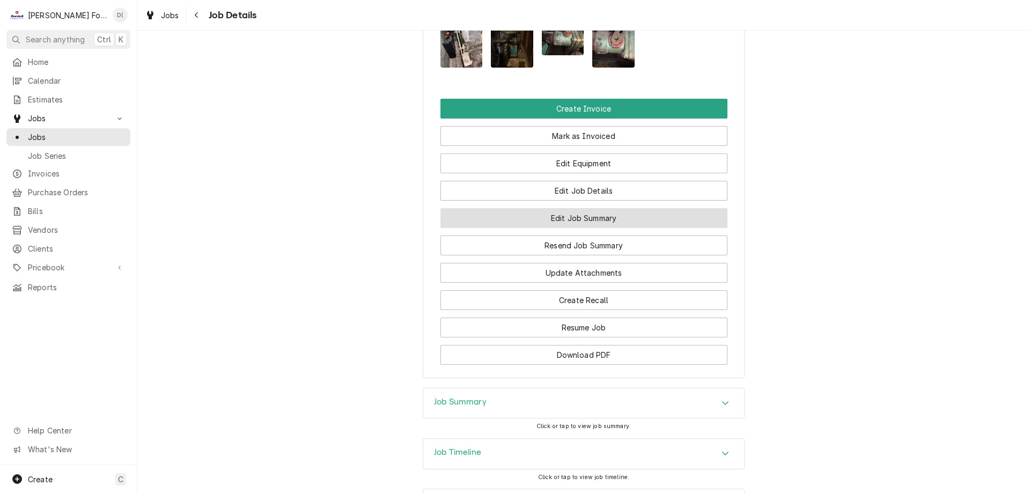
click at [546, 226] on button "Edit Job Summary" at bounding box center [583, 218] width 287 height 20
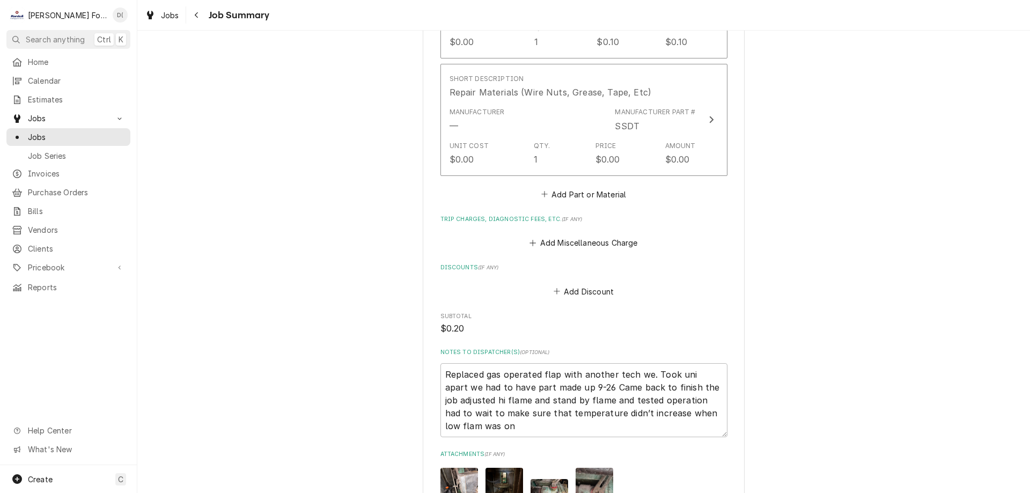
scroll to position [1172, 0]
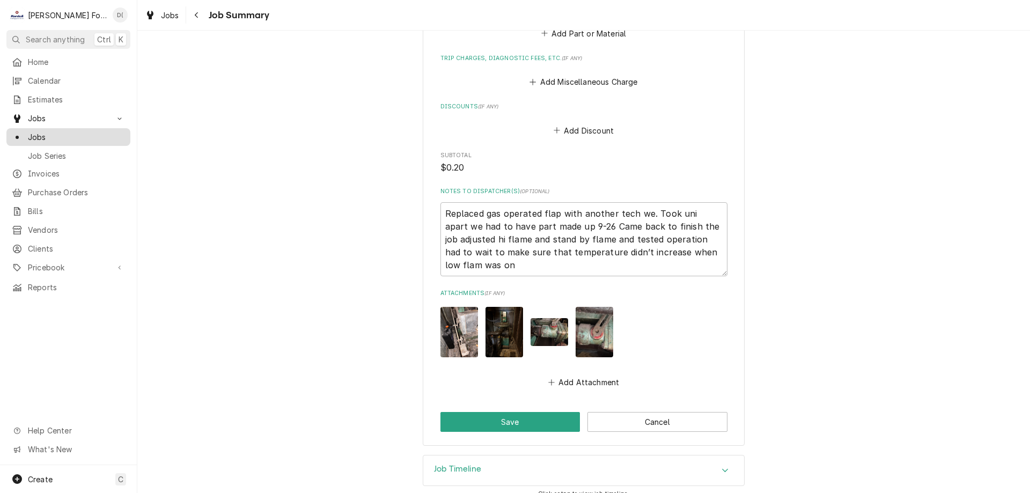
click at [58, 134] on span "Jobs" at bounding box center [76, 136] width 97 height 11
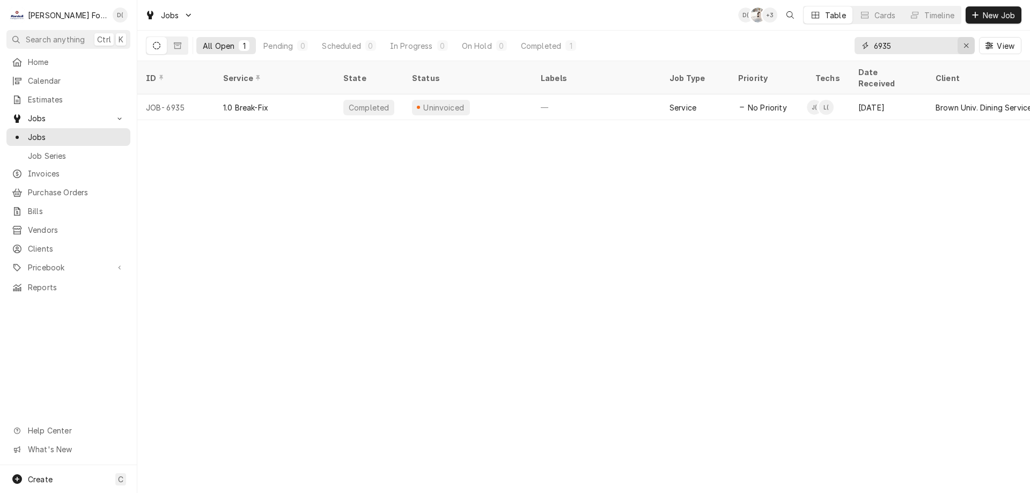
click at [963, 47] on icon "Erase input" at bounding box center [966, 46] width 6 height 8
click at [924, 48] on input "Dynamic Content Wrapper" at bounding box center [924, 45] width 101 height 17
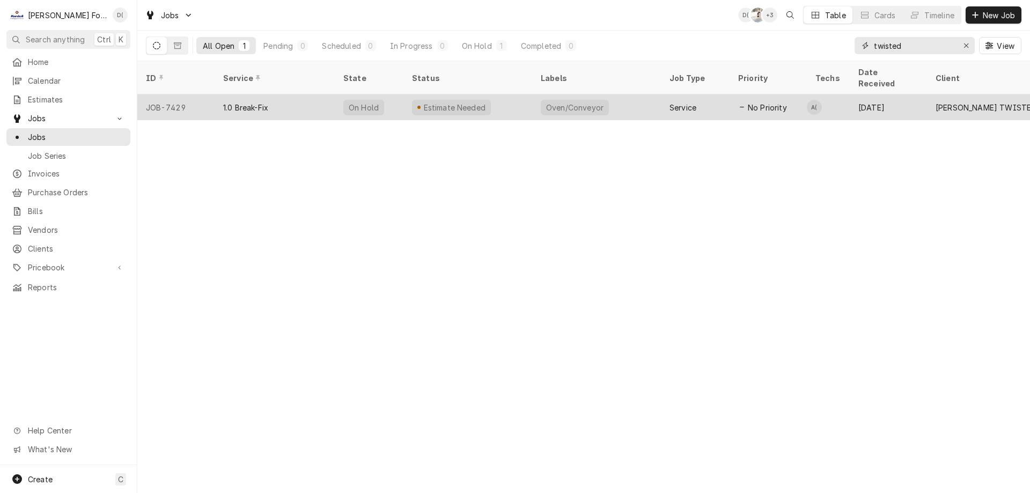
type input "twisted"
click at [630, 98] on div "Oven/Conveyor" at bounding box center [596, 107] width 129 height 26
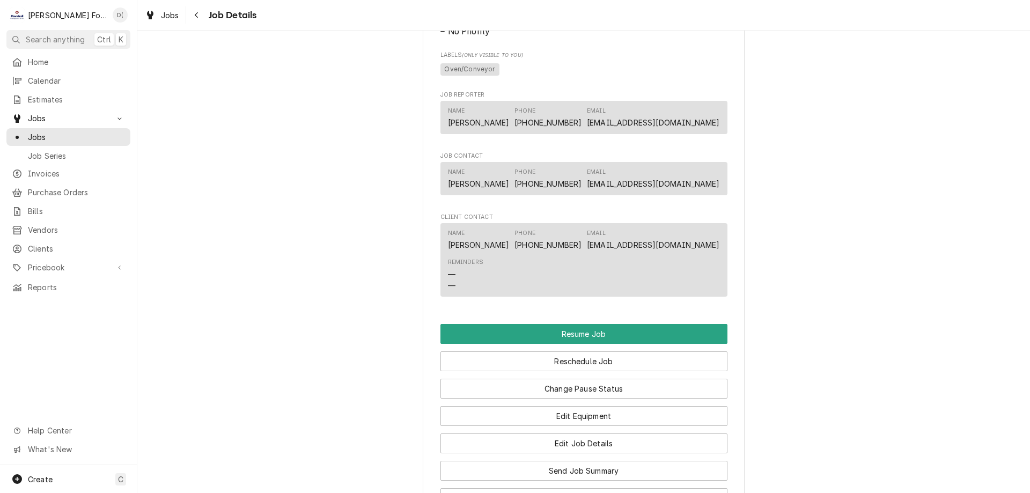
scroll to position [751, 0]
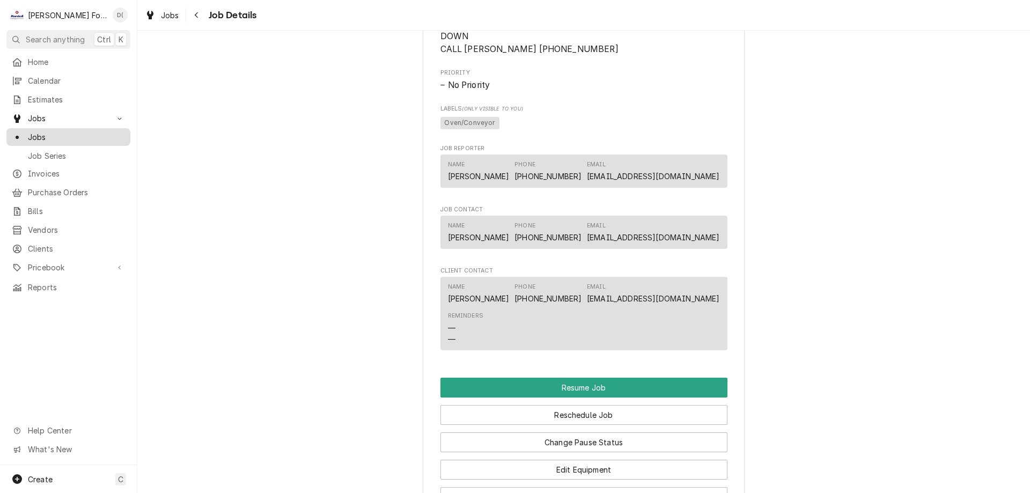
click at [72, 131] on span "Jobs" at bounding box center [76, 136] width 97 height 11
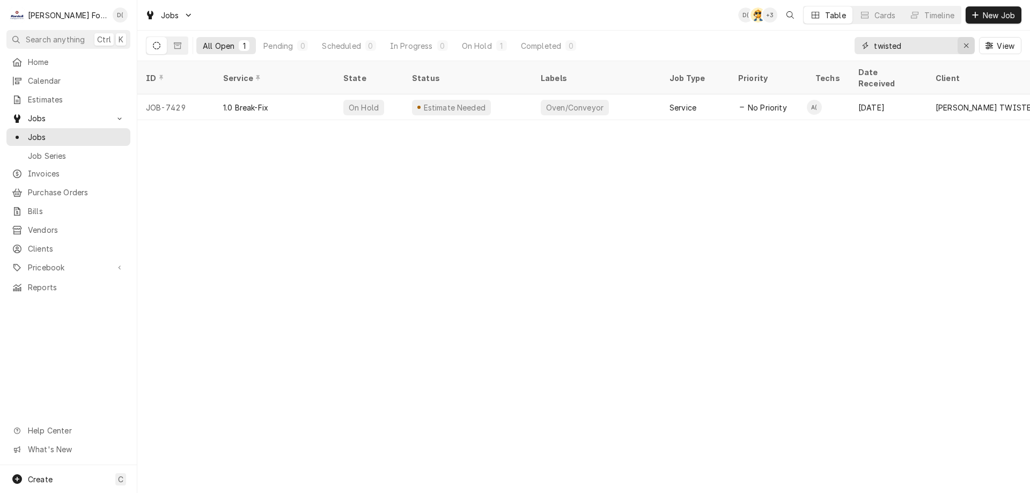
click at [961, 47] on div "Erase input" at bounding box center [966, 45] width 11 height 11
click at [950, 45] on input "Dynamic Content Wrapper" at bounding box center [924, 45] width 101 height 17
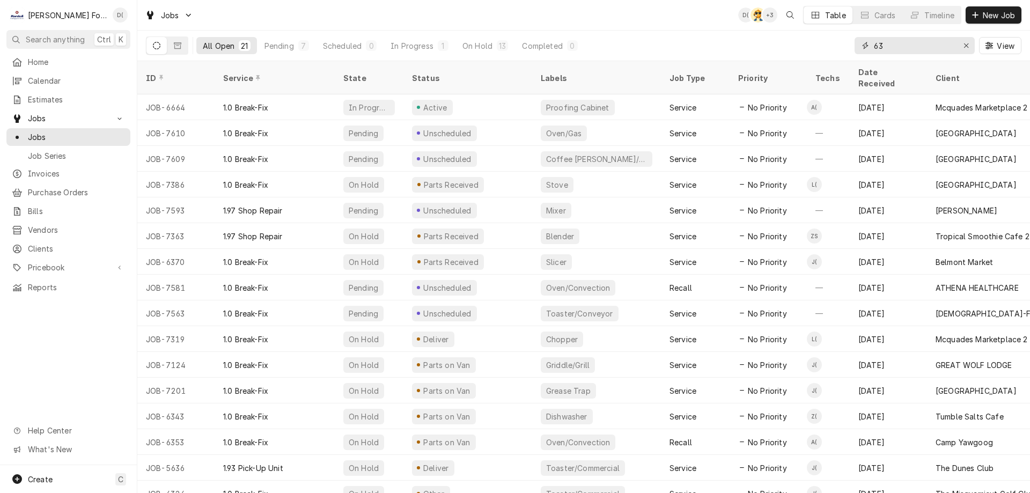
type input "6"
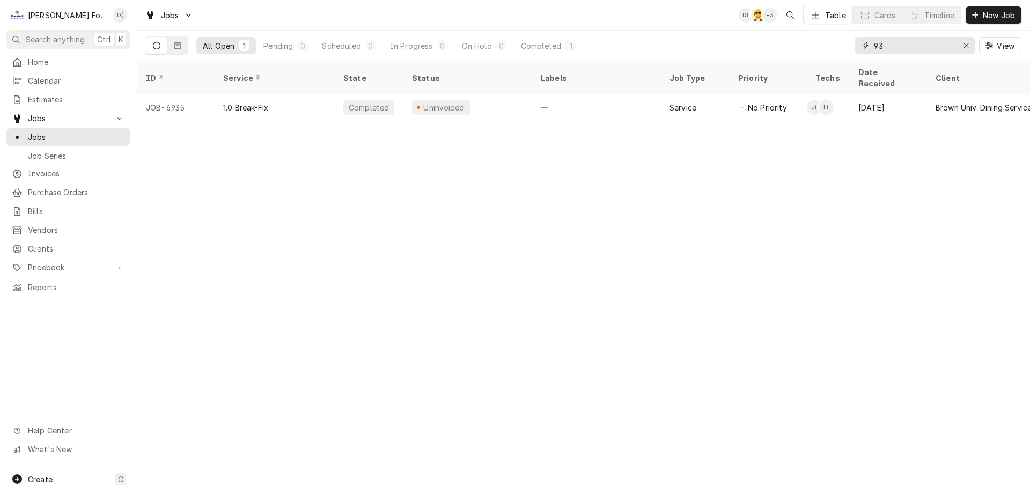
type input "9"
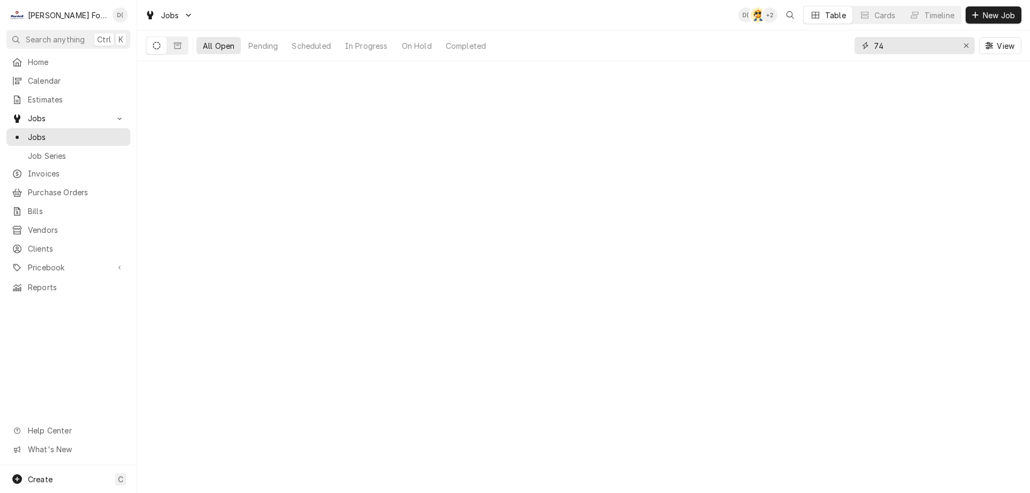
type input "7"
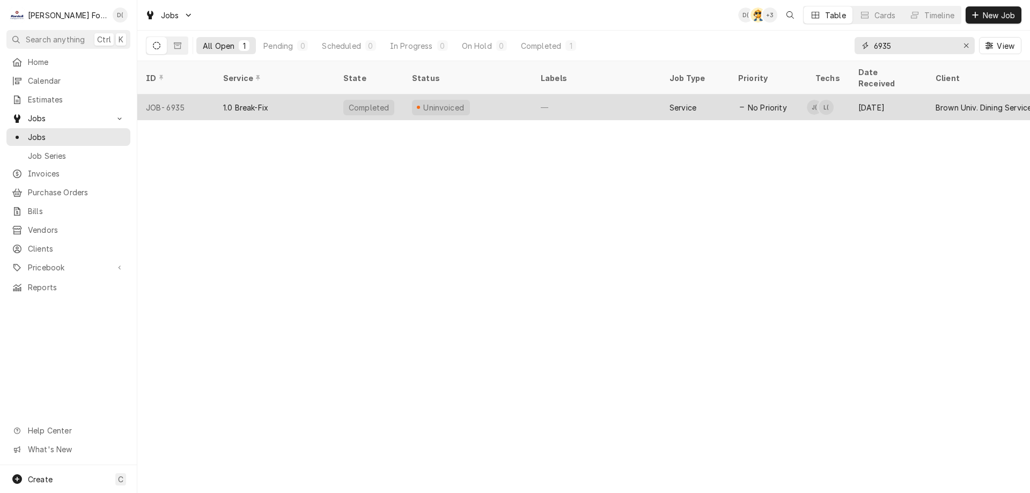
type input "6935"
click at [515, 95] on div "Uninvoiced" at bounding box center [467, 107] width 129 height 26
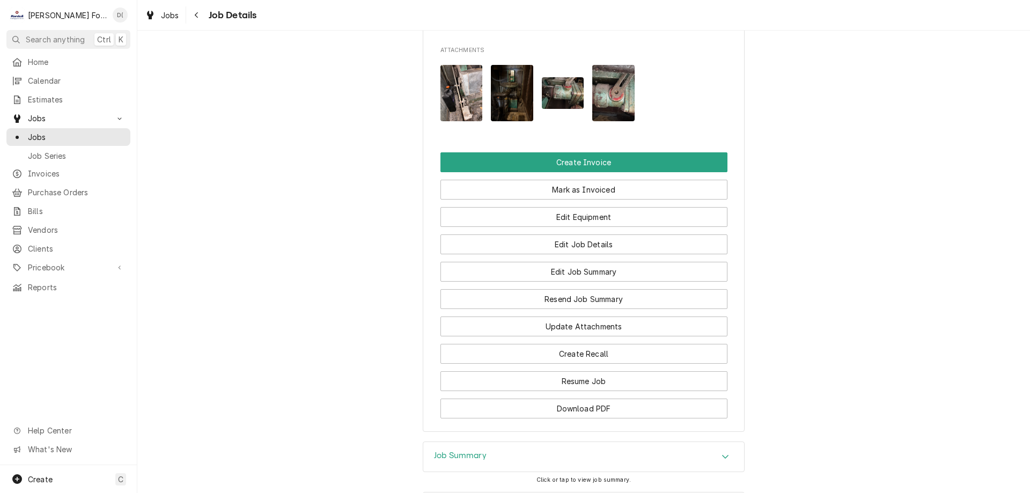
scroll to position [1341, 0]
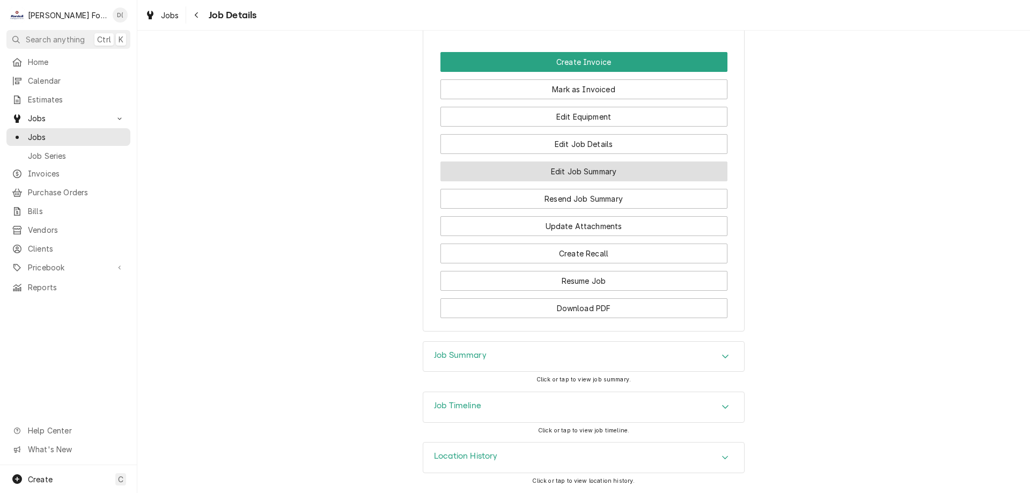
click at [587, 179] on button "Edit Job Summary" at bounding box center [583, 171] width 287 height 20
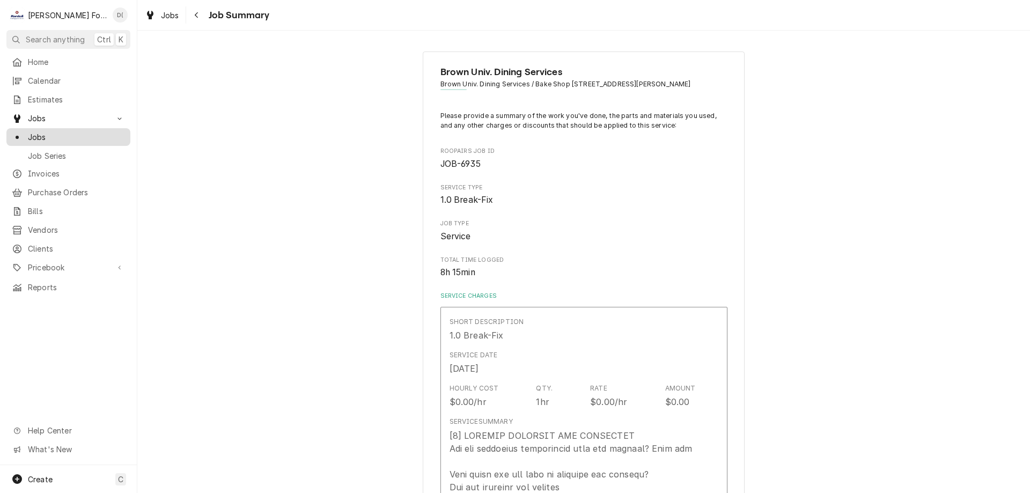
click at [63, 131] on span "Jobs" at bounding box center [76, 136] width 97 height 11
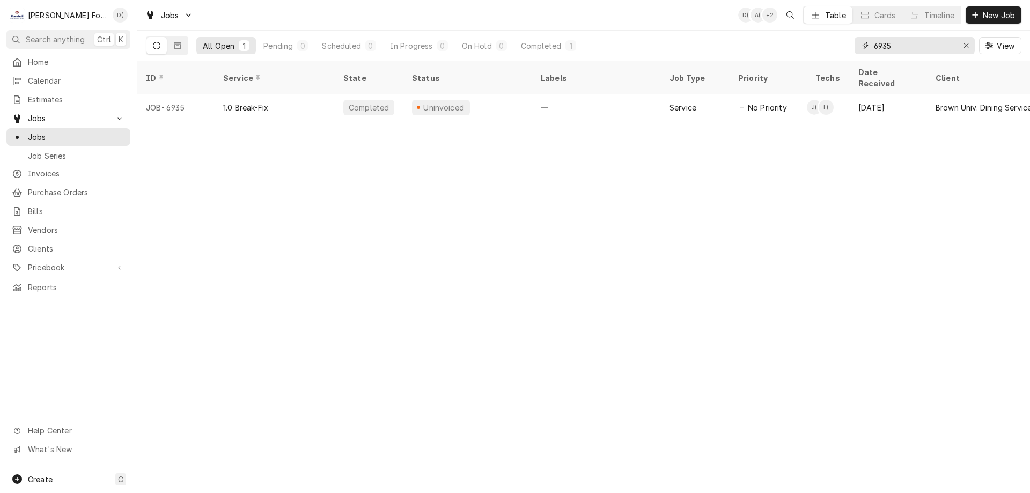
drag, startPoint x: 914, startPoint y: 48, endPoint x: 866, endPoint y: 53, distance: 47.9
click at [866, 53] on div "6935" at bounding box center [914, 45] width 120 height 17
type input "7"
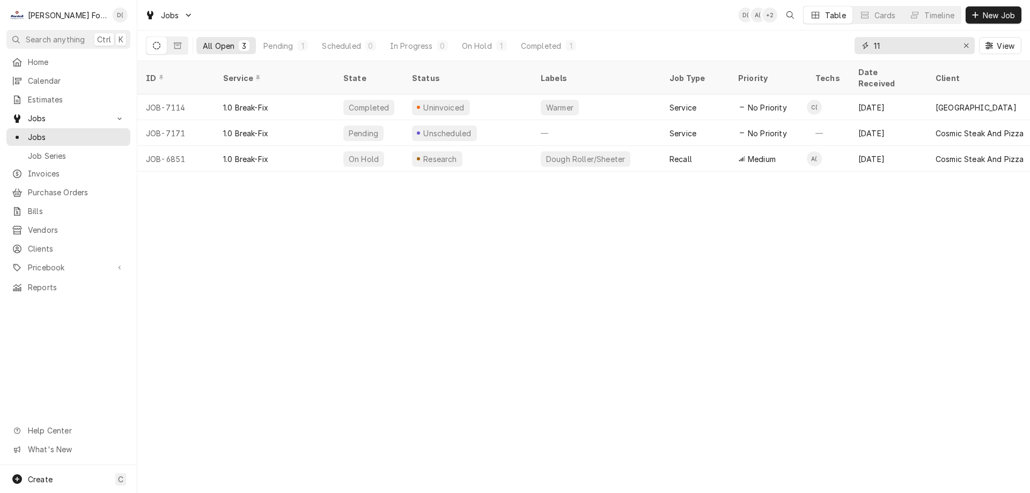
type input "1"
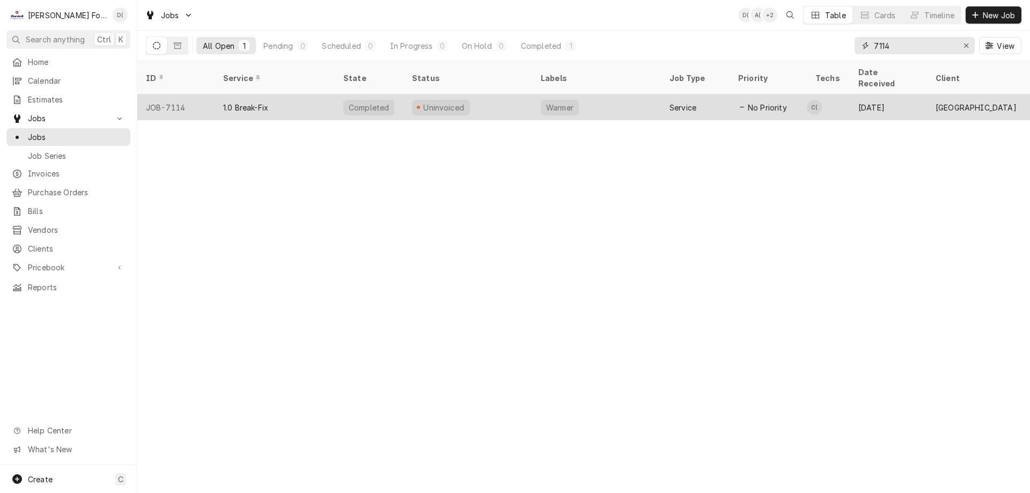
type input "7114"
click at [460, 102] on div "Uninvoiced" at bounding box center [443, 107] width 43 height 11
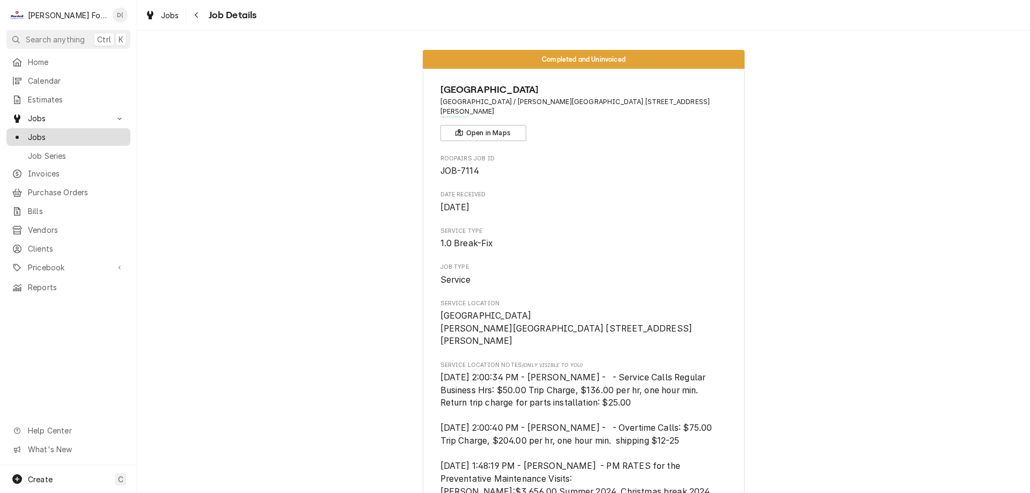
click at [107, 137] on span "Jobs" at bounding box center [76, 136] width 97 height 11
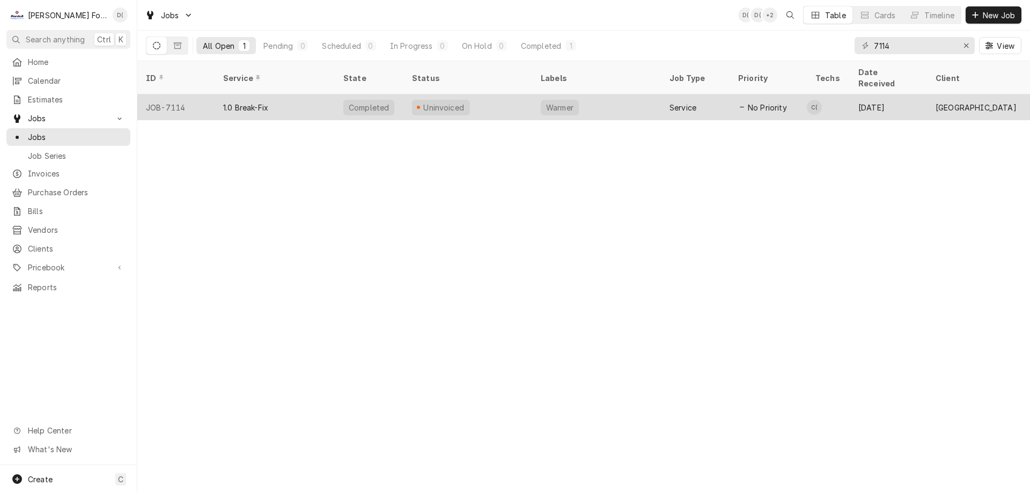
click at [482, 96] on div "Uninvoiced" at bounding box center [467, 107] width 129 height 26
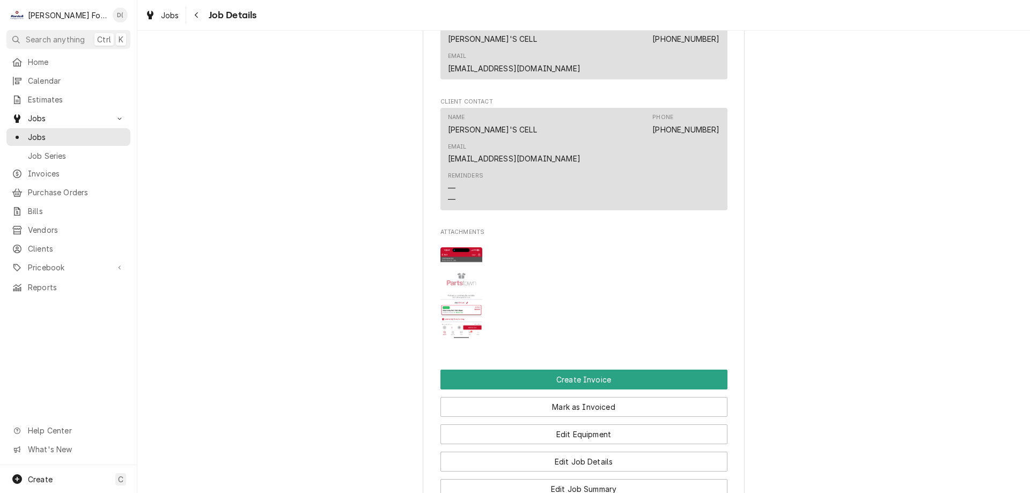
scroll to position [1341, 0]
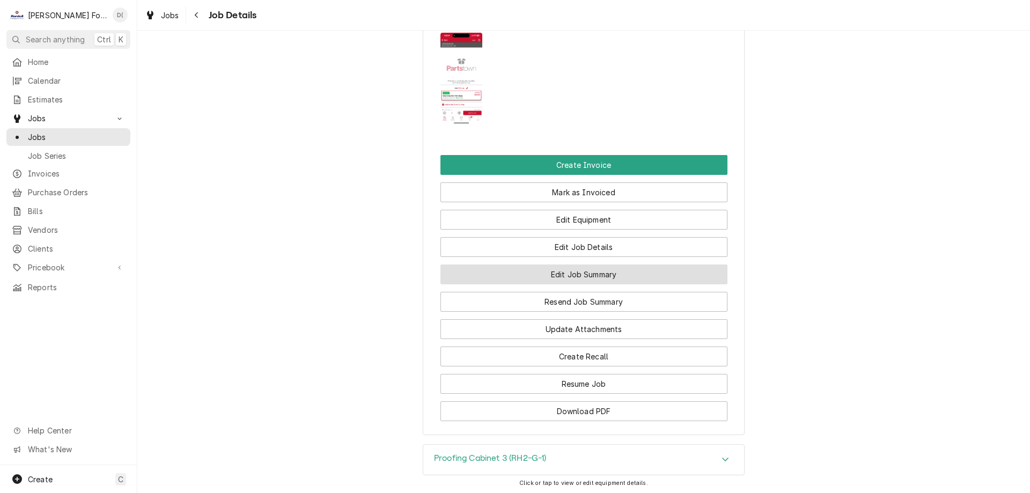
click at [580, 264] on button "Edit Job Summary" at bounding box center [583, 274] width 287 height 20
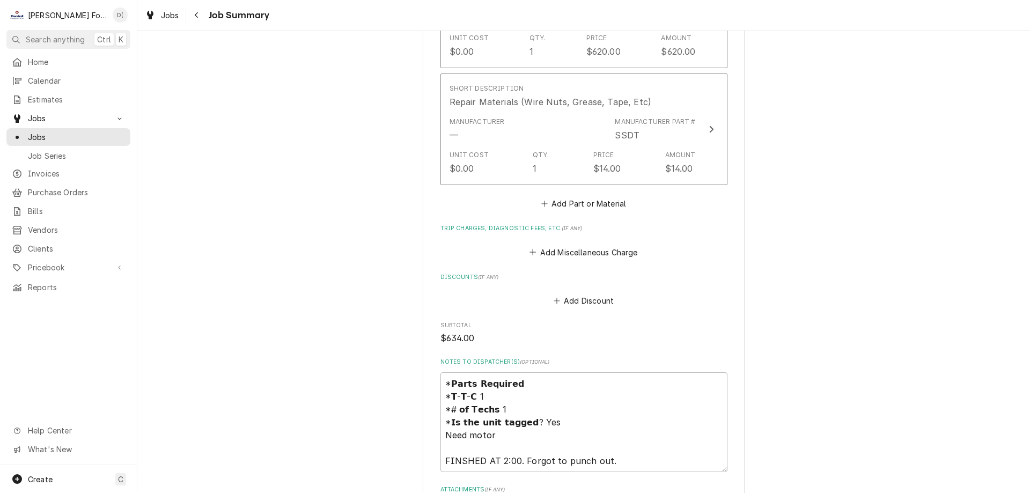
scroll to position [912, 0]
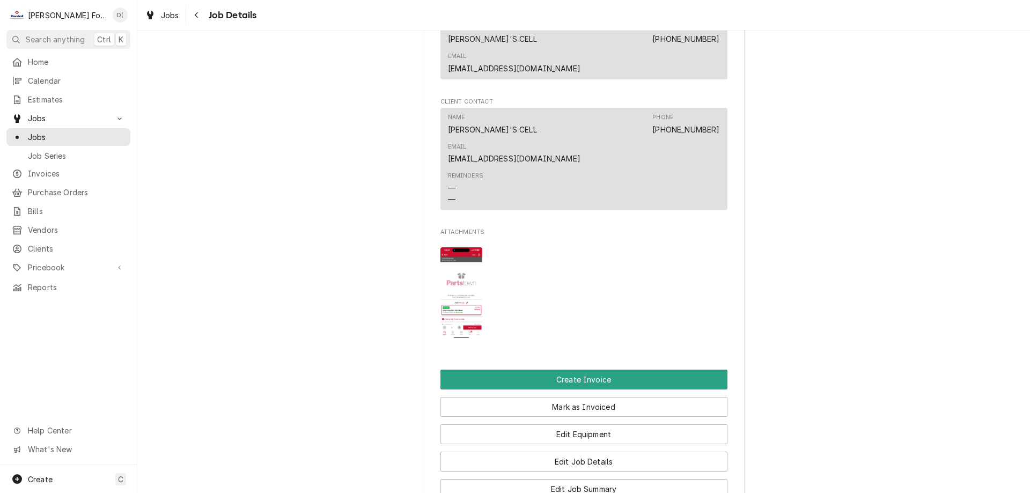
scroll to position [1234, 0]
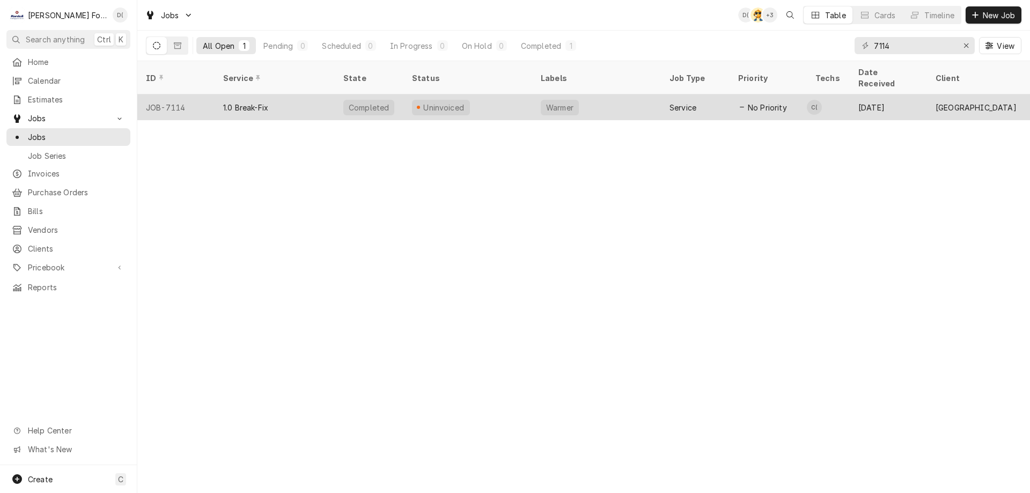
click at [503, 97] on div "Uninvoiced" at bounding box center [467, 107] width 129 height 26
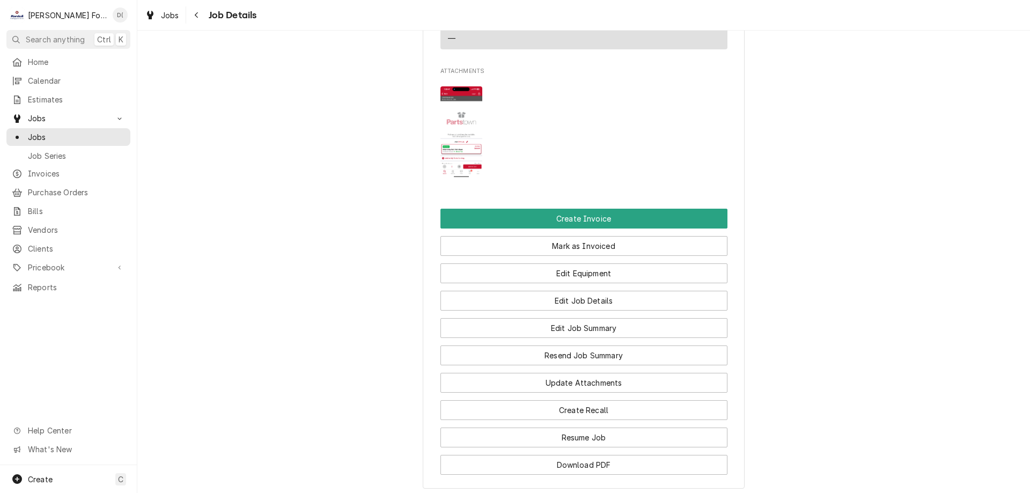
scroll to position [1384, 0]
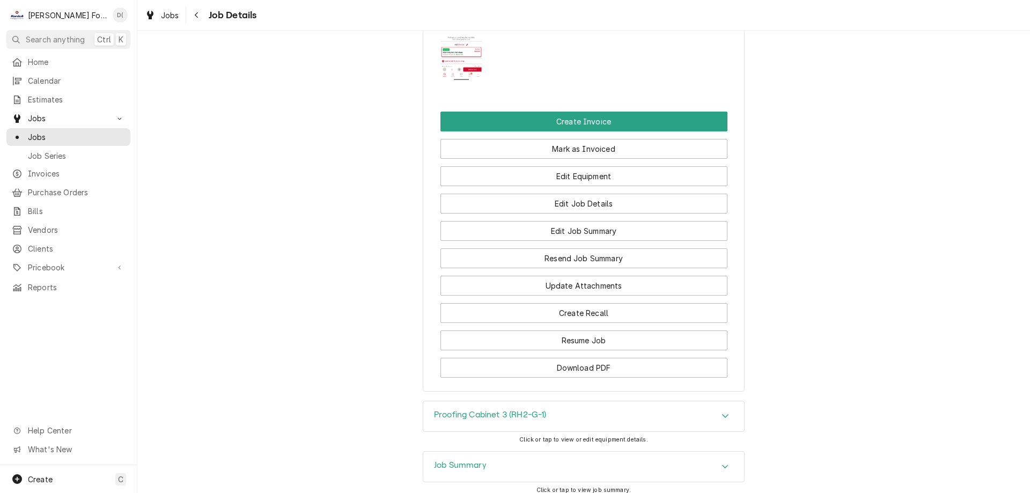
click at [580, 452] on div "Job Summary" at bounding box center [583, 467] width 321 height 30
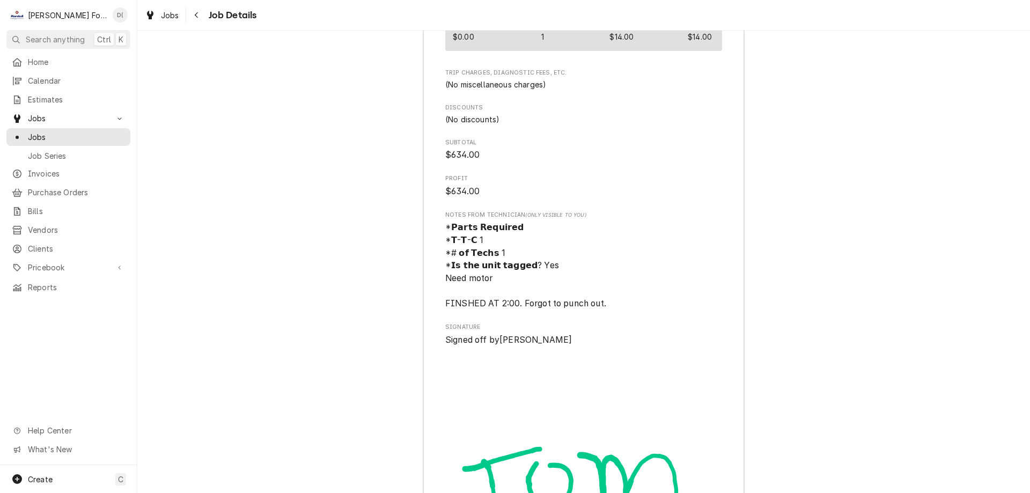
scroll to position [2797, 0]
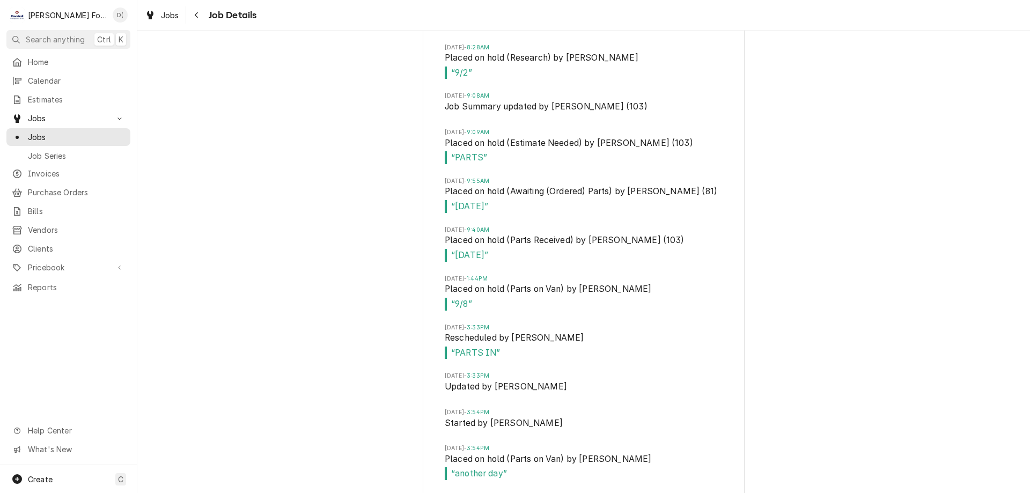
scroll to position [3870, 0]
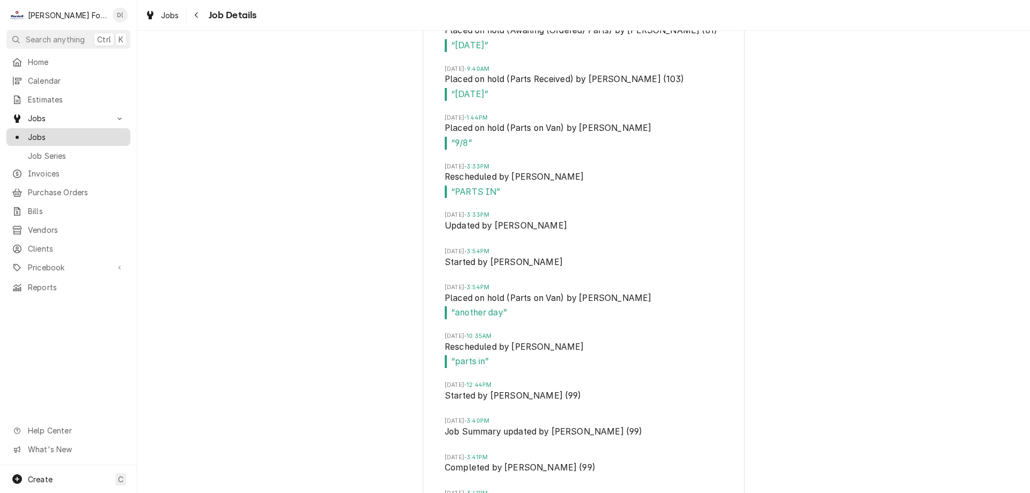
click at [84, 136] on span "Jobs" at bounding box center [76, 136] width 97 height 11
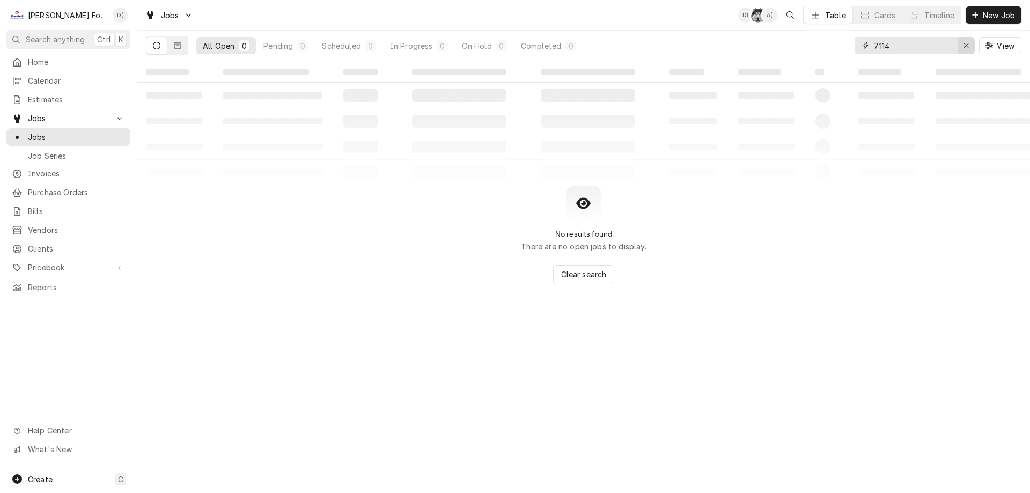
click at [963, 48] on icon "Erase input" at bounding box center [966, 46] width 6 height 8
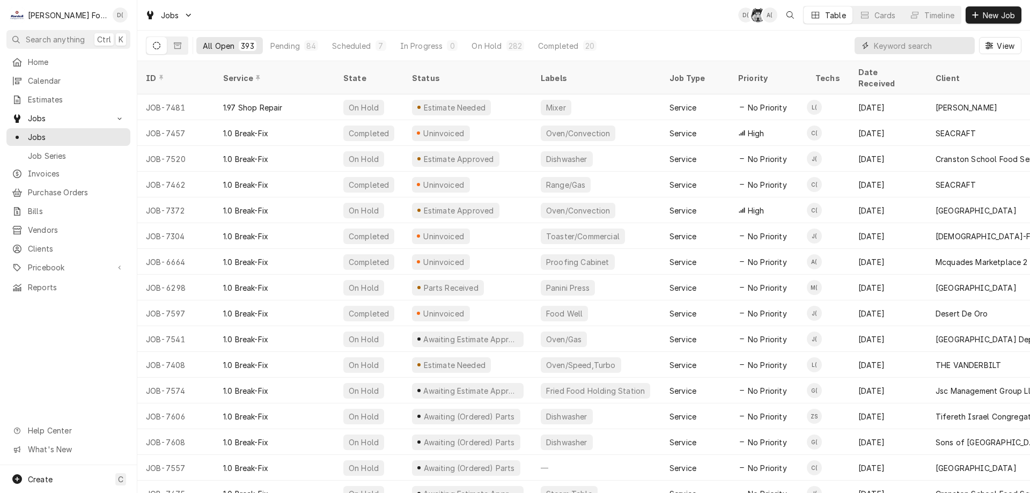
click at [904, 44] on input "Dynamic Content Wrapper" at bounding box center [921, 45] width 95 height 17
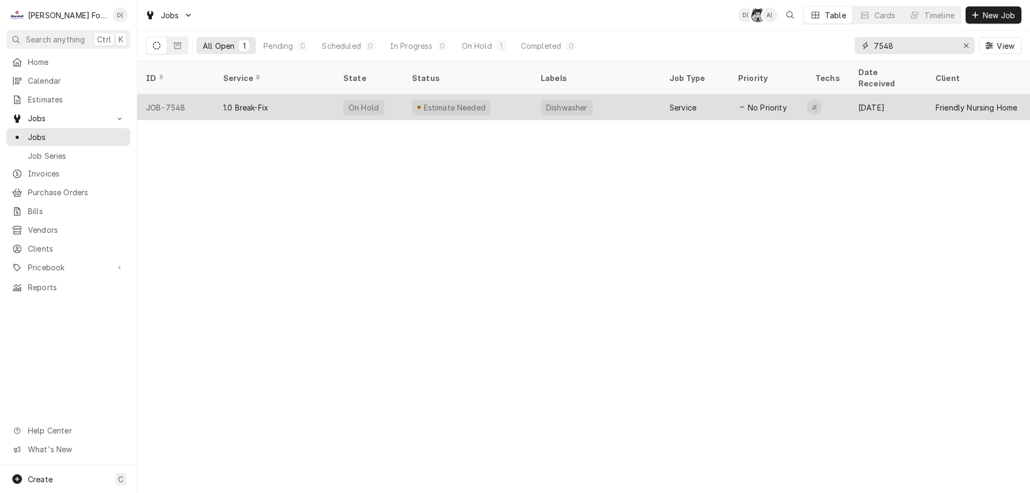
type input "7548"
click at [510, 99] on div "Estimate Needed" at bounding box center [467, 107] width 129 height 26
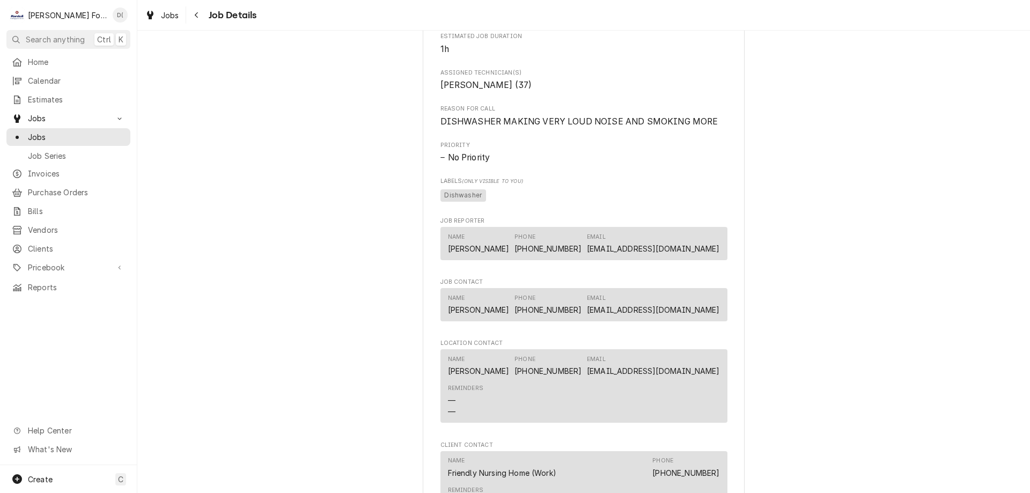
scroll to position [912, 0]
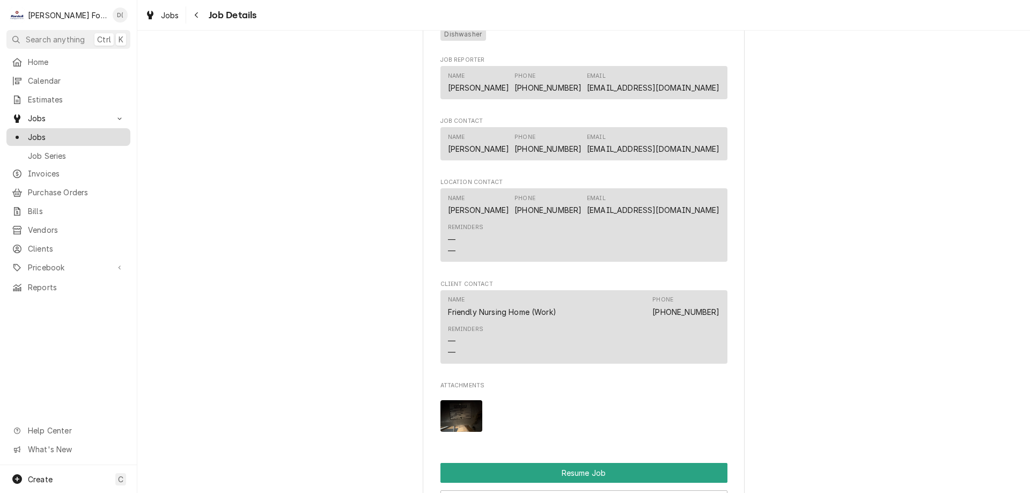
click at [65, 131] on span "Jobs" at bounding box center [76, 136] width 97 height 11
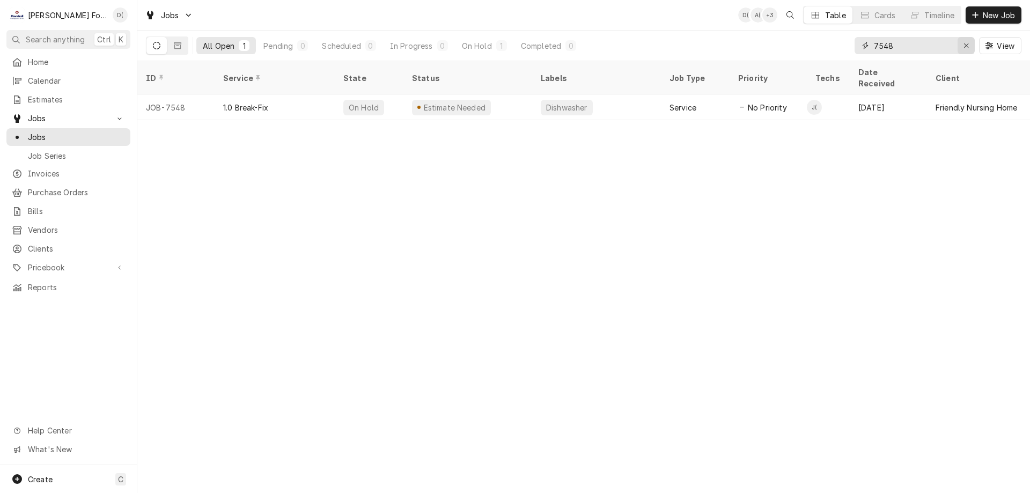
drag, startPoint x: 967, startPoint y: 43, endPoint x: 956, endPoint y: 43, distance: 10.2
click at [966, 43] on icon "Erase input" at bounding box center [966, 46] width 6 height 8
click at [950, 43] on input "Dynamic Content Wrapper" at bounding box center [924, 45] width 101 height 17
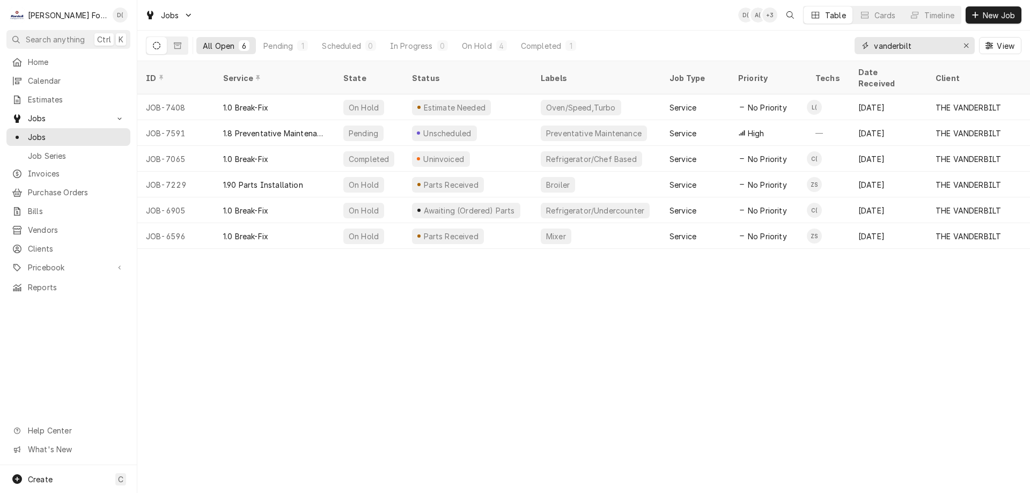
type input "vanderbilt"
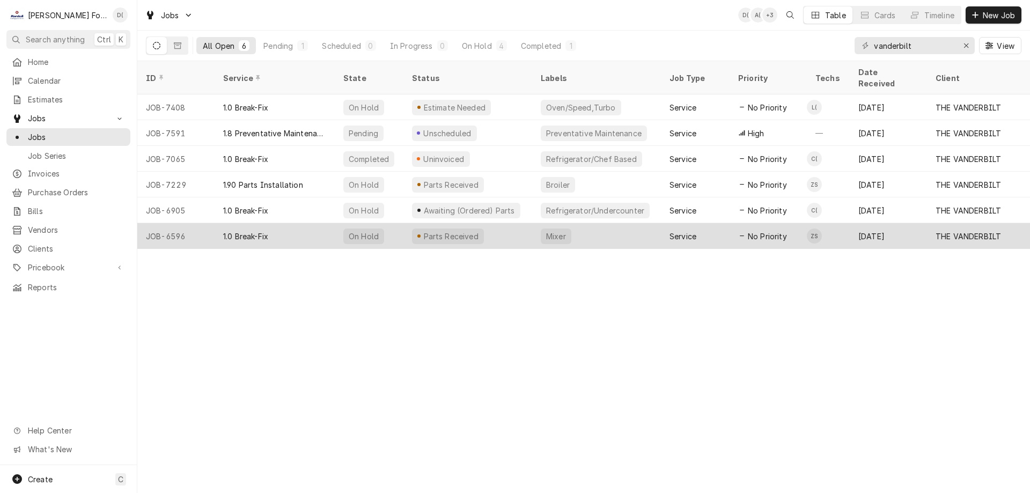
click at [491, 223] on div "Parts Received" at bounding box center [467, 236] width 129 height 26
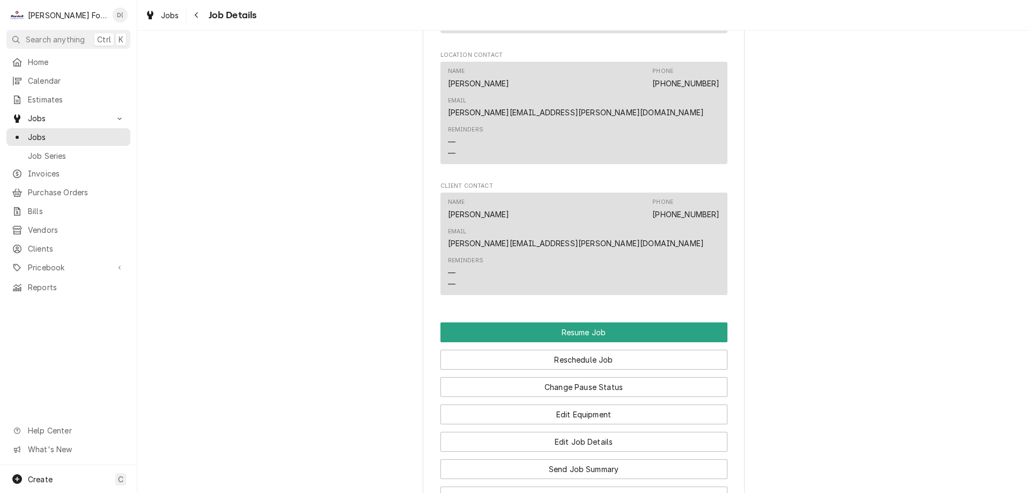
scroll to position [1765, 0]
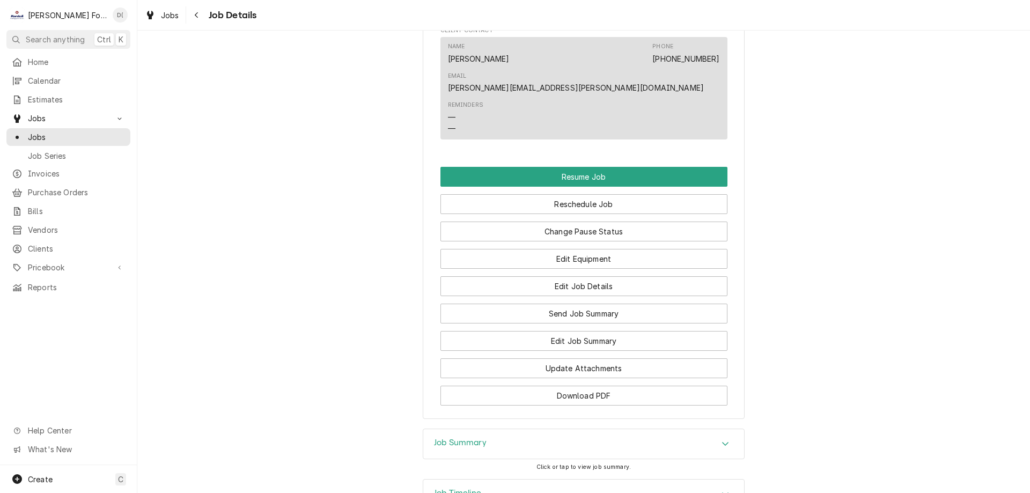
click at [502, 480] on div "Job Timeline" at bounding box center [583, 495] width 321 height 30
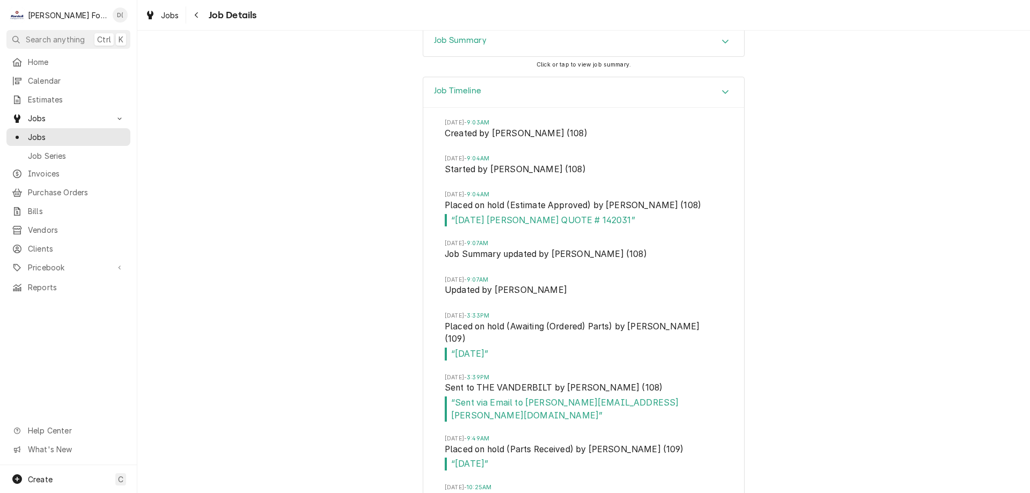
scroll to position [1899, 0]
